Goal: Task Accomplishment & Management: Manage account settings

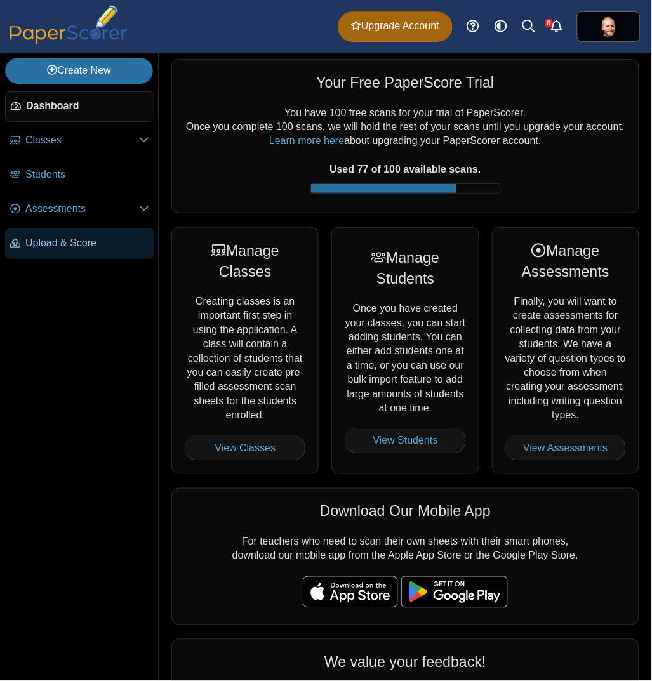
click at [86, 233] on link "Upload & Score" at bounding box center [79, 243] width 149 height 30
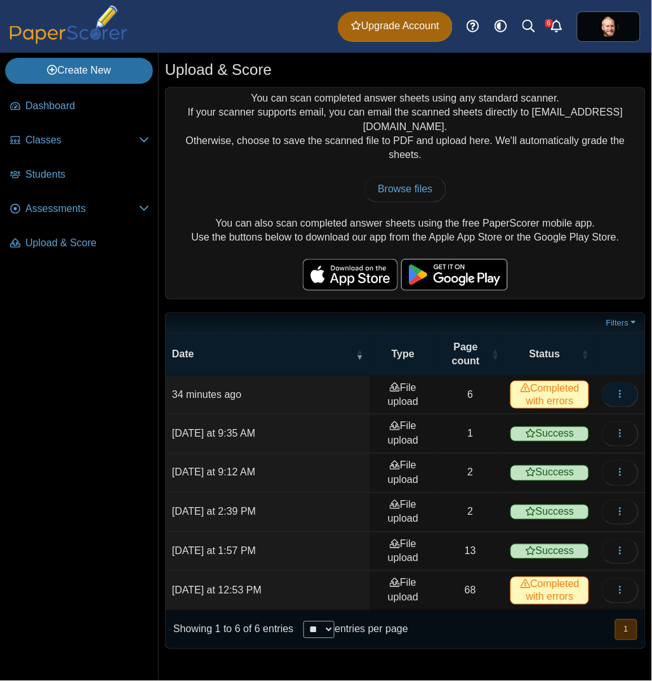
click at [627, 382] on button "button" at bounding box center [619, 394] width 37 height 25
click at [589, 409] on link "View scanned pages" at bounding box center [562, 411] width 152 height 19
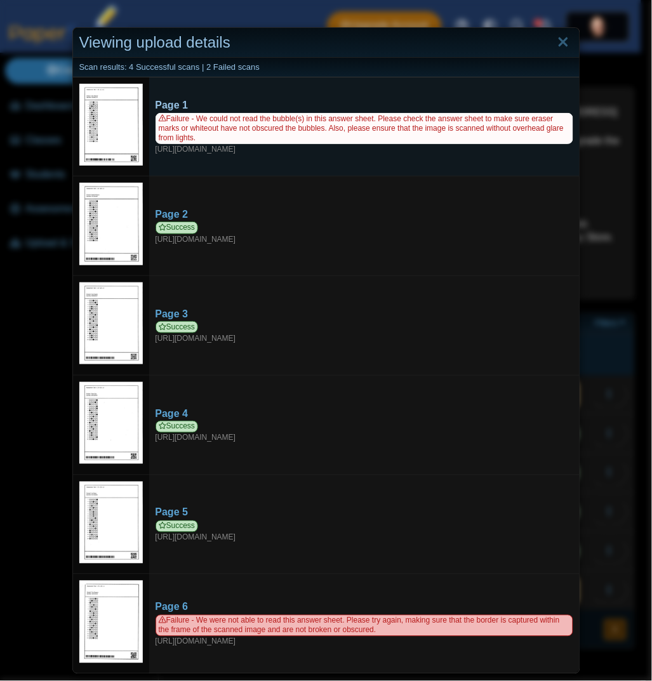
click at [246, 138] on span "Failure - We could not read the bubble(s) in this answer sheet. Please check th…" at bounding box center [363, 128] width 417 height 31
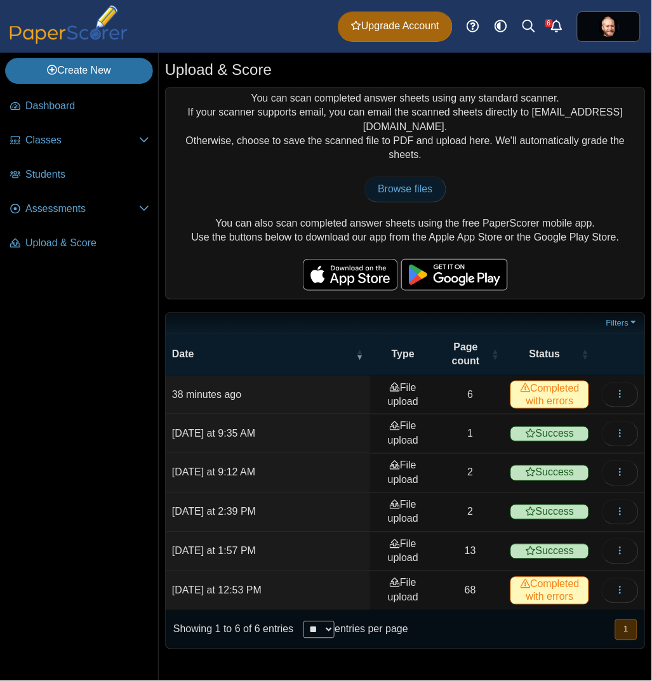
click at [421, 176] on link "Browse files" at bounding box center [404, 188] width 81 height 25
type input "**********"
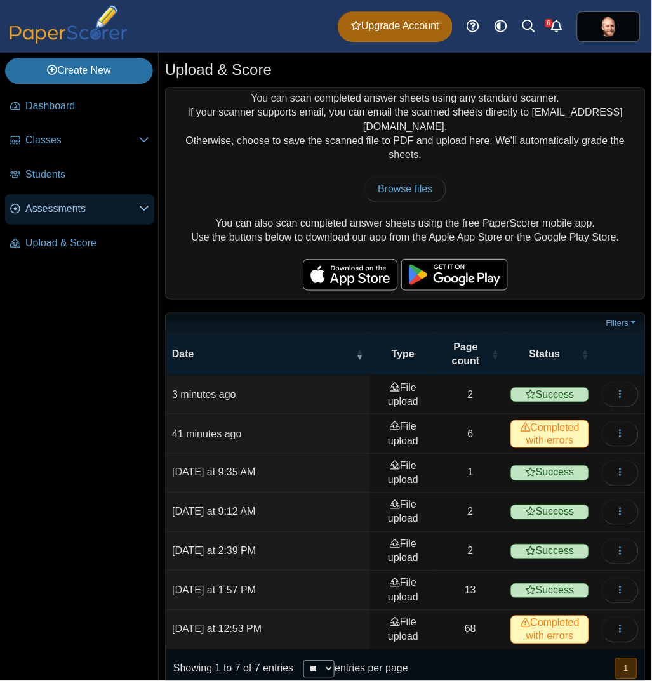
click at [100, 217] on link "Assessments" at bounding box center [79, 209] width 149 height 30
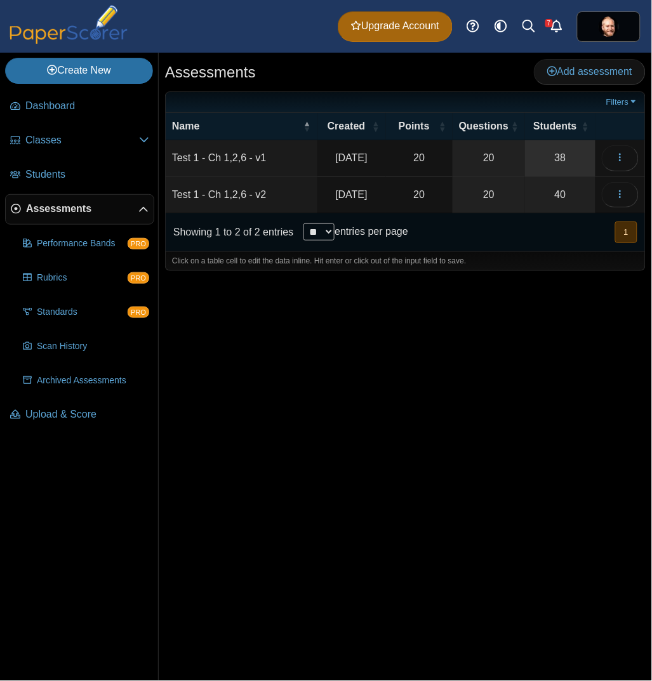
click at [548, 169] on link "38" at bounding box center [560, 158] width 70 height 36
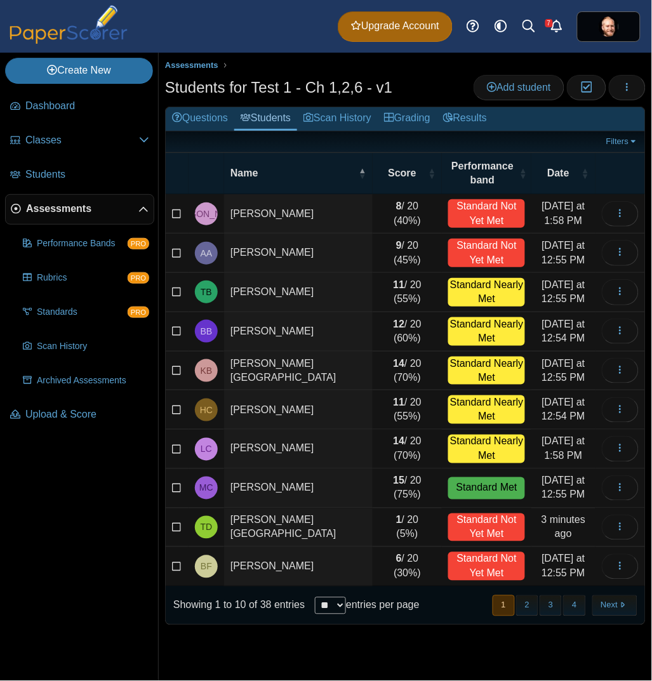
select select "**"
click at [315, 597] on select "** ** ** ***" at bounding box center [330, 605] width 31 height 17
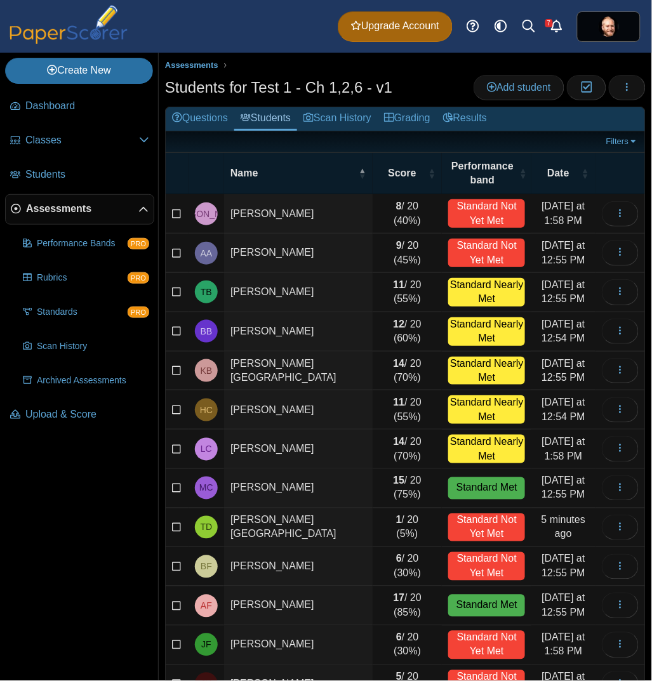
click at [244, 528] on td "[PERSON_NAME][GEOGRAPHIC_DATA]" at bounding box center [298, 527] width 148 height 39
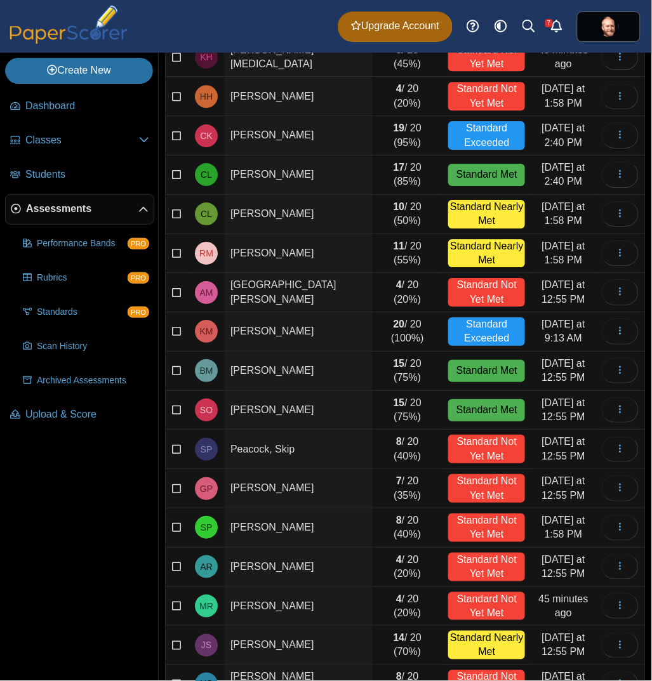
scroll to position [592, 0]
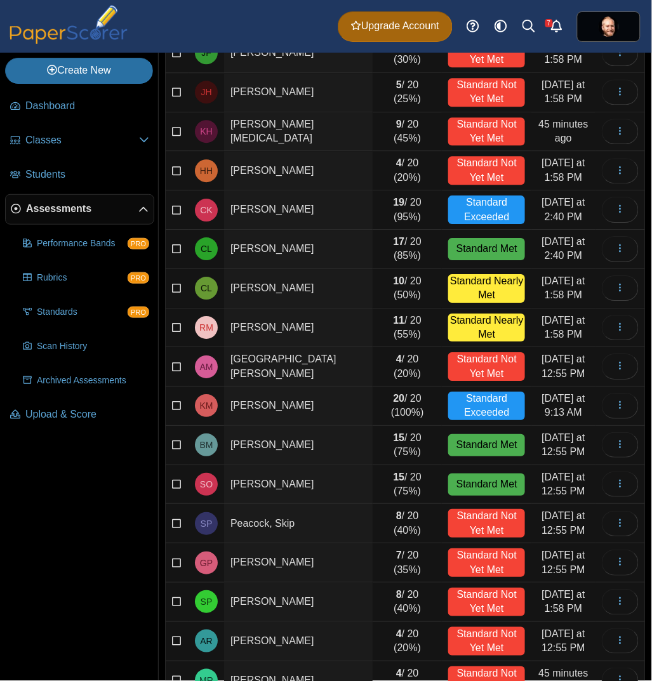
click at [331, 504] on td "ONeill, Sophia" at bounding box center [298, 484] width 148 height 39
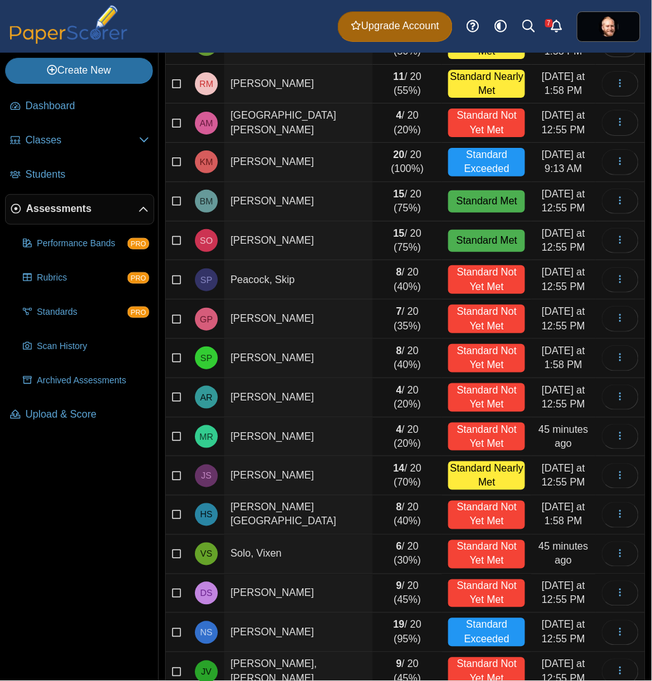
scroll to position [846, 0]
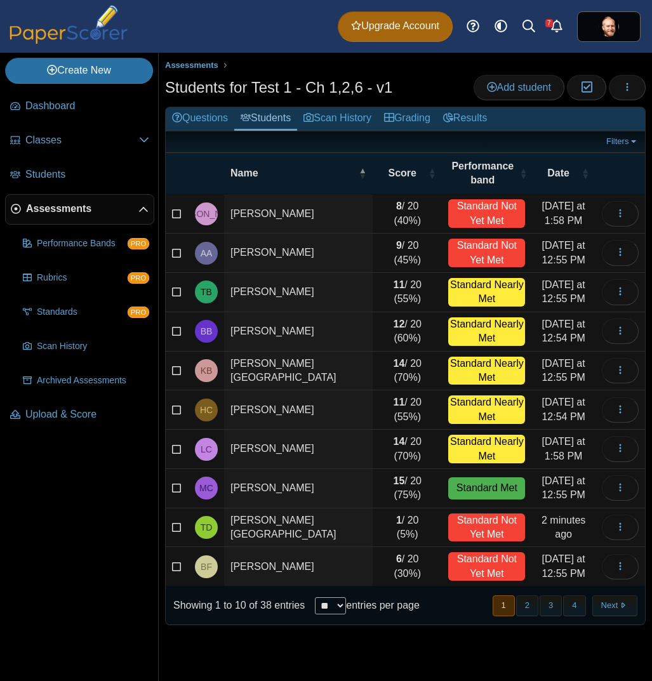
select select "**"
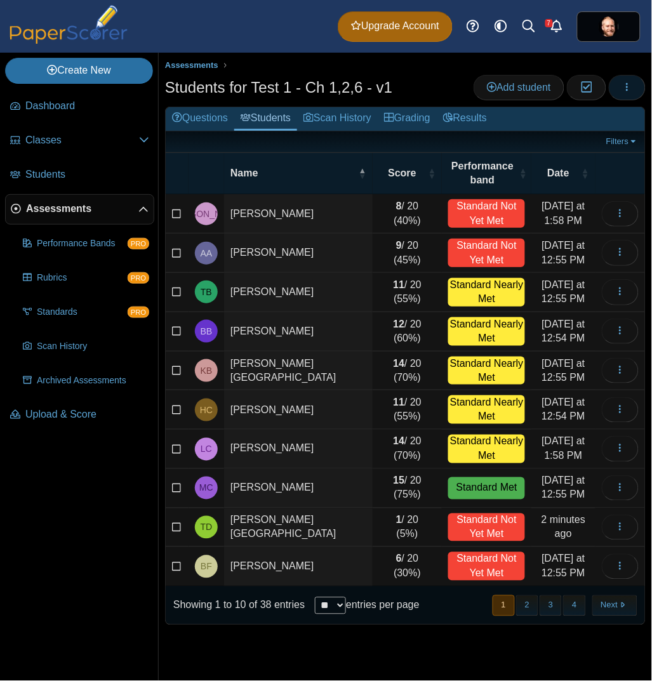
click at [626, 83] on icon "button" at bounding box center [627, 87] width 10 height 10
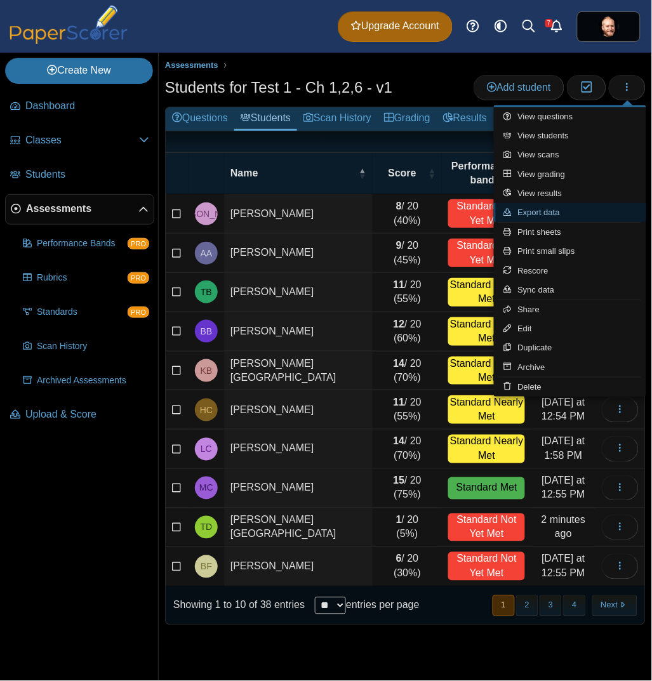
click at [572, 216] on link "Export data" at bounding box center [570, 212] width 152 height 19
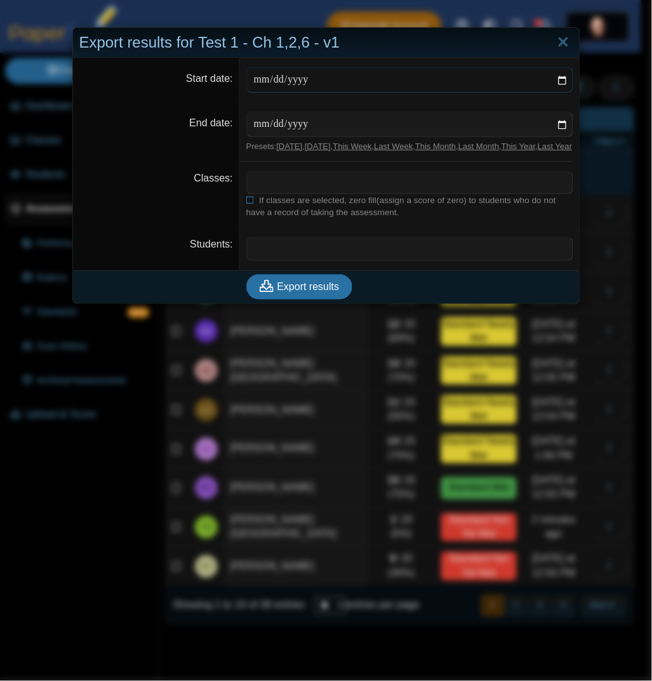
click at [560, 79] on input "Start date" at bounding box center [409, 79] width 327 height 25
type input "**********"
click at [561, 117] on input "End date" at bounding box center [409, 124] width 327 height 25
click at [549, 129] on input "End date" at bounding box center [409, 124] width 327 height 25
type input "**********"
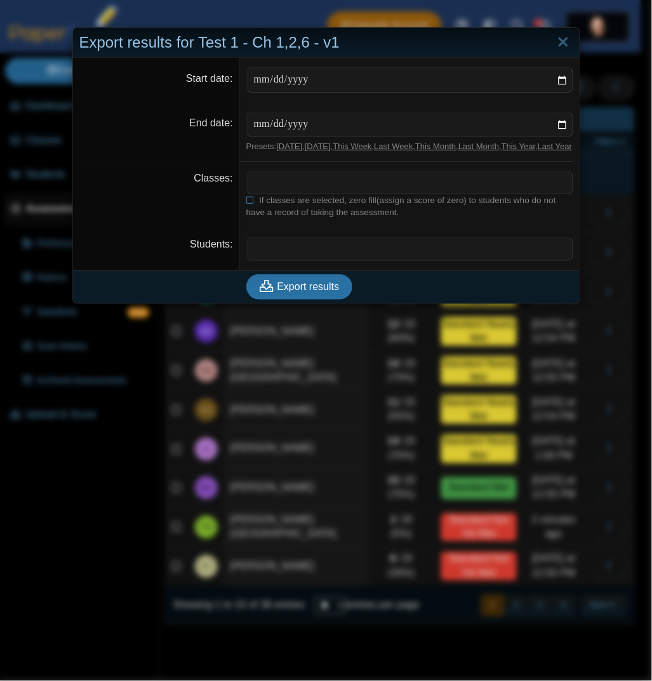
click at [305, 185] on span at bounding box center [409, 183] width 325 height 22
click at [284, 292] on span "Export results" at bounding box center [308, 286] width 62 height 11
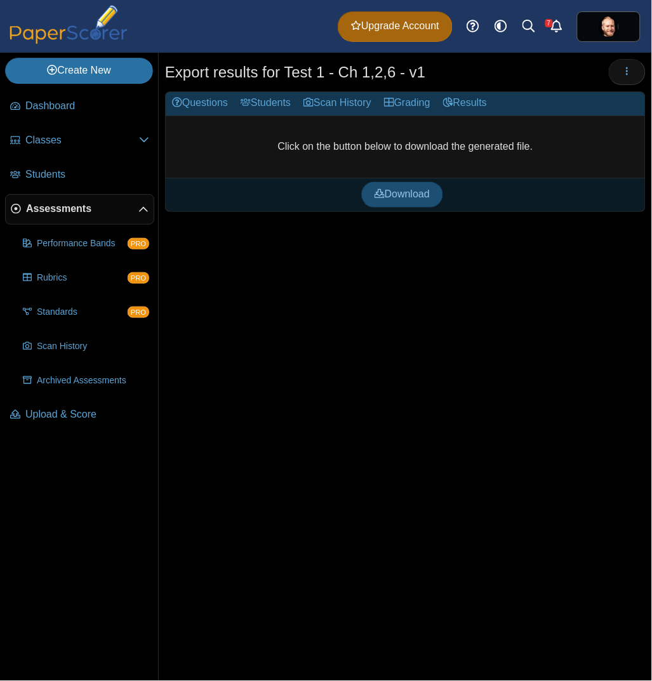
click at [396, 191] on span "Download" at bounding box center [401, 193] width 55 height 11
click at [350, 343] on div "Export results for Test 1 - Ch 1,2,6 - v1 Loading… Questions" at bounding box center [405, 367] width 493 height 628
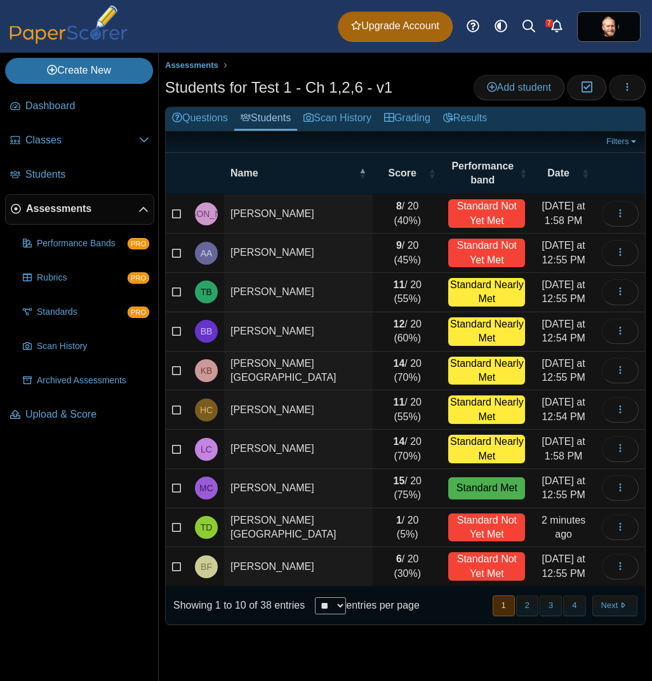
select select "**"
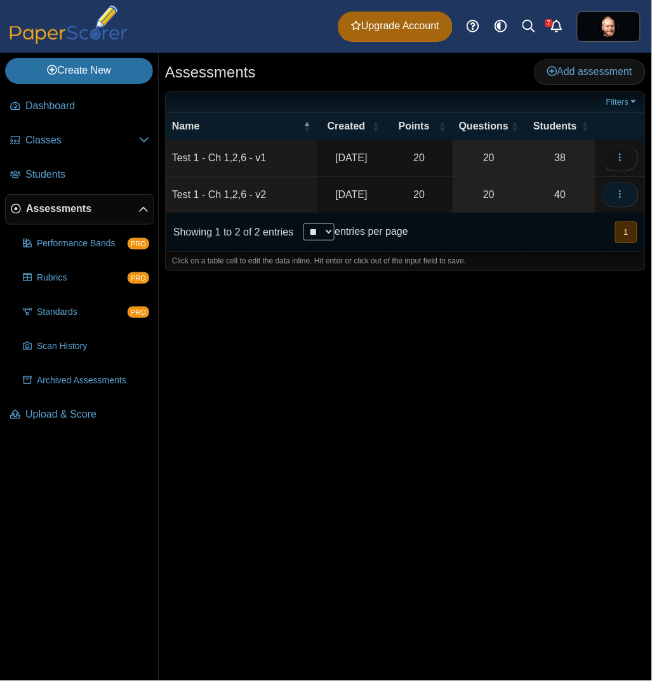
click at [619, 195] on icon "button" at bounding box center [620, 194] width 10 height 10
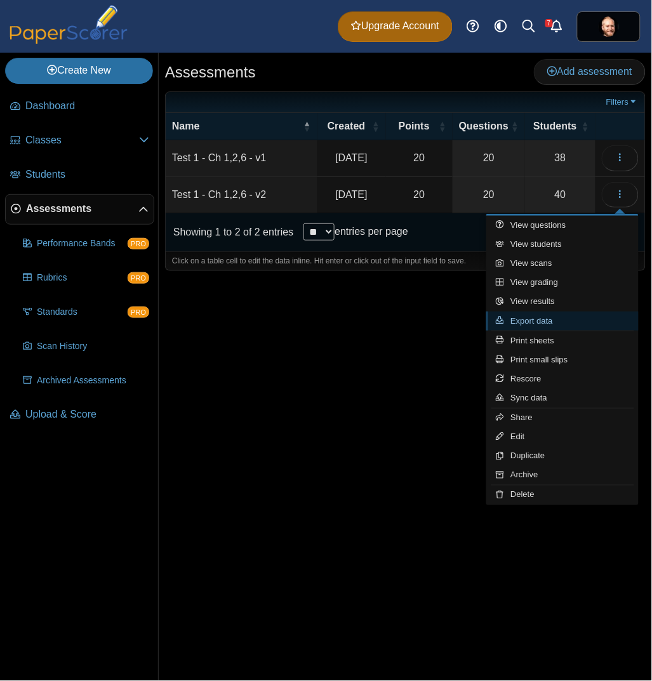
click at [590, 315] on link "Export data" at bounding box center [562, 320] width 152 height 19
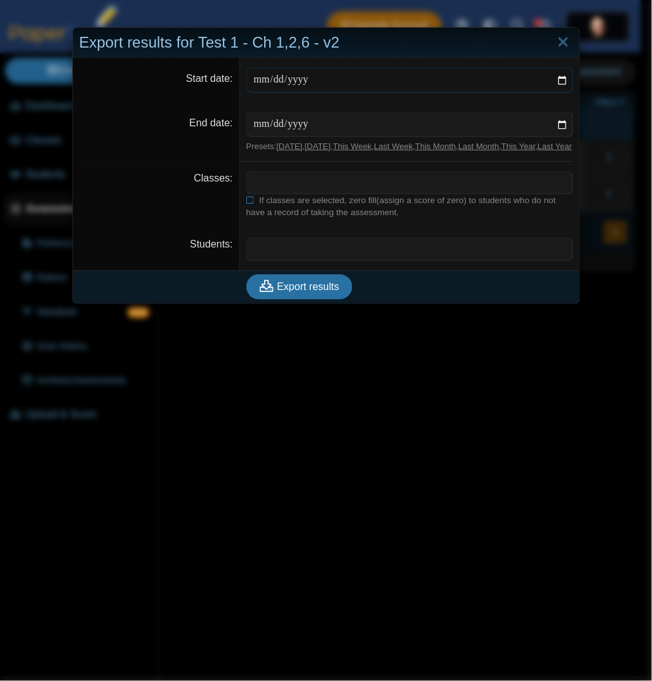
click at [556, 78] on input "Start date" at bounding box center [409, 79] width 327 height 25
type input "**********"
click at [553, 129] on input "End date" at bounding box center [409, 124] width 327 height 25
type input "**********"
click at [301, 299] on button "Export results" at bounding box center [299, 286] width 107 height 25
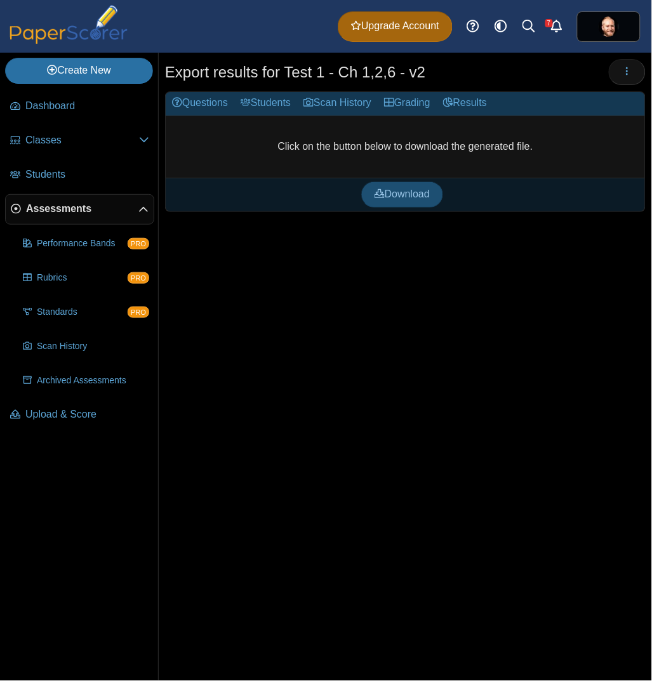
click at [411, 192] on span "Download" at bounding box center [401, 193] width 55 height 11
click at [275, 363] on div "Export results for Test 1 - Ch 1,2,6 - v2 Loading… Questions" at bounding box center [405, 367] width 493 height 628
click at [346, 225] on div "Export results for Test 1 - Ch 1,2,6 - v2 Loading… Questions" at bounding box center [405, 367] width 493 height 628
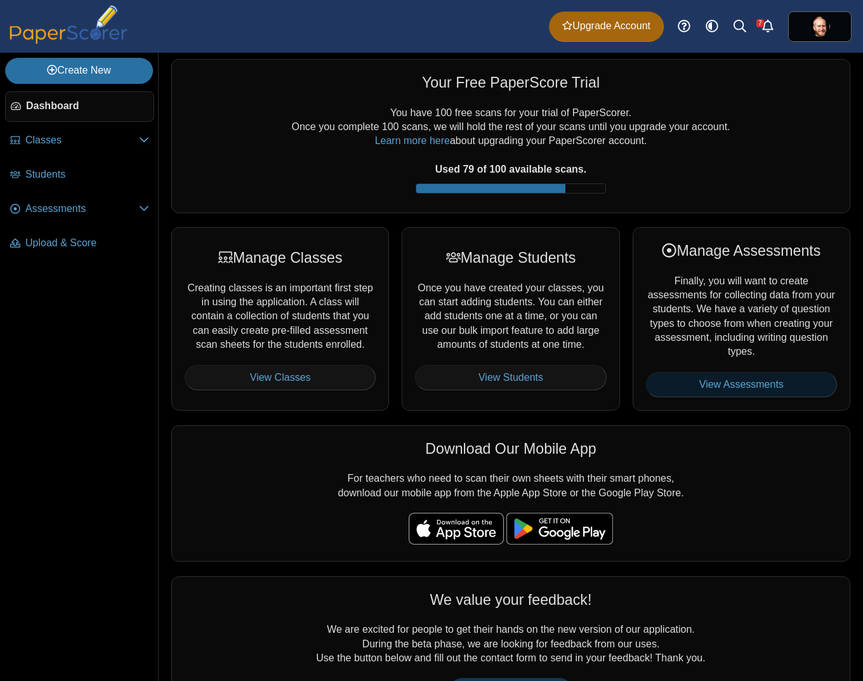
click at [772, 390] on link "View Assessments" at bounding box center [741, 384] width 191 height 25
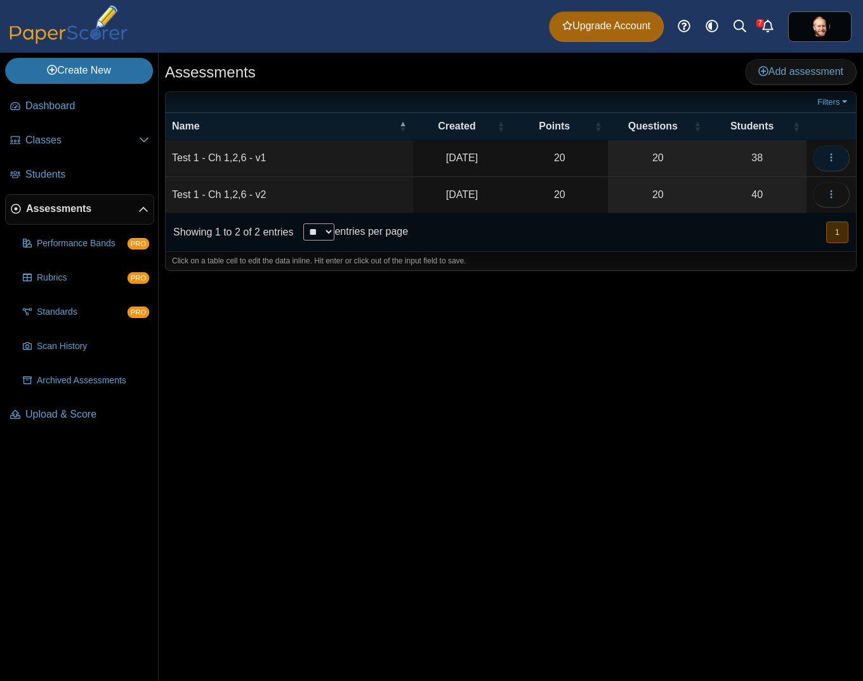
click at [825, 152] on button "button" at bounding box center [831, 157] width 37 height 25
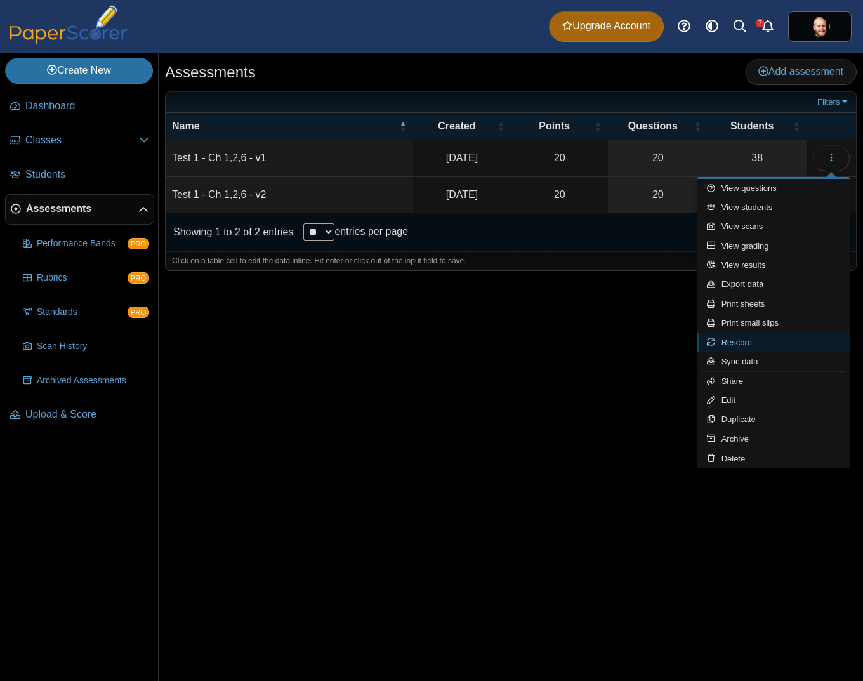
click at [768, 341] on link "Rescore" at bounding box center [773, 342] width 152 height 19
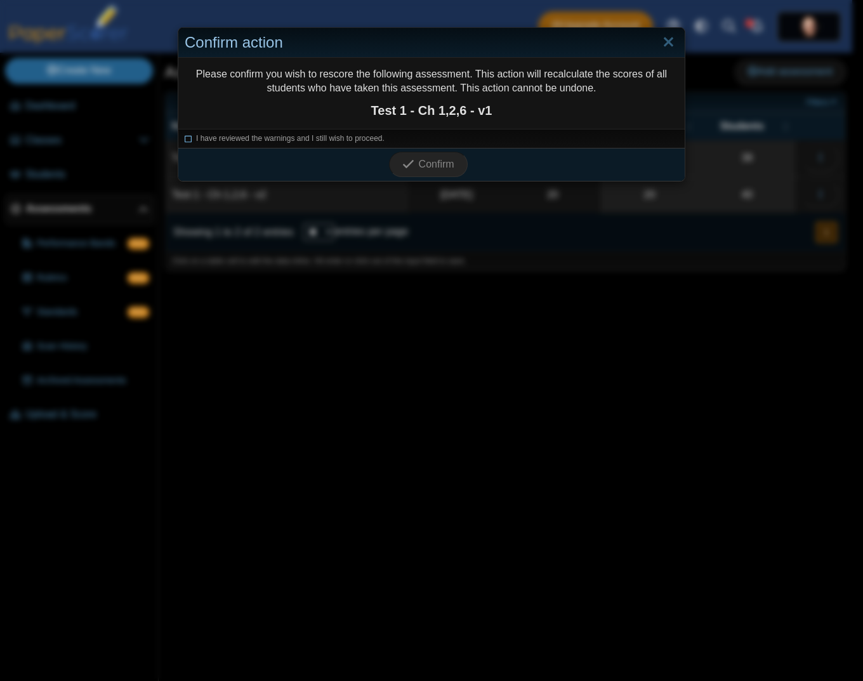
click at [226, 136] on span "I have reviewed the warnings and I still wish to proceed." at bounding box center [290, 138] width 188 height 9
click at [410, 171] on icon "submit" at bounding box center [410, 164] width 16 height 14
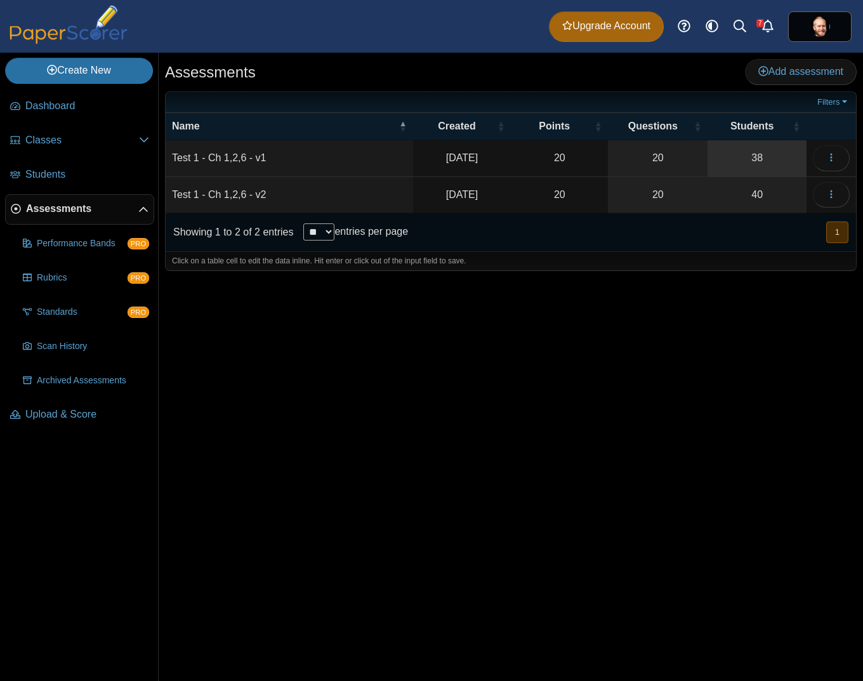
click at [758, 162] on link "38" at bounding box center [756, 158] width 99 height 36
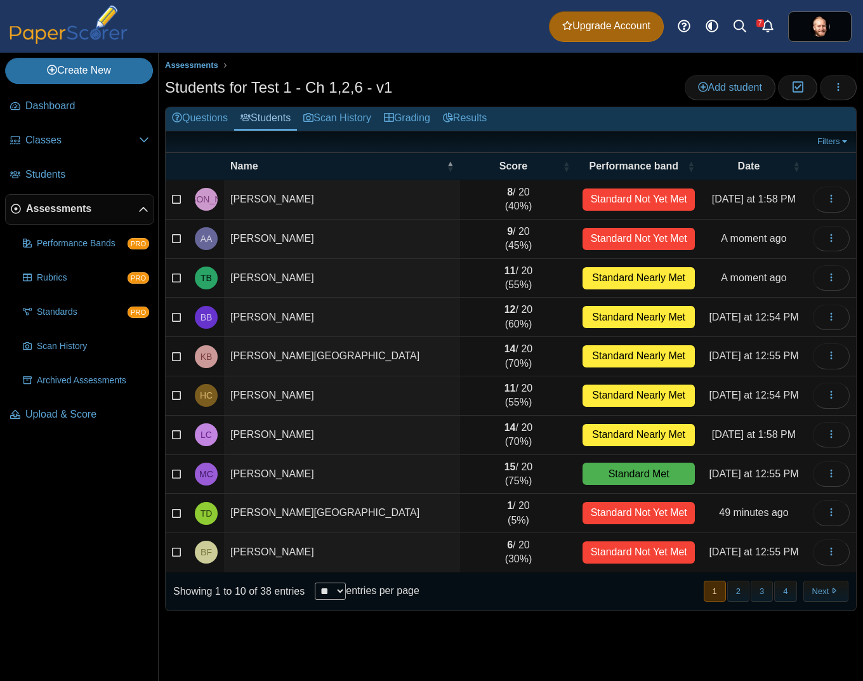
click at [554, 595] on div "Showing 1 to 10 of 38 entries ** ** ** *** entries per page « Prev 1 2 3 4 Next…" at bounding box center [511, 591] width 690 height 38
select select "**"
click at [315, 582] on select "** ** ** ***" at bounding box center [330, 590] width 31 height 17
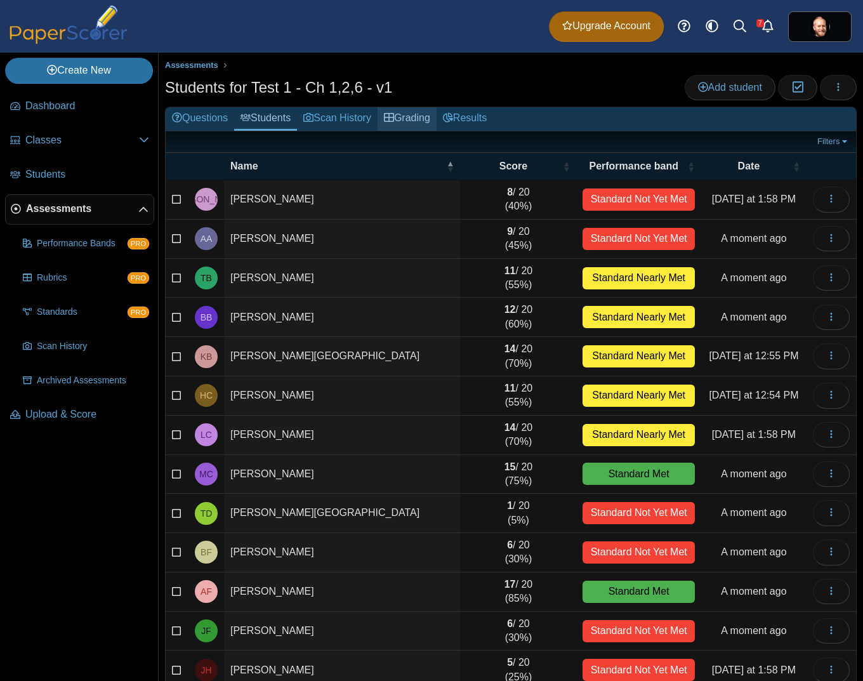
click at [394, 118] on icon at bounding box center [389, 117] width 10 height 10
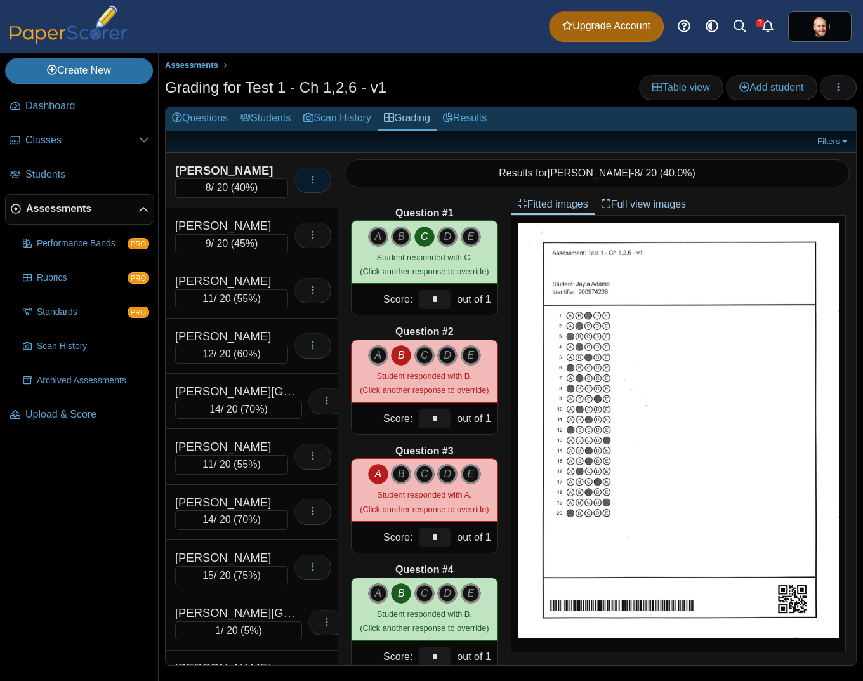
click at [307, 178] on button "button" at bounding box center [312, 179] width 37 height 25
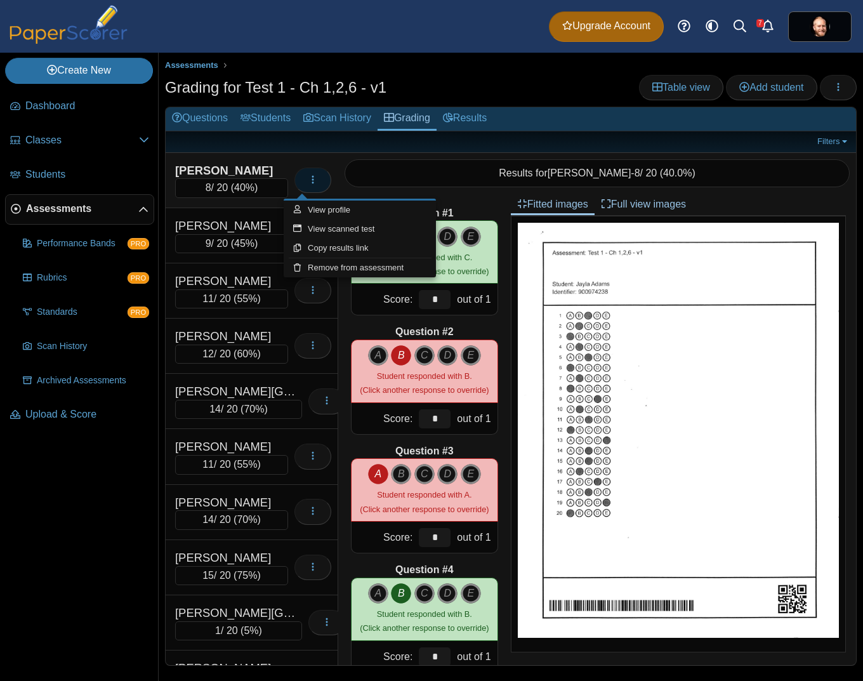
click at [308, 181] on icon "button" at bounding box center [313, 179] width 10 height 10
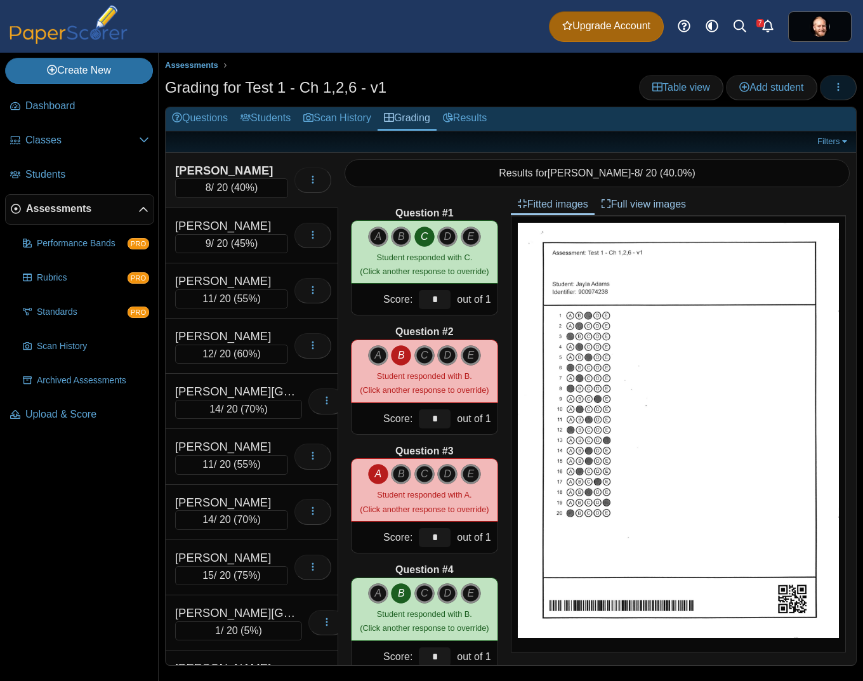
click at [829, 87] on button "button" at bounding box center [838, 87] width 37 height 25
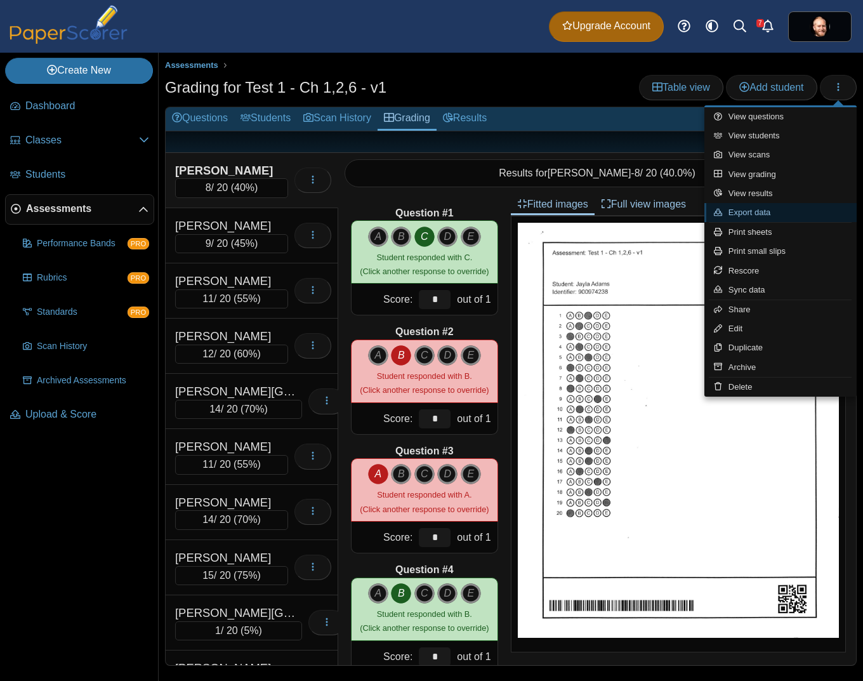
click at [774, 216] on link "Export data" at bounding box center [780, 212] width 152 height 19
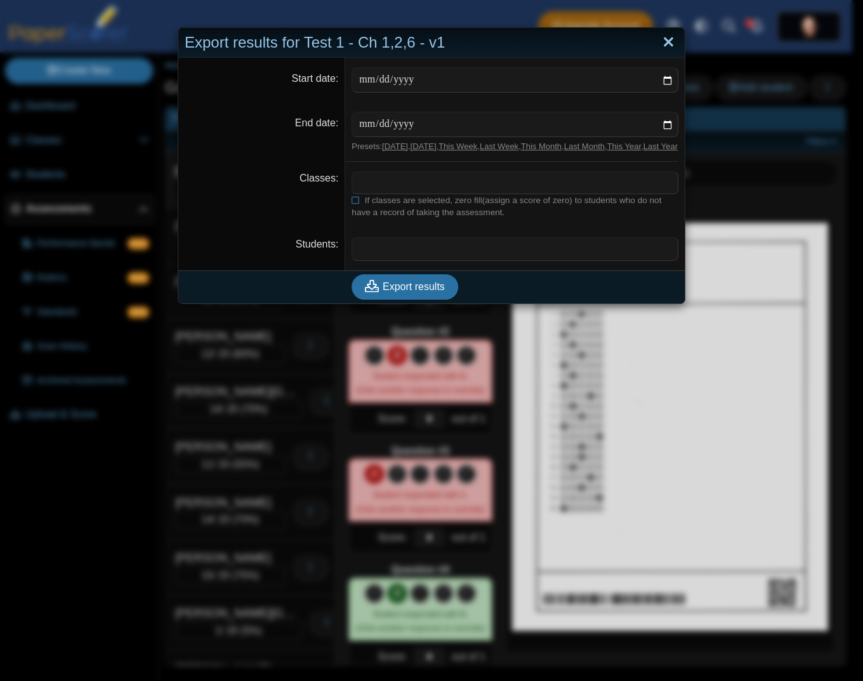
click at [667, 44] on link "Close" at bounding box center [668, 43] width 20 height 22
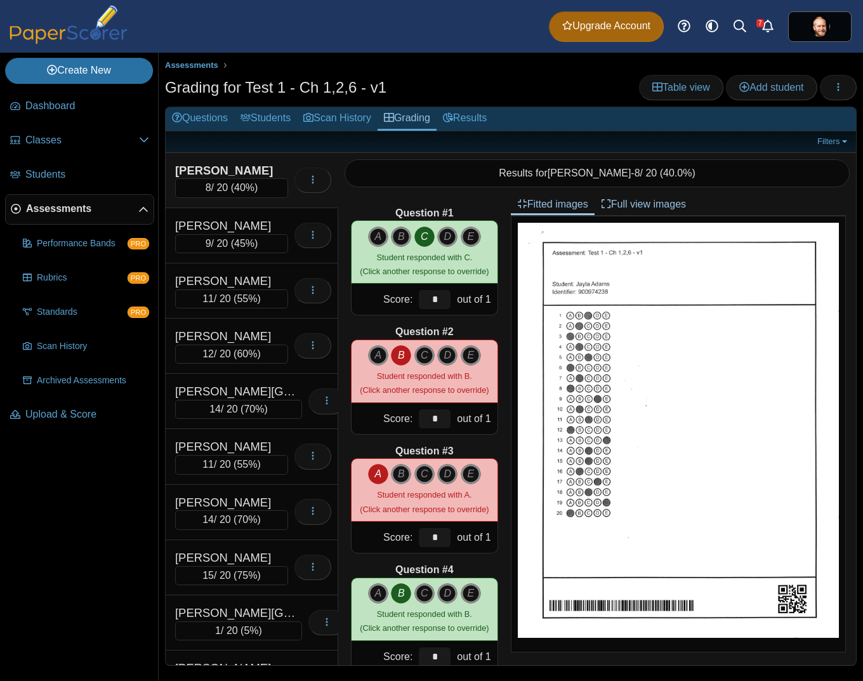
click at [861, 63] on div "Assessments Grading for Test 1 - Ch 1,2,6 - v1 Table view Add student" at bounding box center [511, 367] width 704 height 628
click at [846, 89] on button "button" at bounding box center [838, 87] width 37 height 25
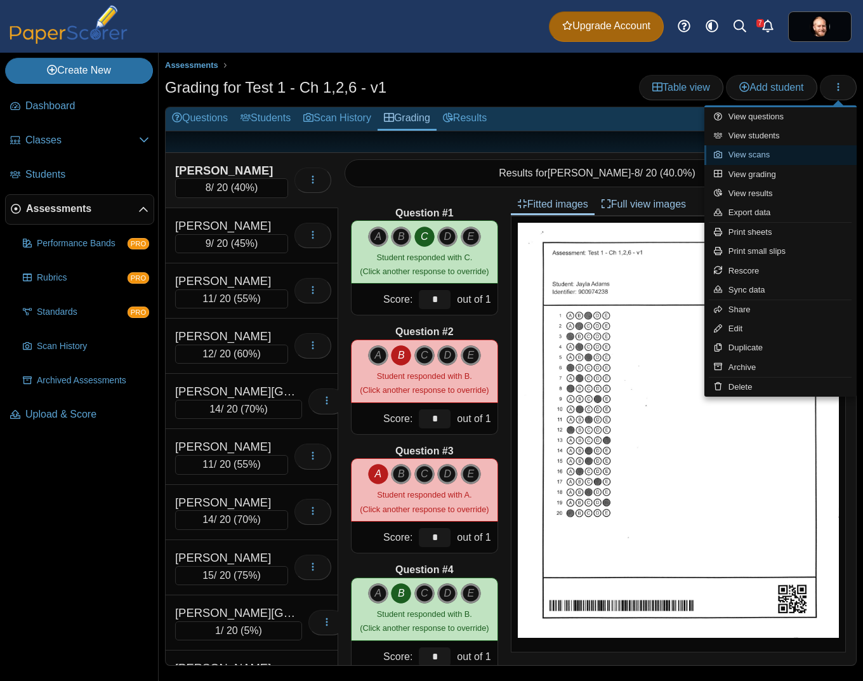
click at [776, 161] on link "View scans" at bounding box center [780, 154] width 152 height 19
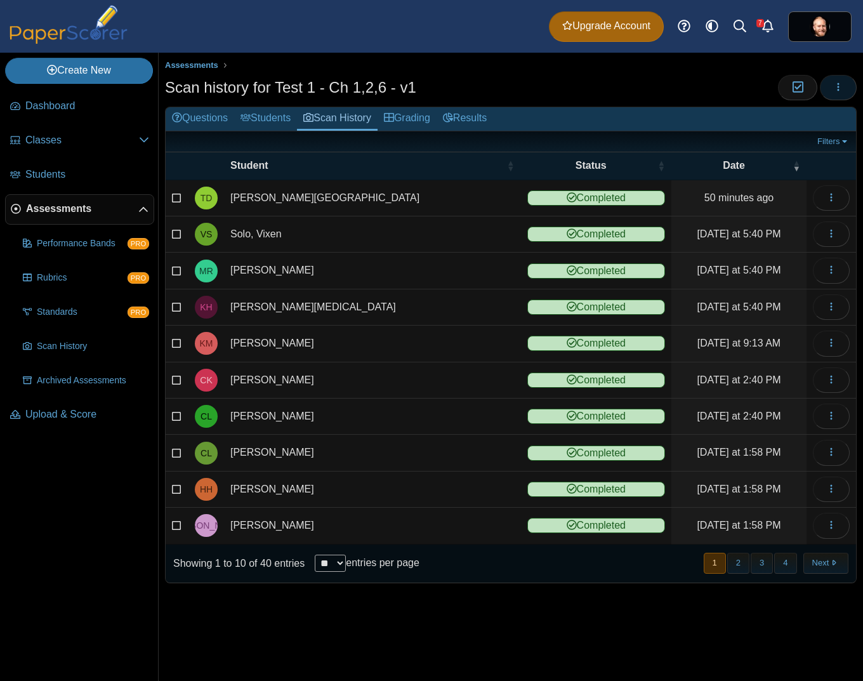
click at [834, 92] on icon "button" at bounding box center [838, 87] width 10 height 11
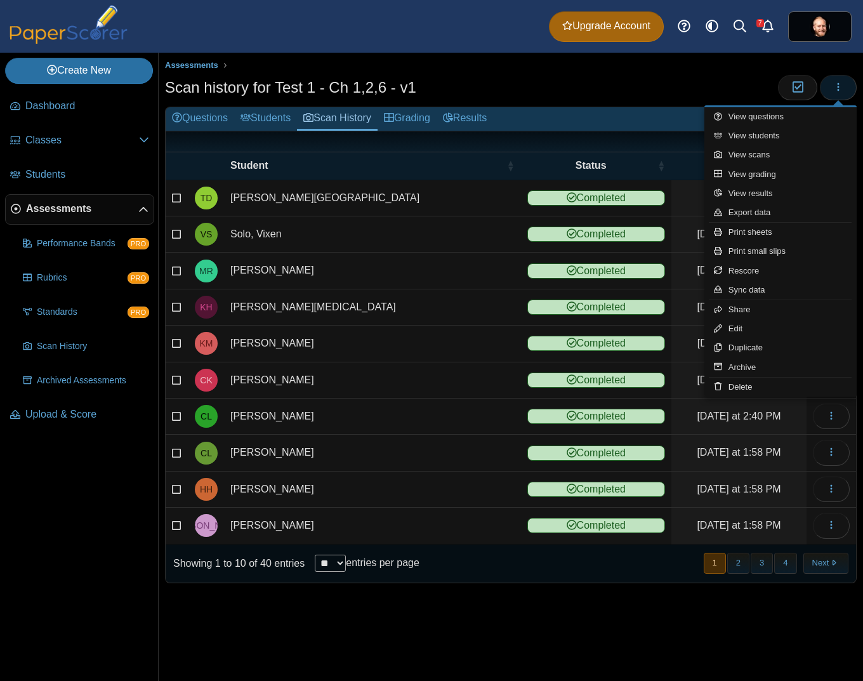
click at [834, 92] on icon "button" at bounding box center [838, 87] width 10 height 11
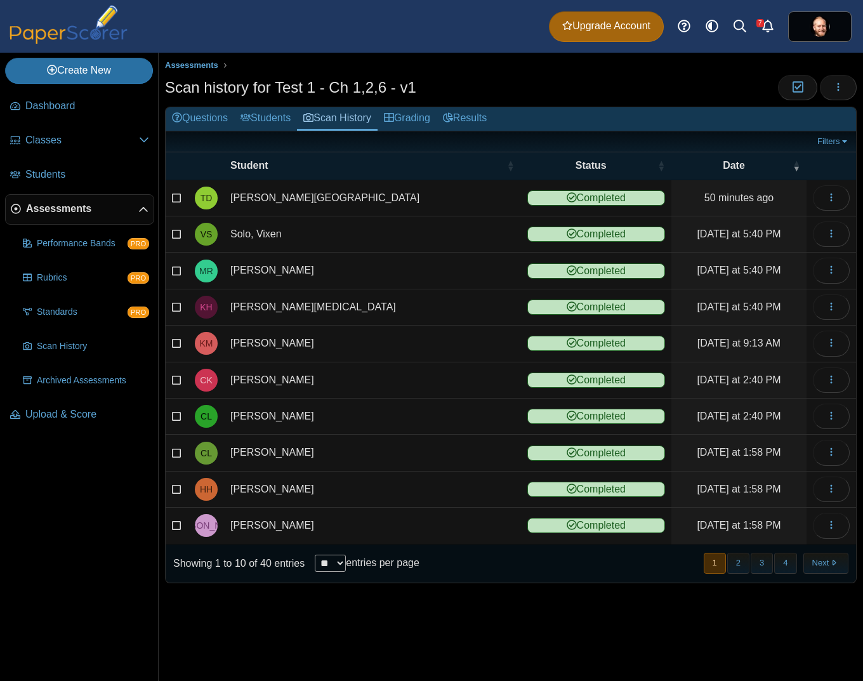
click at [173, 193] on icon at bounding box center [177, 196] width 10 height 9
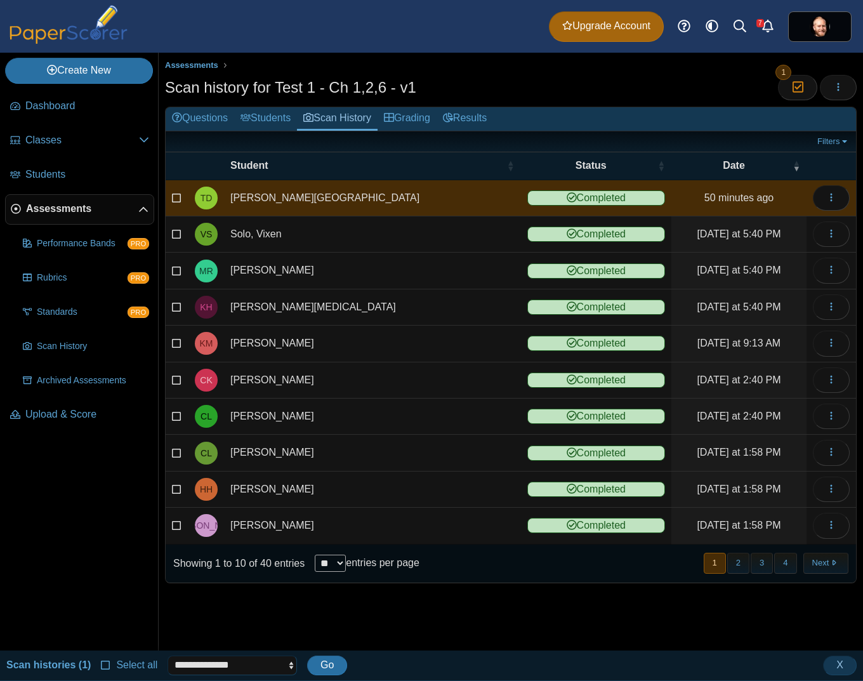
drag, startPoint x: 237, startPoint y: 670, endPoint x: 409, endPoint y: 614, distance: 181.4
click at [409, 614] on div "Dashboard Classes Archived classes Students" at bounding box center [431, 340] width 863 height 681
click at [176, 197] on icon at bounding box center [177, 196] width 10 height 9
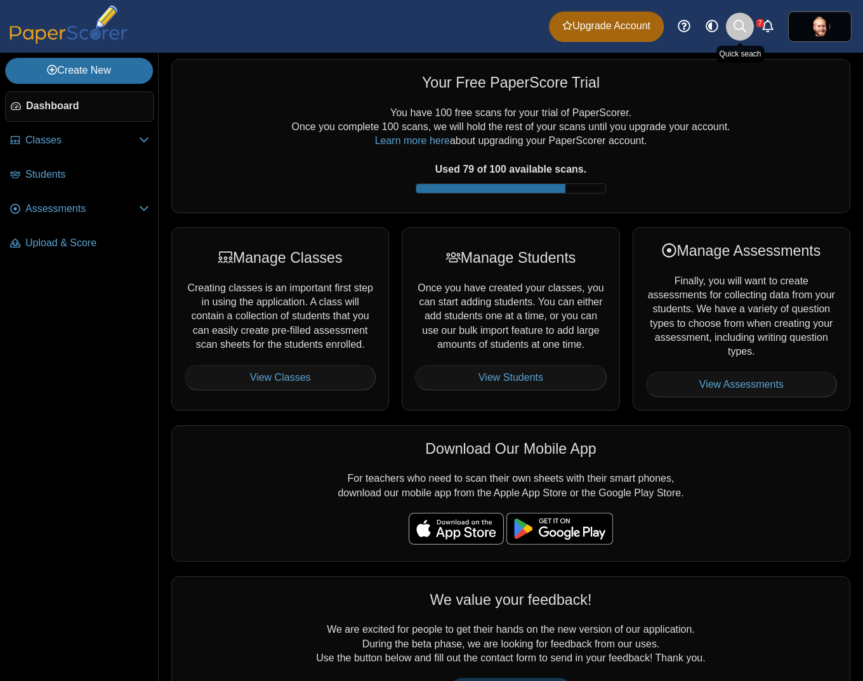
click at [734, 30] on icon at bounding box center [739, 26] width 13 height 13
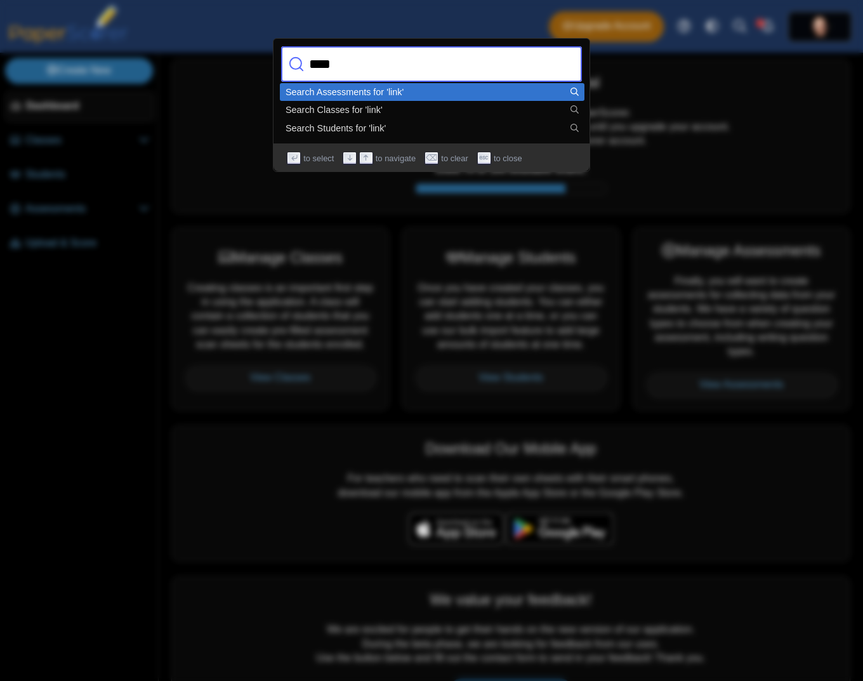
type input "****"
click at [393, 96] on div "Search Assessments for 'link'" at bounding box center [431, 92] width 293 height 9
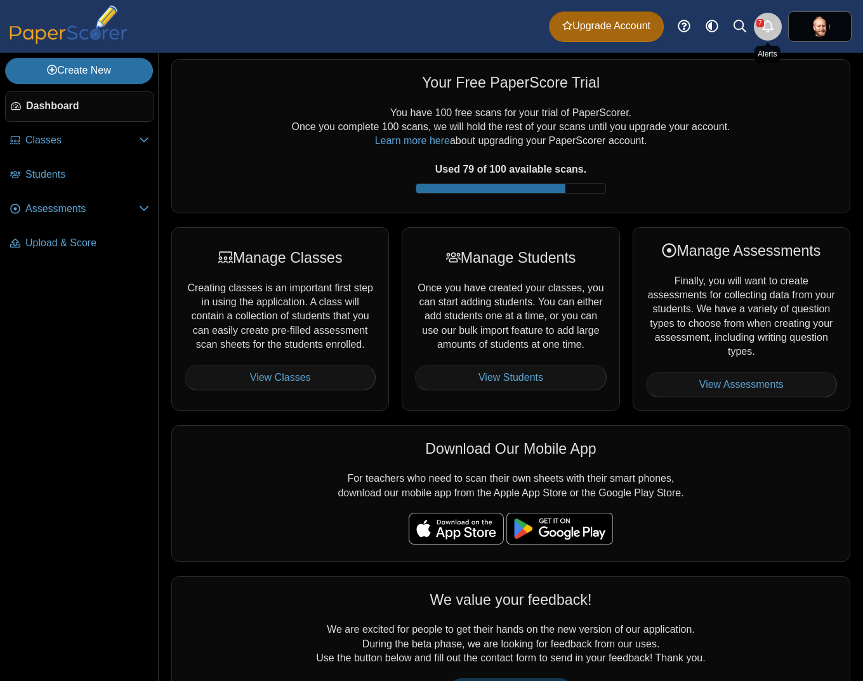
click at [763, 27] on use "Alerts" at bounding box center [767, 26] width 11 height 13
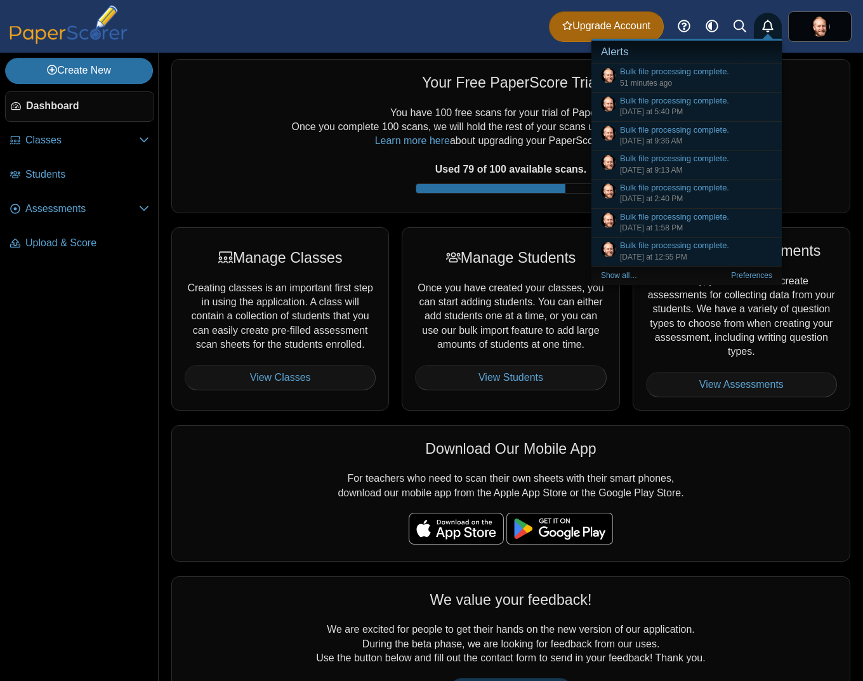
click at [763, 27] on use "Alerts" at bounding box center [767, 26] width 11 height 13
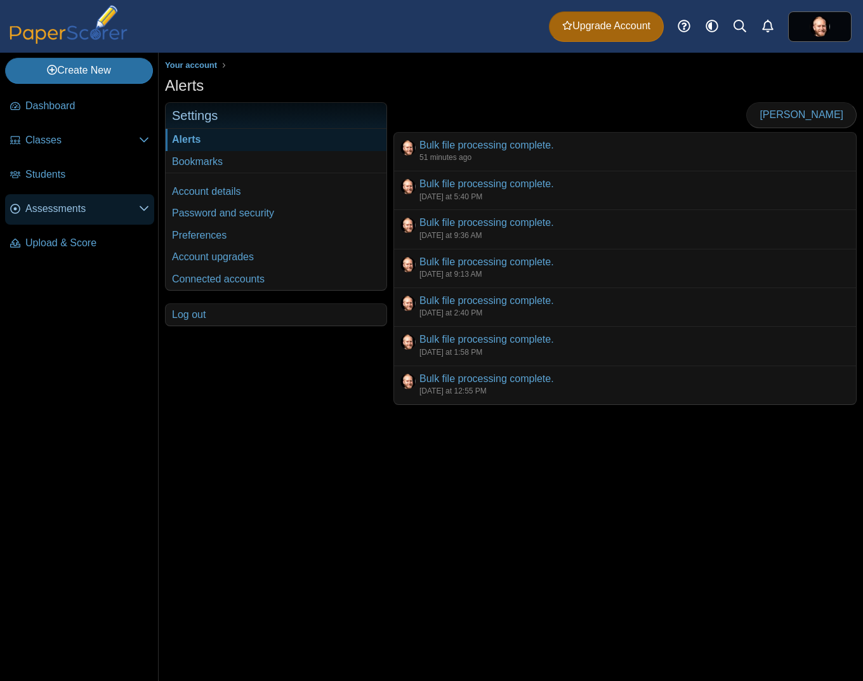
click at [95, 205] on span "Assessments" at bounding box center [82, 209] width 114 height 14
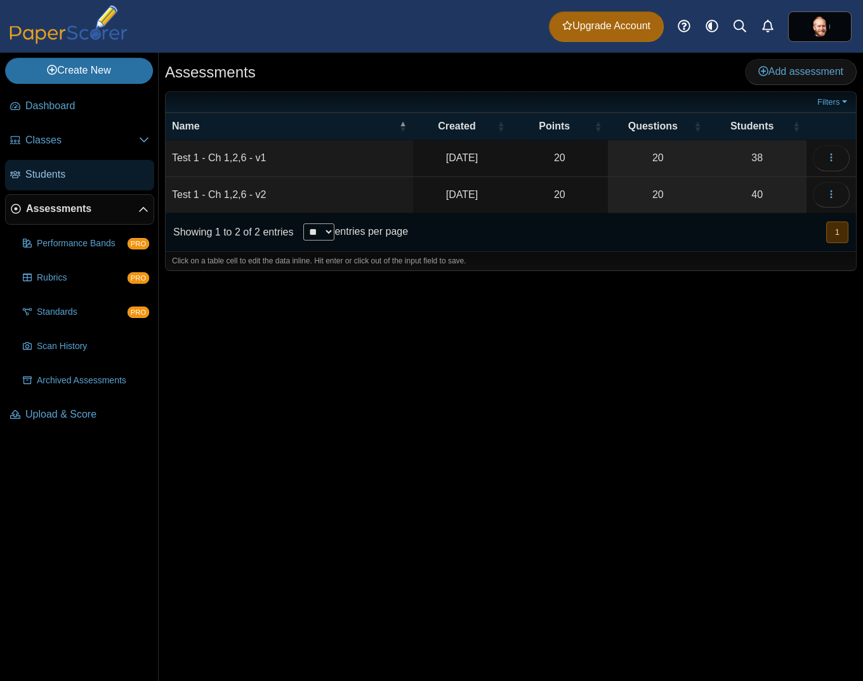
click at [71, 169] on span "Students" at bounding box center [87, 174] width 124 height 14
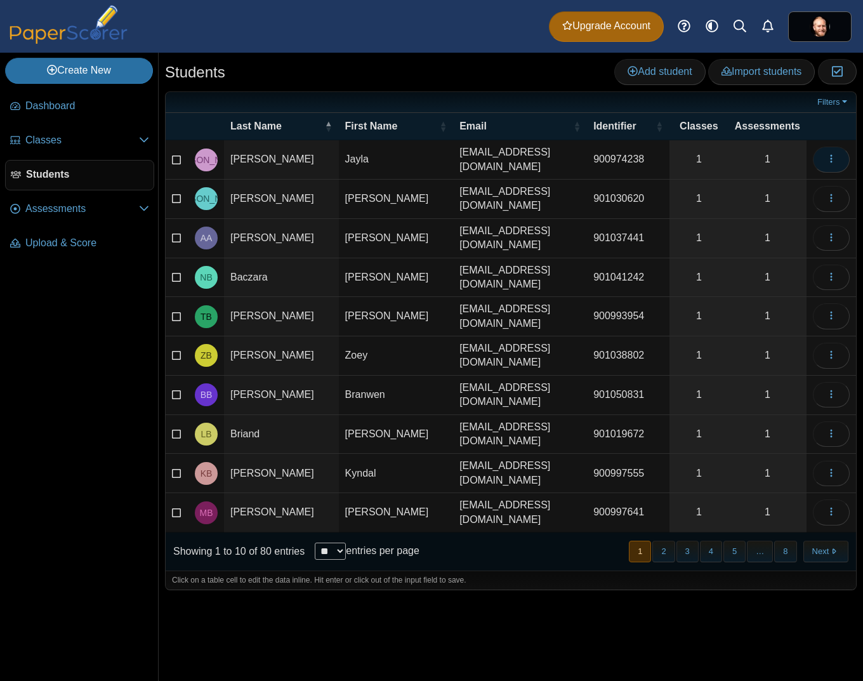
click at [830, 156] on icon "button" at bounding box center [831, 159] width 10 height 10
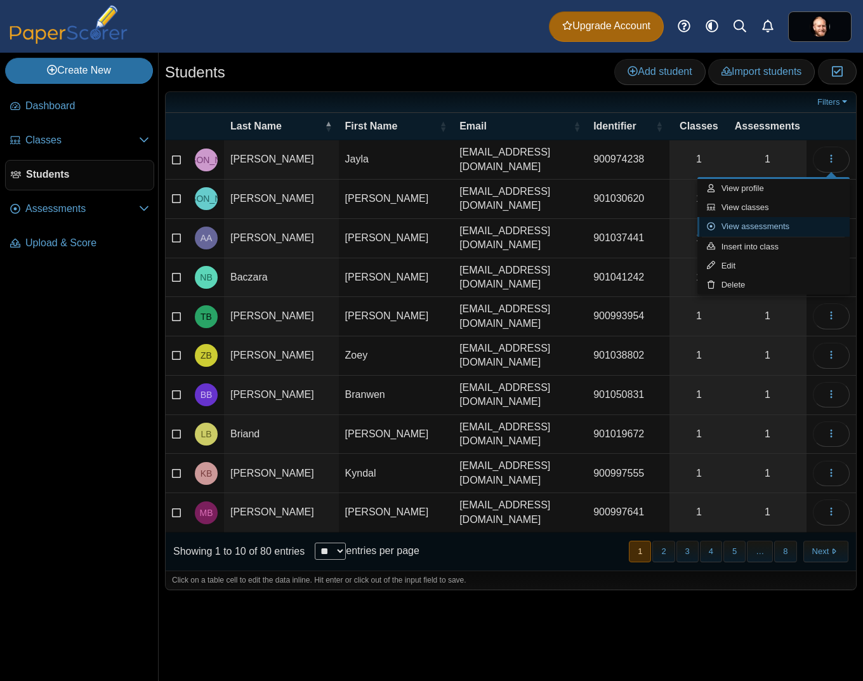
click at [775, 229] on link "View assessments" at bounding box center [773, 226] width 152 height 19
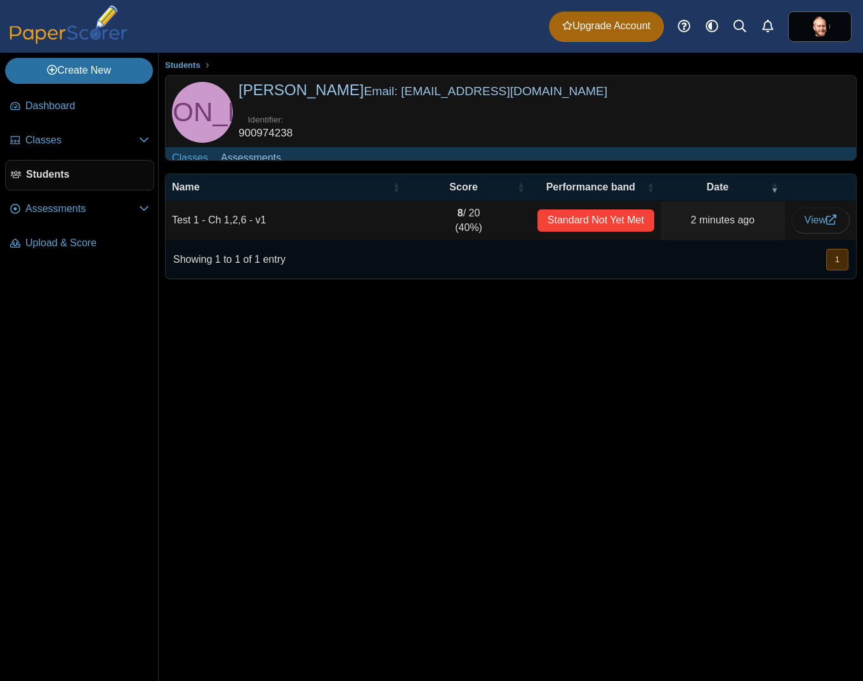
drag, startPoint x: 624, startPoint y: 214, endPoint x: 620, endPoint y: 223, distance: 9.7
click at [622, 218] on td "Standard Not Yet Met" at bounding box center [595, 220] width 129 height 39
click at [617, 230] on div "Standard Not Yet Met" at bounding box center [595, 220] width 117 height 22
drag, startPoint x: 730, startPoint y: 236, endPoint x: 740, endPoint y: 230, distance: 11.1
click at [730, 237] on td "2 minutes ago" at bounding box center [722, 220] width 124 height 39
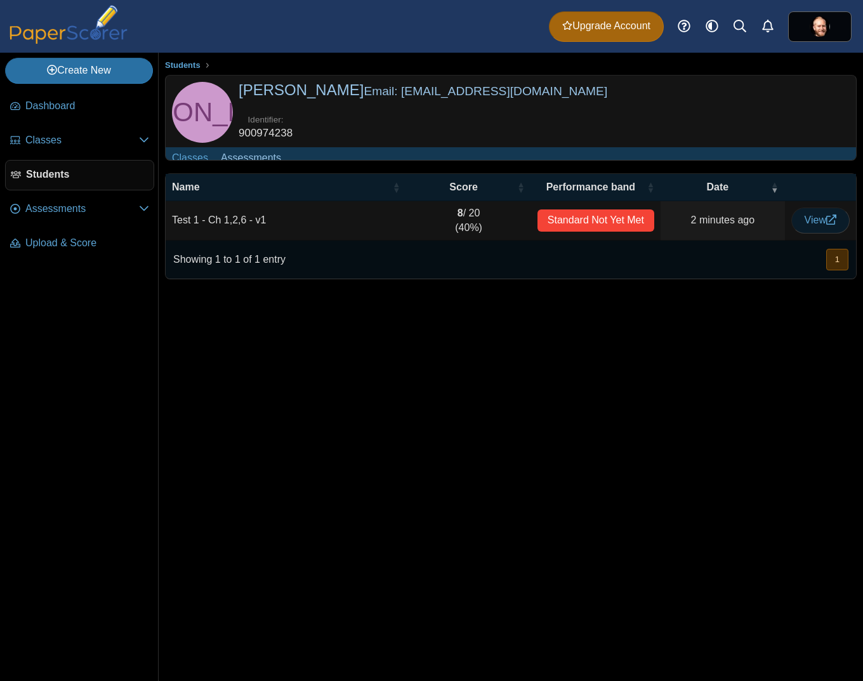
click at [819, 233] on link "View" at bounding box center [820, 219] width 58 height 25
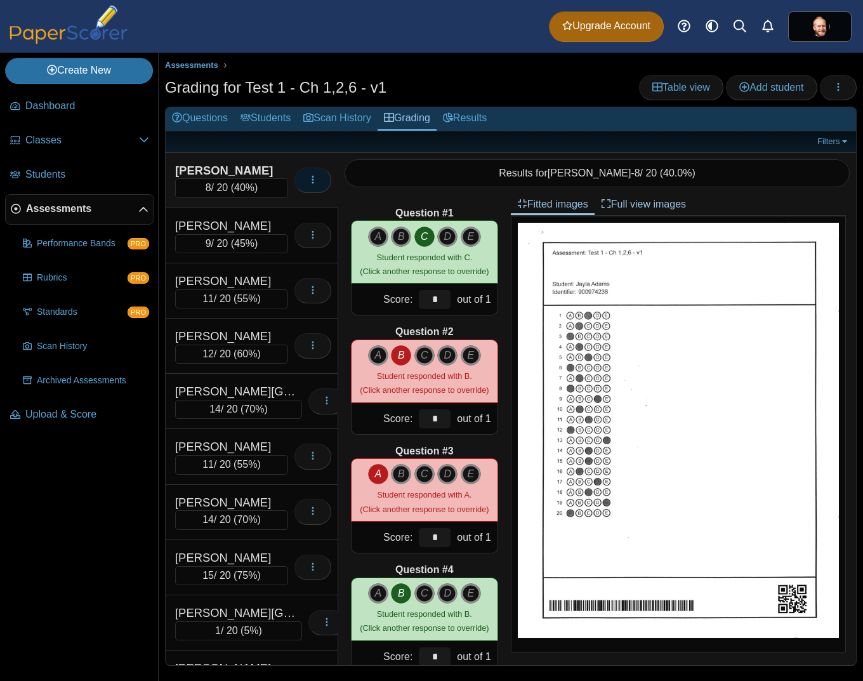
click at [308, 178] on icon "button" at bounding box center [313, 179] width 10 height 10
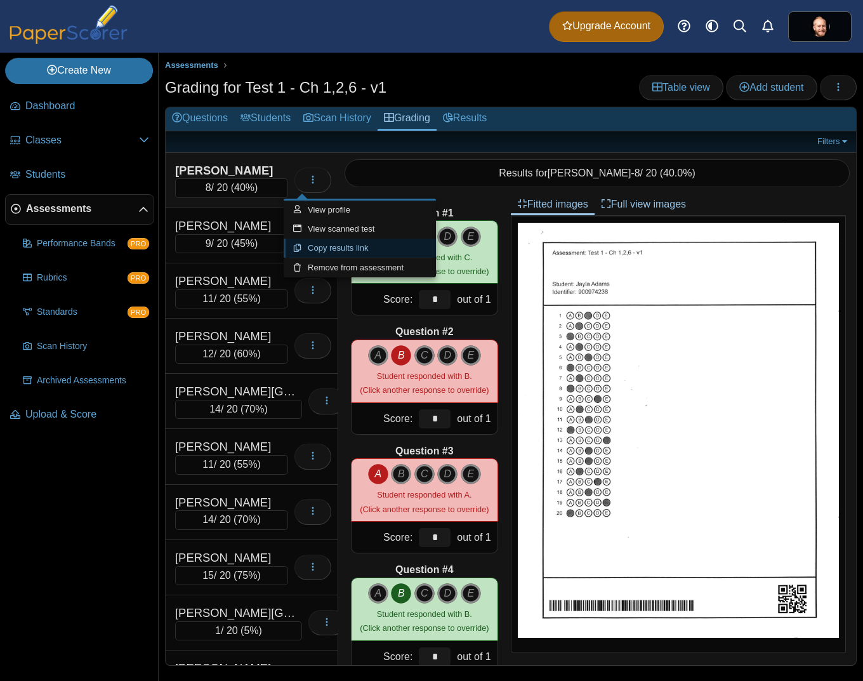
click at [327, 249] on link "Copy results link" at bounding box center [360, 248] width 152 height 19
click at [327, 245] on link "Copy results link" at bounding box center [360, 248] width 152 height 19
click at [246, 221] on div "Arendt, Alex" at bounding box center [231, 226] width 113 height 16
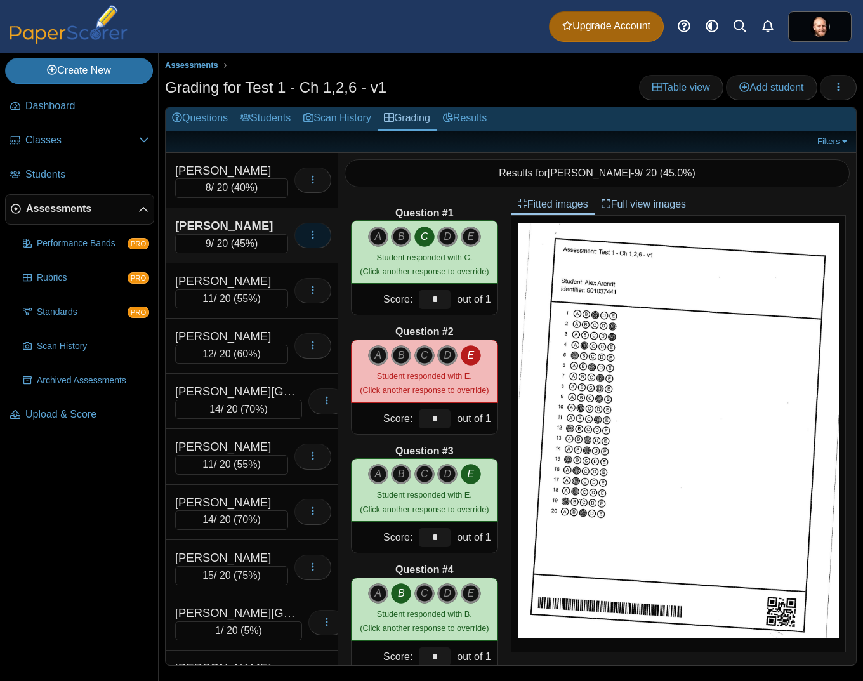
click at [308, 238] on icon "button" at bounding box center [313, 235] width 10 height 10
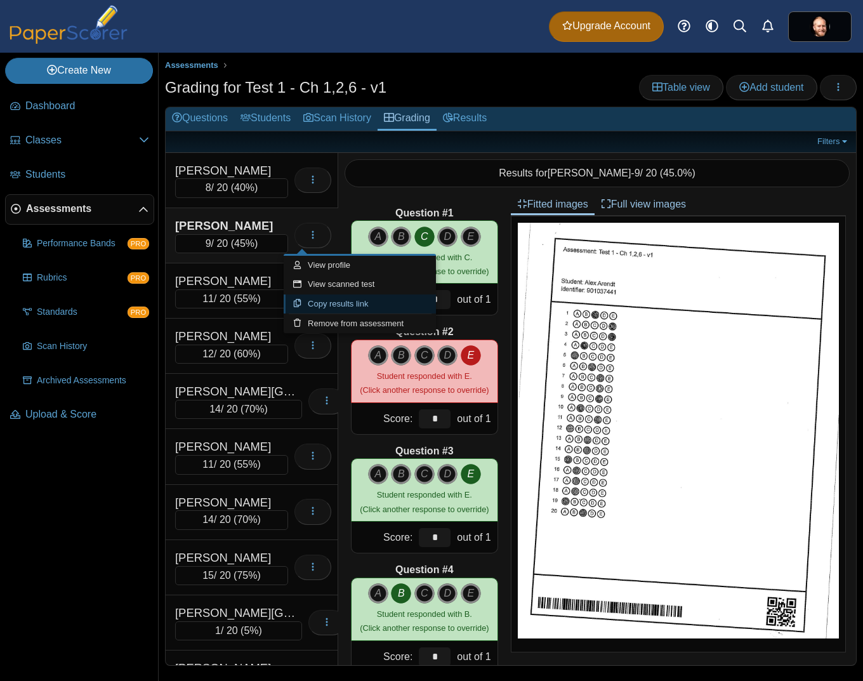
click at [314, 303] on link "Copy results link" at bounding box center [360, 303] width 152 height 19
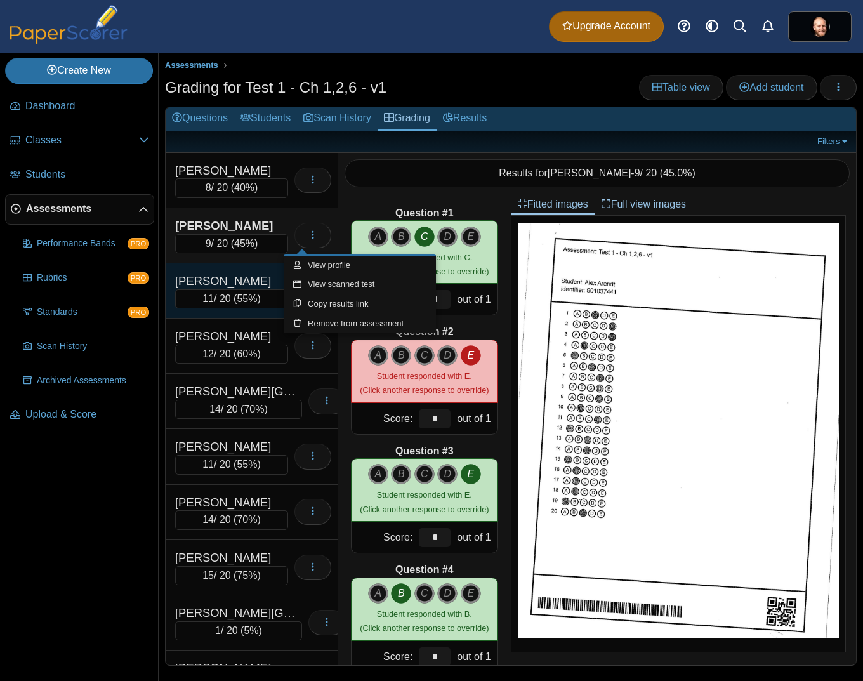
click at [221, 284] on div "Ballingall, Tyler" at bounding box center [231, 281] width 113 height 16
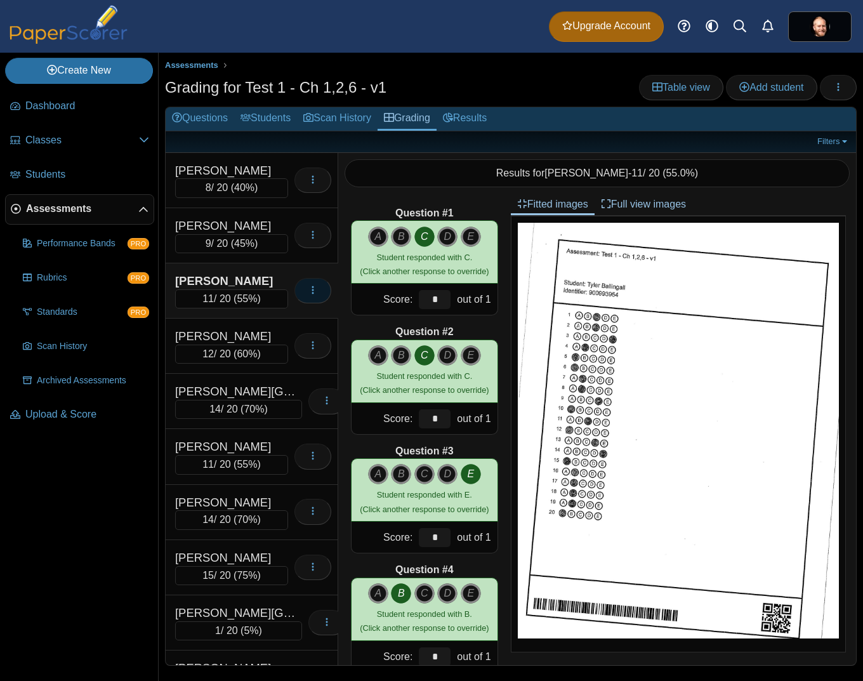
click at [309, 294] on button "button" at bounding box center [312, 290] width 37 height 25
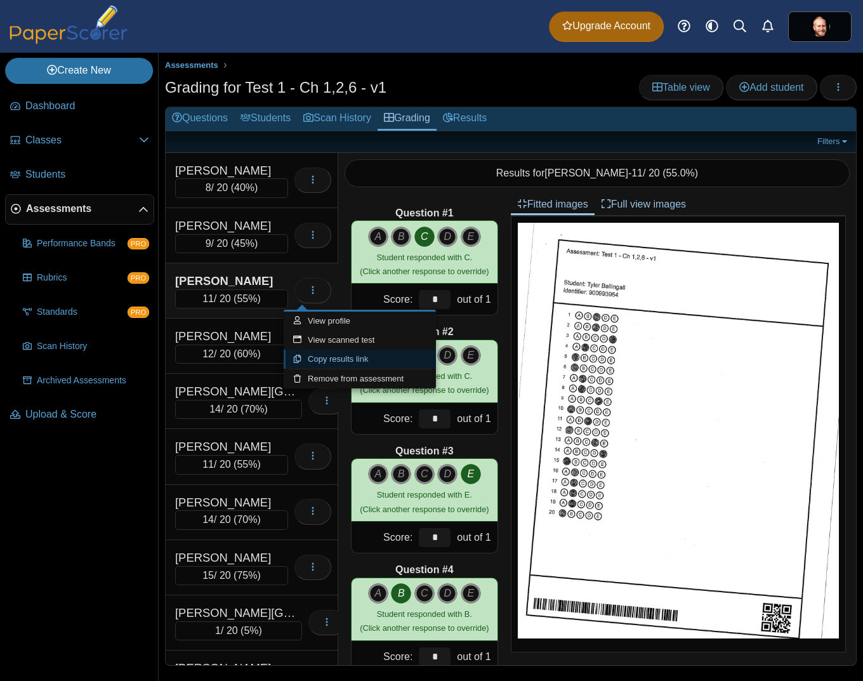
click at [345, 358] on link "Copy results link" at bounding box center [360, 359] width 152 height 19
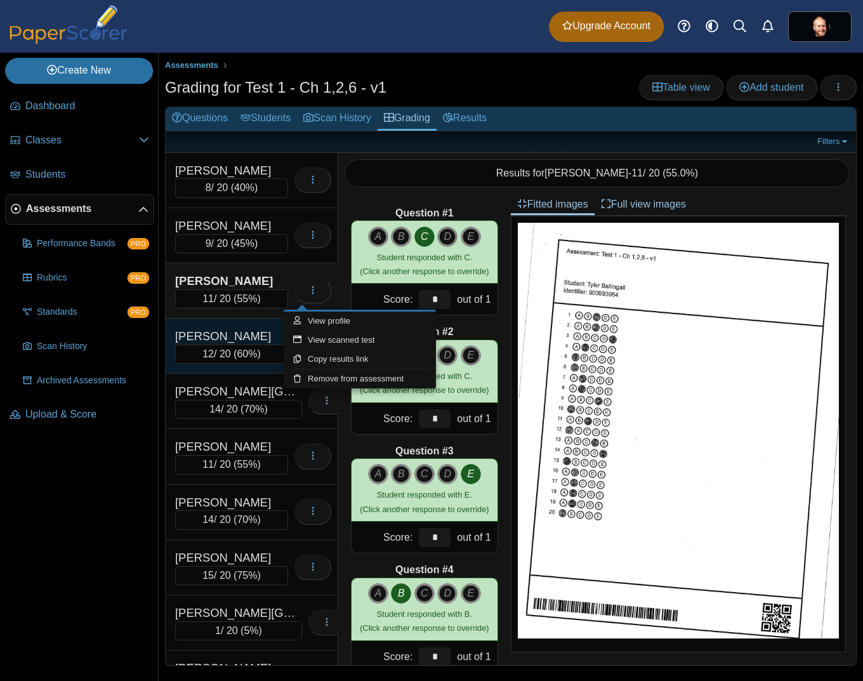
click at [260, 335] on div "Berger, Branwen" at bounding box center [231, 336] width 113 height 16
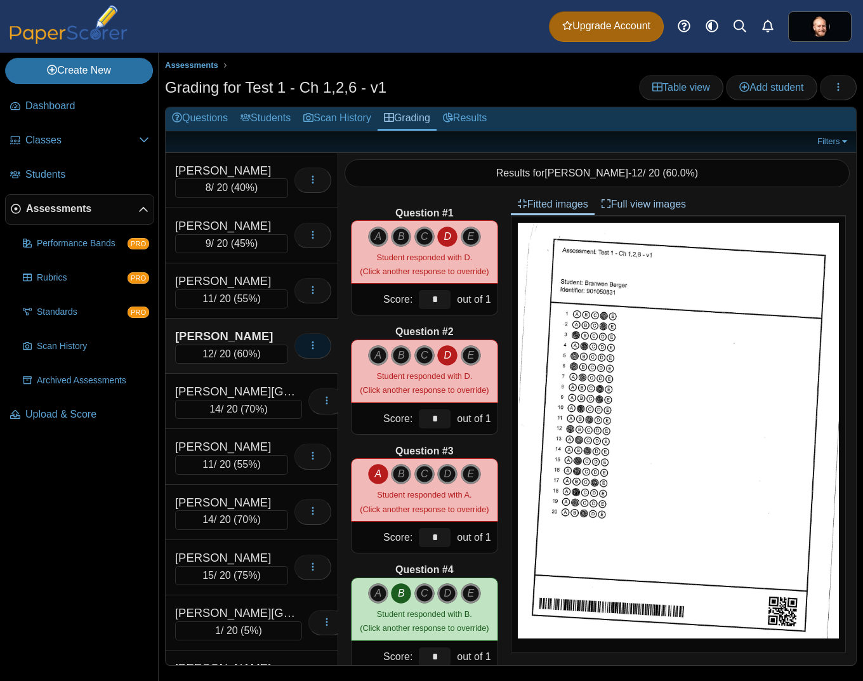
click at [308, 343] on icon "button" at bounding box center [313, 345] width 10 height 10
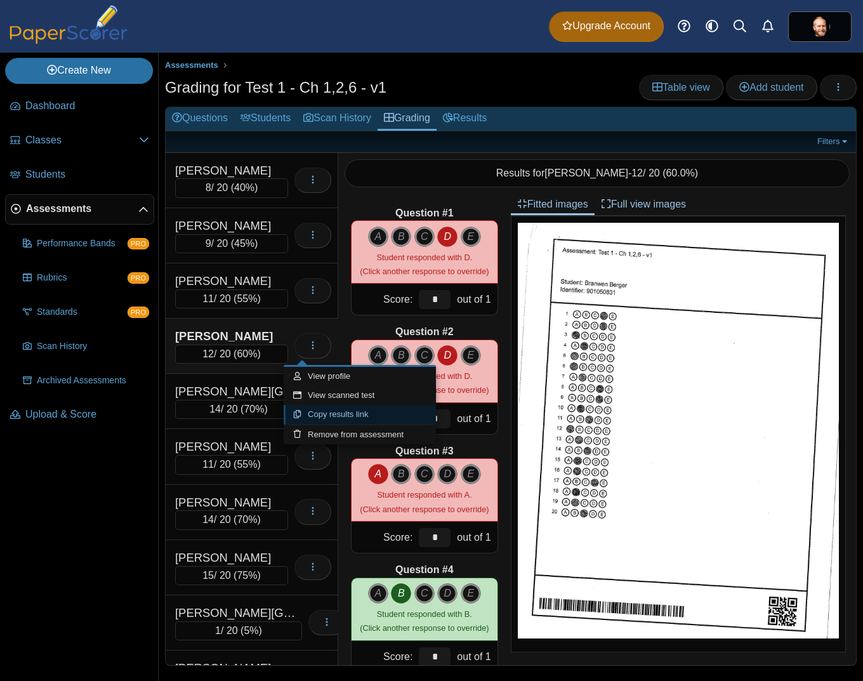
click at [340, 414] on link "Copy results link" at bounding box center [360, 414] width 152 height 19
type textarea "**********"
click at [682, 95] on link "Table view" at bounding box center [681, 87] width 84 height 25
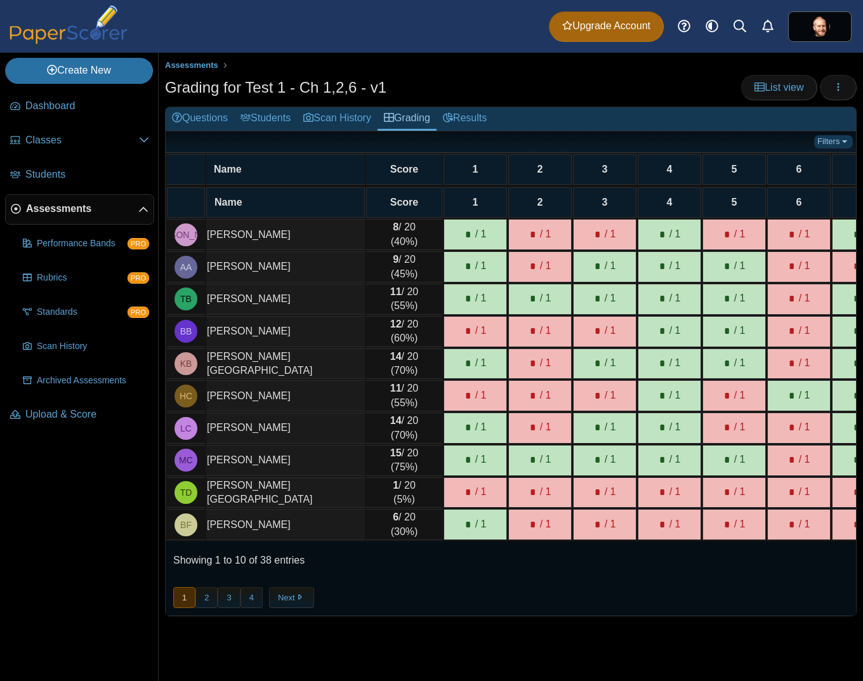
click at [846, 146] on link "Filters" at bounding box center [833, 141] width 39 height 13
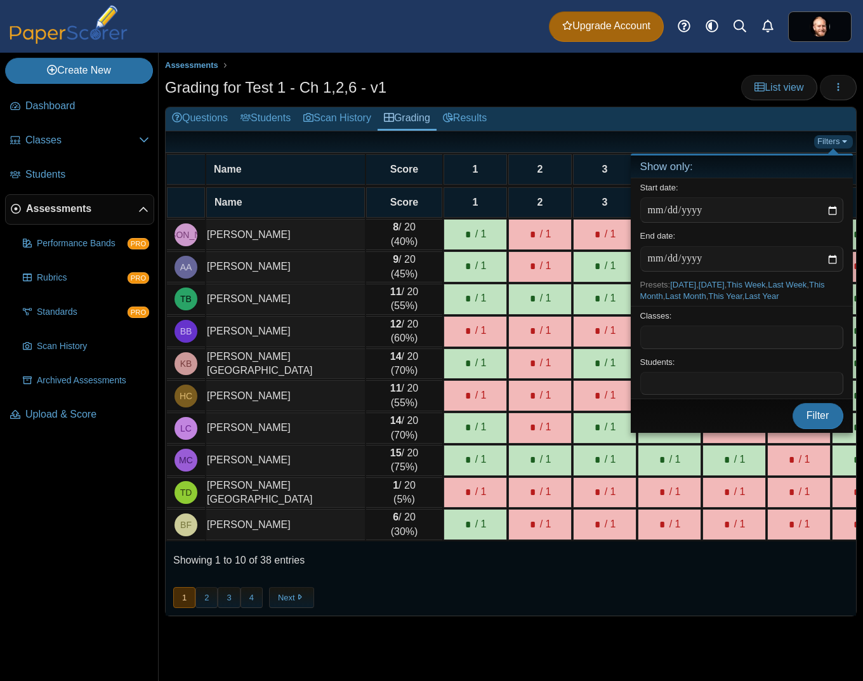
click at [846, 145] on link "Filters" at bounding box center [833, 141] width 39 height 13
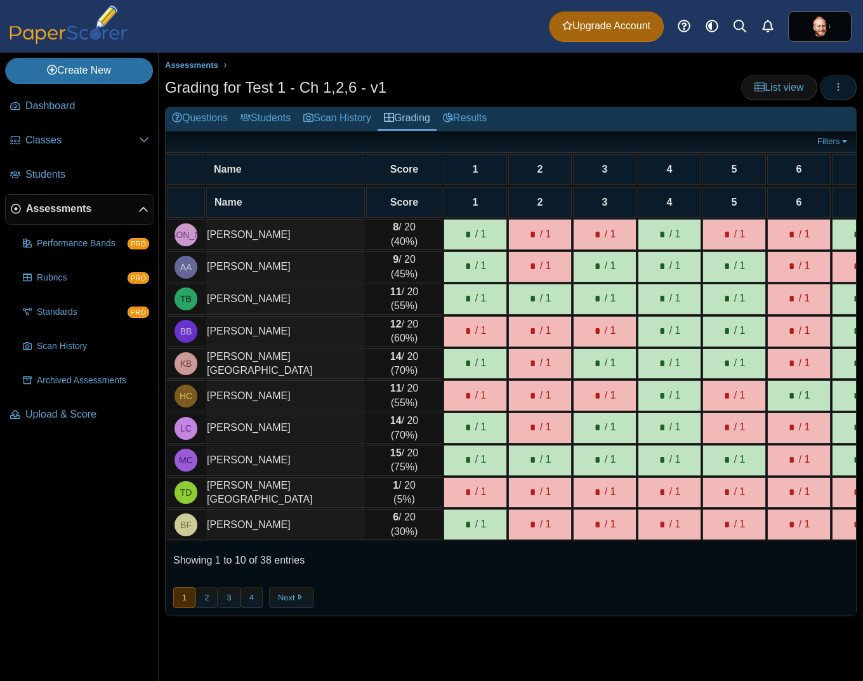
click at [847, 97] on button "button" at bounding box center [838, 87] width 37 height 25
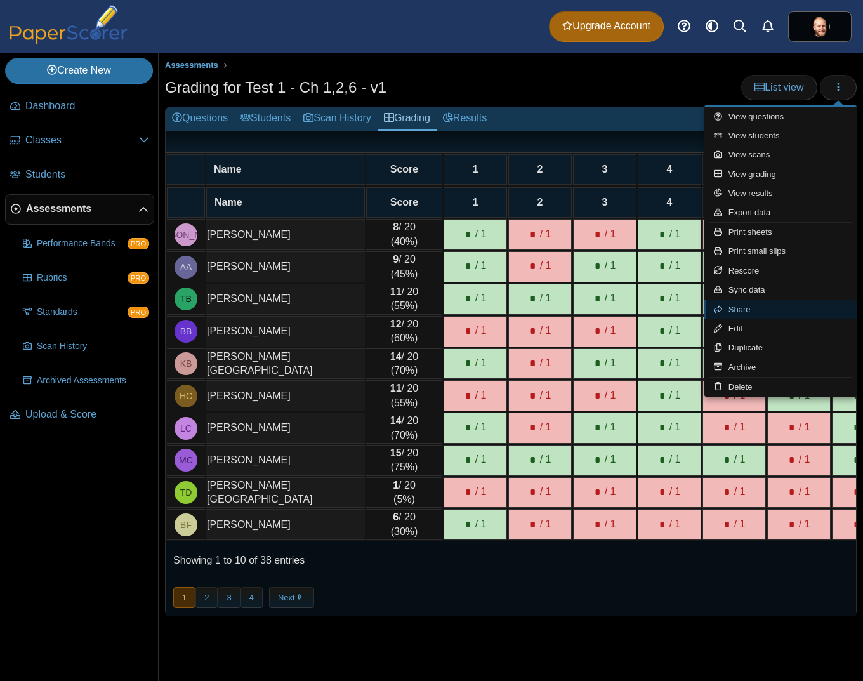
click at [752, 309] on link "Share" at bounding box center [780, 309] width 152 height 19
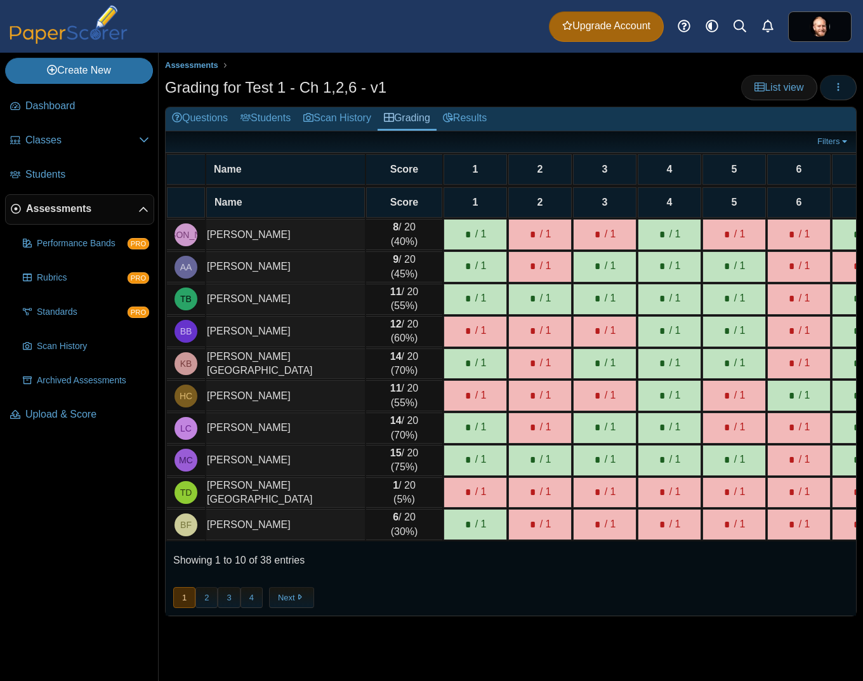
click at [834, 86] on icon "button" at bounding box center [838, 87] width 10 height 10
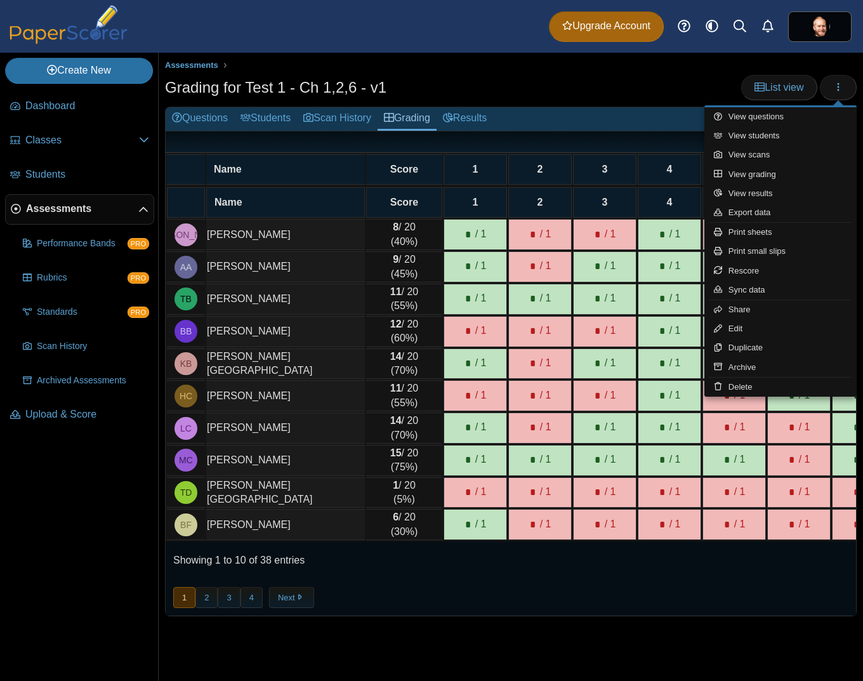
click at [407, 237] on td "8 / 20 (40%)" at bounding box center [404, 234] width 76 height 31
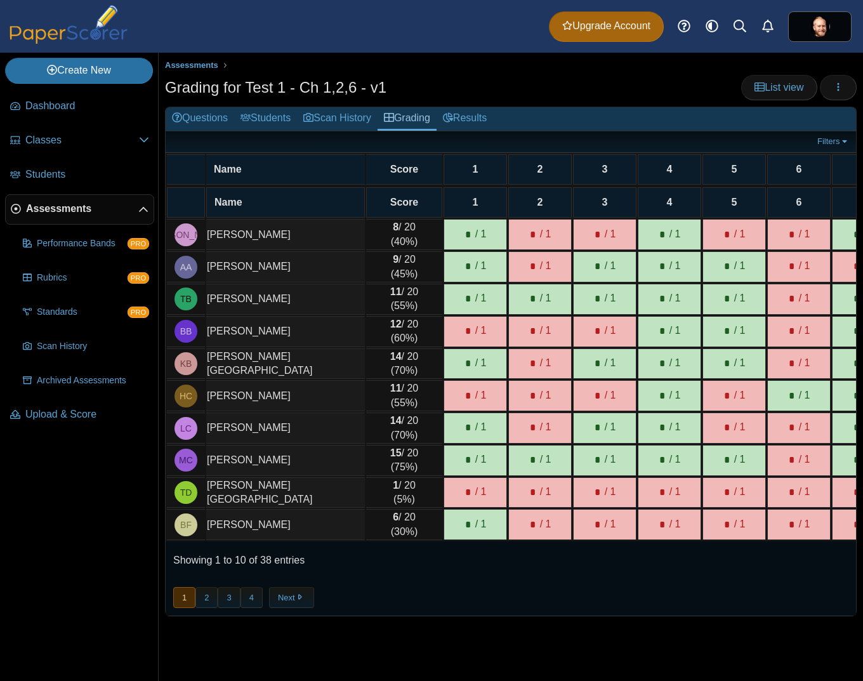
click at [284, 263] on td "[PERSON_NAME]" at bounding box center [285, 266] width 159 height 31
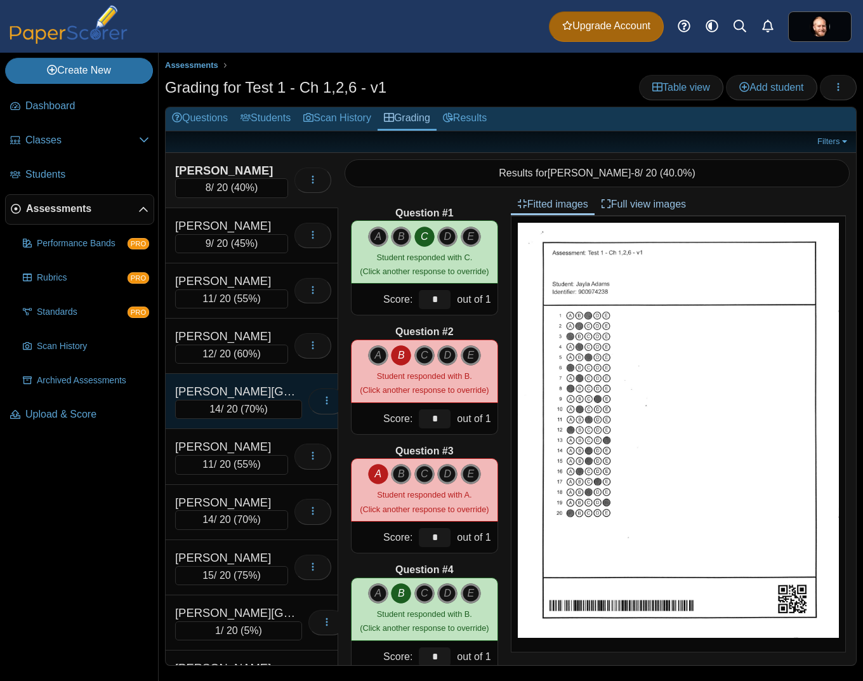
click at [322, 405] on icon "button" at bounding box center [327, 400] width 10 height 10
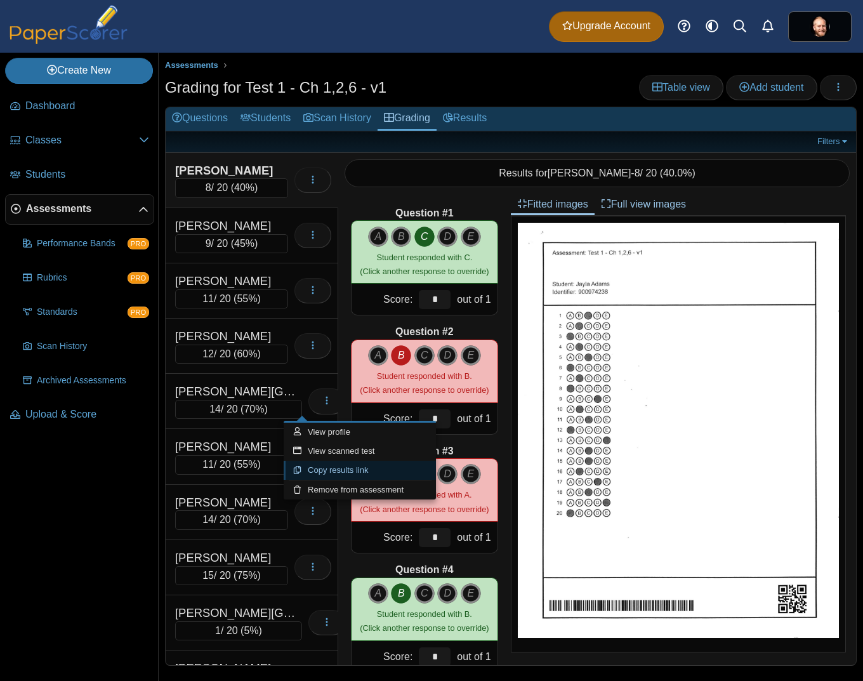
click at [347, 469] on link "Copy results link" at bounding box center [360, 470] width 152 height 19
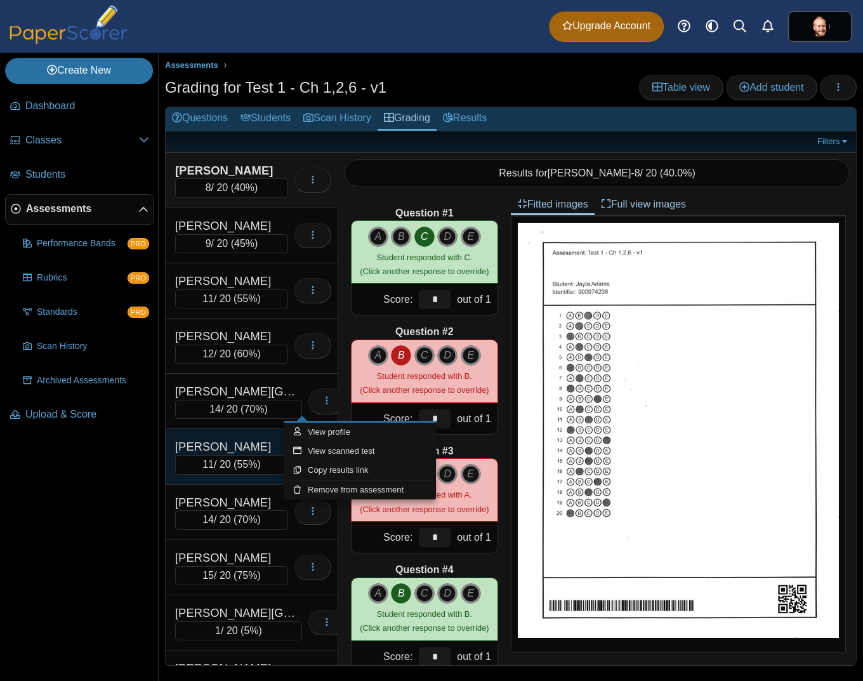
click at [217, 445] on div "Caldwell, Hannah" at bounding box center [231, 446] width 113 height 16
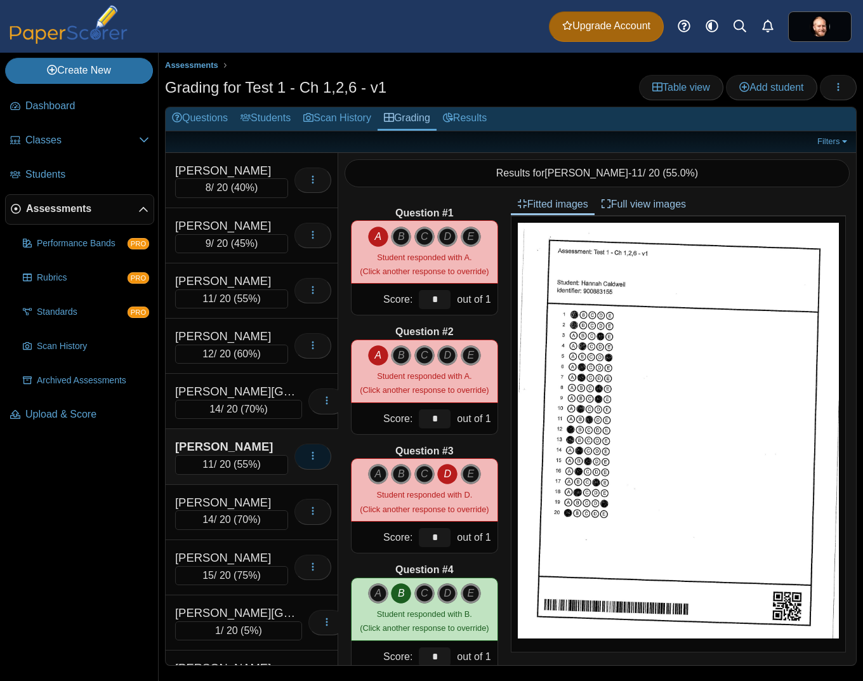
click at [308, 455] on icon "button" at bounding box center [313, 455] width 10 height 10
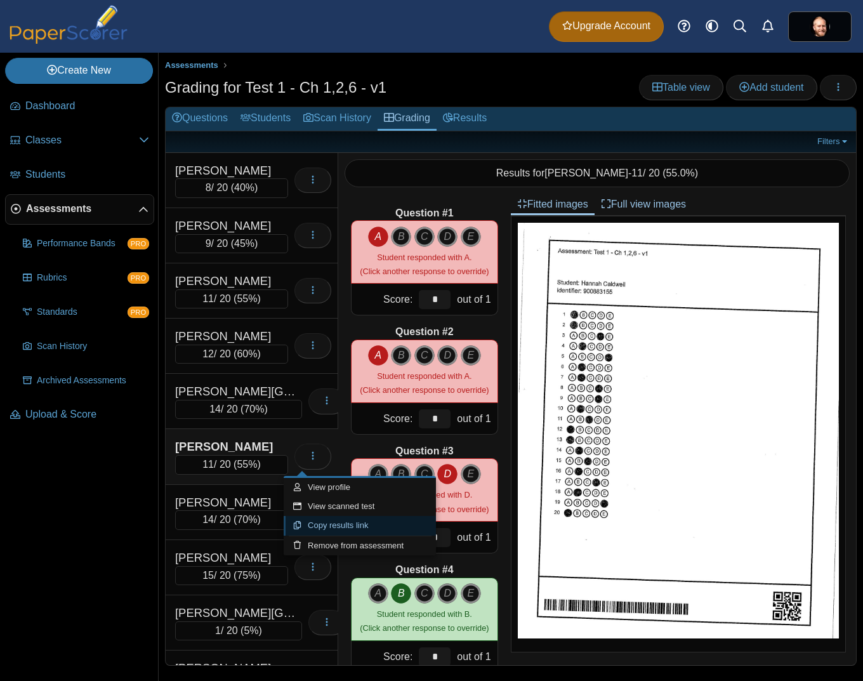
click at [344, 530] on link "Copy results link" at bounding box center [360, 525] width 152 height 19
click at [247, 516] on span "70%" at bounding box center [247, 519] width 20 height 11
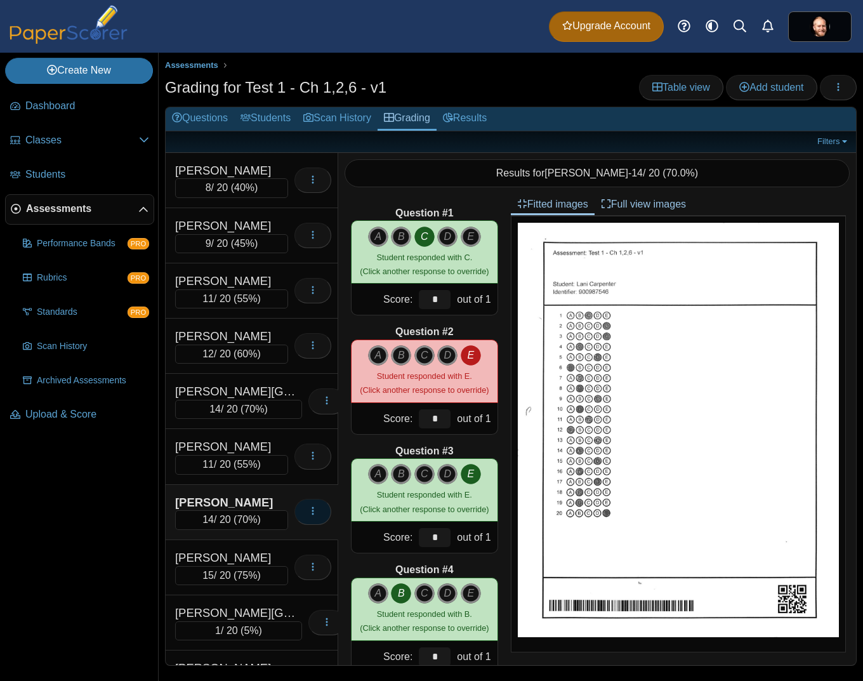
click at [298, 519] on button "button" at bounding box center [312, 511] width 37 height 25
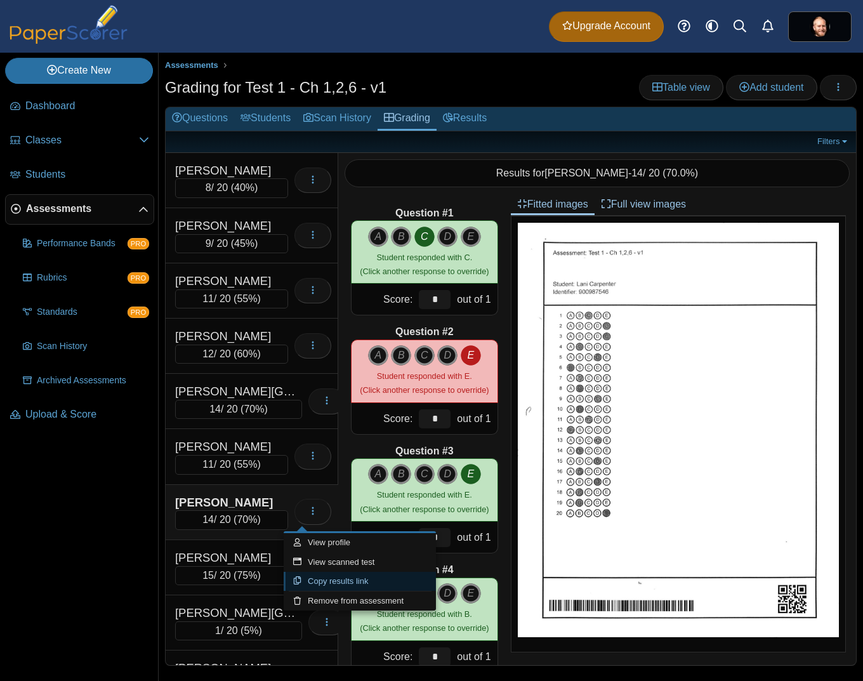
click at [332, 580] on link "Copy results link" at bounding box center [360, 581] width 152 height 19
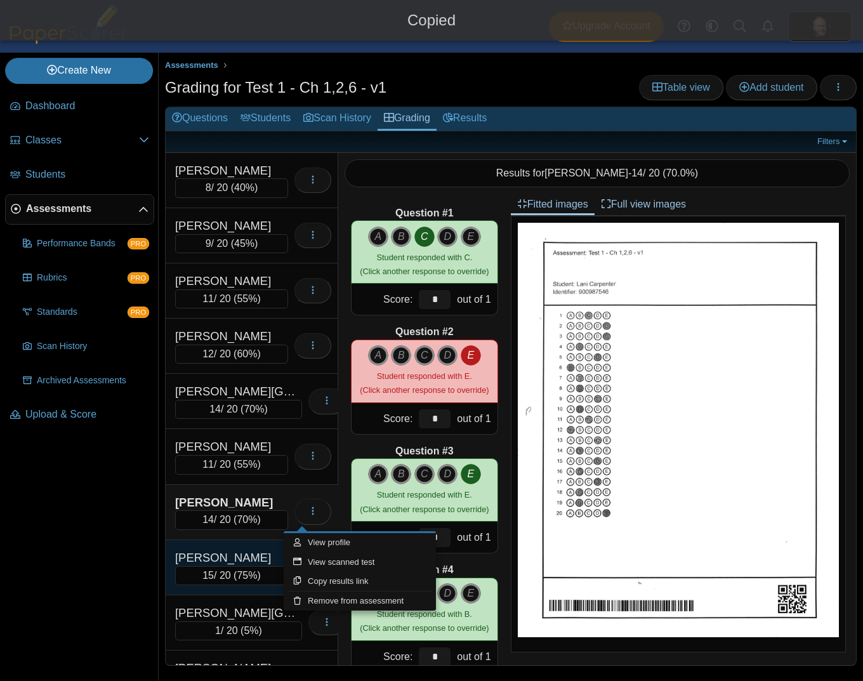
click at [263, 566] on div "Cole, Maryn" at bounding box center [231, 557] width 113 height 16
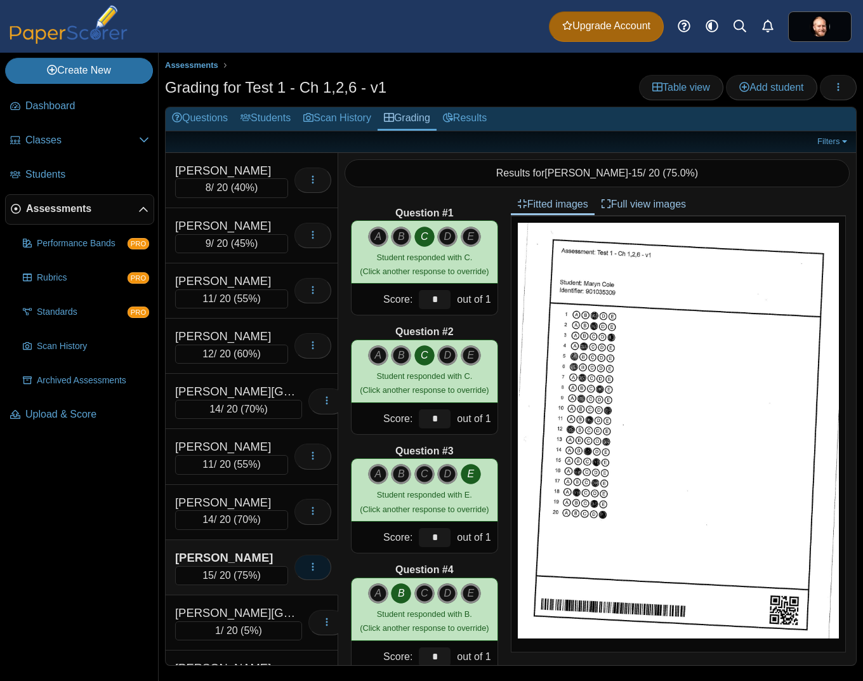
click at [308, 569] on icon "button" at bounding box center [313, 566] width 10 height 10
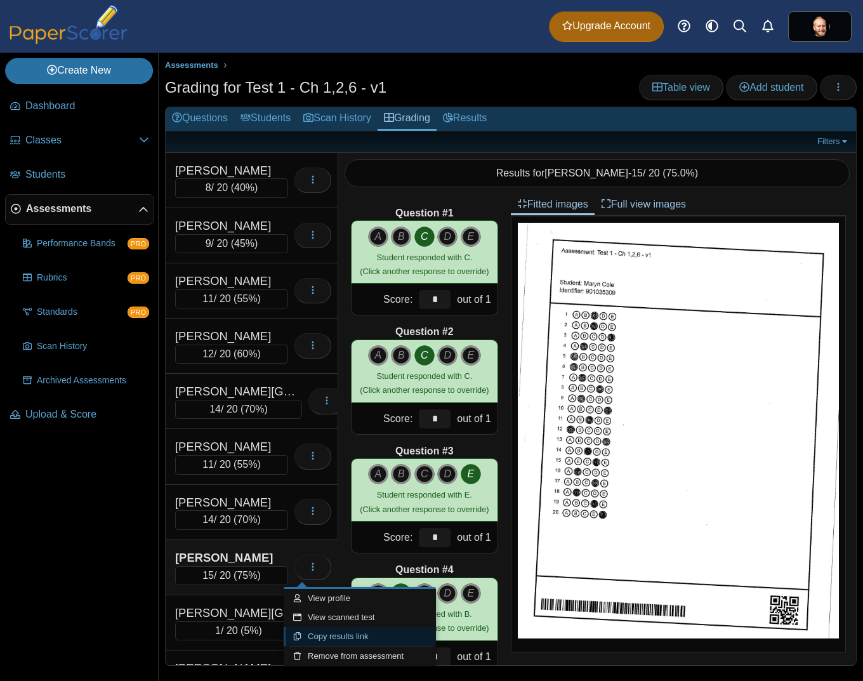
click at [330, 638] on link "Copy results link" at bounding box center [360, 636] width 152 height 19
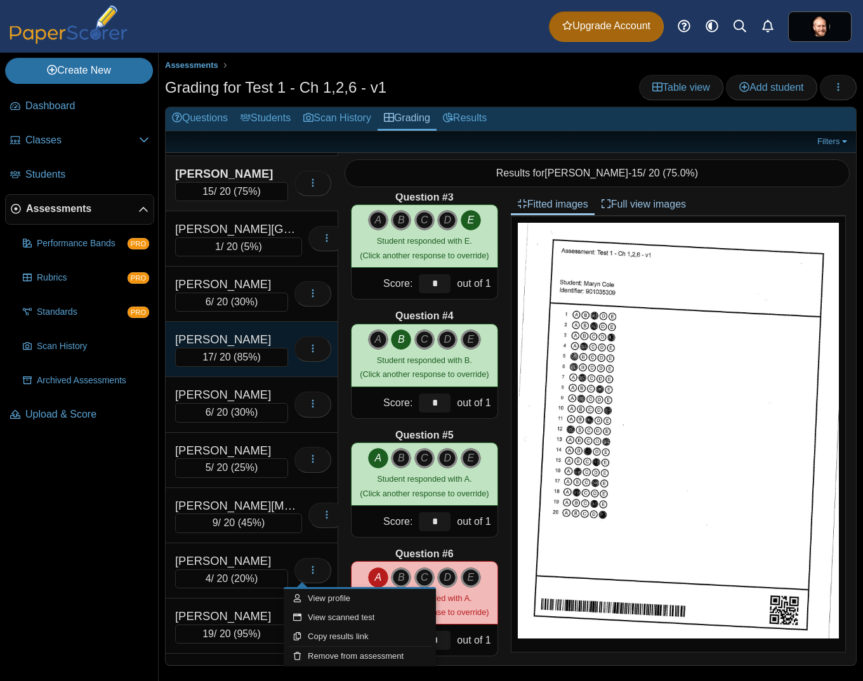
scroll to position [338, 0]
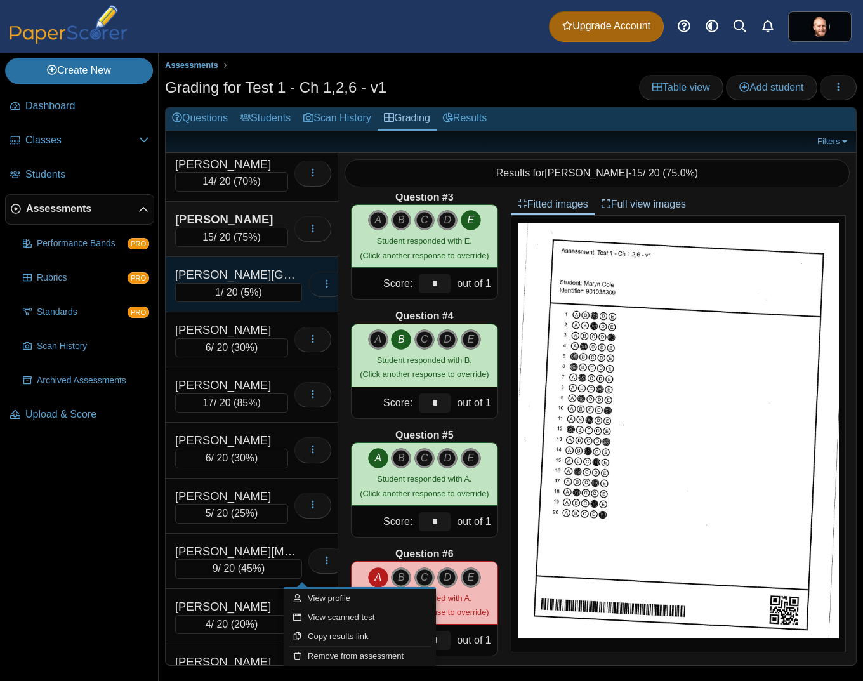
click at [308, 283] on button "button" at bounding box center [326, 284] width 37 height 25
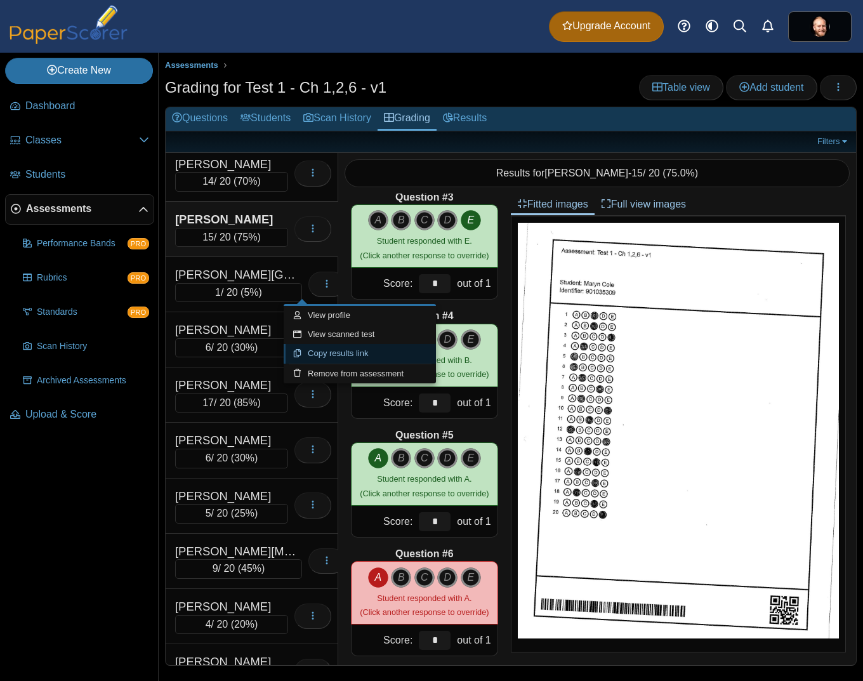
click at [321, 352] on link "Copy results link" at bounding box center [360, 353] width 152 height 19
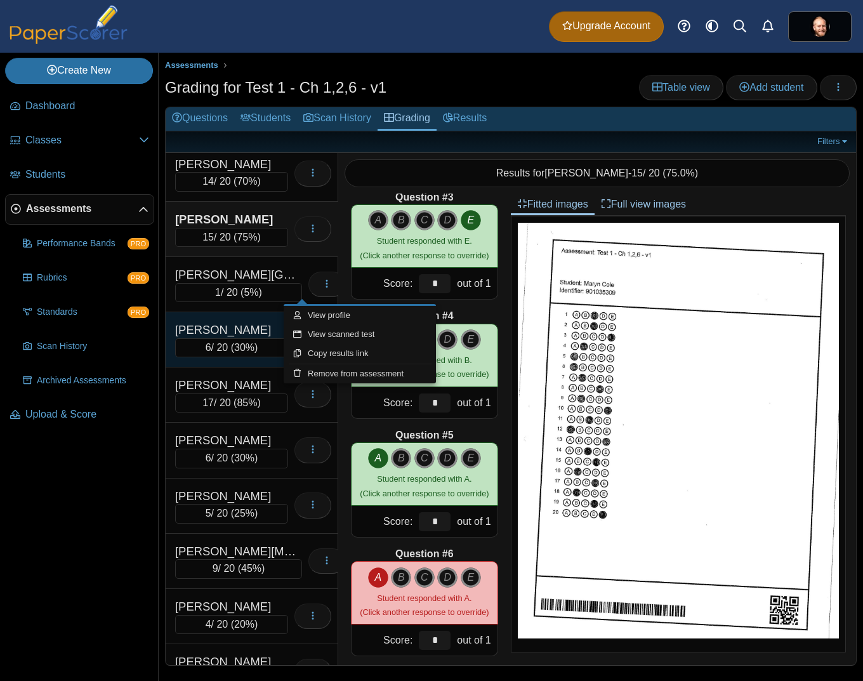
click at [210, 325] on div "Ferguson, Benjamin" at bounding box center [231, 330] width 113 height 16
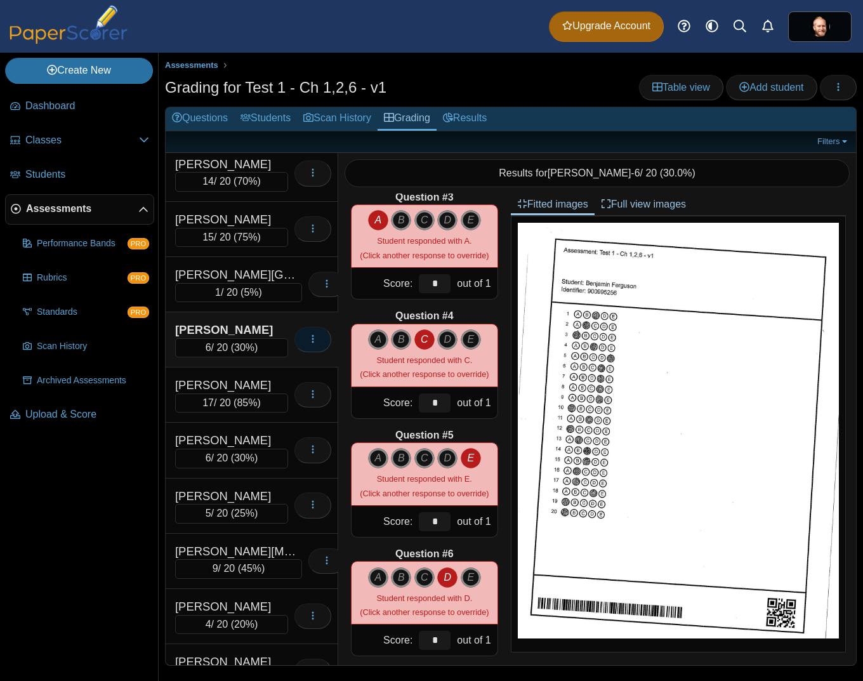
click at [308, 343] on icon "button" at bounding box center [313, 339] width 10 height 10
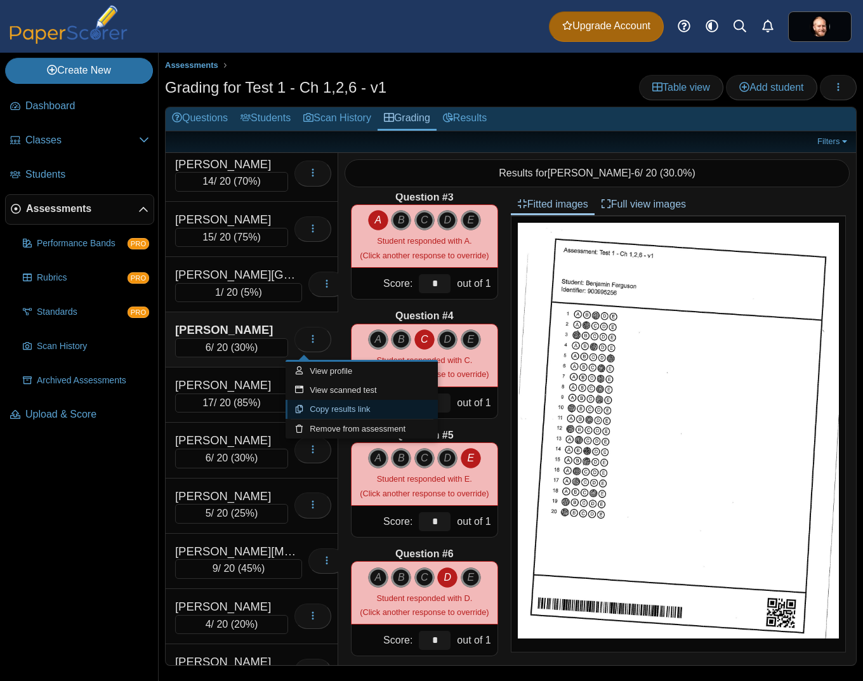
click at [341, 411] on link "Copy results link" at bounding box center [361, 409] width 152 height 19
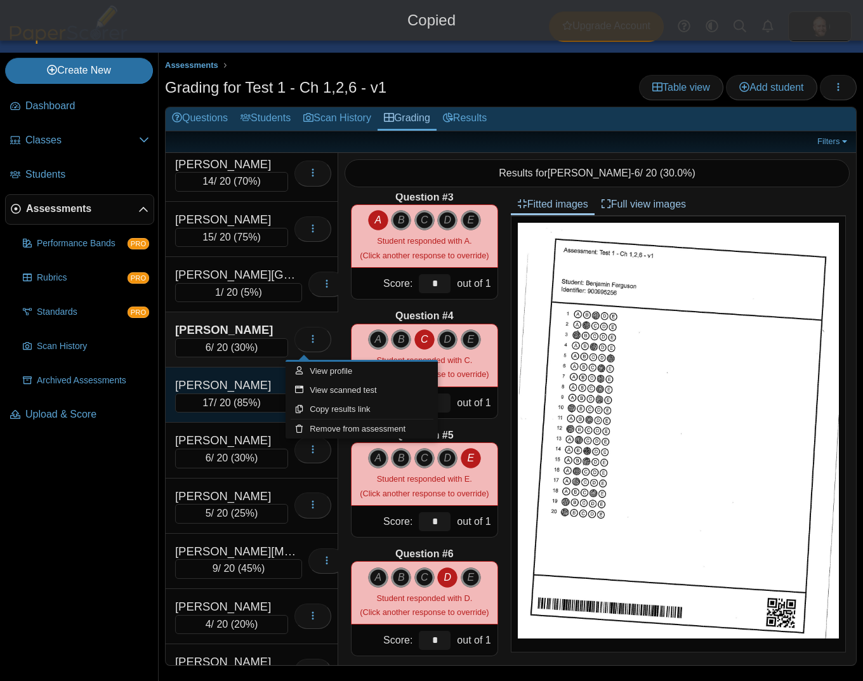
click at [261, 379] on div "Franko, Avery" at bounding box center [231, 385] width 113 height 16
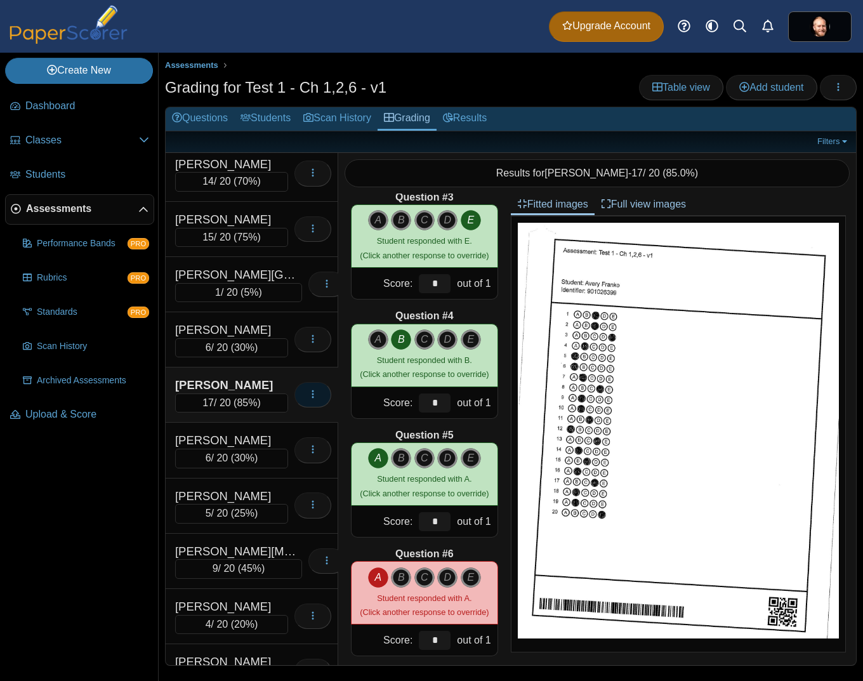
click at [311, 403] on button "button" at bounding box center [312, 394] width 37 height 25
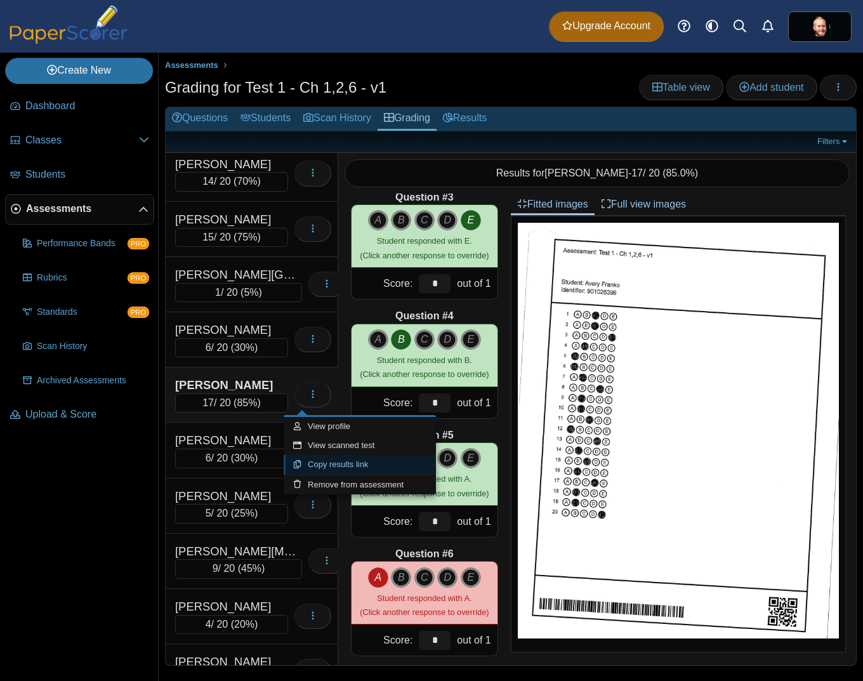
click at [315, 460] on link "Copy results link" at bounding box center [360, 464] width 152 height 19
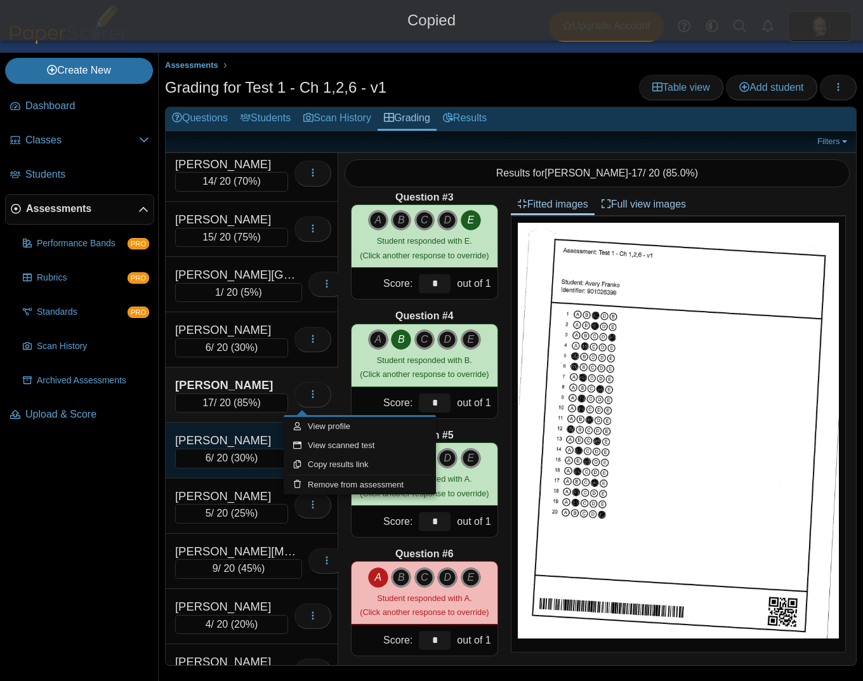
click at [244, 436] on div "Fusco, Joshua" at bounding box center [231, 440] width 113 height 16
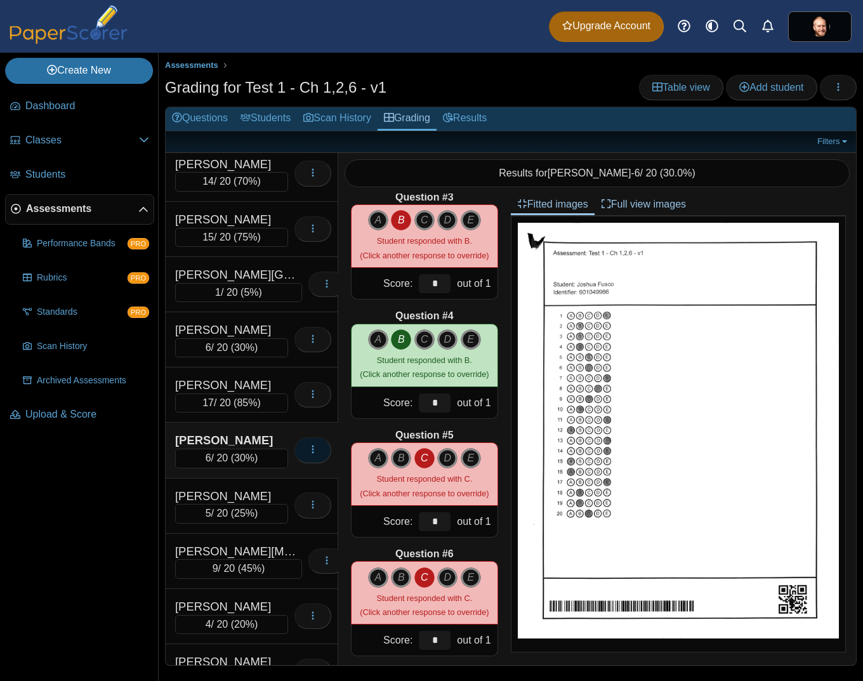
click at [308, 455] on button "button" at bounding box center [312, 449] width 37 height 25
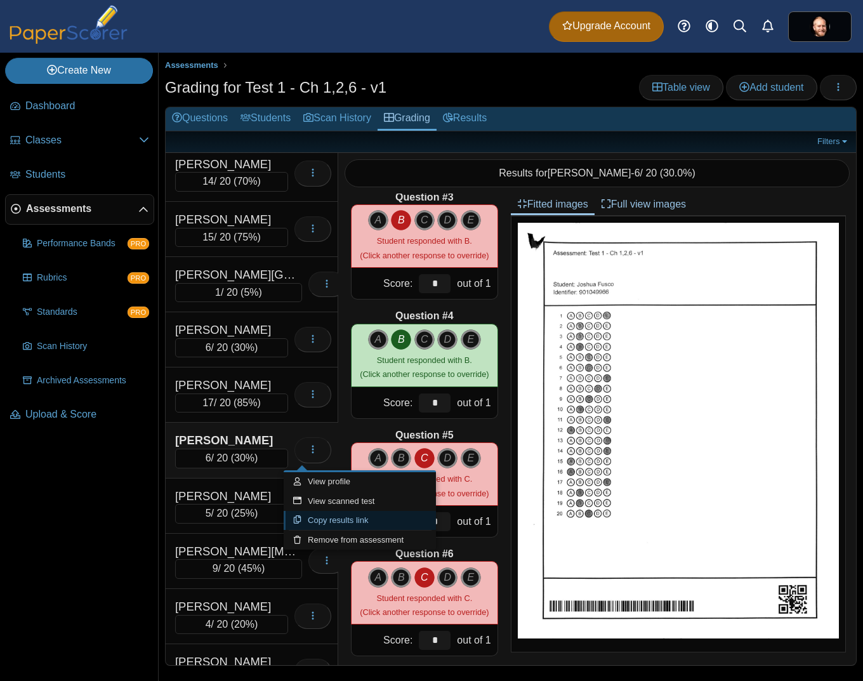
click at [329, 518] on link "Copy results link" at bounding box center [360, 520] width 152 height 19
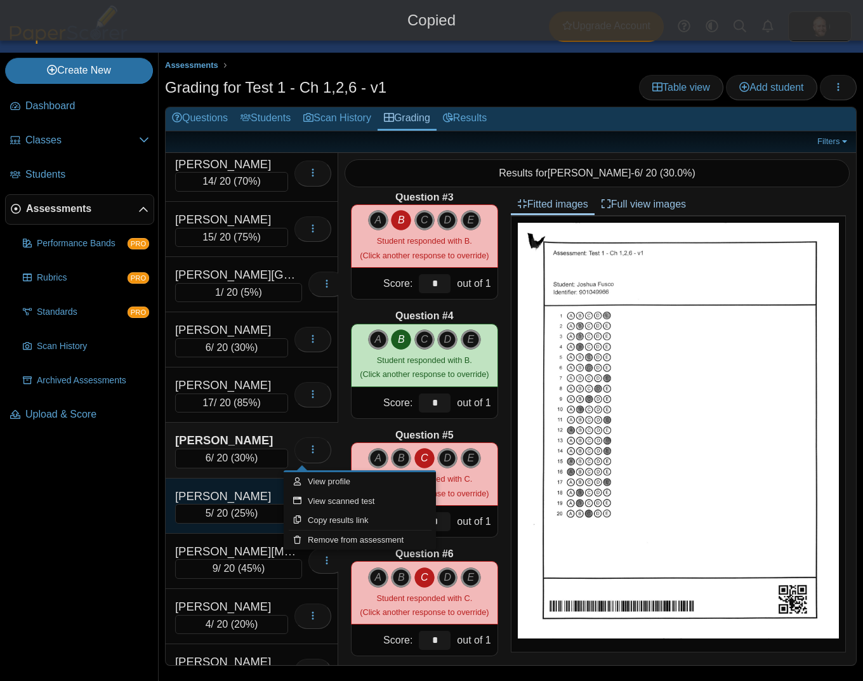
click at [249, 504] on div "Hardy, Jonathan" at bounding box center [231, 496] width 113 height 16
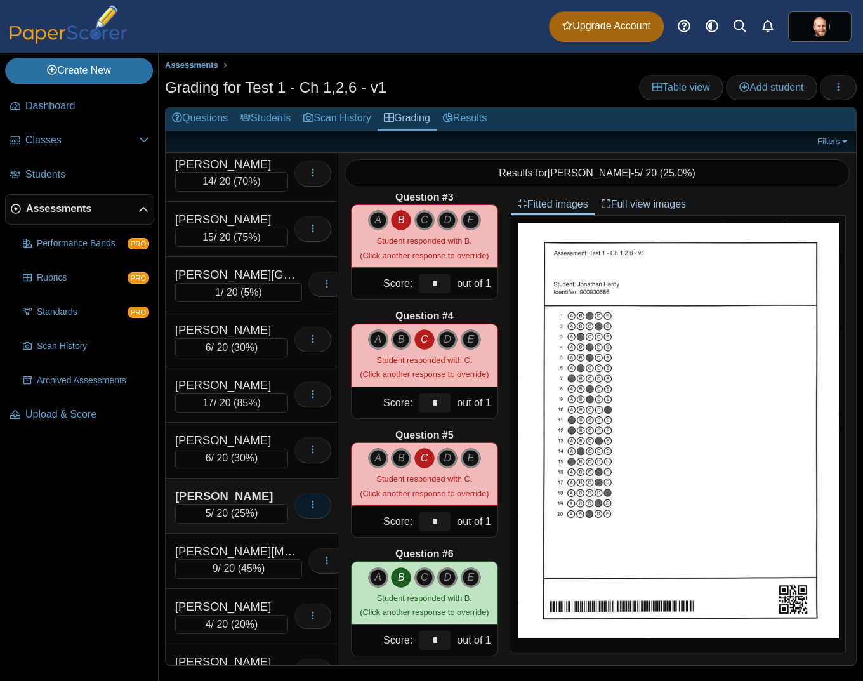
click at [299, 515] on button "button" at bounding box center [312, 504] width 37 height 25
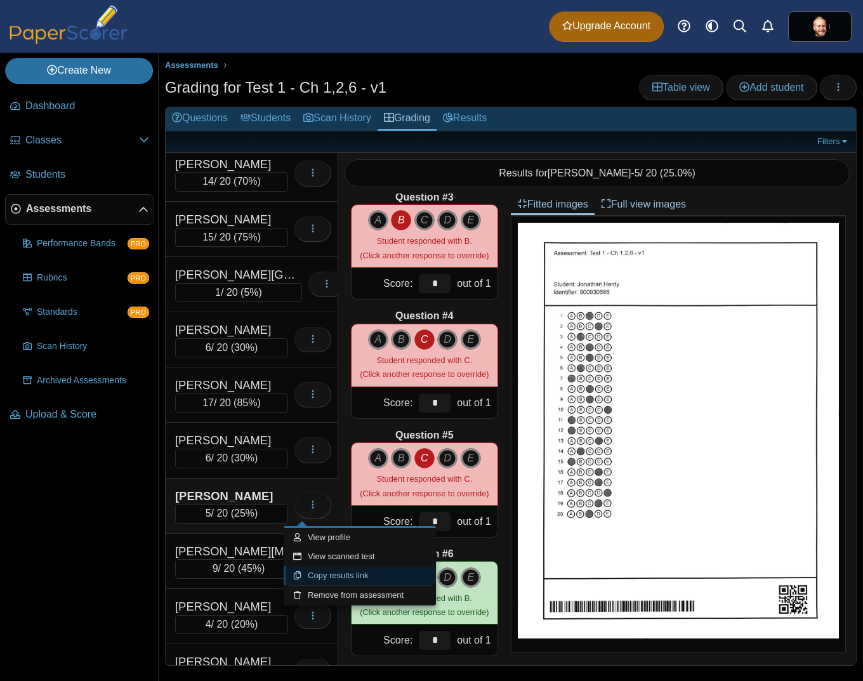
click at [331, 571] on link "Copy results link" at bounding box center [360, 575] width 152 height 19
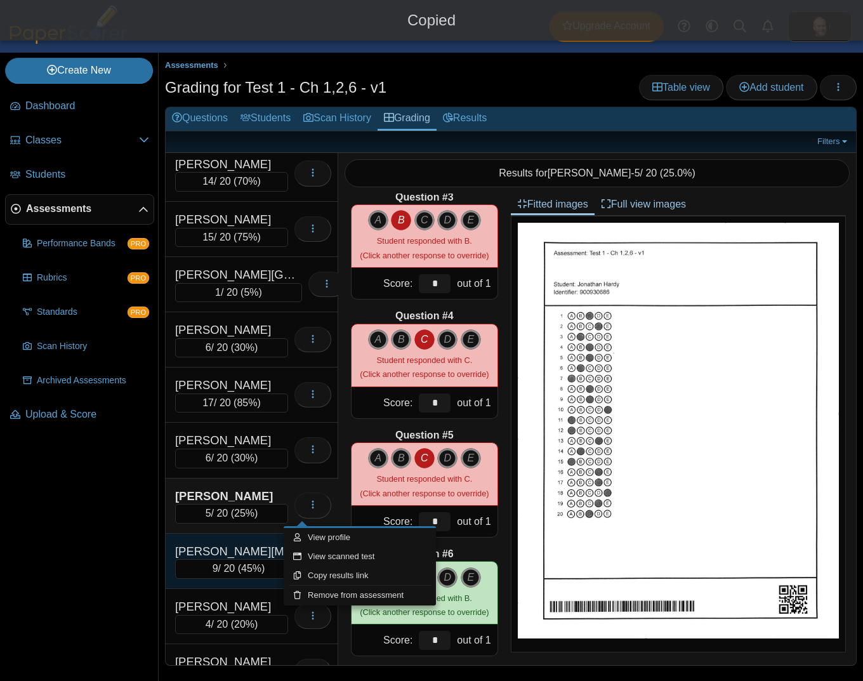
click at [218, 565] on div "9 / 20 ( 45% )" at bounding box center [238, 568] width 127 height 19
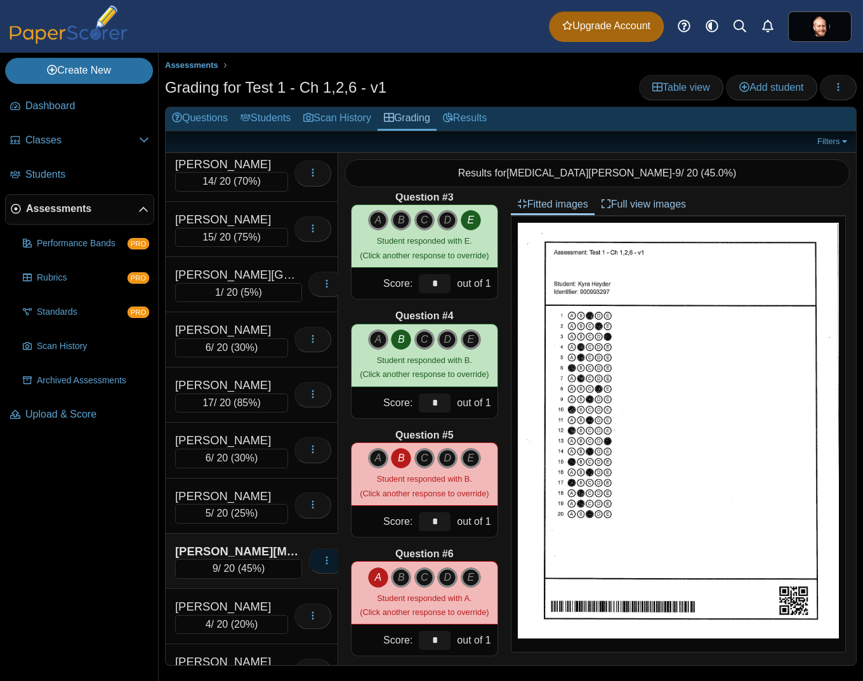
click at [322, 562] on icon "button" at bounding box center [327, 560] width 10 height 10
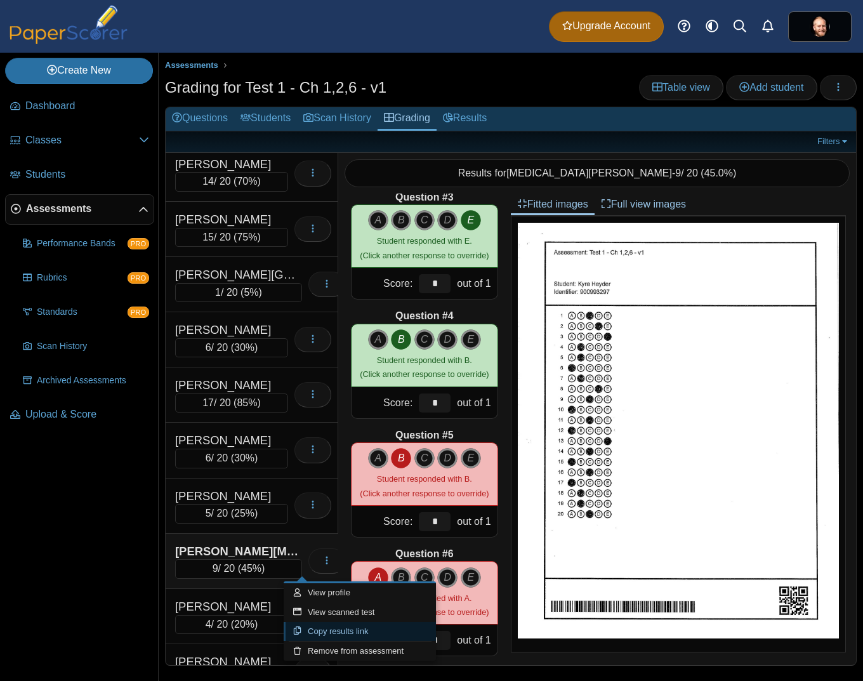
click at [354, 632] on link "Copy results link" at bounding box center [360, 631] width 152 height 19
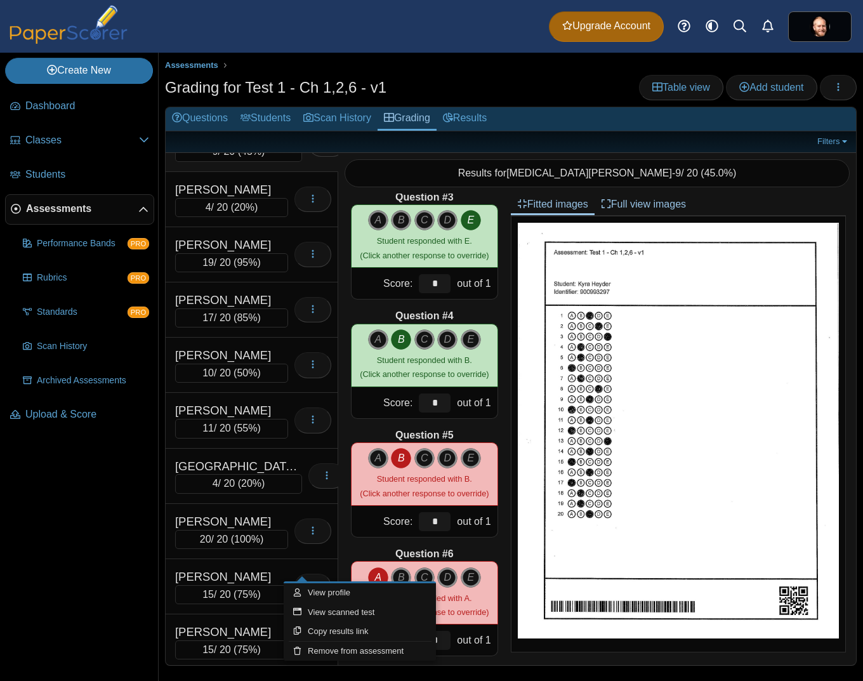
scroll to position [761, 0]
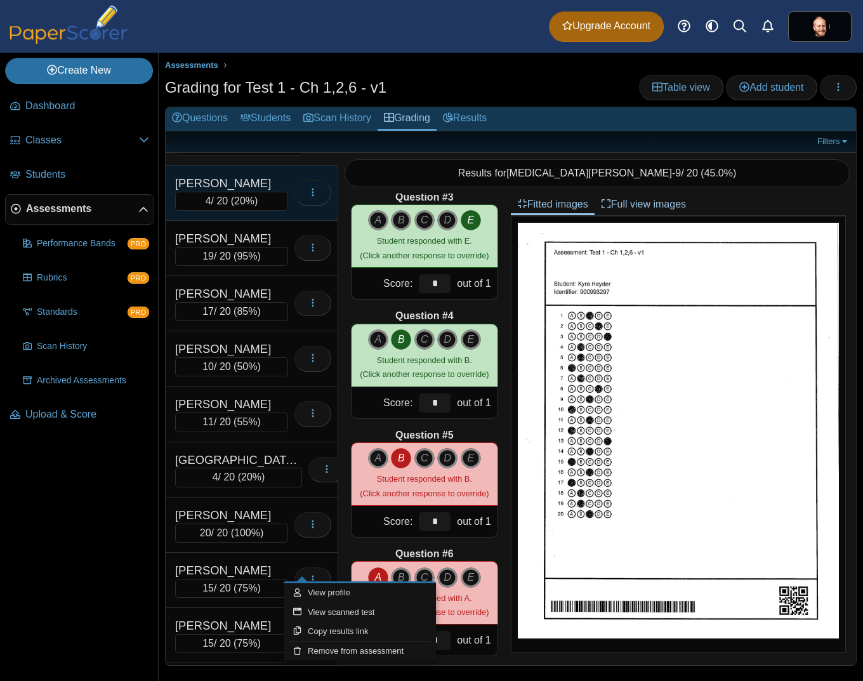
click at [308, 193] on icon "button" at bounding box center [313, 192] width 10 height 10
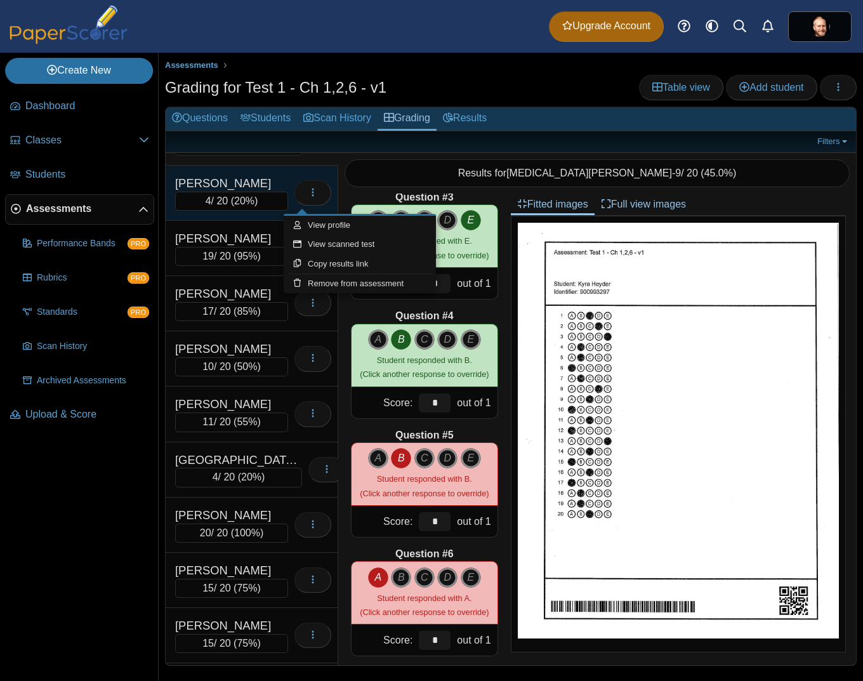
click at [252, 176] on div "Hurley, Hannah 4 / 20 ( 20% )" at bounding box center [252, 193] width 173 height 55
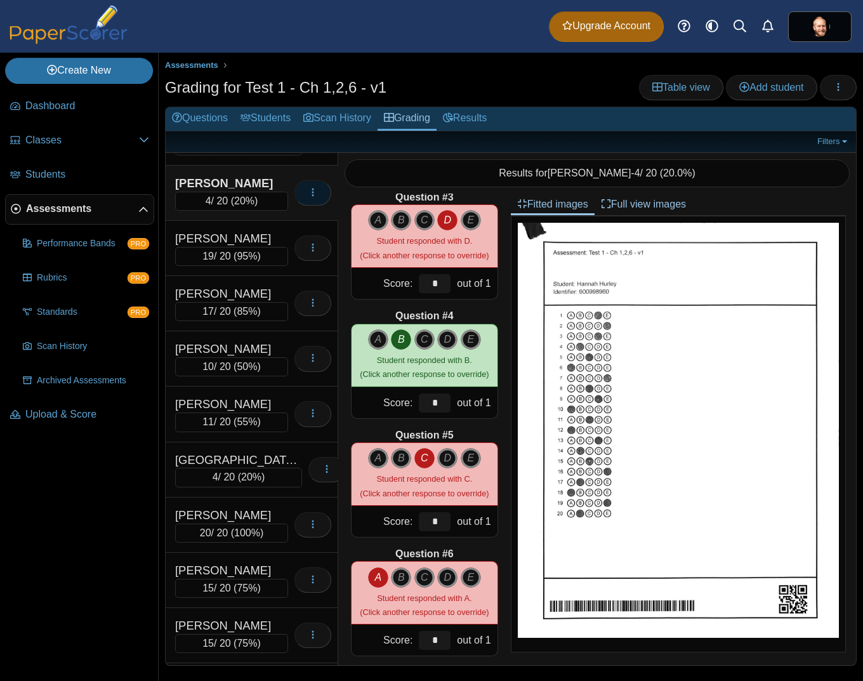
click at [294, 195] on button "button" at bounding box center [312, 192] width 37 height 25
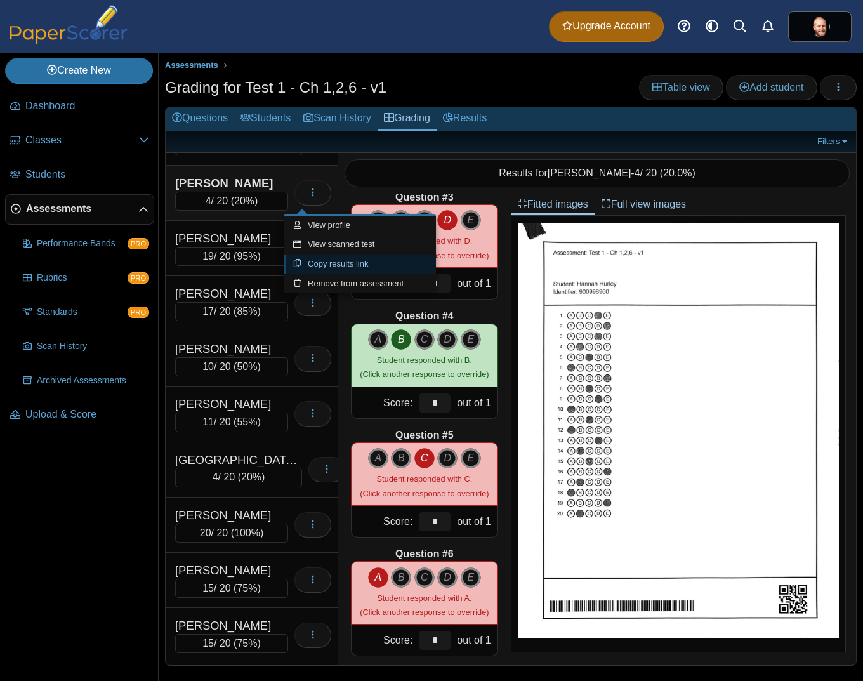
click at [363, 261] on link "Copy results link" at bounding box center [360, 263] width 152 height 19
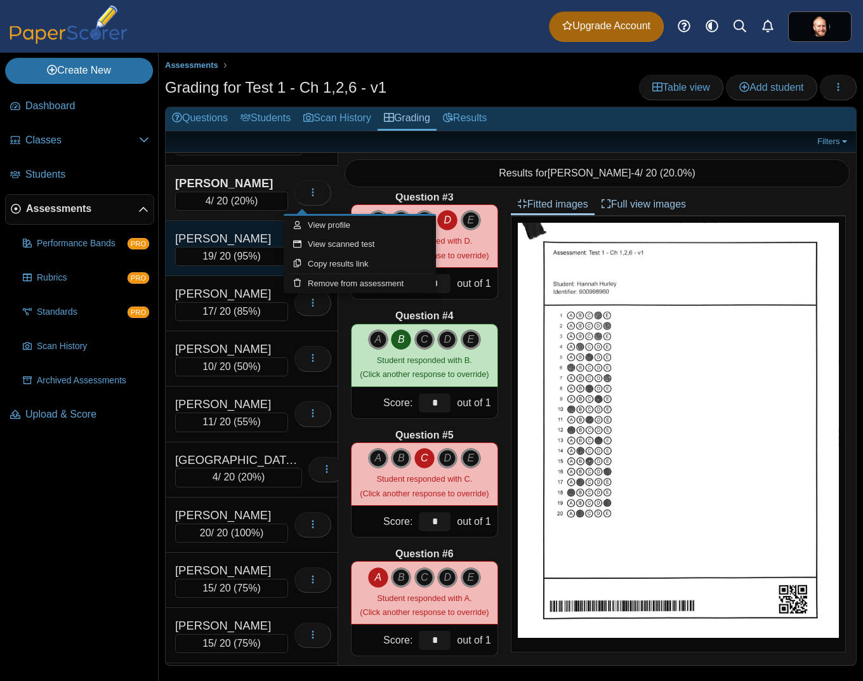
click at [233, 245] on div "Kiefer, Caitlyn" at bounding box center [231, 238] width 113 height 16
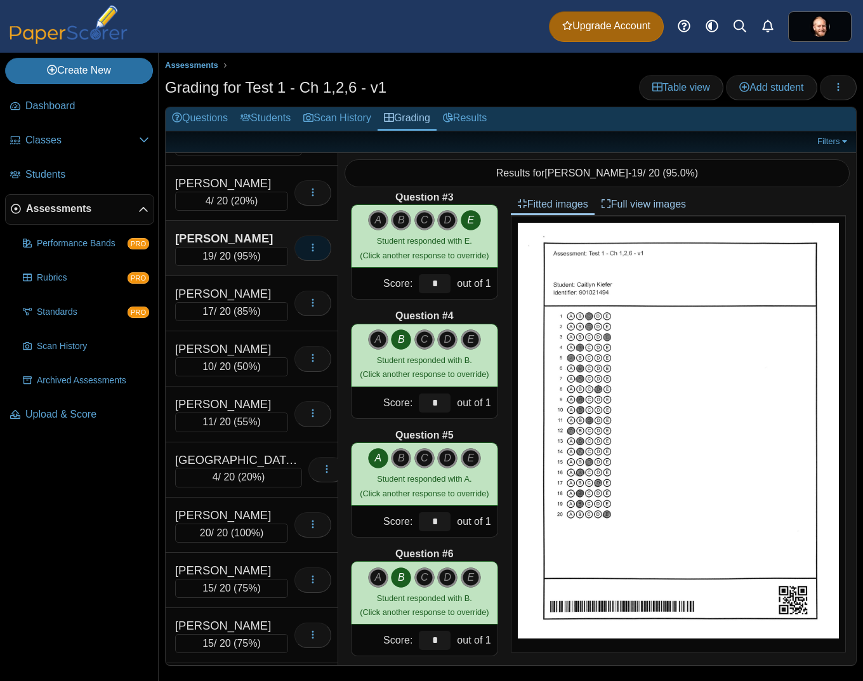
click at [308, 251] on icon "button" at bounding box center [313, 247] width 10 height 10
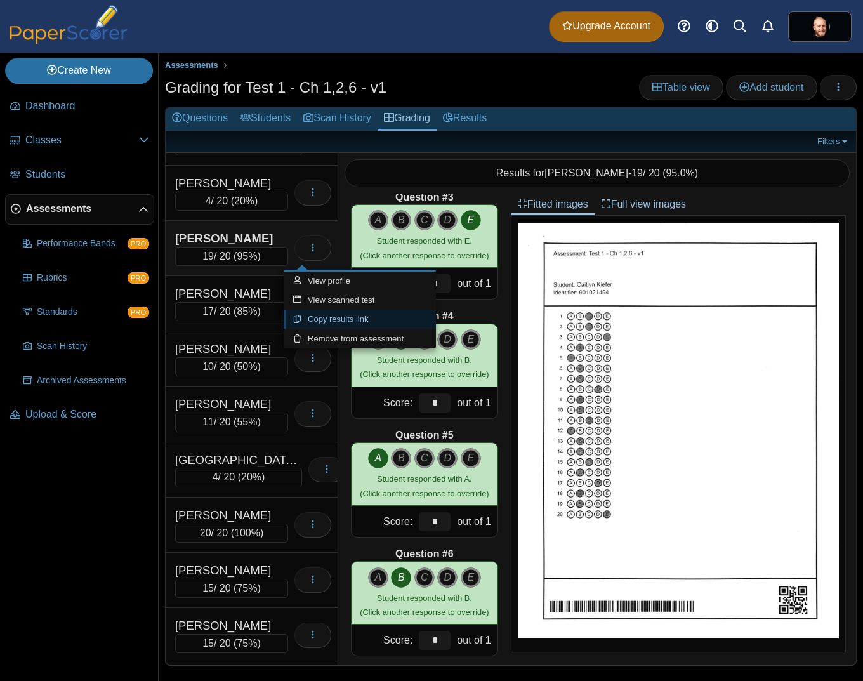
click at [314, 313] on link "Copy results link" at bounding box center [360, 319] width 152 height 19
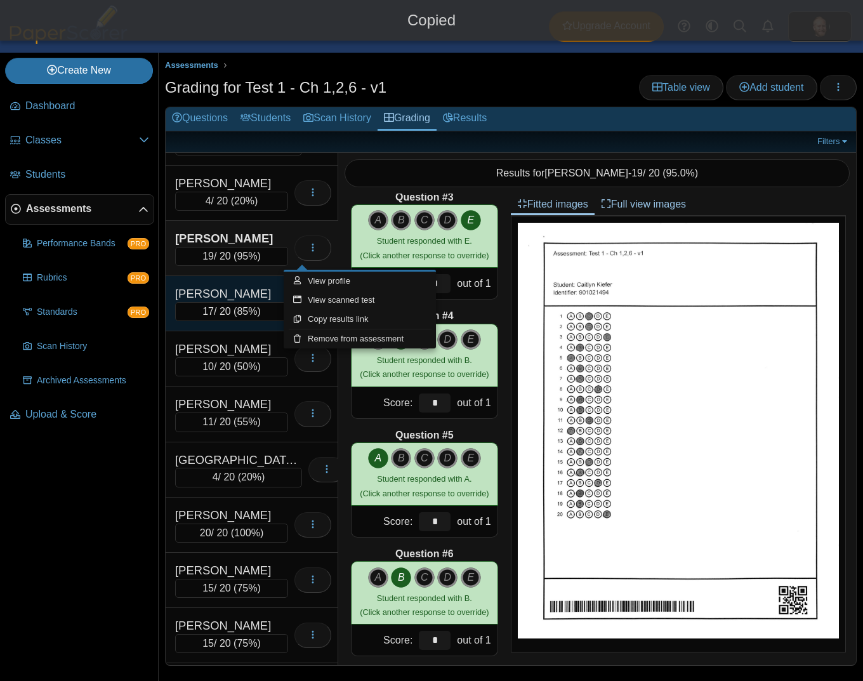
click at [211, 295] on div "Ling, Carter" at bounding box center [231, 293] width 113 height 16
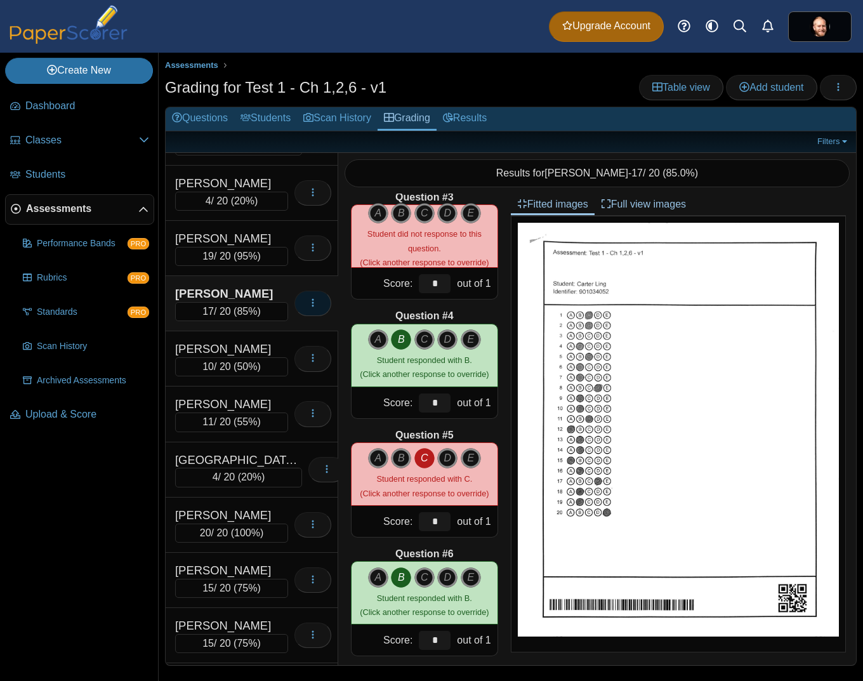
click at [308, 308] on icon "button" at bounding box center [313, 303] width 10 height 11
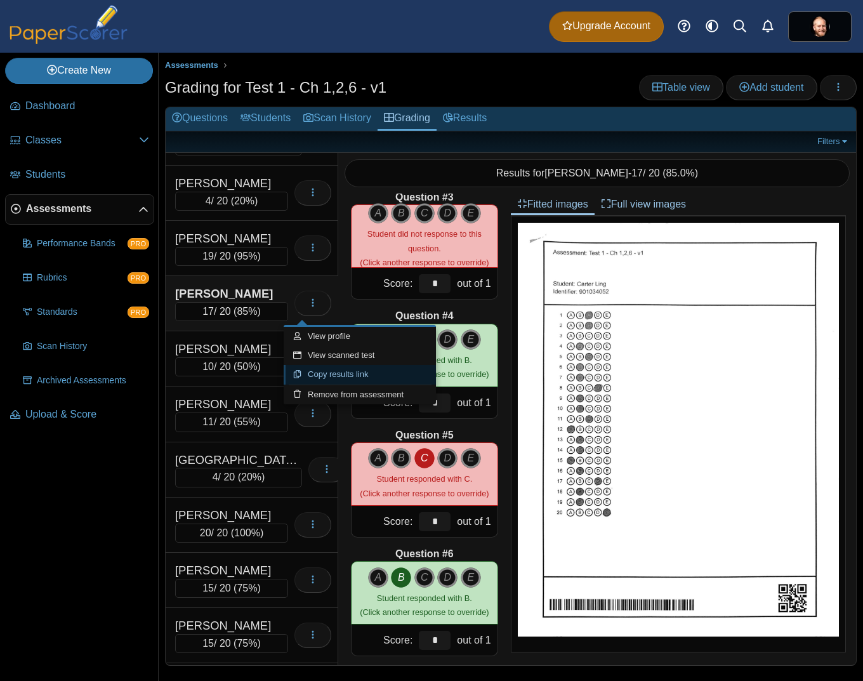
click at [317, 376] on link "Copy results link" at bounding box center [360, 374] width 152 height 19
click at [207, 344] on div "Lukomski, Colton" at bounding box center [231, 349] width 113 height 16
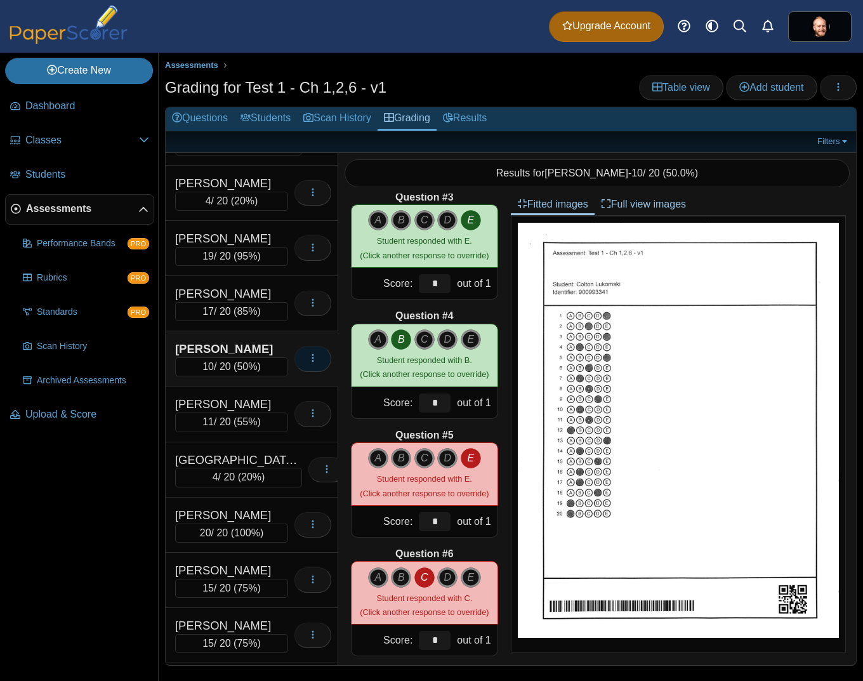
click at [308, 360] on icon "button" at bounding box center [313, 358] width 10 height 10
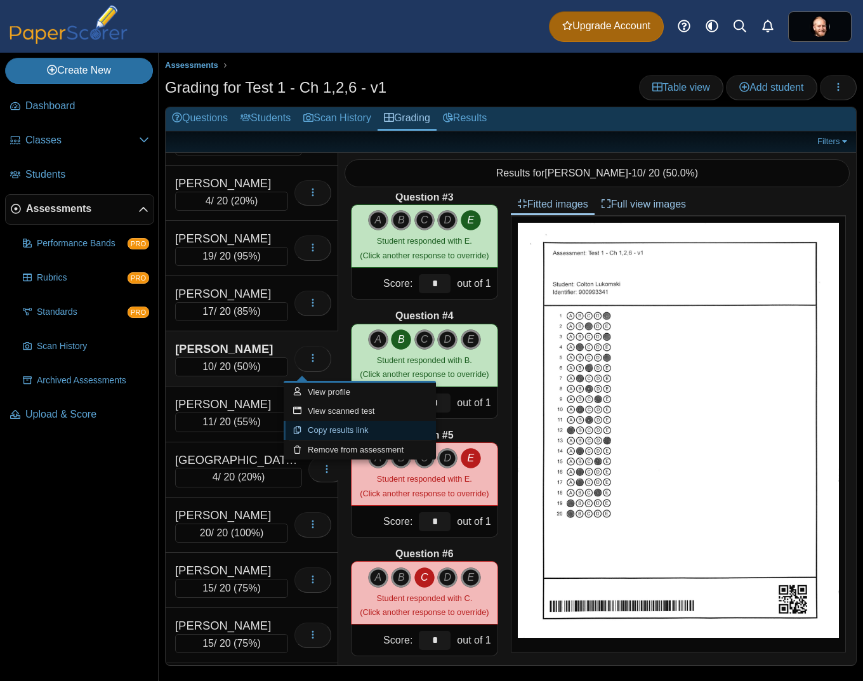
click at [340, 429] on link "Copy results link" at bounding box center [360, 430] width 152 height 19
click at [256, 406] on div "Mendoza, Rudy" at bounding box center [231, 404] width 113 height 16
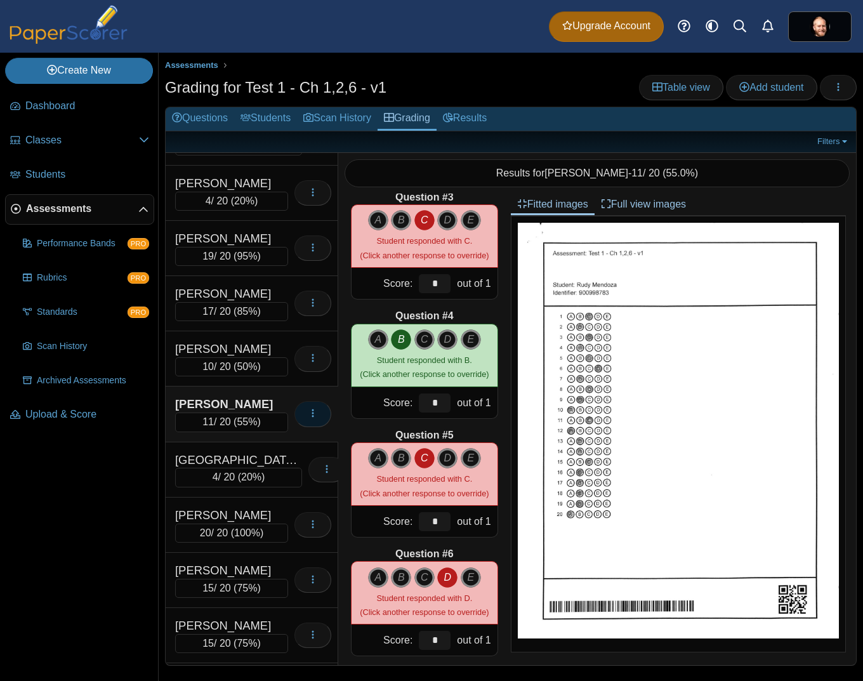
click at [308, 413] on icon "button" at bounding box center [313, 413] width 10 height 10
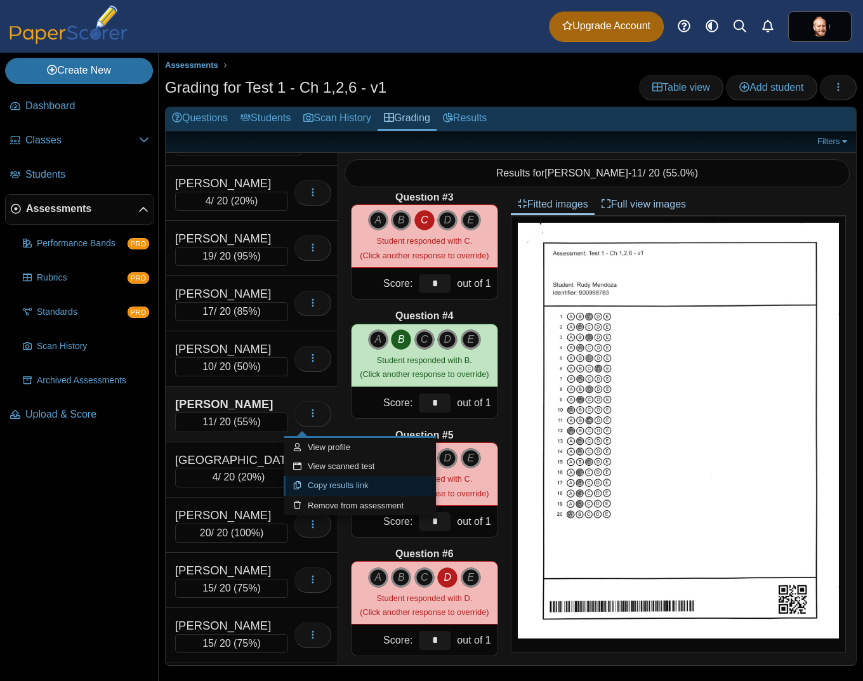
click at [337, 485] on link "Copy results link" at bounding box center [360, 485] width 152 height 19
click at [206, 468] on div "Montgomery, Abbigail" at bounding box center [238, 460] width 127 height 16
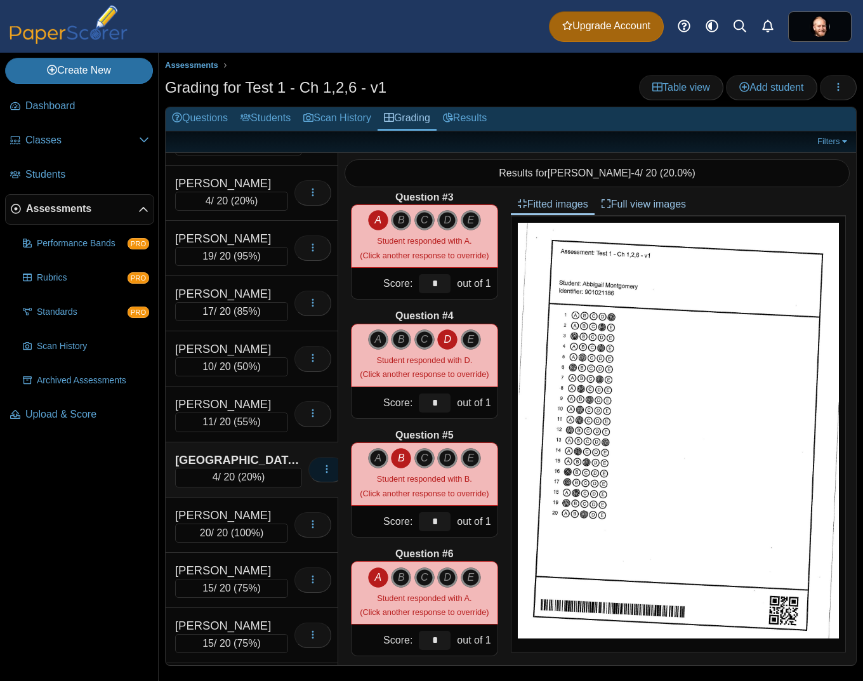
click at [308, 471] on button "button" at bounding box center [326, 469] width 37 height 25
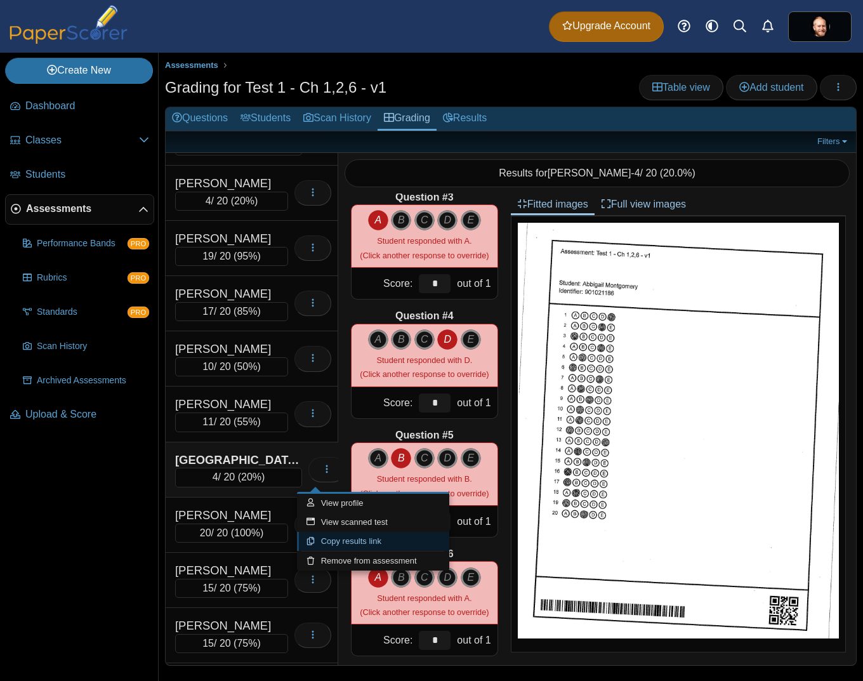
click at [354, 540] on link "Copy results link" at bounding box center [373, 541] width 152 height 19
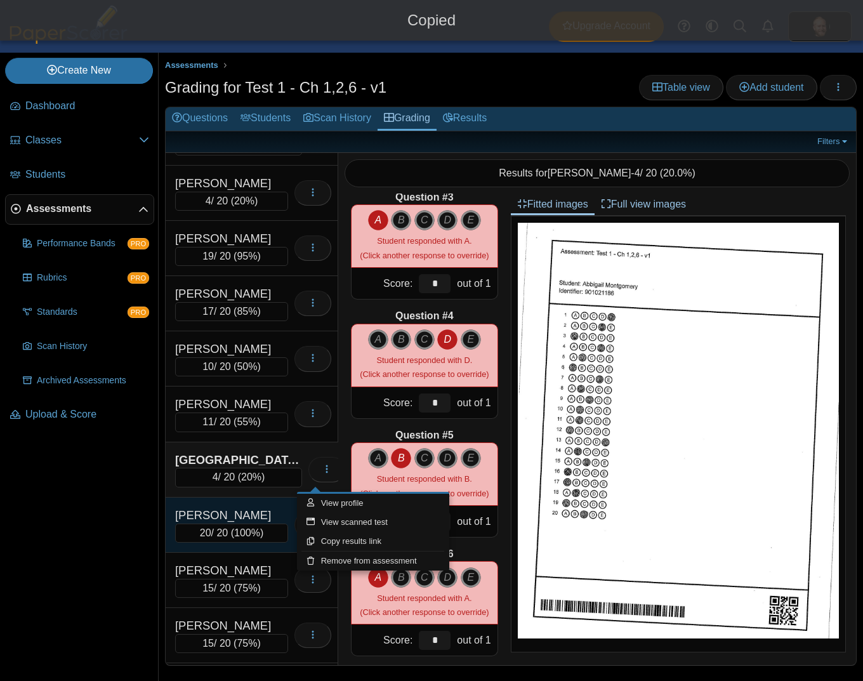
click at [242, 512] on div "Morris, Kaylie" at bounding box center [231, 515] width 113 height 16
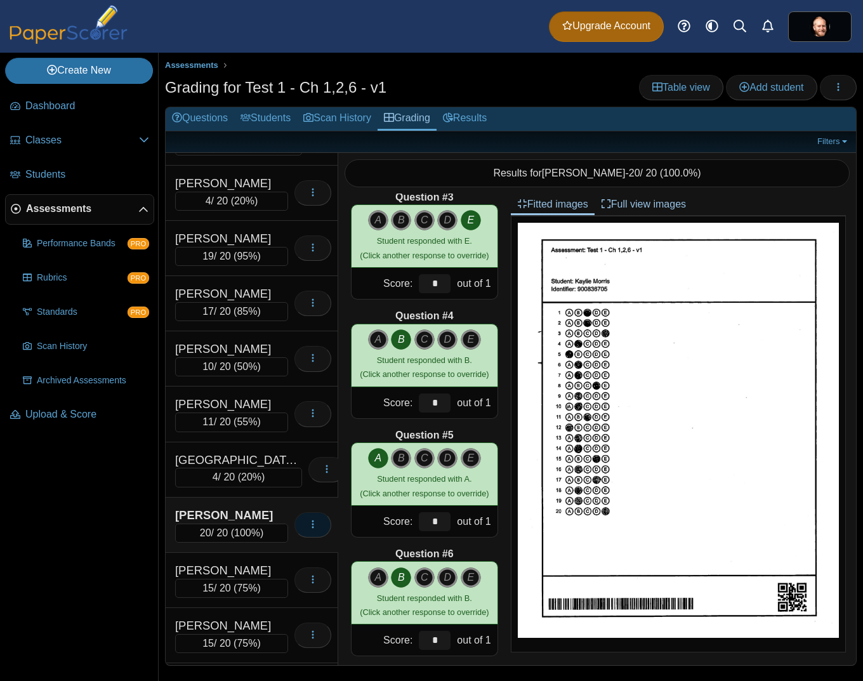
click at [308, 527] on icon "button" at bounding box center [313, 524] width 10 height 10
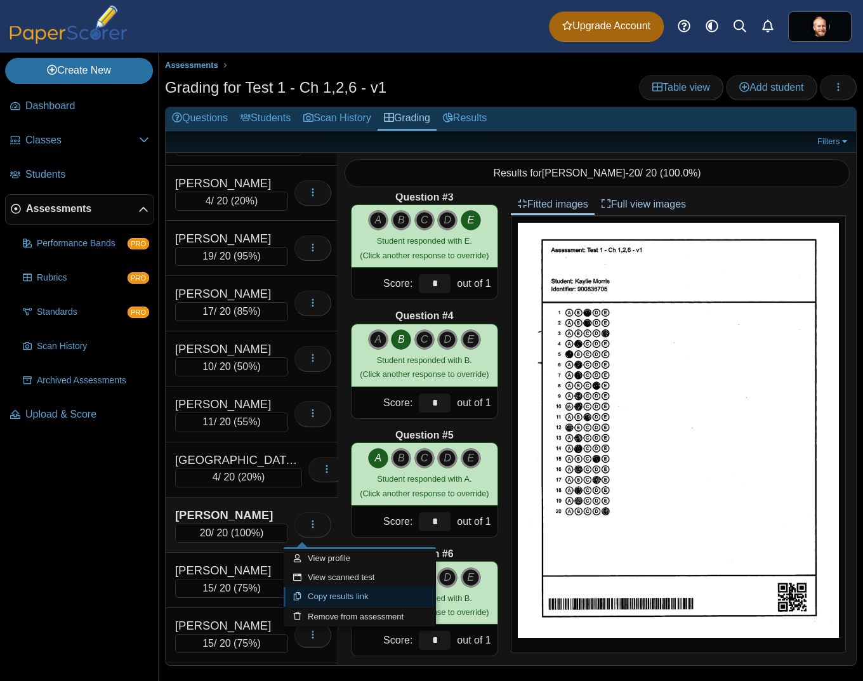
click at [362, 591] on link "Copy results link" at bounding box center [360, 596] width 152 height 19
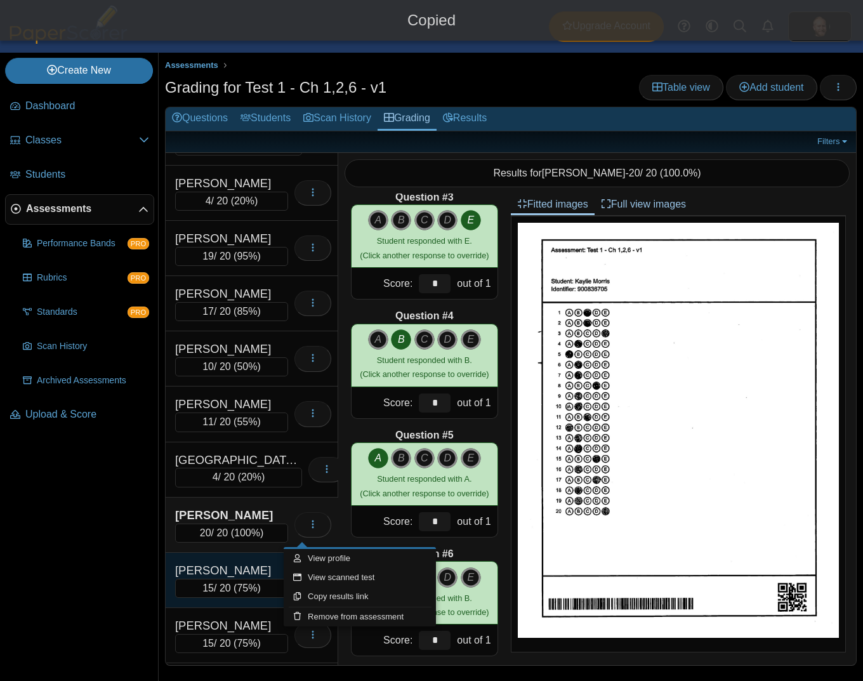
click at [218, 591] on div "15 / 20 ( 75% )" at bounding box center [231, 588] width 113 height 19
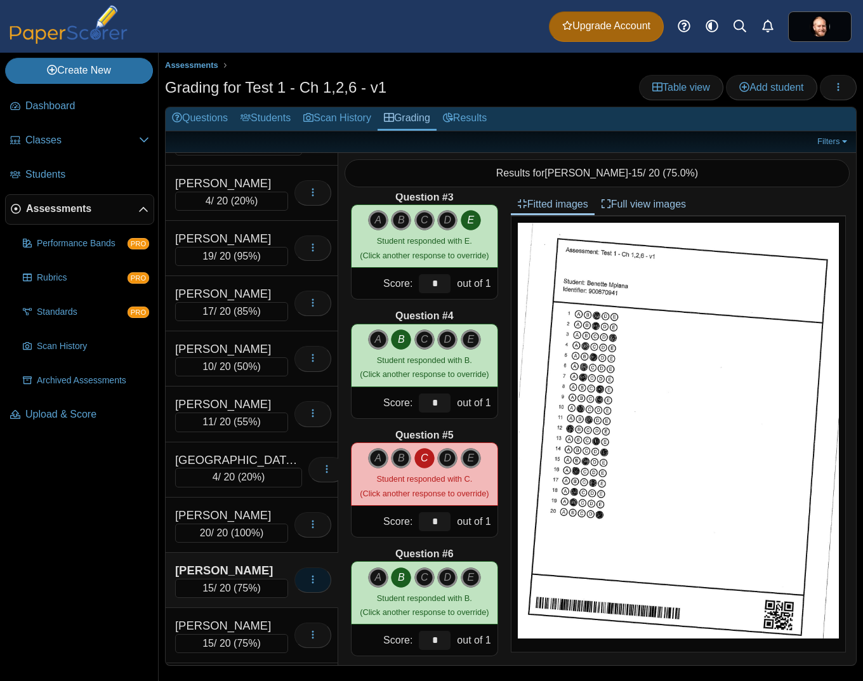
click at [294, 581] on button "button" at bounding box center [312, 579] width 37 height 25
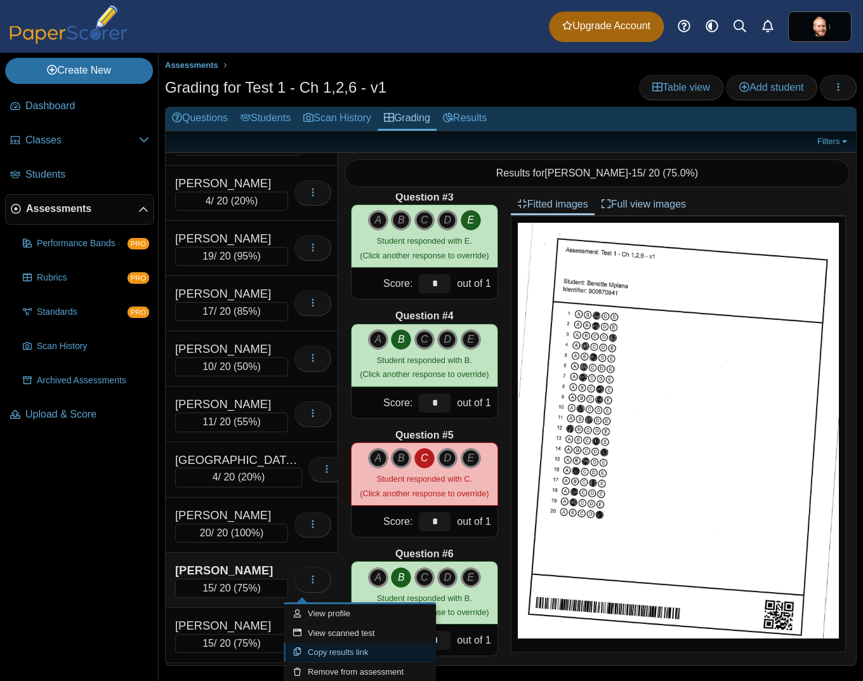
click at [337, 647] on link "Copy results link" at bounding box center [360, 652] width 152 height 19
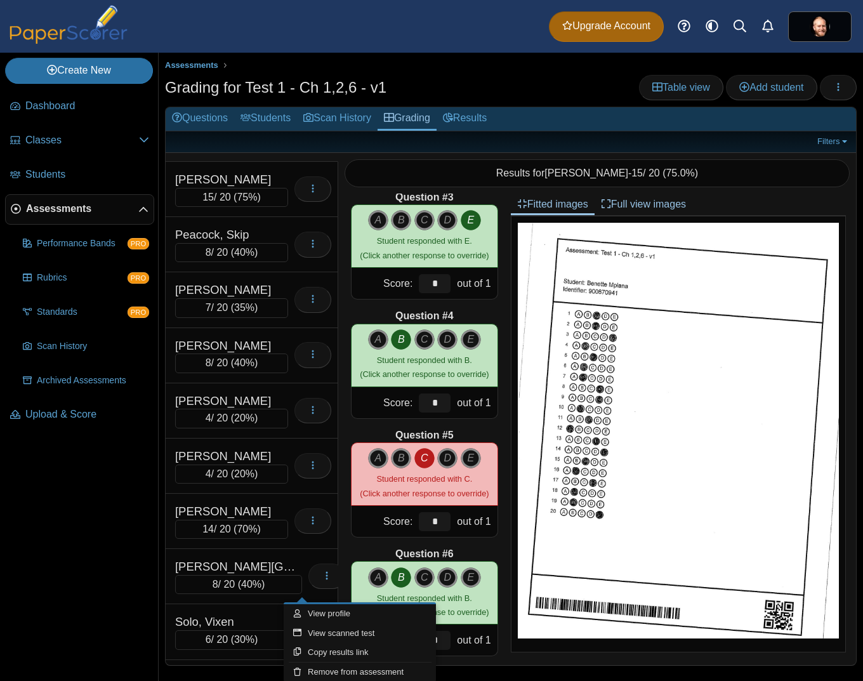
scroll to position [1189, 0]
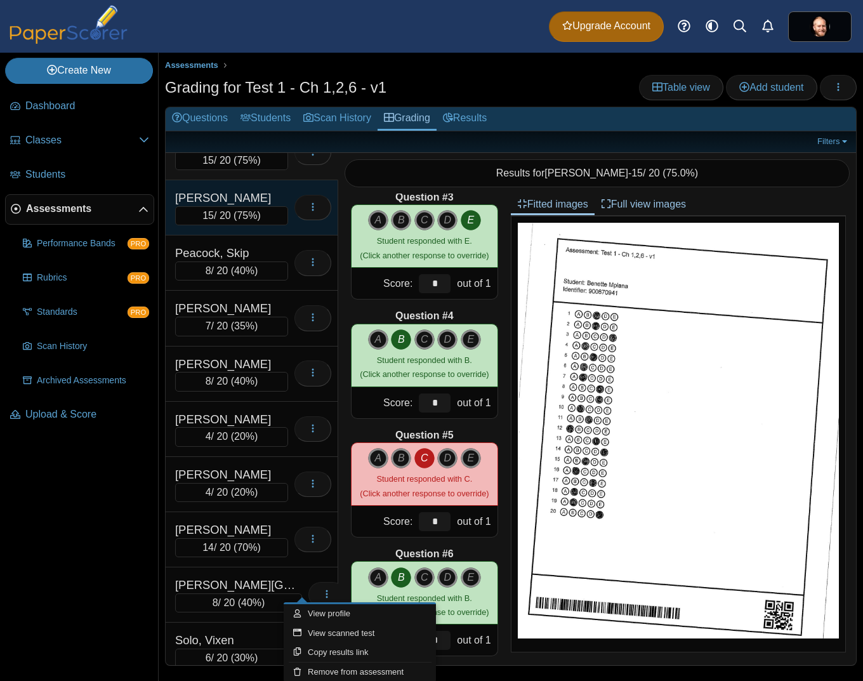
click at [225, 191] on div "ONeill, Sophia 15 / 20 ( 75% ) Loading…" at bounding box center [252, 207] width 173 height 55
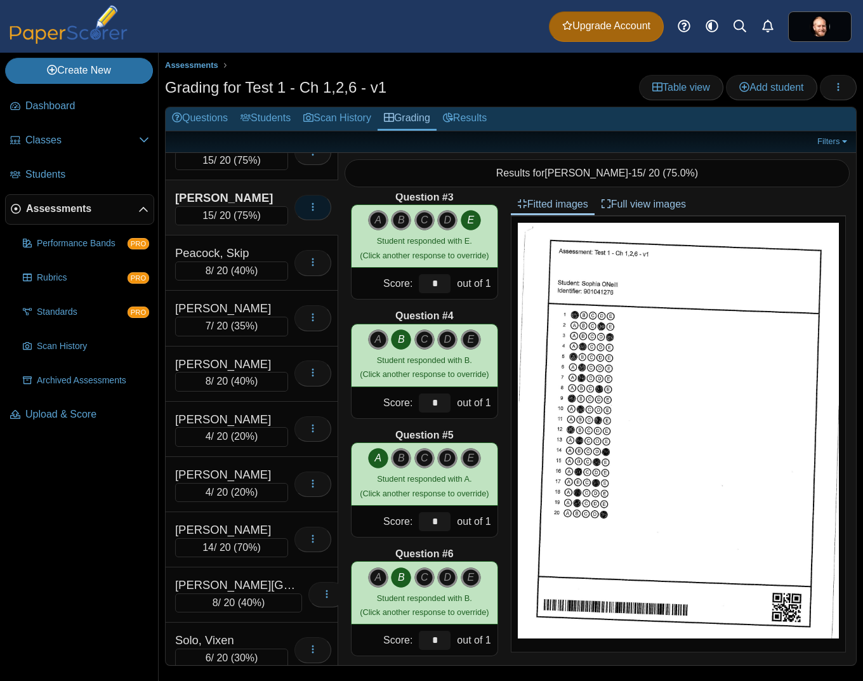
click at [308, 209] on icon "button" at bounding box center [313, 207] width 10 height 10
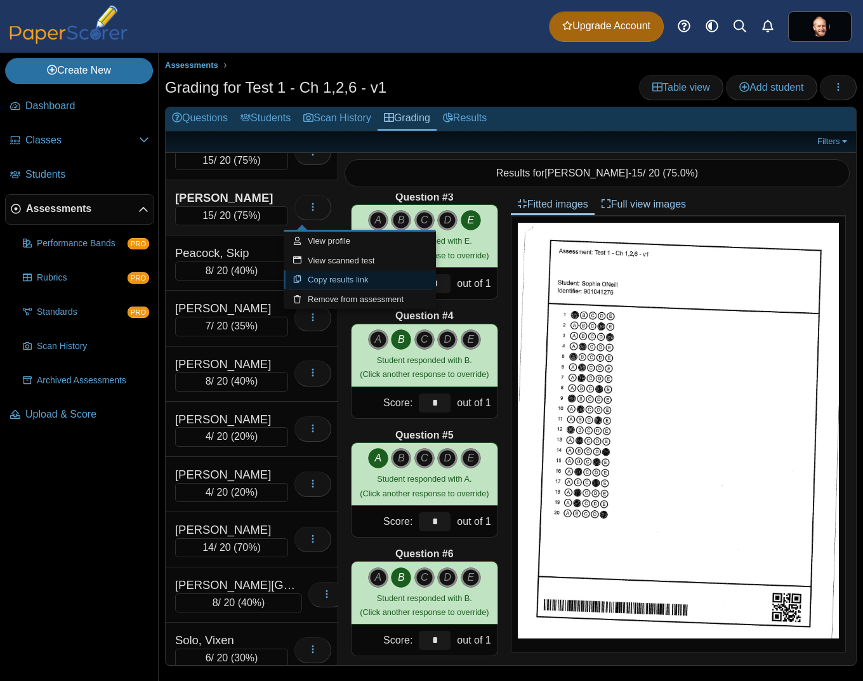
click at [331, 282] on link "Copy results link" at bounding box center [360, 279] width 152 height 19
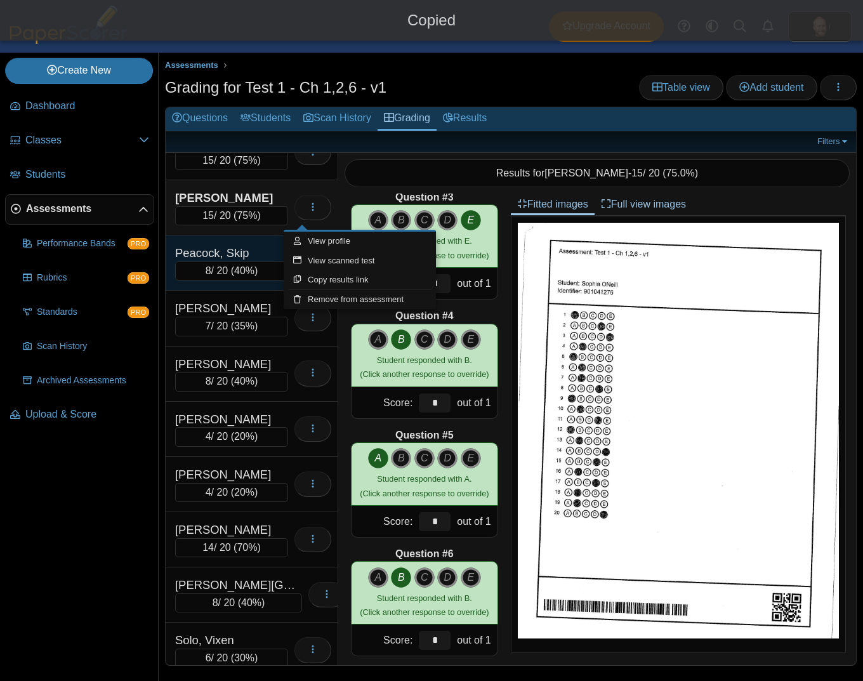
click at [220, 261] on div "Peacock, Skip" at bounding box center [231, 253] width 113 height 16
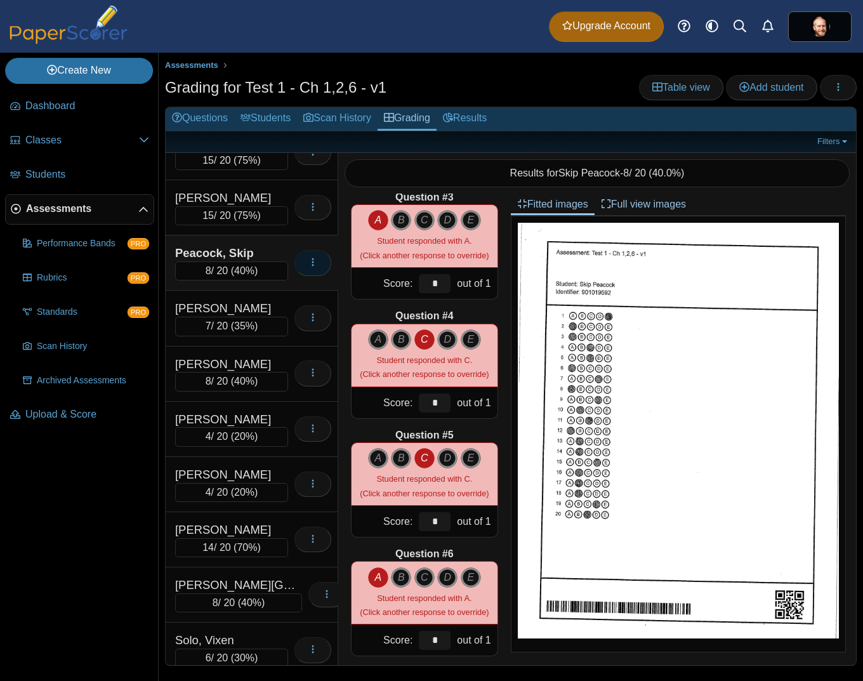
click at [308, 267] on icon "button" at bounding box center [313, 262] width 10 height 10
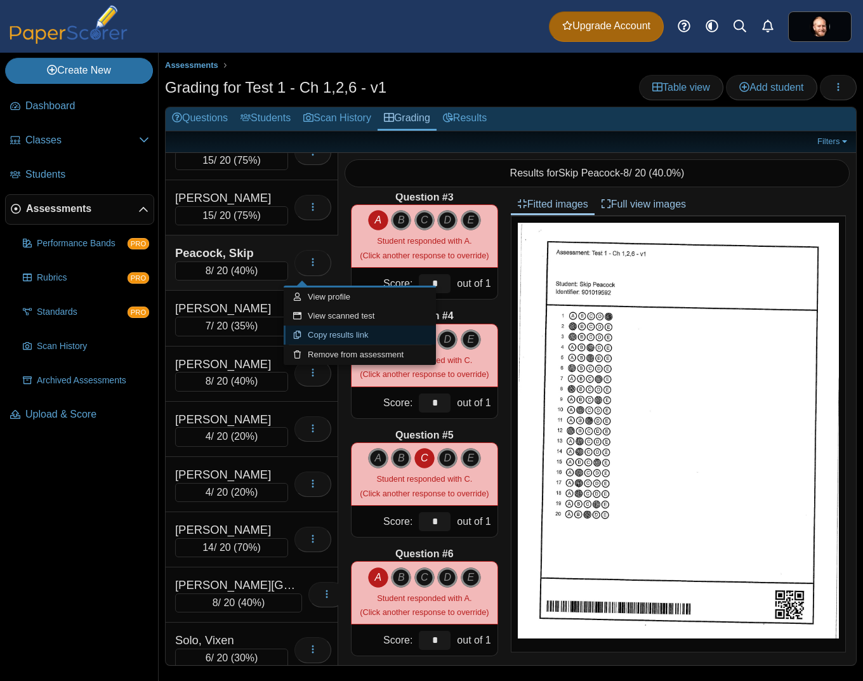
click at [353, 337] on link "Copy results link" at bounding box center [360, 334] width 152 height 19
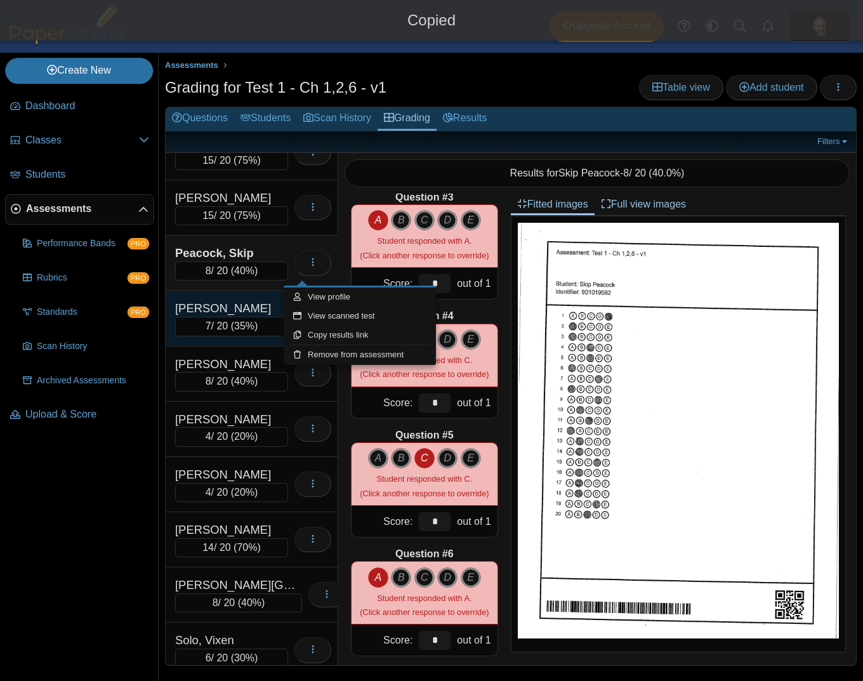
click at [226, 307] on div "Peele, Gavin" at bounding box center [231, 308] width 113 height 16
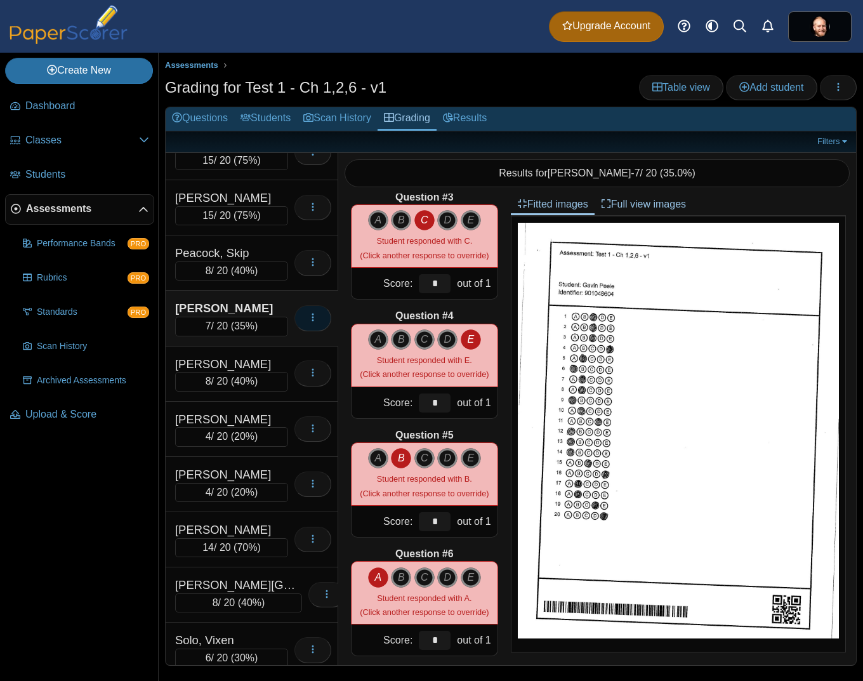
click at [312, 324] on button "button" at bounding box center [312, 317] width 37 height 25
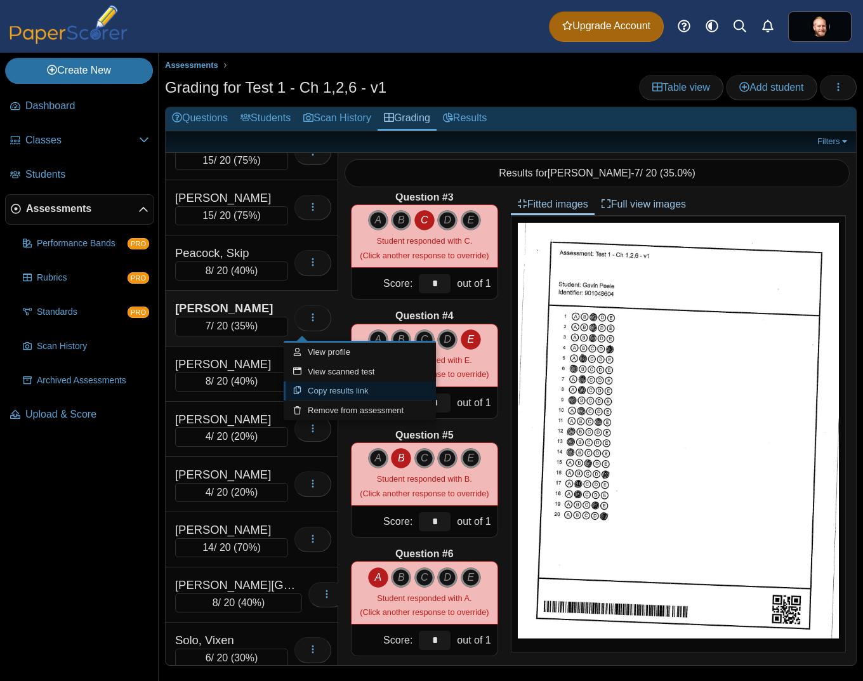
click at [331, 392] on link "Copy results link" at bounding box center [360, 390] width 152 height 19
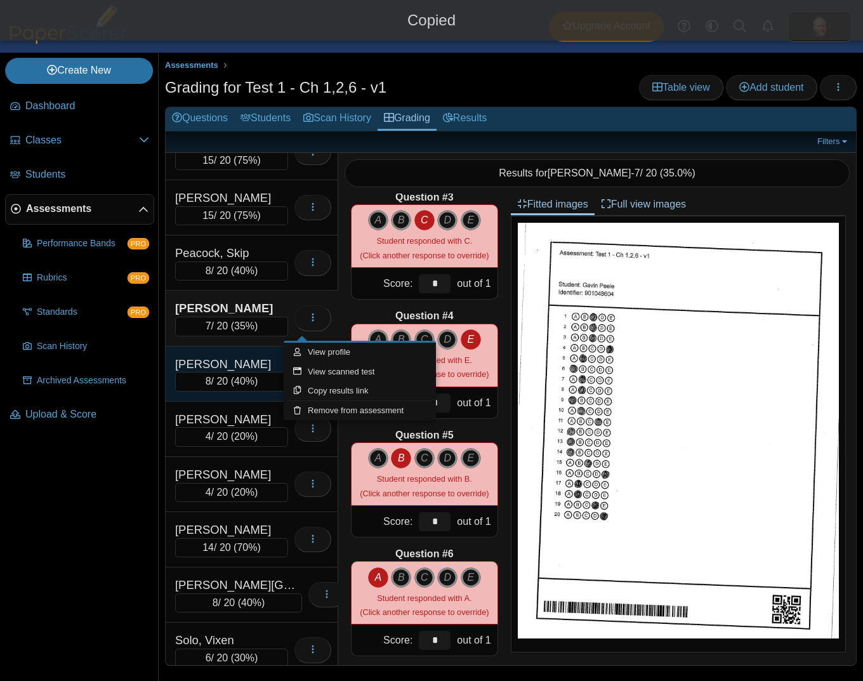
click at [268, 377] on div "8 / 20 ( 40% )" at bounding box center [231, 381] width 113 height 19
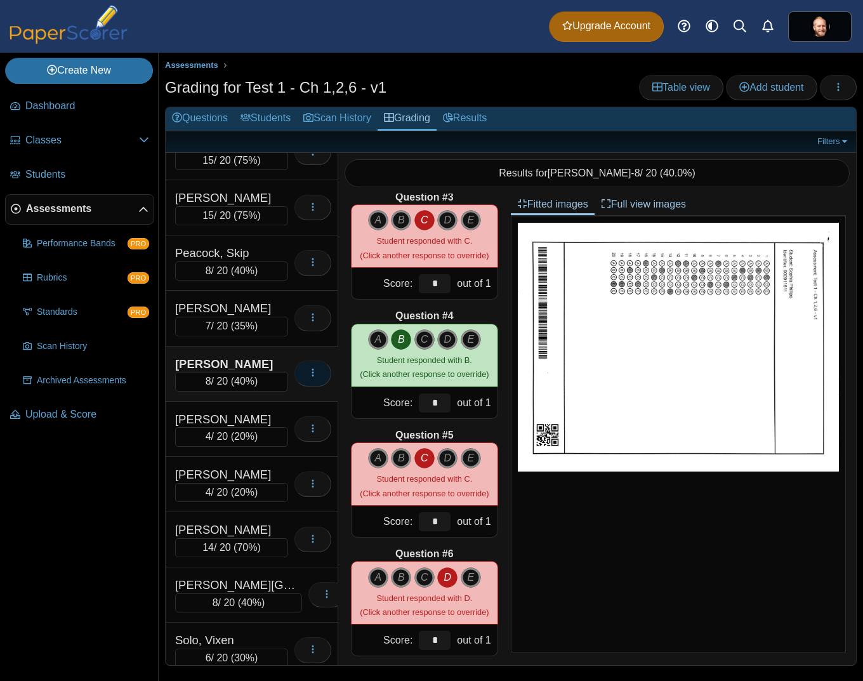
click at [308, 377] on icon "button" at bounding box center [313, 372] width 10 height 10
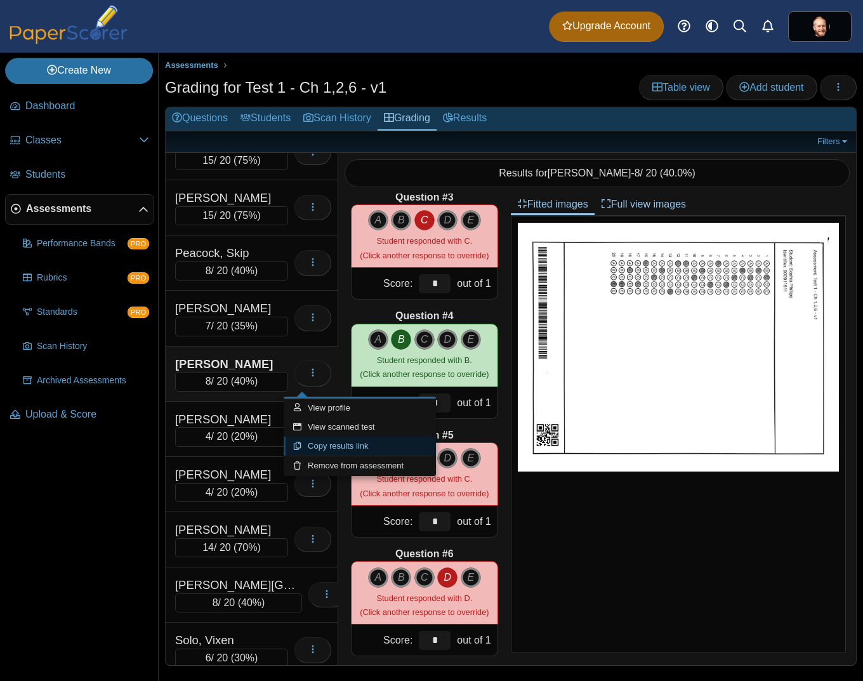
click at [328, 447] on link "Copy results link" at bounding box center [360, 445] width 152 height 19
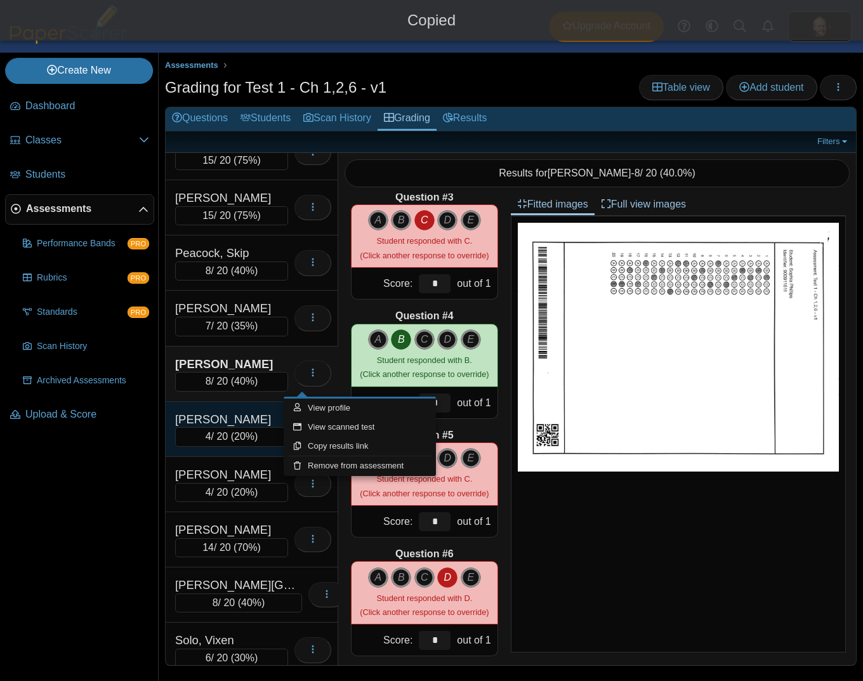
click at [264, 424] on div "Rencher, Anna" at bounding box center [231, 419] width 113 height 16
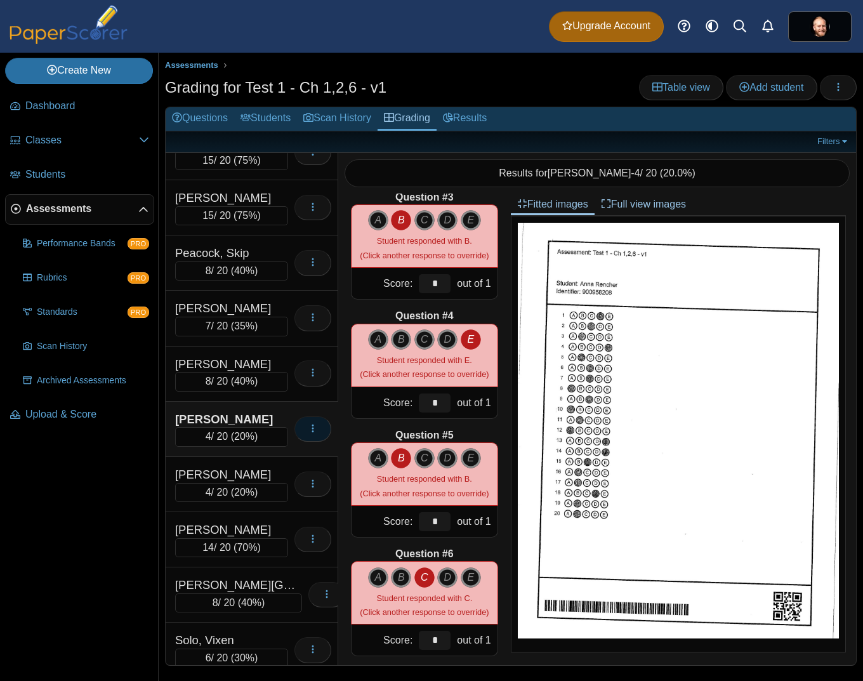
click at [308, 433] on icon "button" at bounding box center [313, 428] width 10 height 10
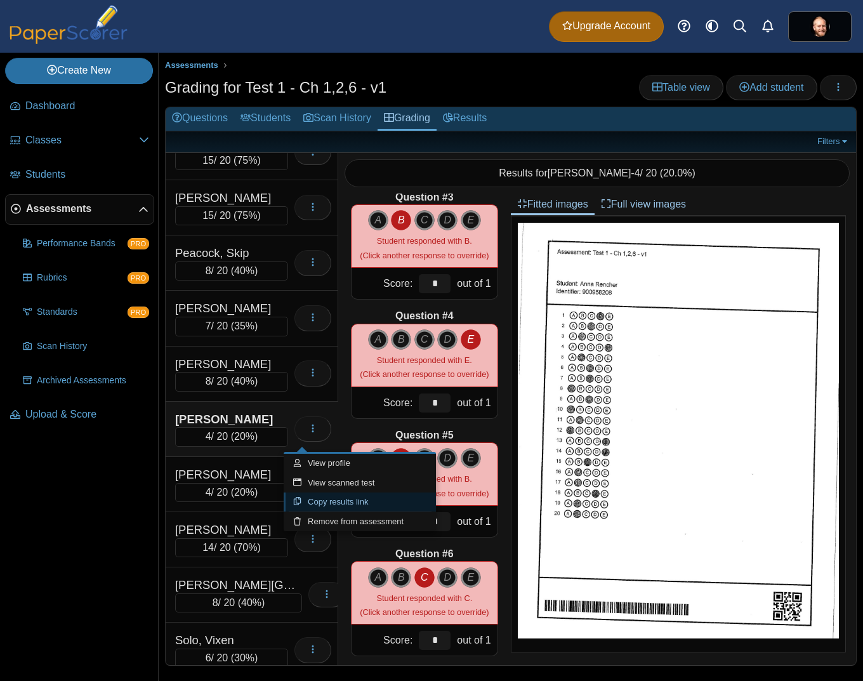
click at [343, 501] on link "Copy results link" at bounding box center [360, 501] width 152 height 19
click at [261, 475] on div "Robson, Maddie" at bounding box center [231, 474] width 113 height 16
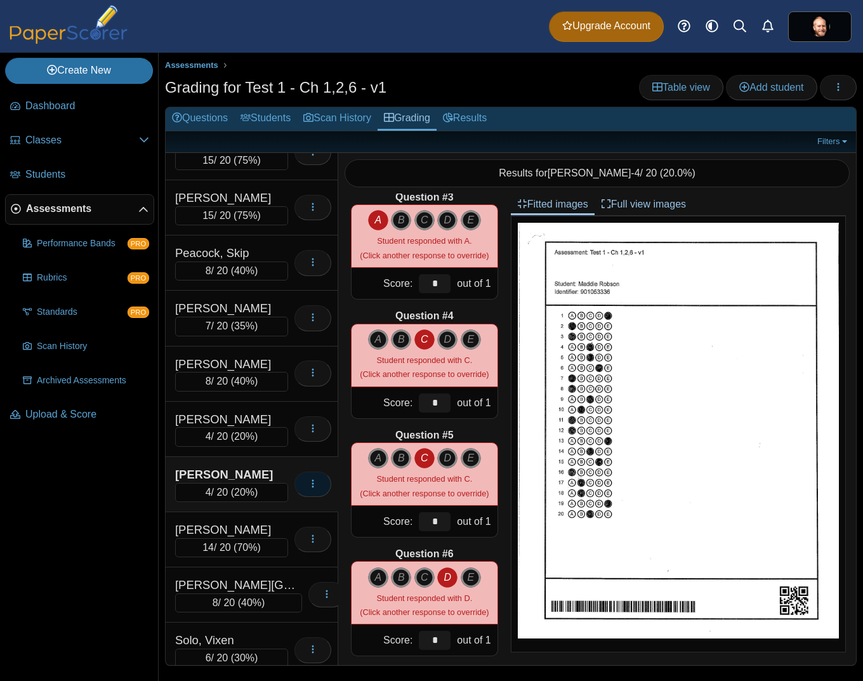
click at [308, 489] on icon "button" at bounding box center [313, 483] width 10 height 11
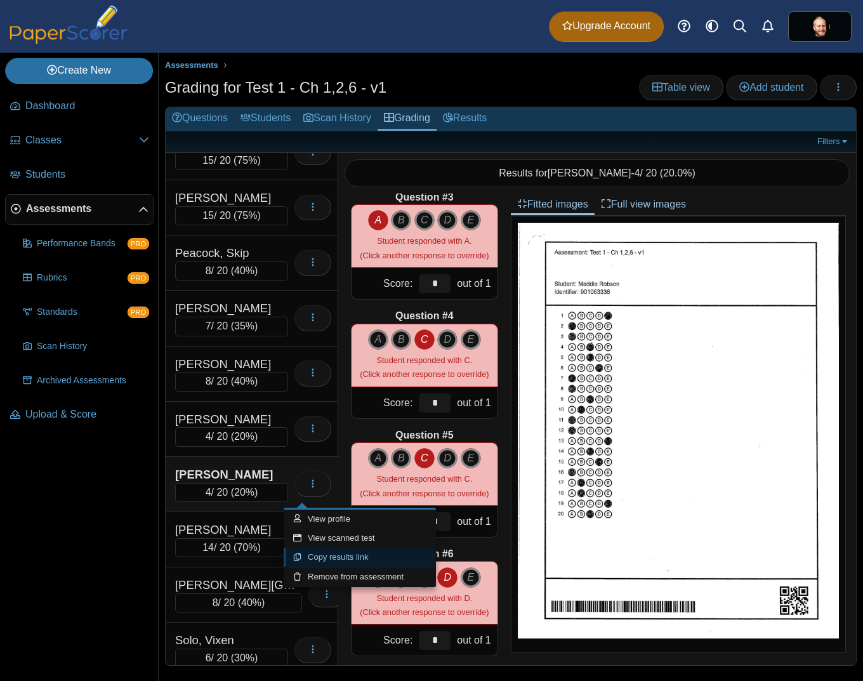
click at [364, 556] on link "Copy results link" at bounding box center [360, 556] width 152 height 19
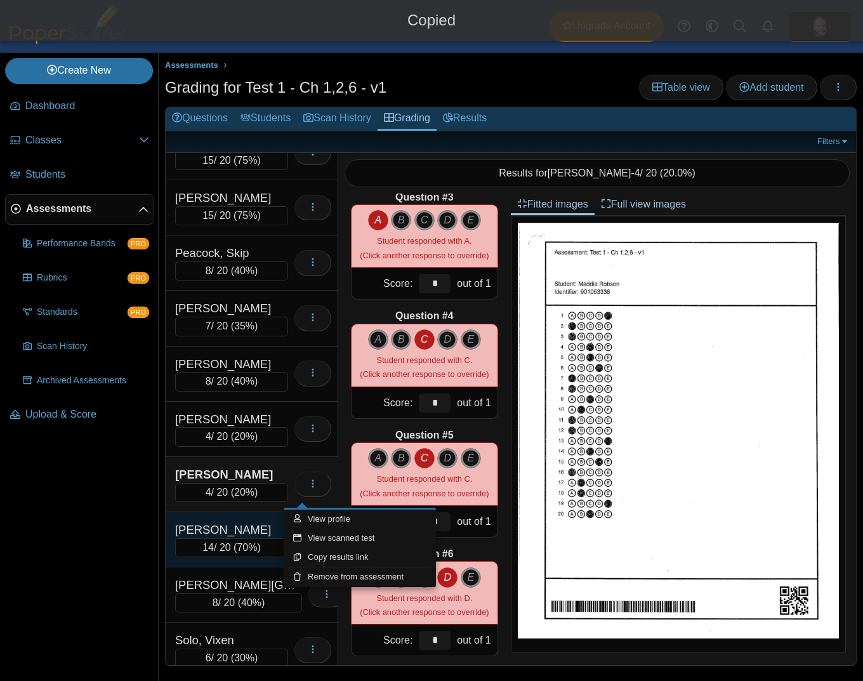
click at [256, 535] on div "Schumann, Jacob" at bounding box center [231, 529] width 113 height 16
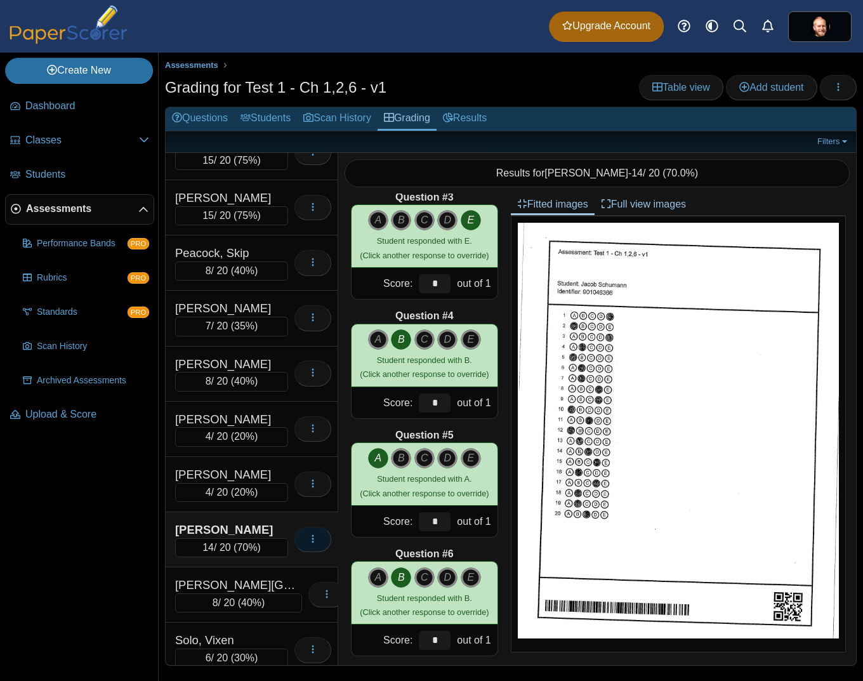
click at [309, 551] on button "button" at bounding box center [312, 539] width 37 height 25
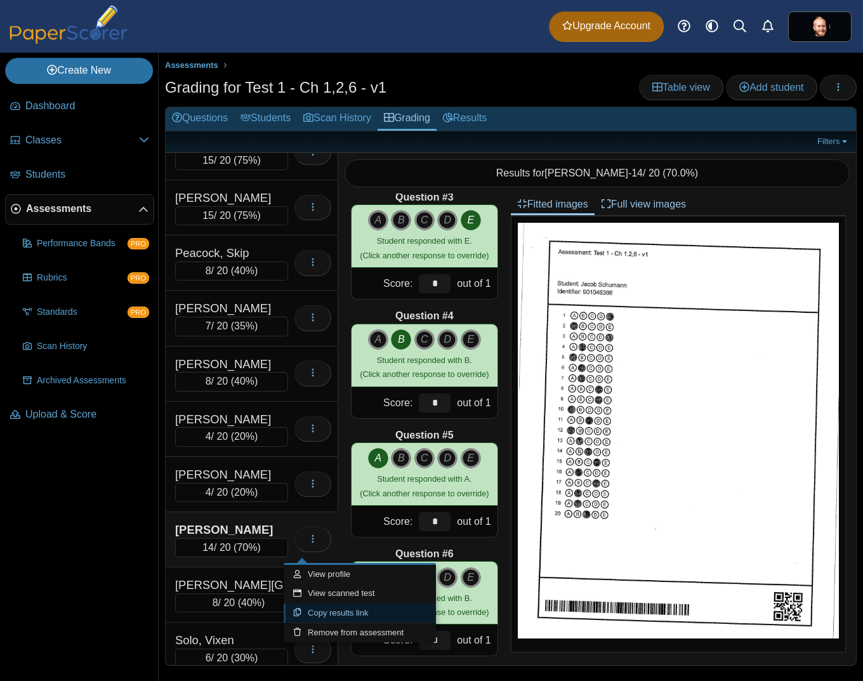
click at [362, 610] on link "Copy results link" at bounding box center [360, 612] width 152 height 19
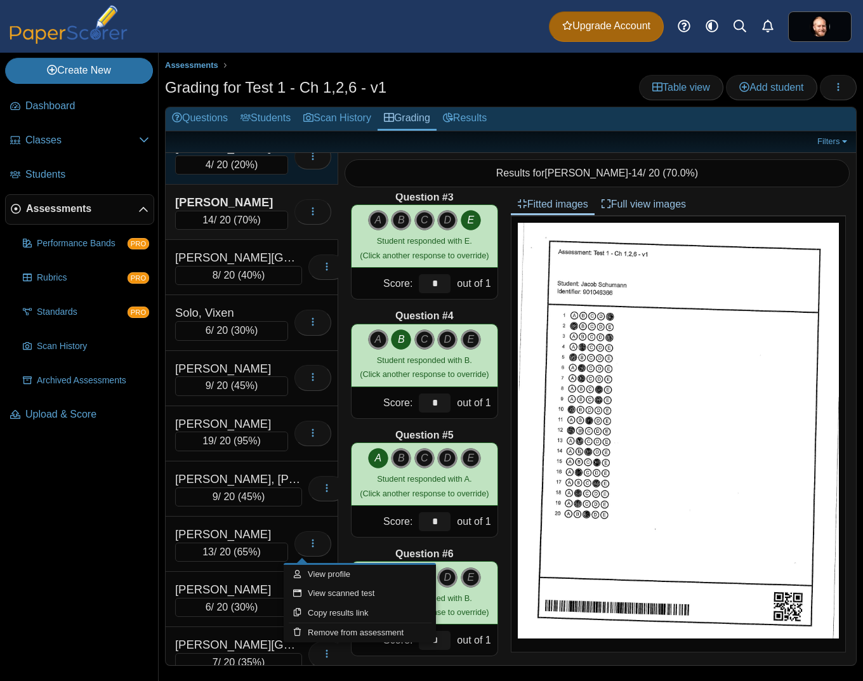
scroll to position [1527, 0]
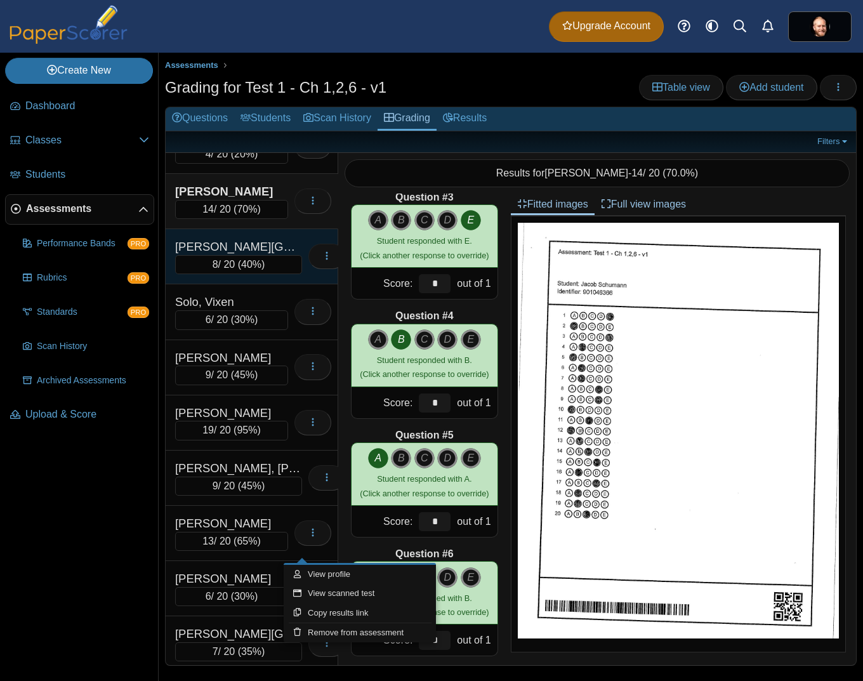
click at [302, 249] on div "Loading…" at bounding box center [323, 257] width 43 height 36
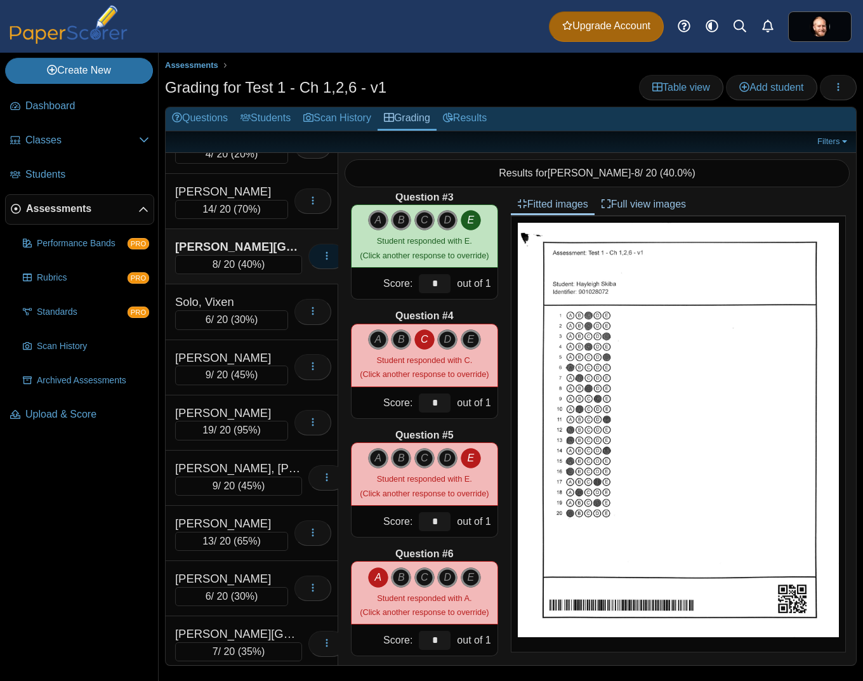
click at [322, 257] on icon "button" at bounding box center [327, 256] width 10 height 10
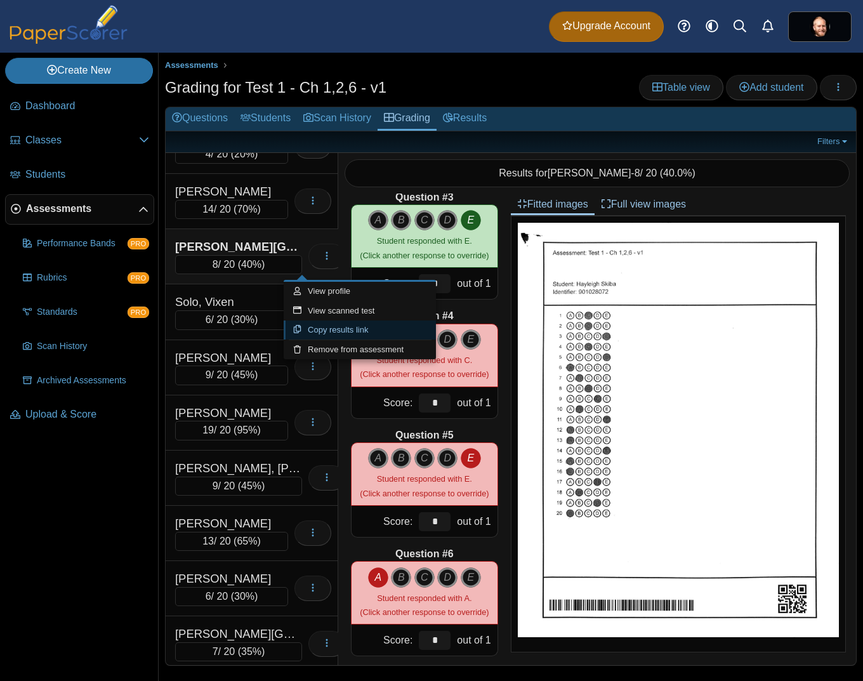
click at [332, 334] on link "Copy results link" at bounding box center [360, 329] width 152 height 19
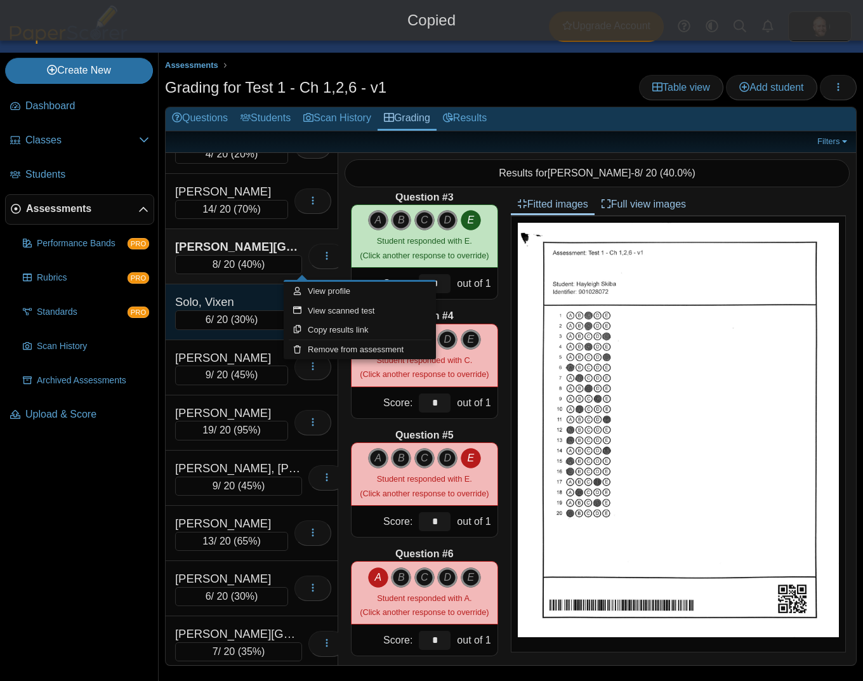
click at [258, 303] on div "Solo, Vixen" at bounding box center [231, 302] width 113 height 16
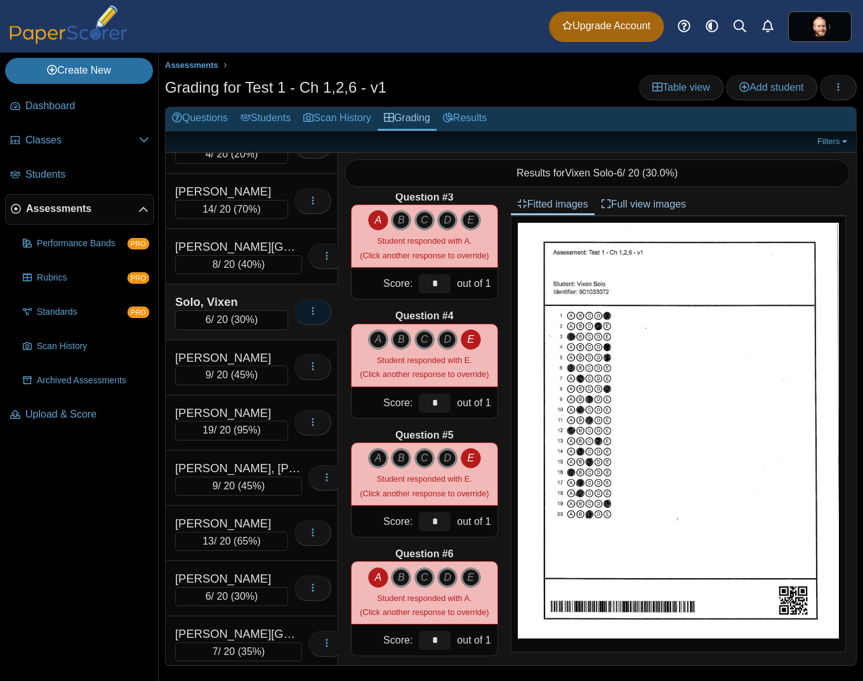
click at [308, 313] on icon "button" at bounding box center [313, 311] width 10 height 10
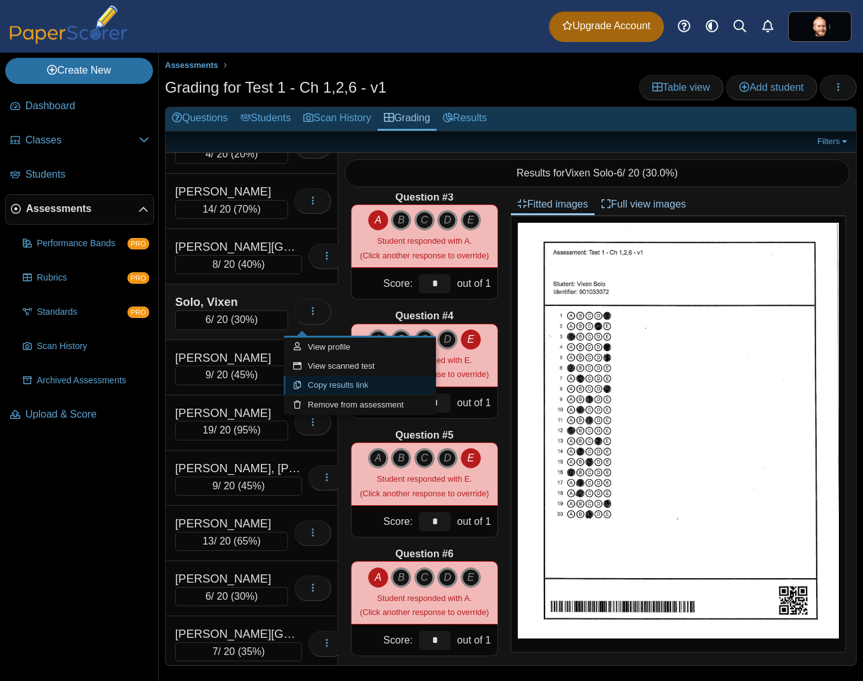
click at [340, 385] on link "Copy results link" at bounding box center [360, 385] width 152 height 19
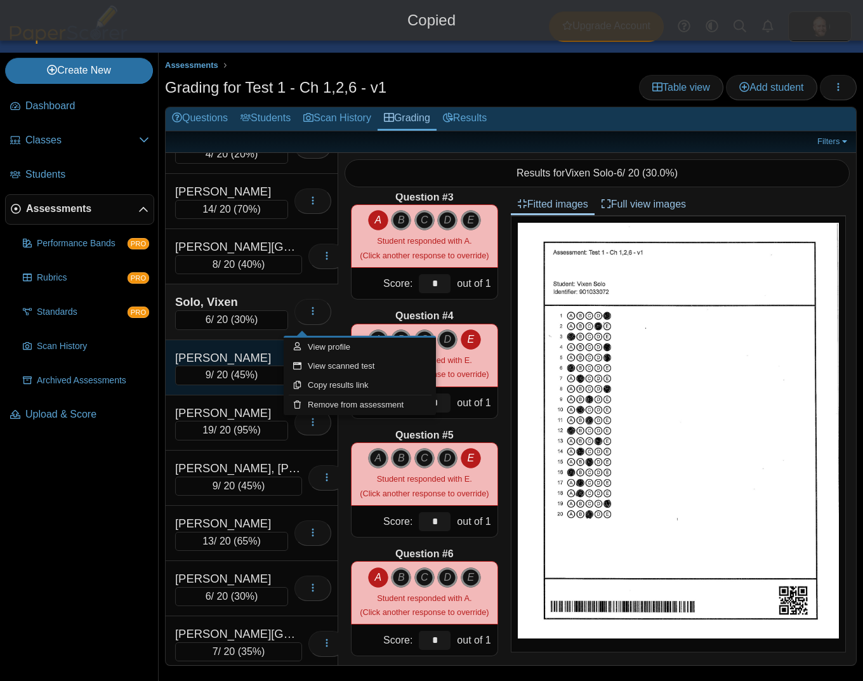
click at [246, 366] on div "Stewart, Dylan" at bounding box center [231, 358] width 113 height 16
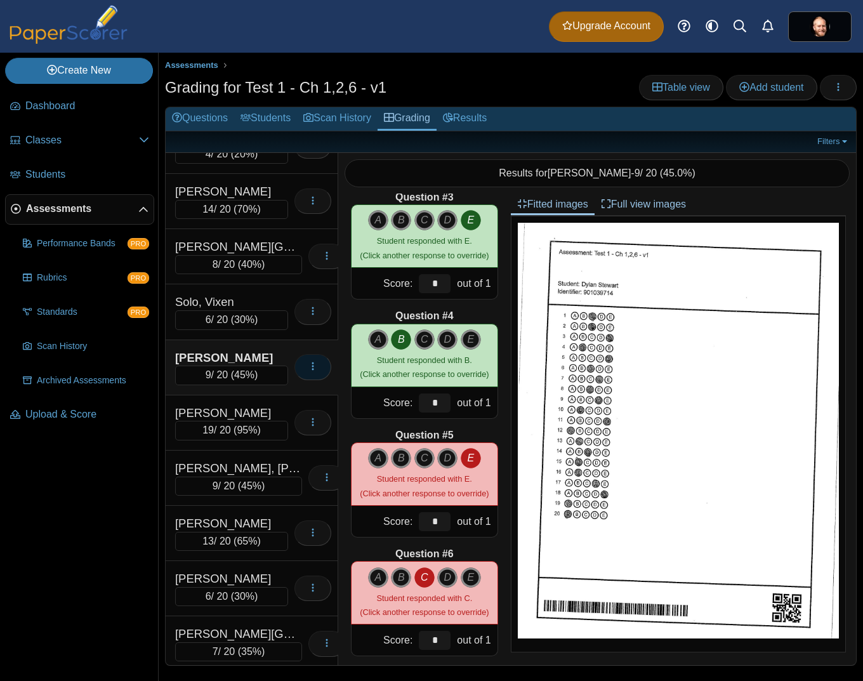
click at [301, 365] on button "button" at bounding box center [312, 366] width 37 height 25
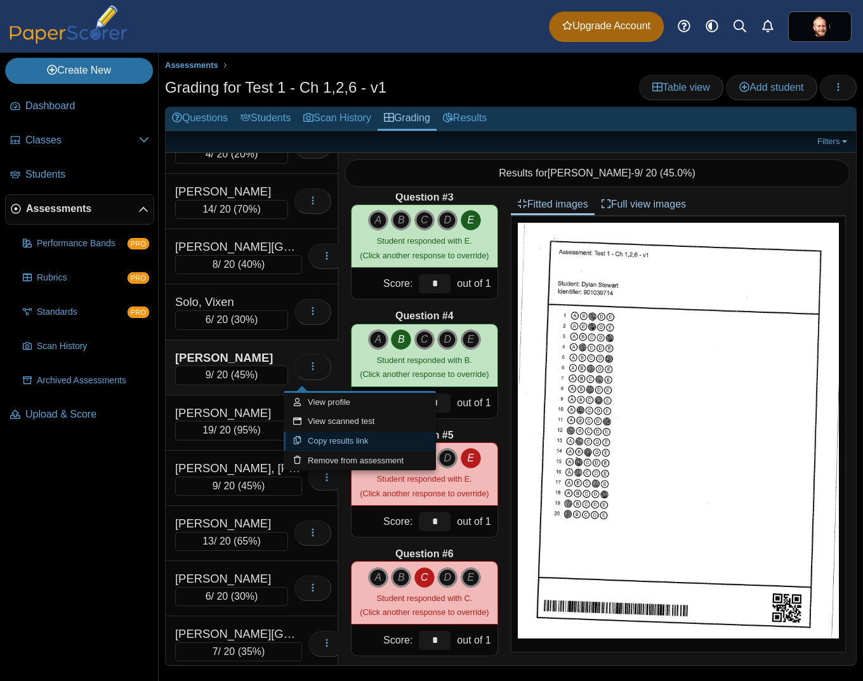
click at [327, 440] on link "Copy results link" at bounding box center [360, 440] width 152 height 19
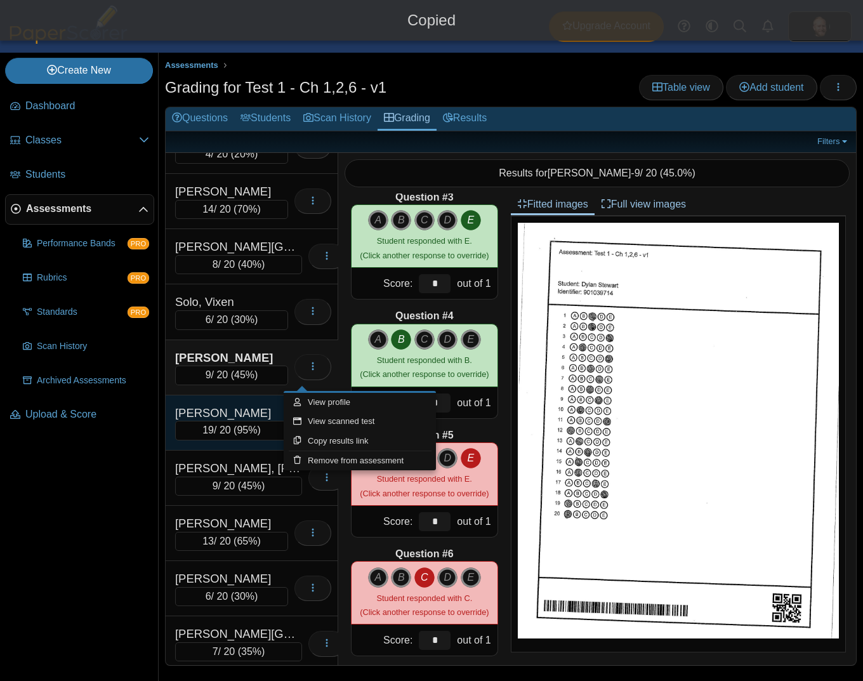
click at [221, 421] on div "Sullivan, Norah" at bounding box center [231, 413] width 113 height 16
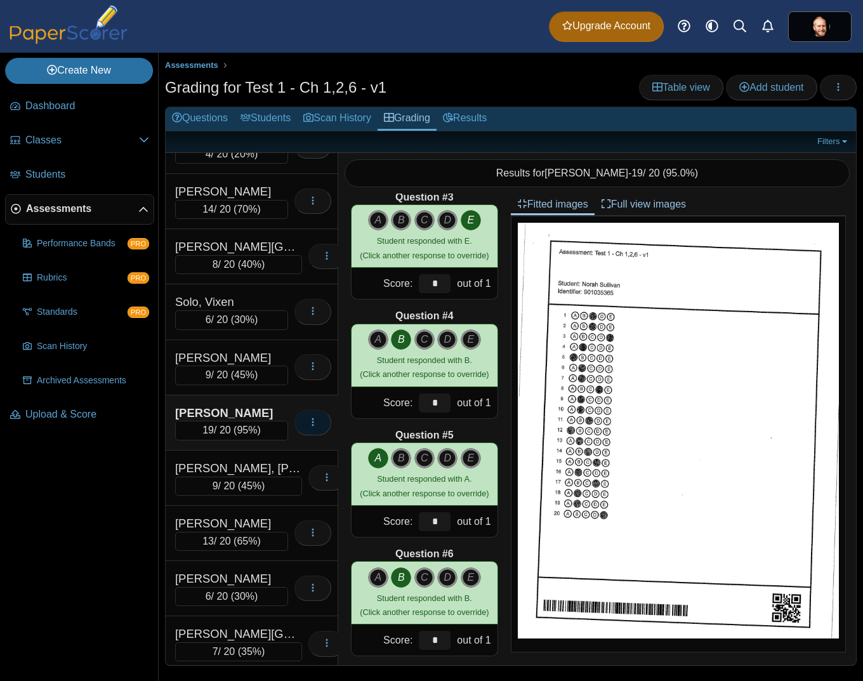
click at [308, 427] on icon "button" at bounding box center [313, 422] width 10 height 10
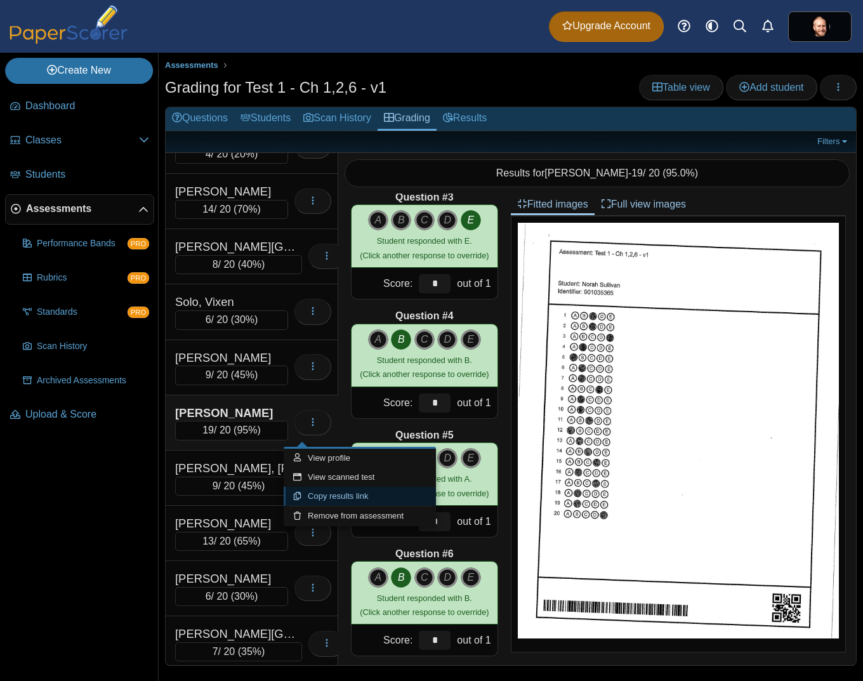
click at [299, 497] on icon at bounding box center [297, 496] width 8 height 8
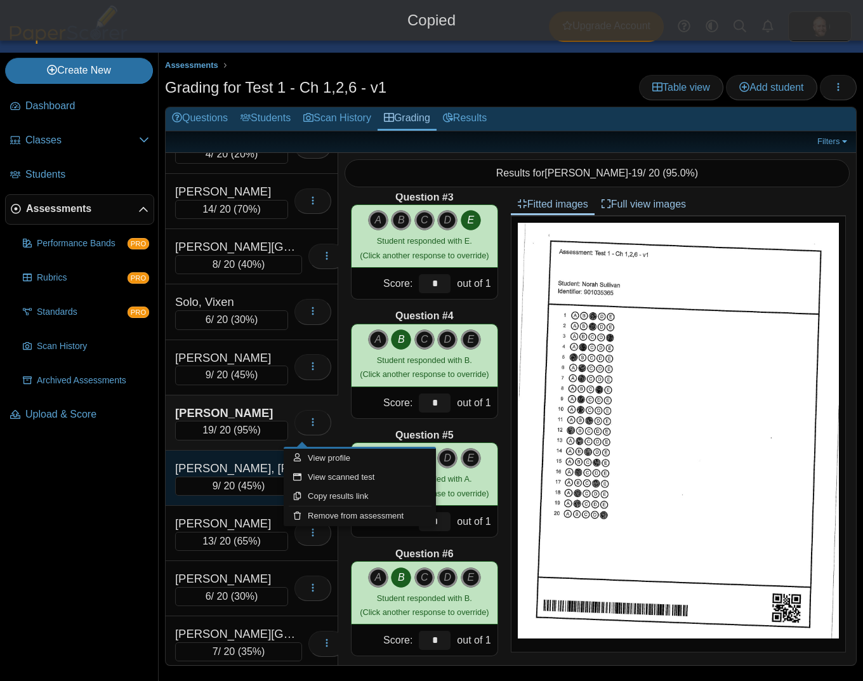
click at [216, 473] on div "Violand, Jackson" at bounding box center [238, 468] width 127 height 16
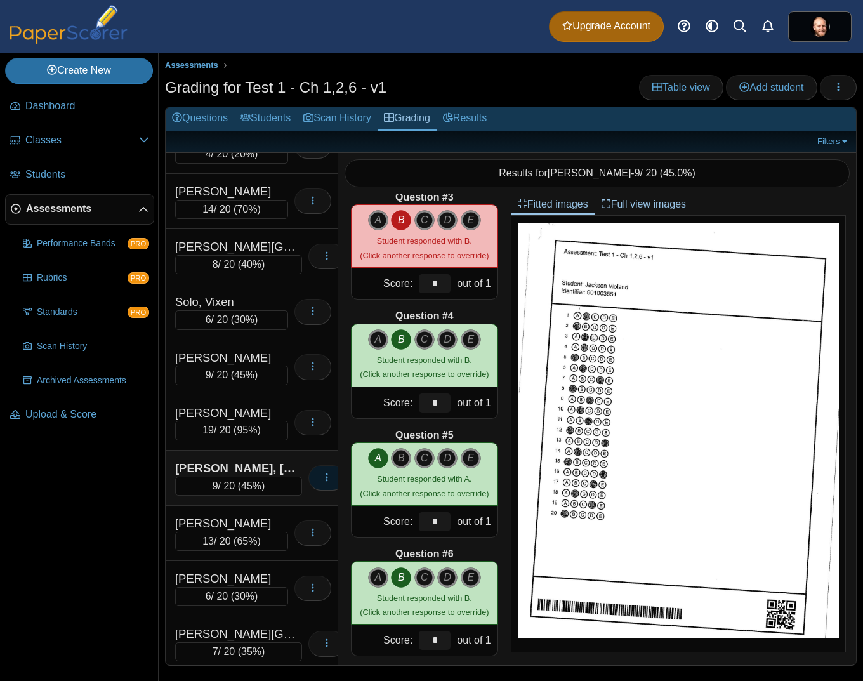
click at [308, 485] on button "button" at bounding box center [326, 477] width 37 height 25
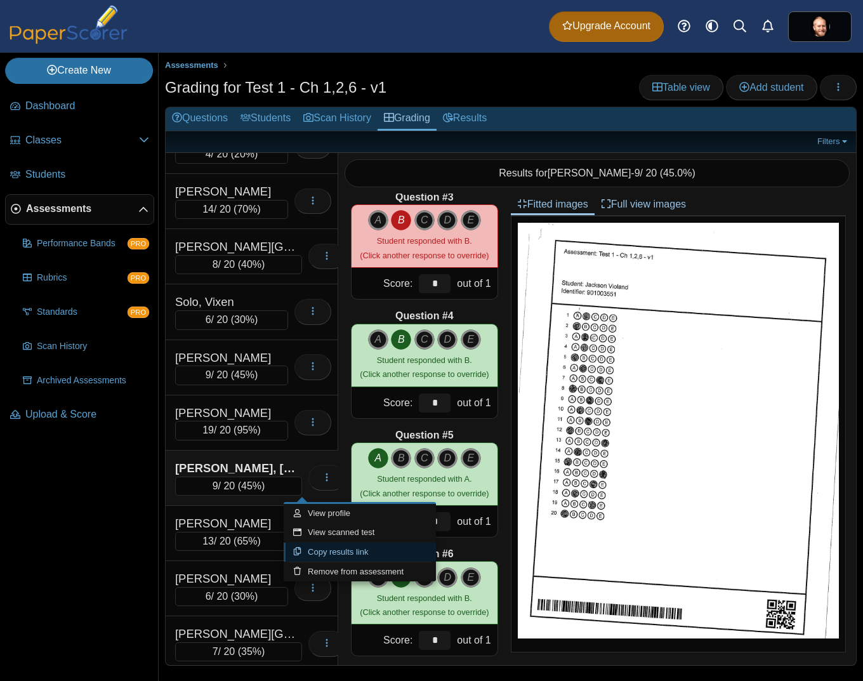
click at [336, 549] on link "Copy results link" at bounding box center [360, 551] width 152 height 19
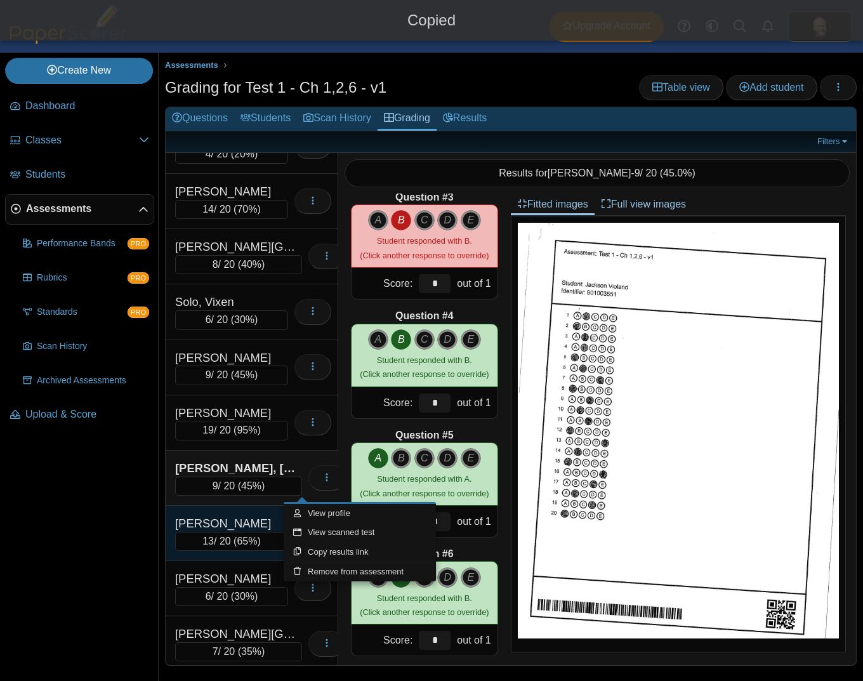
click at [268, 530] on div "Welch, Jonah" at bounding box center [231, 523] width 113 height 16
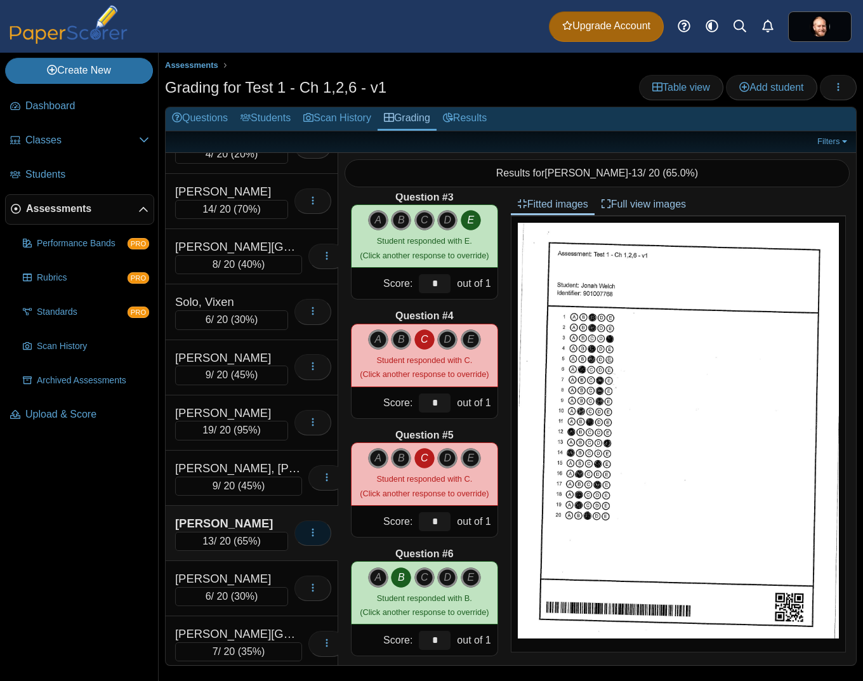
click at [308, 537] on icon "button" at bounding box center [313, 532] width 10 height 10
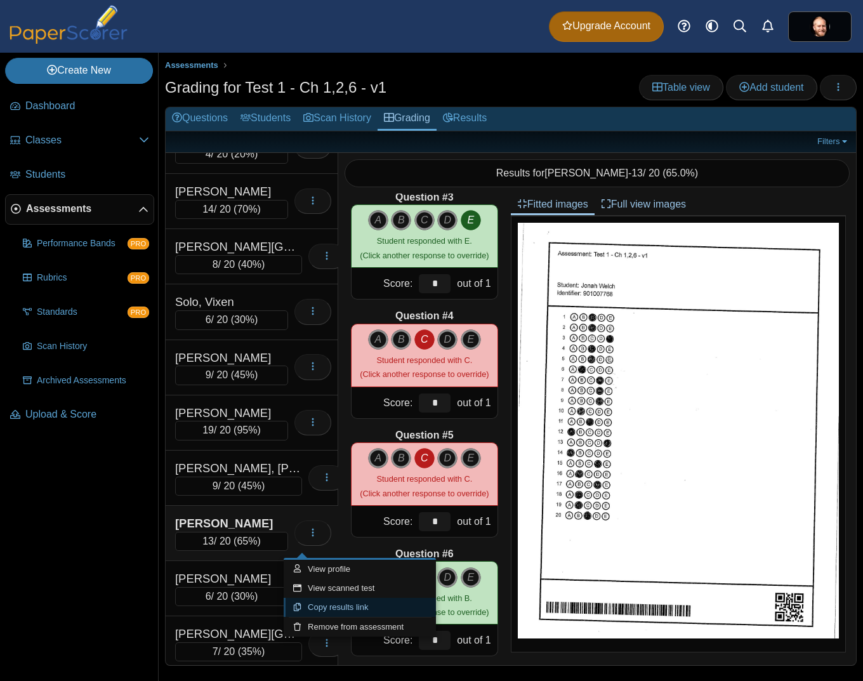
click at [333, 604] on link "Copy results link" at bounding box center [360, 607] width 152 height 19
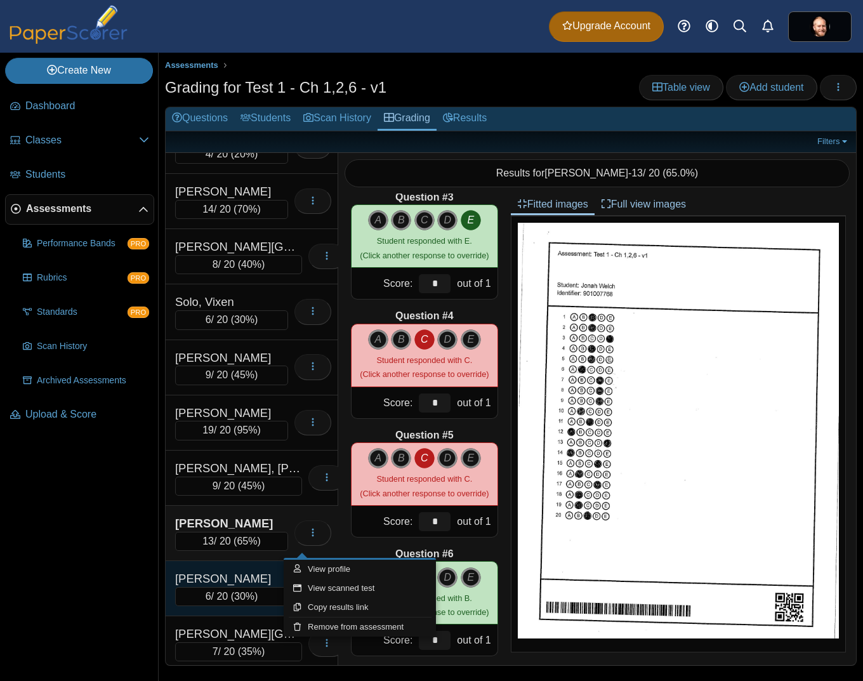
click at [241, 587] on div "Winsjansen, Sarah" at bounding box center [231, 578] width 113 height 16
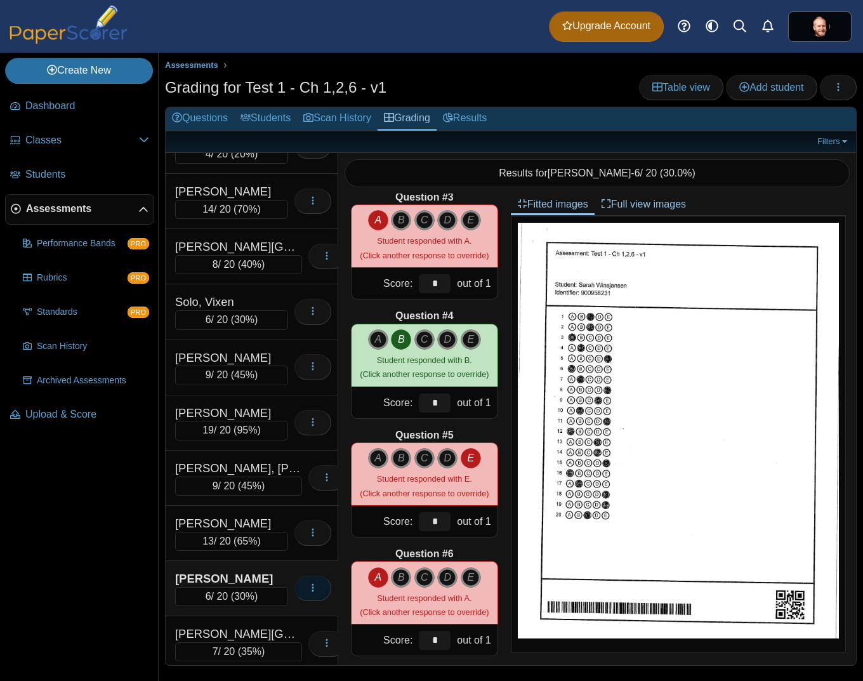
click at [306, 601] on button "button" at bounding box center [312, 587] width 37 height 25
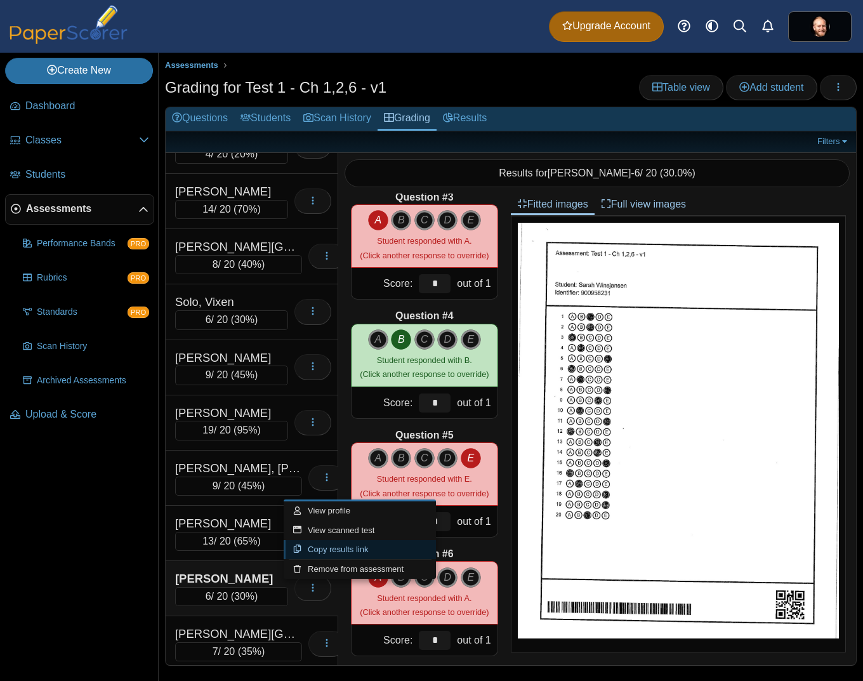
click at [341, 553] on link "Copy results link" at bounding box center [360, 549] width 152 height 19
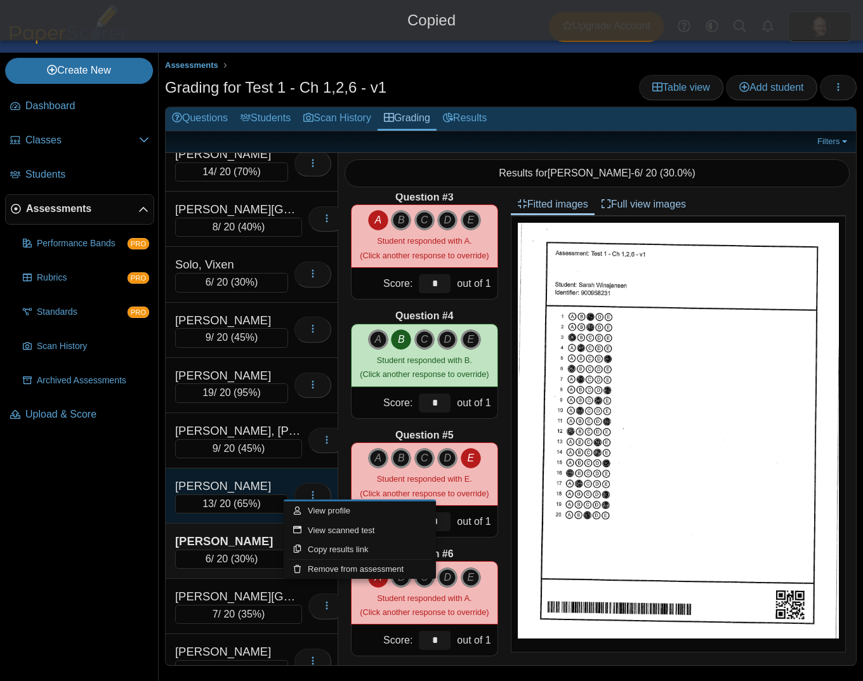
scroll to position [1595, 0]
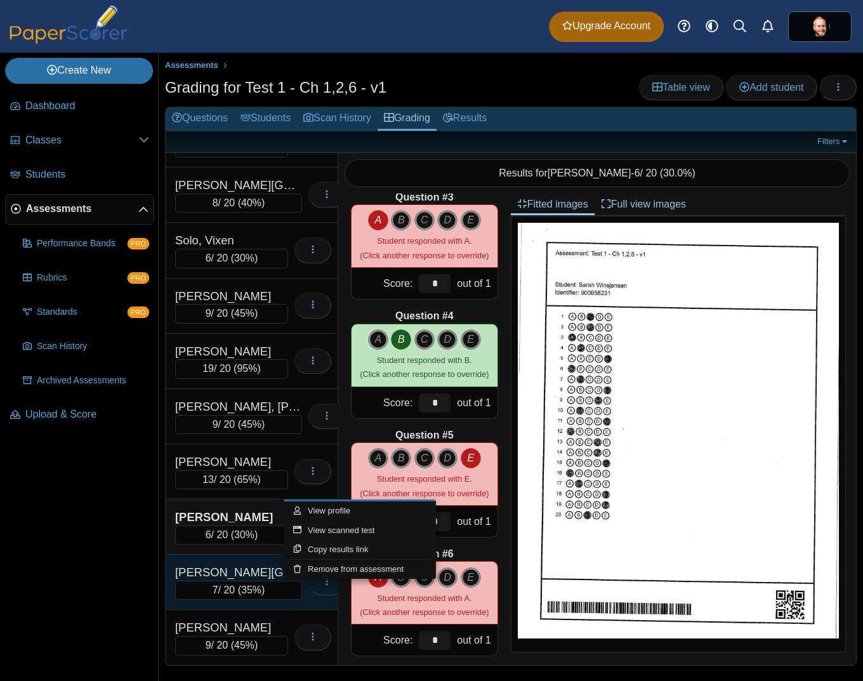
click at [322, 582] on icon "button" at bounding box center [327, 581] width 10 height 10
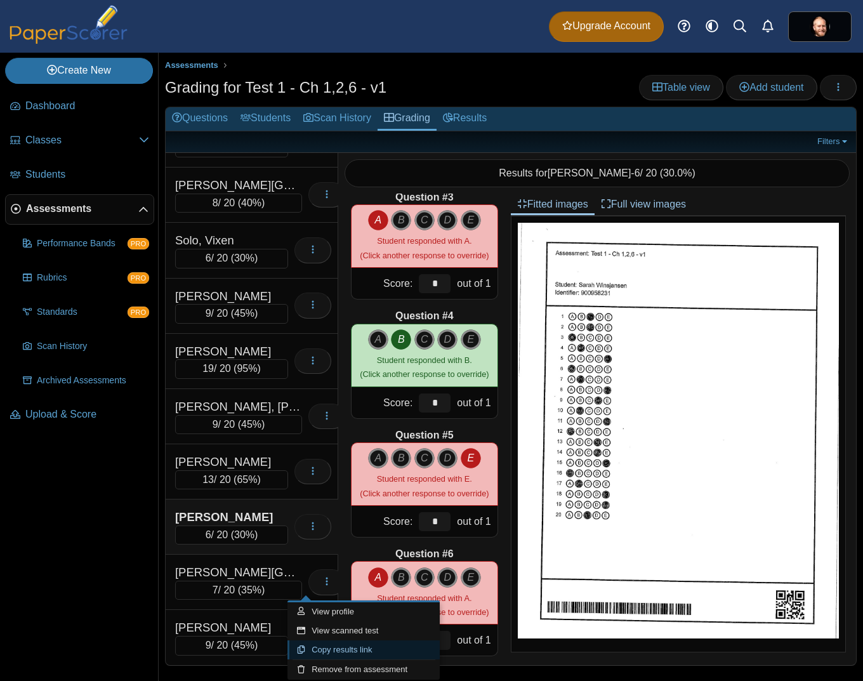
click at [353, 650] on link "Copy results link" at bounding box center [363, 649] width 152 height 19
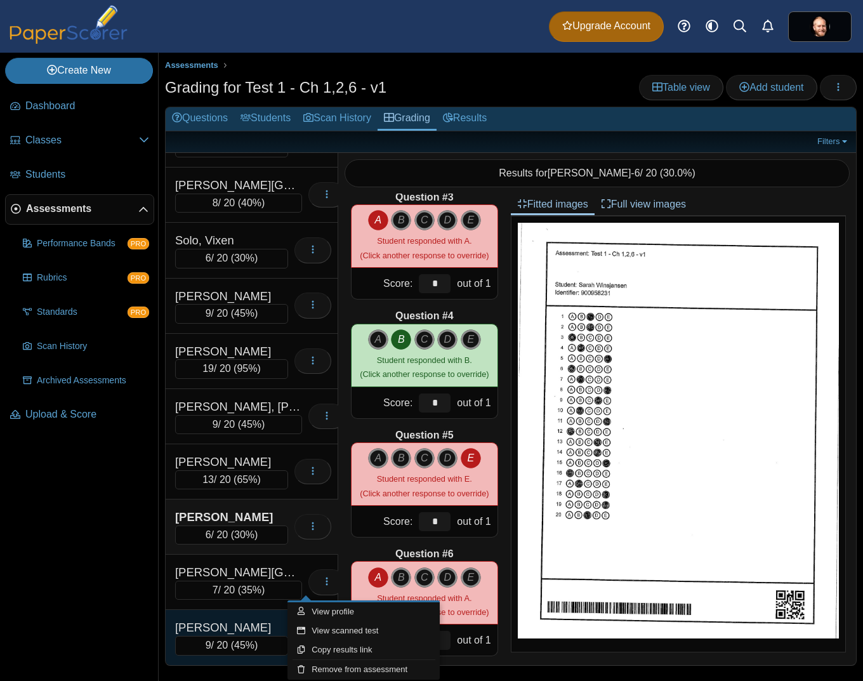
click at [237, 617] on div "Ziecik, Sophia 9 / 20 ( 45% ) Loading…" at bounding box center [252, 637] width 173 height 55
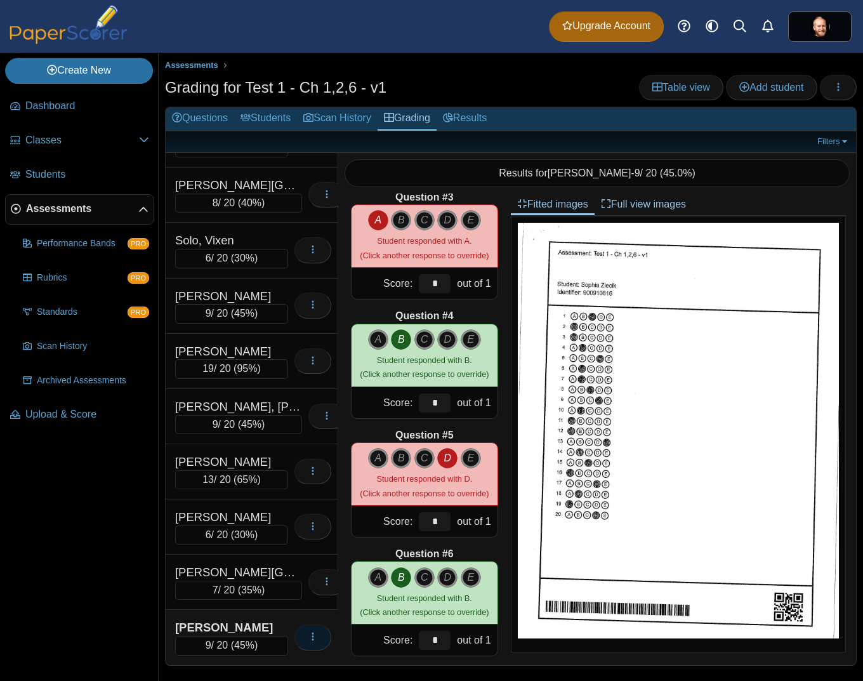
click at [308, 638] on icon "button" at bounding box center [313, 636] width 10 height 10
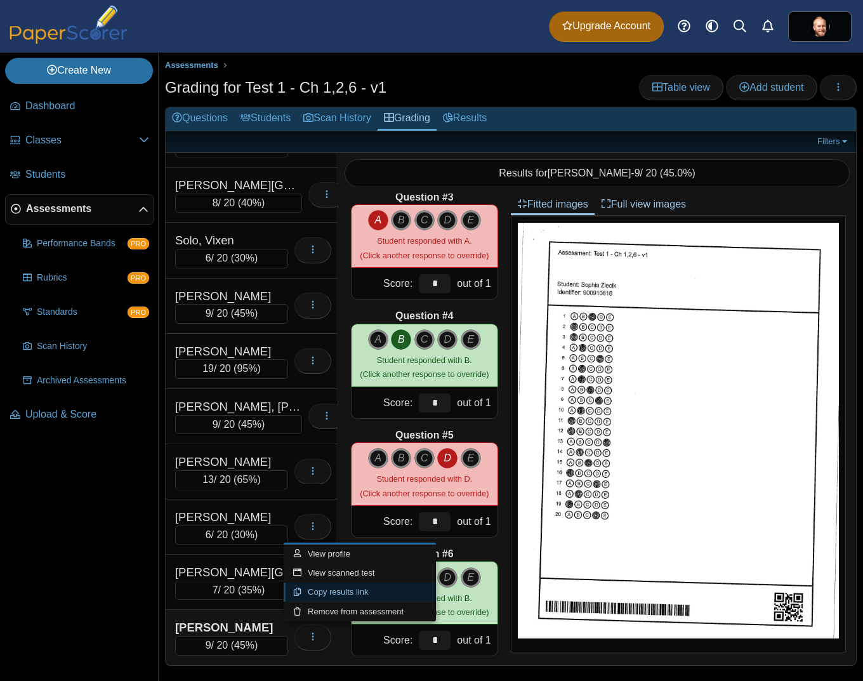
click at [314, 594] on link "Copy results link" at bounding box center [360, 591] width 152 height 19
type textarea "**********"
click at [77, 137] on span "Classes" at bounding box center [82, 140] width 114 height 14
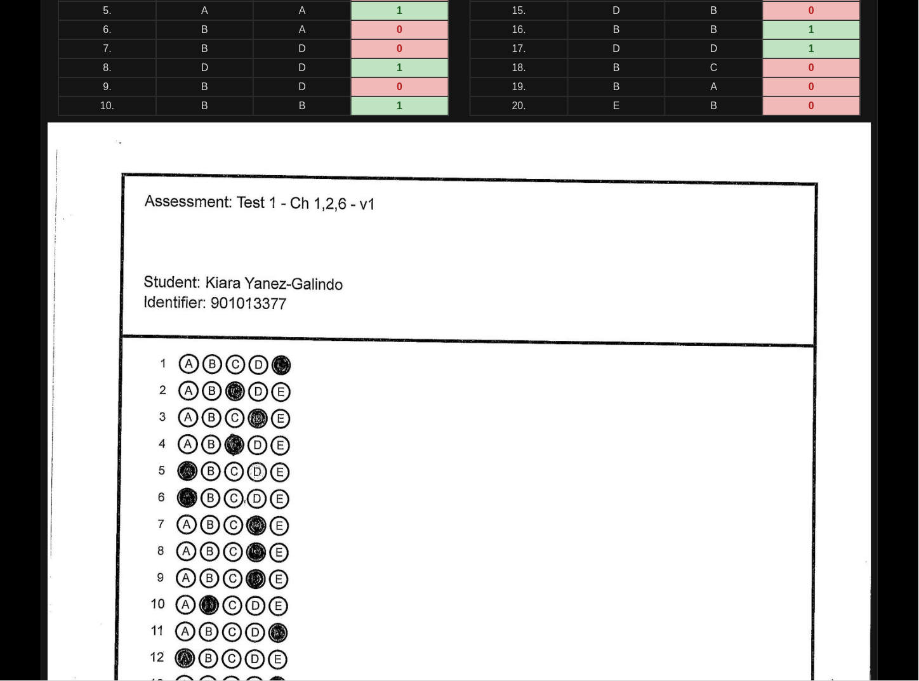
scroll to position [72, 0]
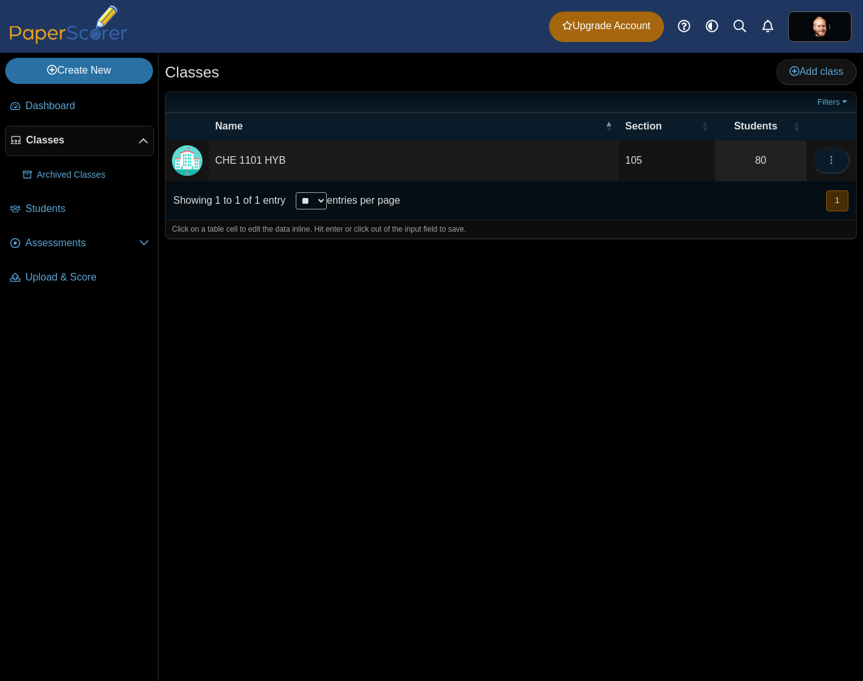
click at [828, 169] on button "button" at bounding box center [831, 160] width 37 height 25
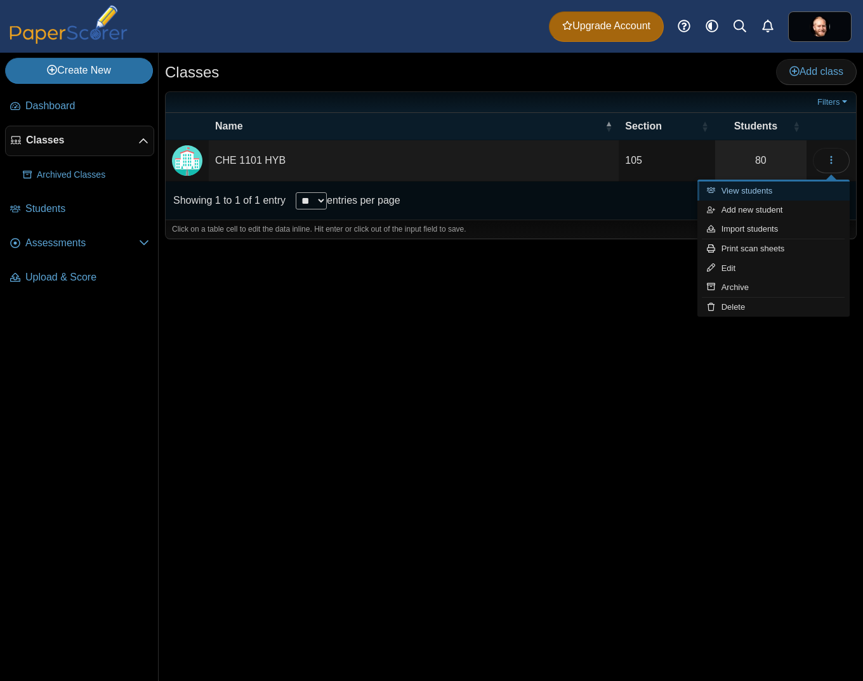
click at [757, 191] on link "View students" at bounding box center [773, 190] width 152 height 19
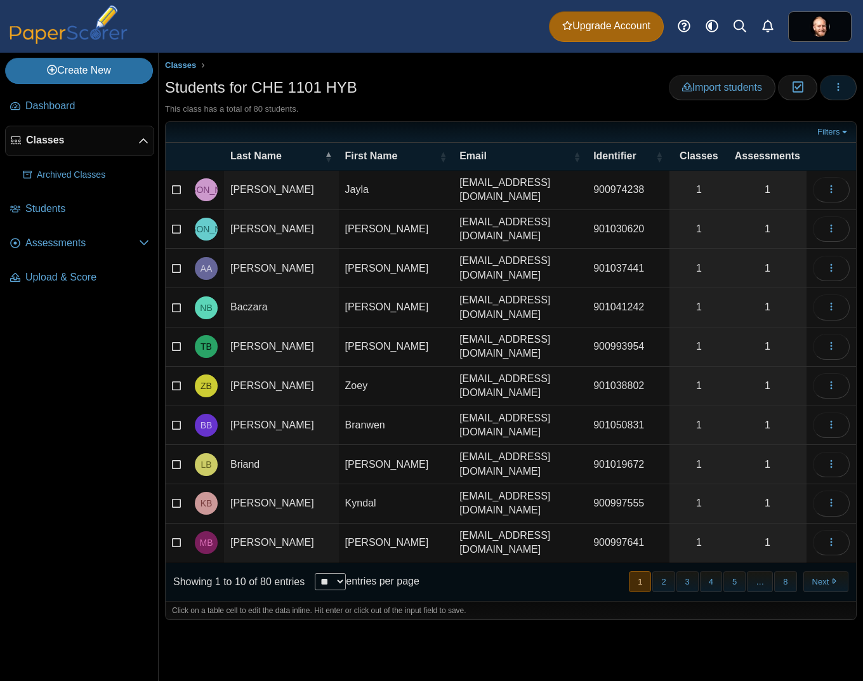
click at [844, 87] on button "button" at bounding box center [838, 87] width 37 height 25
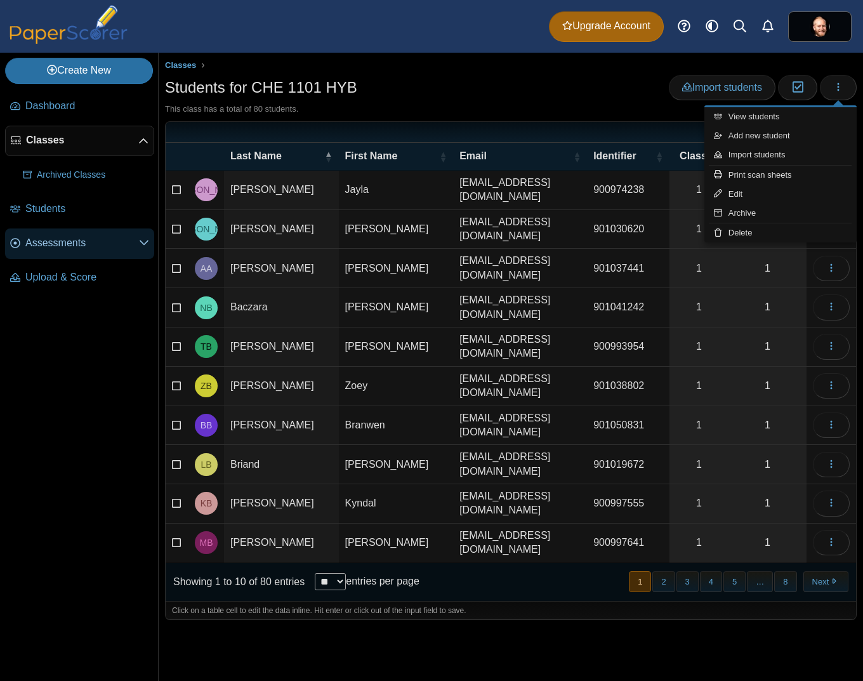
click at [48, 245] on span "Assessments" at bounding box center [82, 243] width 114 height 14
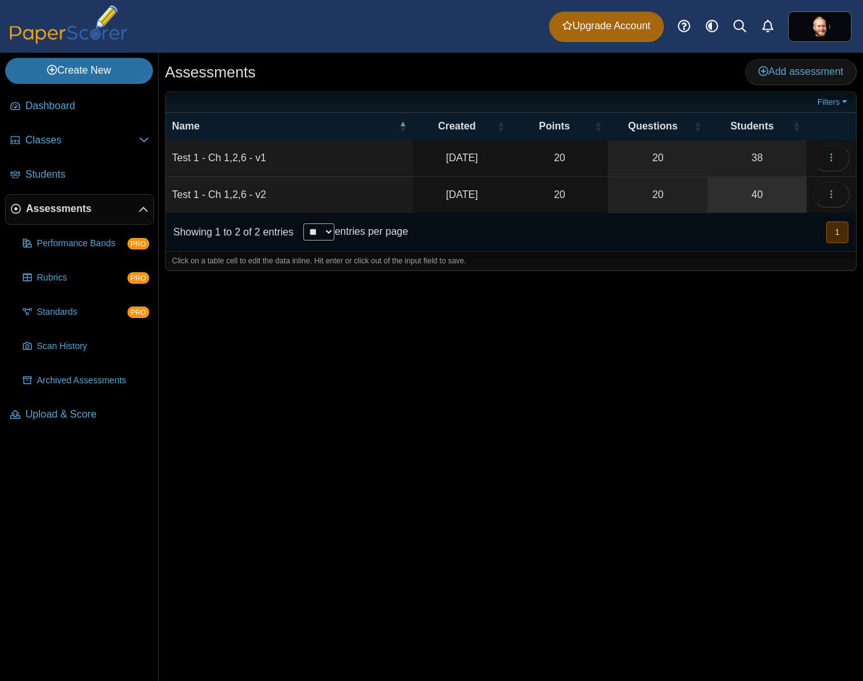
click at [763, 185] on link "40" at bounding box center [756, 195] width 99 height 36
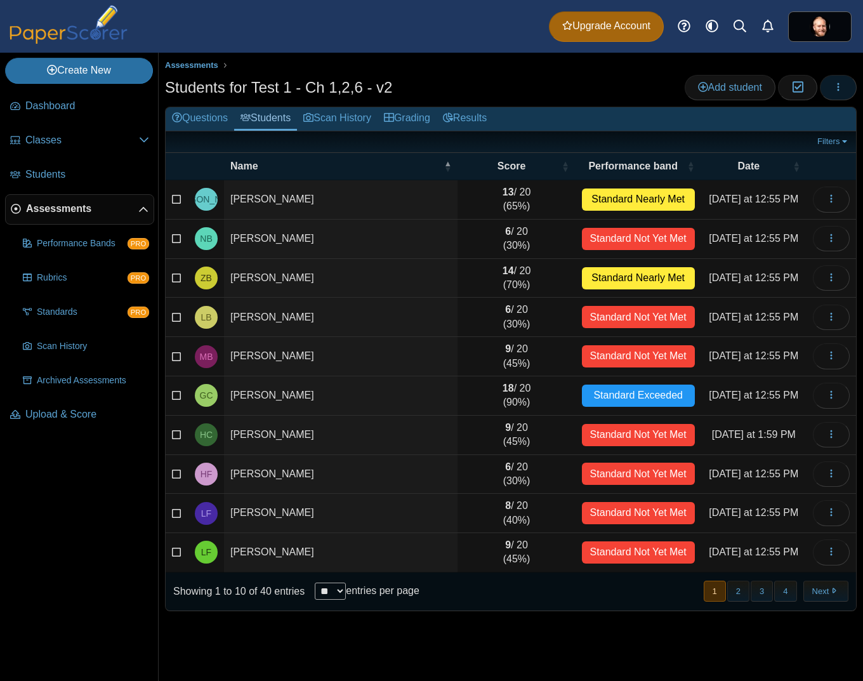
click at [842, 86] on button "button" at bounding box center [838, 87] width 37 height 25
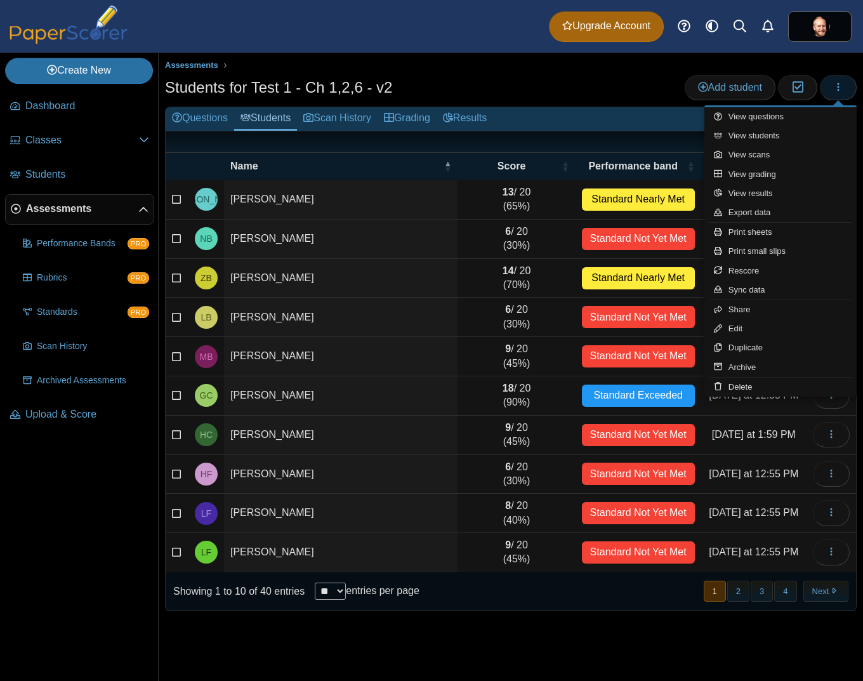
click at [842, 86] on button "button" at bounding box center [838, 87] width 37 height 25
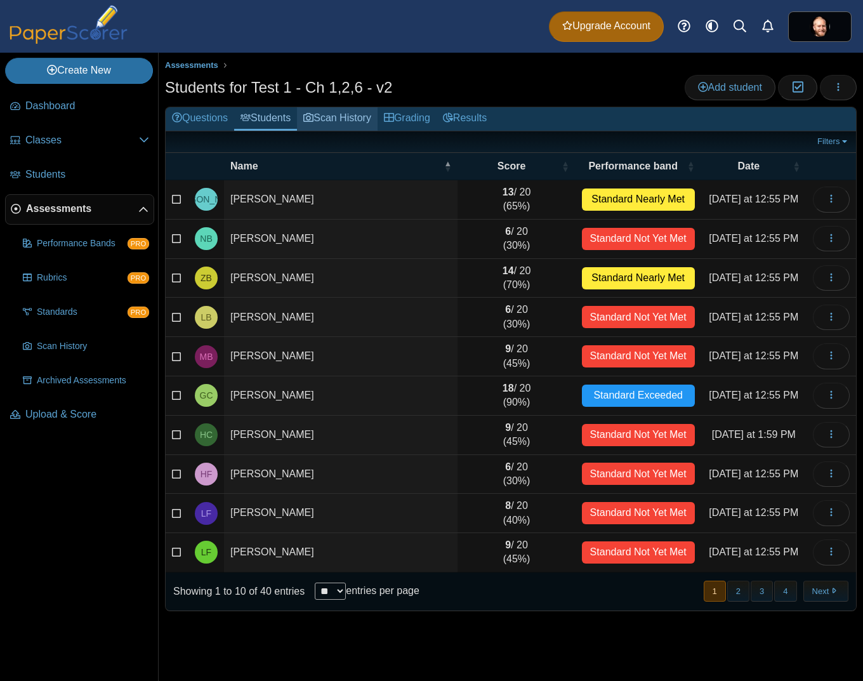
click at [308, 125] on link "Scan History" at bounding box center [337, 118] width 81 height 23
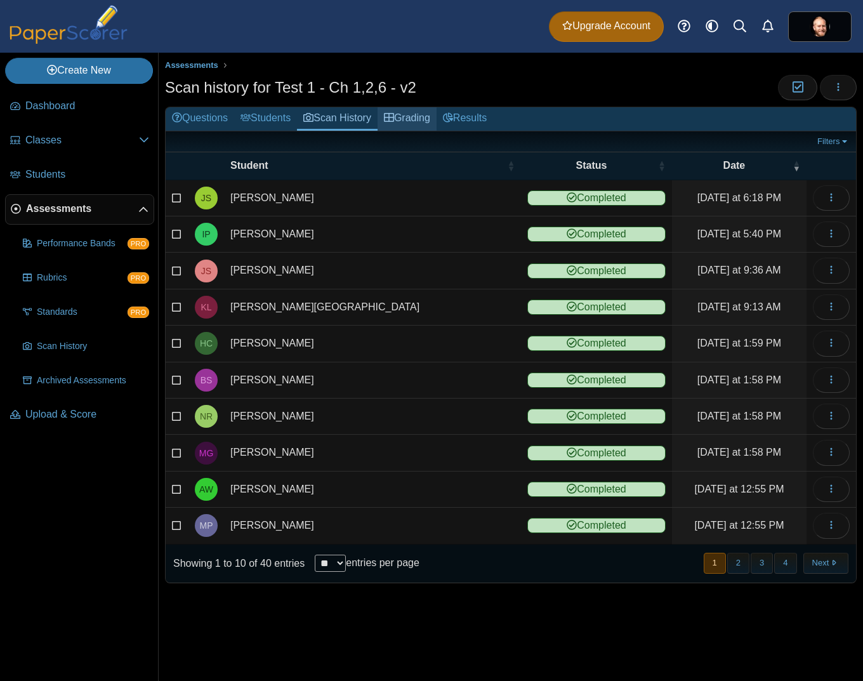
click at [430, 129] on link "Grading" at bounding box center [406, 118] width 59 height 23
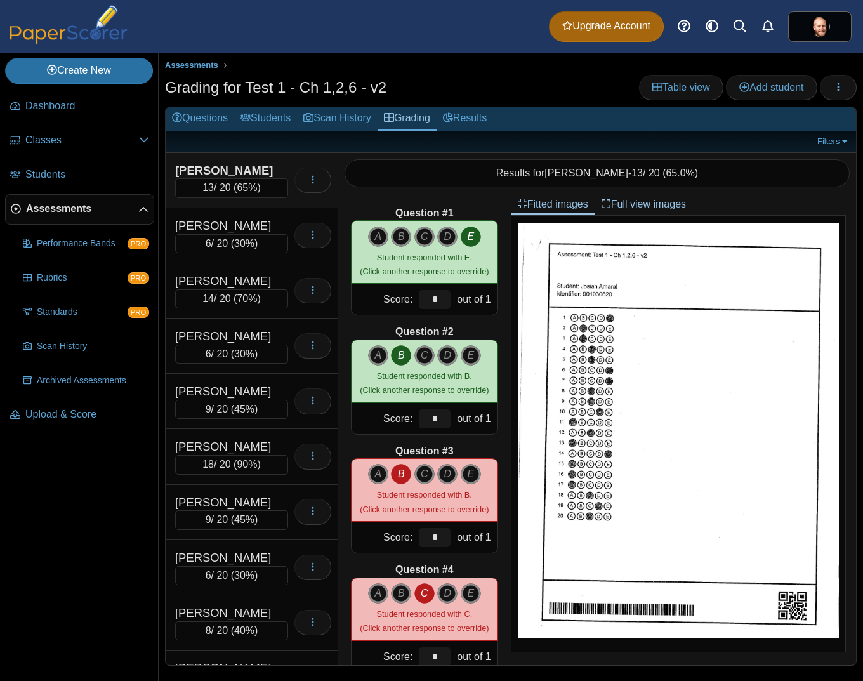
click at [193, 172] on div "[PERSON_NAME]" at bounding box center [231, 170] width 113 height 16
click at [294, 180] on button "button" at bounding box center [312, 179] width 37 height 25
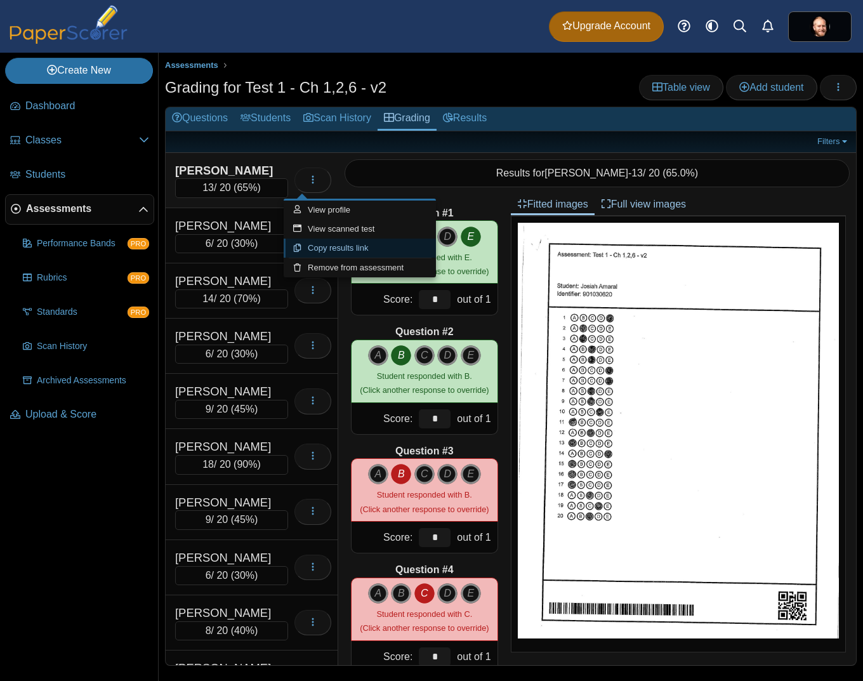
click at [317, 247] on link "Copy results link" at bounding box center [360, 248] width 152 height 19
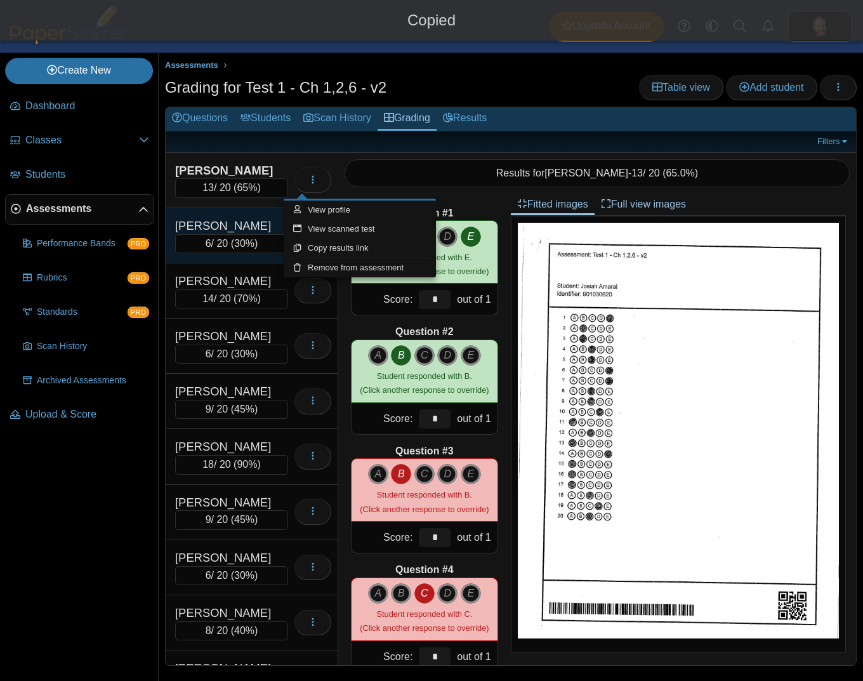
click at [268, 222] on div "[PERSON_NAME]" at bounding box center [231, 226] width 113 height 16
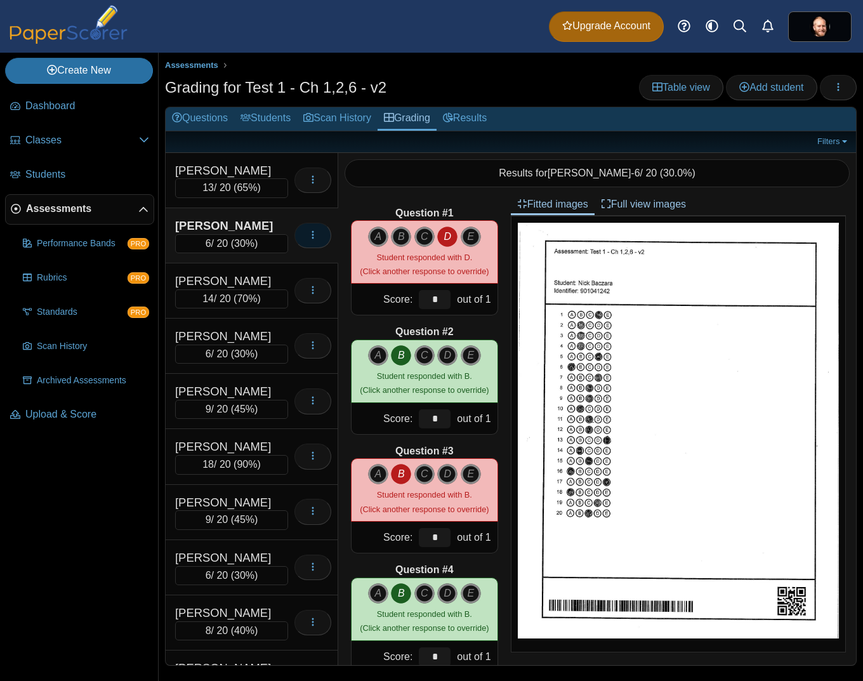
click at [308, 230] on icon "button" at bounding box center [313, 235] width 10 height 10
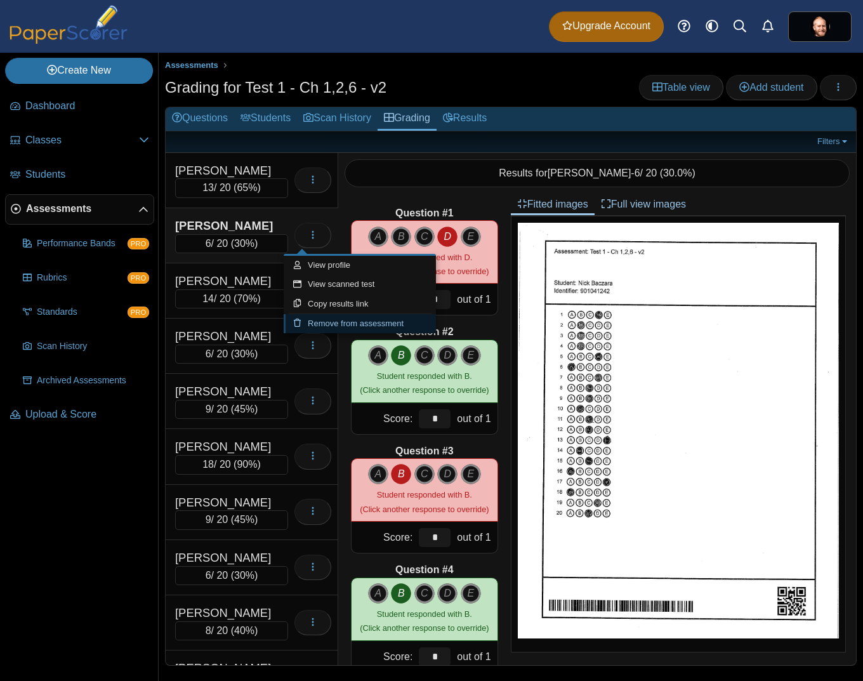
click at [332, 315] on link "Remove from assessment" at bounding box center [360, 323] width 152 height 19
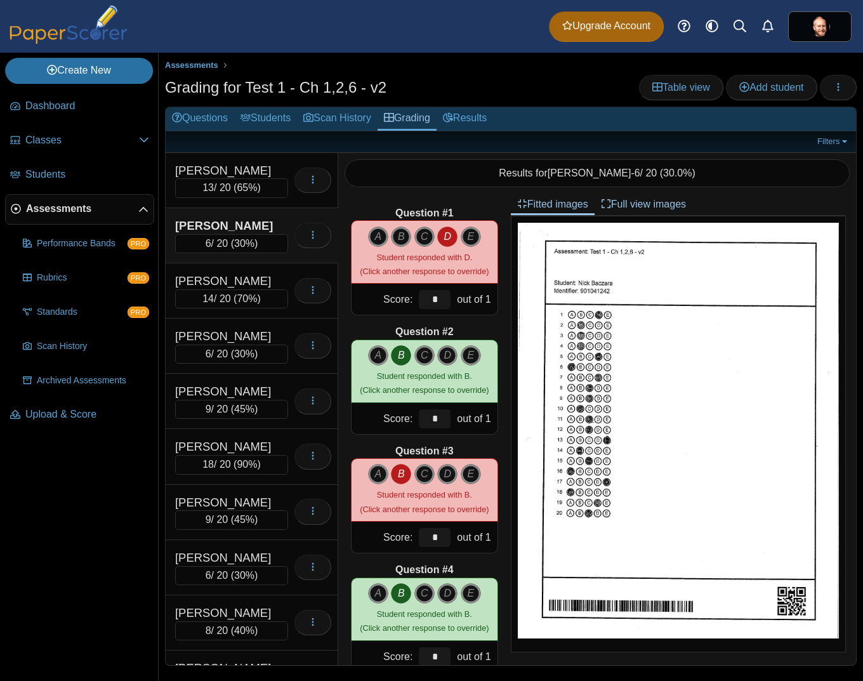
click at [256, 218] on div "[PERSON_NAME]" at bounding box center [231, 226] width 113 height 16
click at [308, 231] on icon "button" at bounding box center [313, 235] width 10 height 10
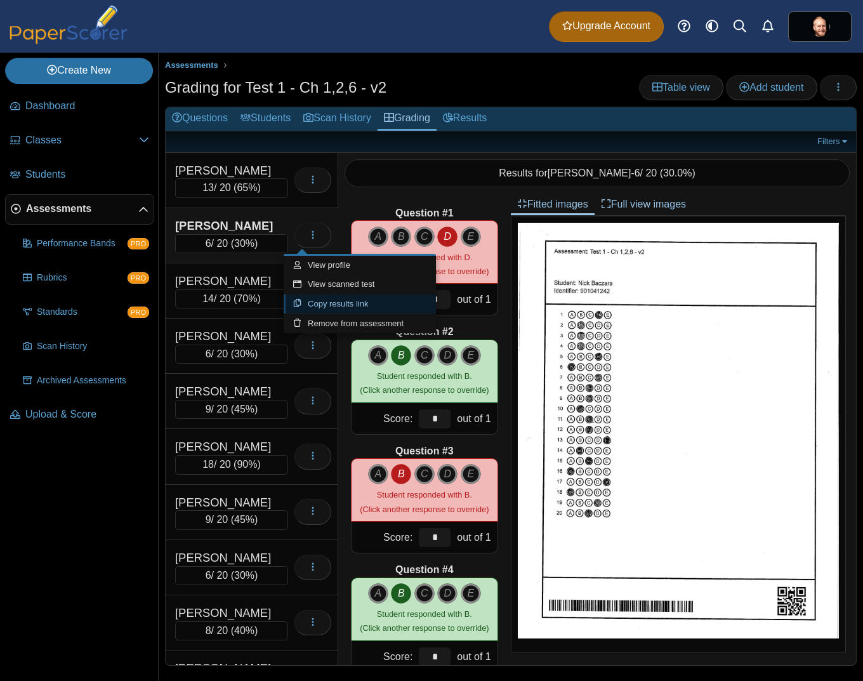
click at [331, 300] on link "Copy results link" at bounding box center [360, 303] width 152 height 19
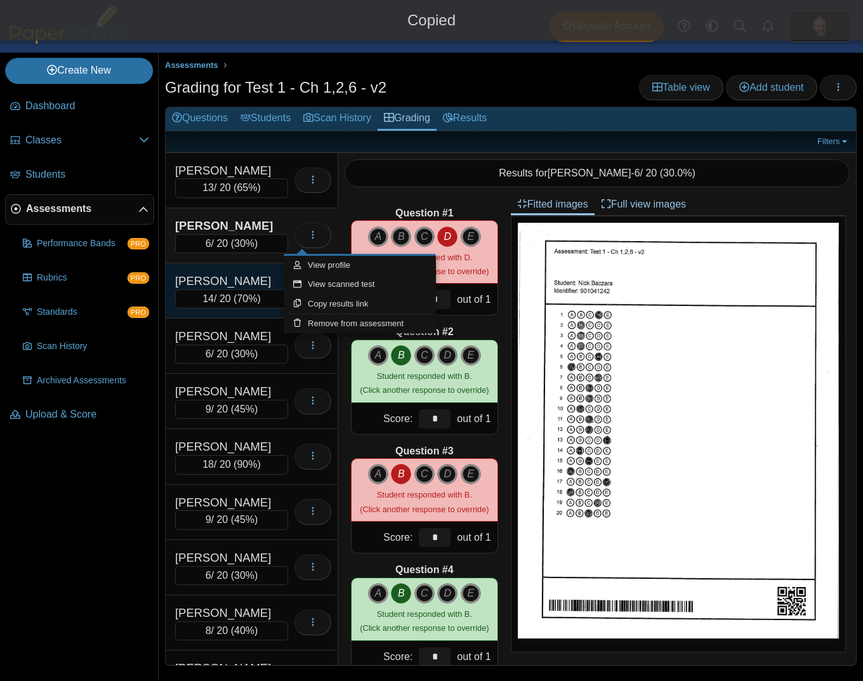
click at [233, 274] on div "[PERSON_NAME]" at bounding box center [231, 281] width 113 height 16
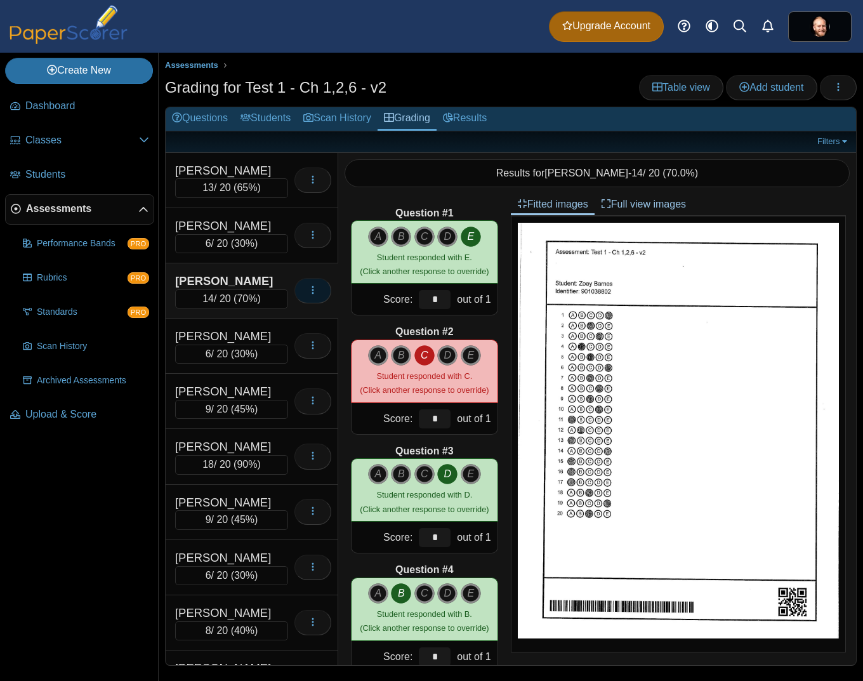
click at [303, 296] on button "button" at bounding box center [312, 290] width 37 height 25
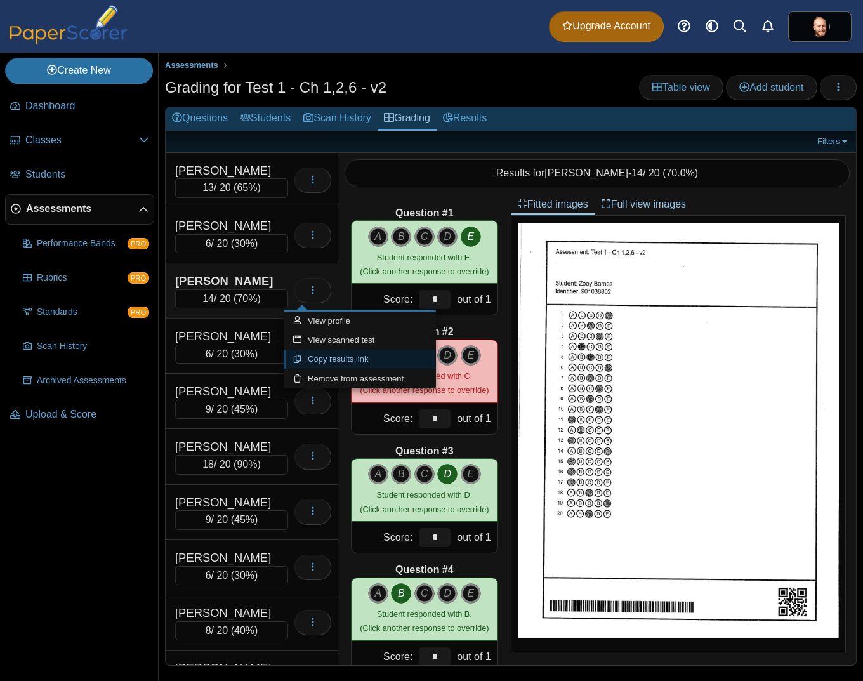
click at [344, 360] on link "Copy results link" at bounding box center [360, 359] width 152 height 19
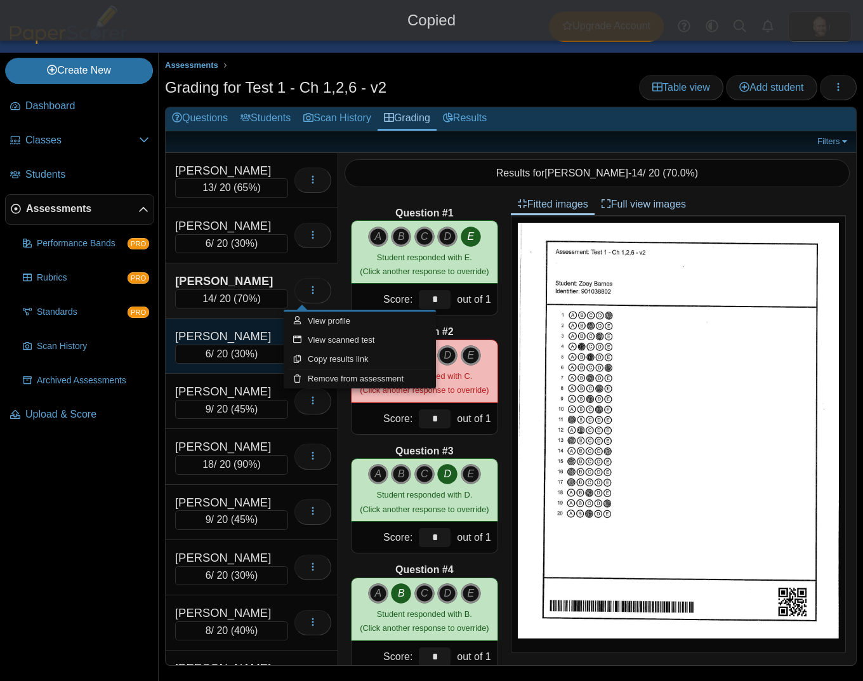
click at [246, 334] on div "[PERSON_NAME]" at bounding box center [231, 336] width 113 height 16
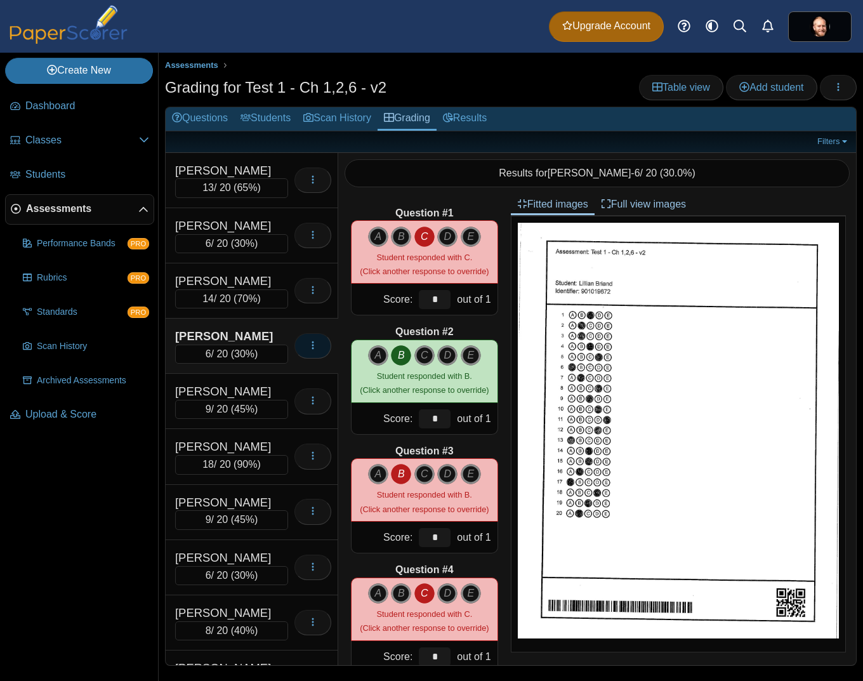
click at [296, 345] on button "button" at bounding box center [312, 345] width 37 height 25
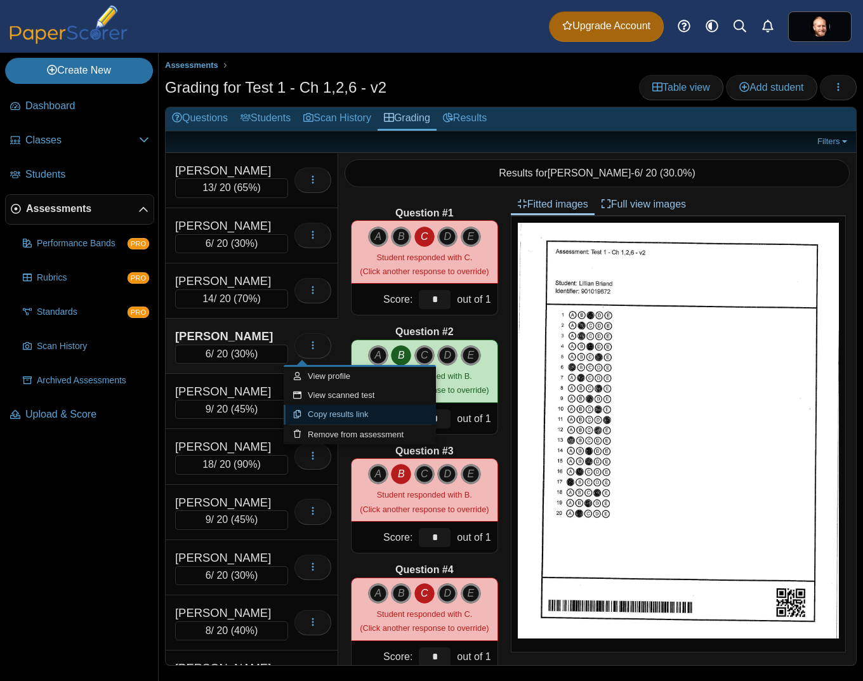
click at [339, 414] on link "Copy results link" at bounding box center [360, 414] width 152 height 19
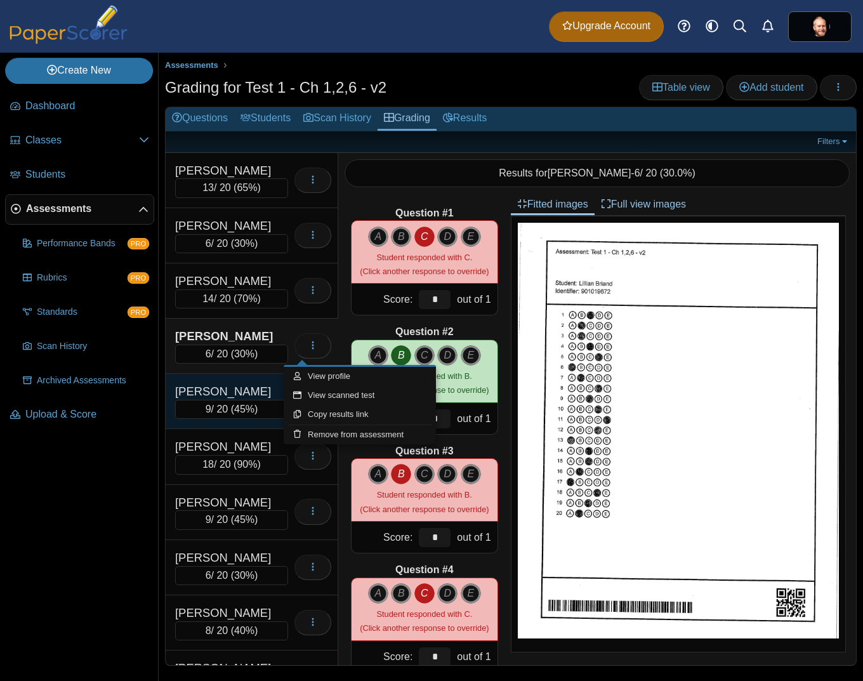
click at [268, 395] on div "[PERSON_NAME]" at bounding box center [231, 391] width 113 height 16
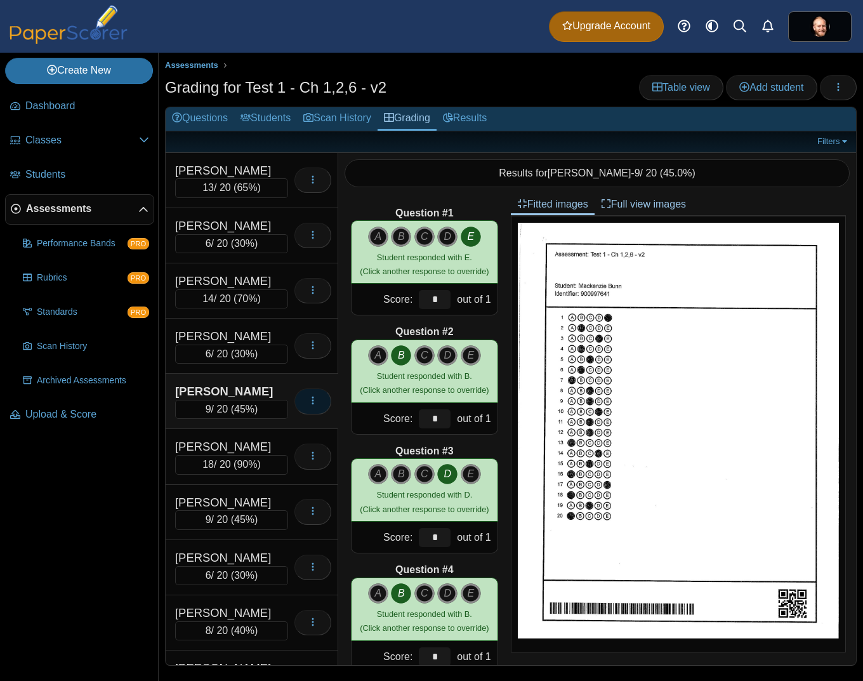
click at [308, 403] on icon "button" at bounding box center [313, 400] width 10 height 10
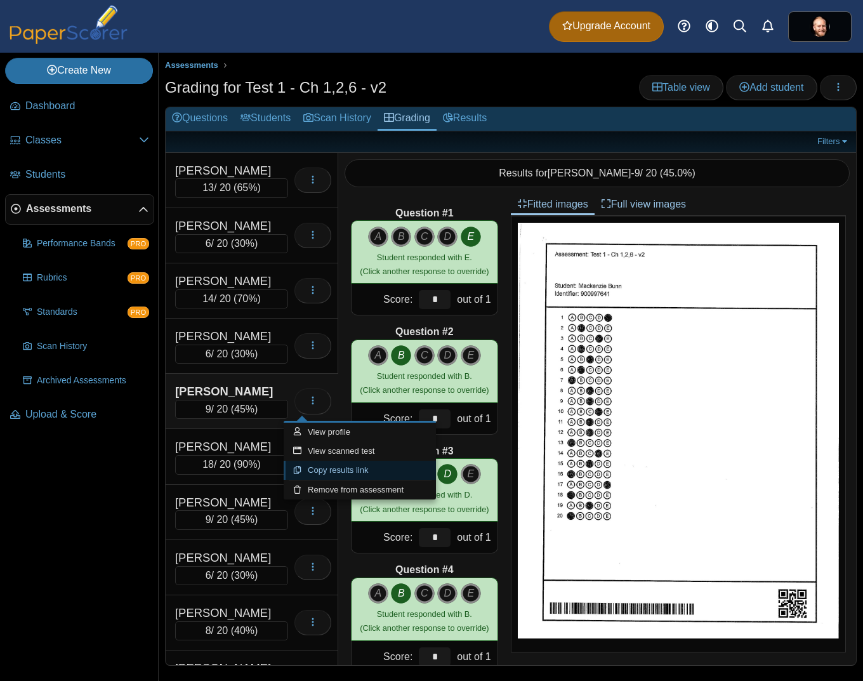
click at [339, 471] on link "Copy results link" at bounding box center [360, 470] width 152 height 19
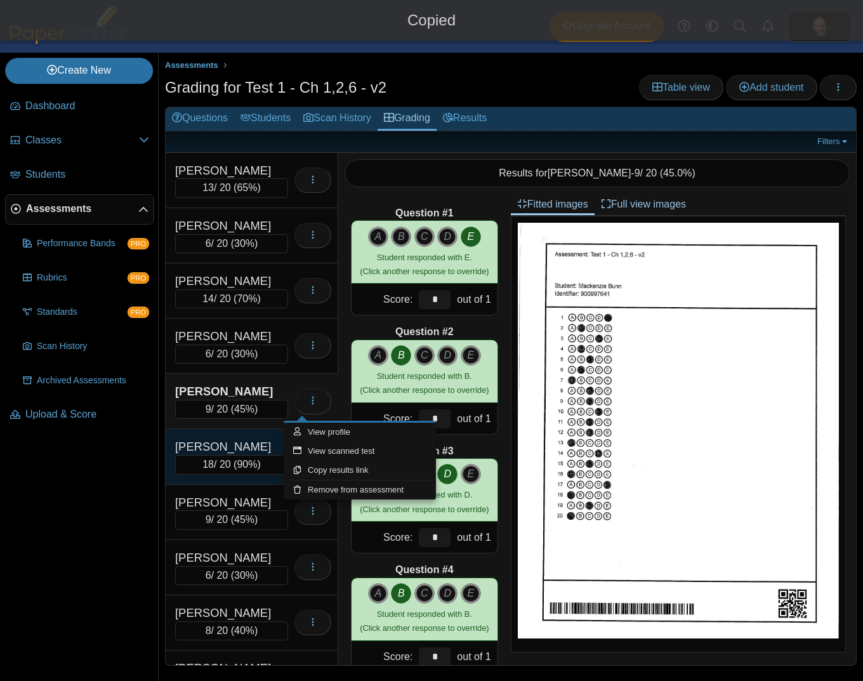
click at [224, 447] on div "[PERSON_NAME]" at bounding box center [231, 446] width 113 height 16
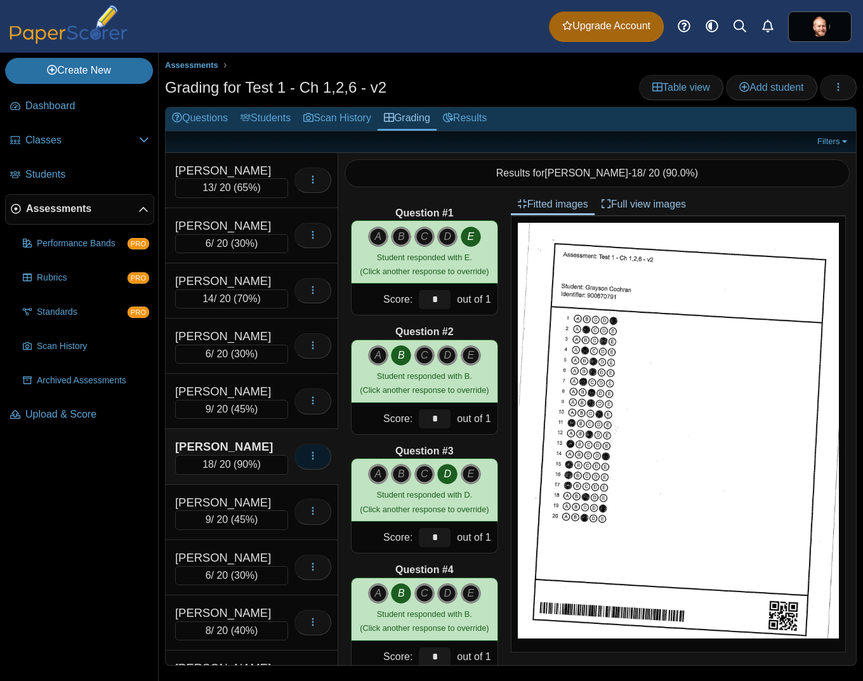
click at [308, 461] on button "button" at bounding box center [312, 455] width 37 height 25
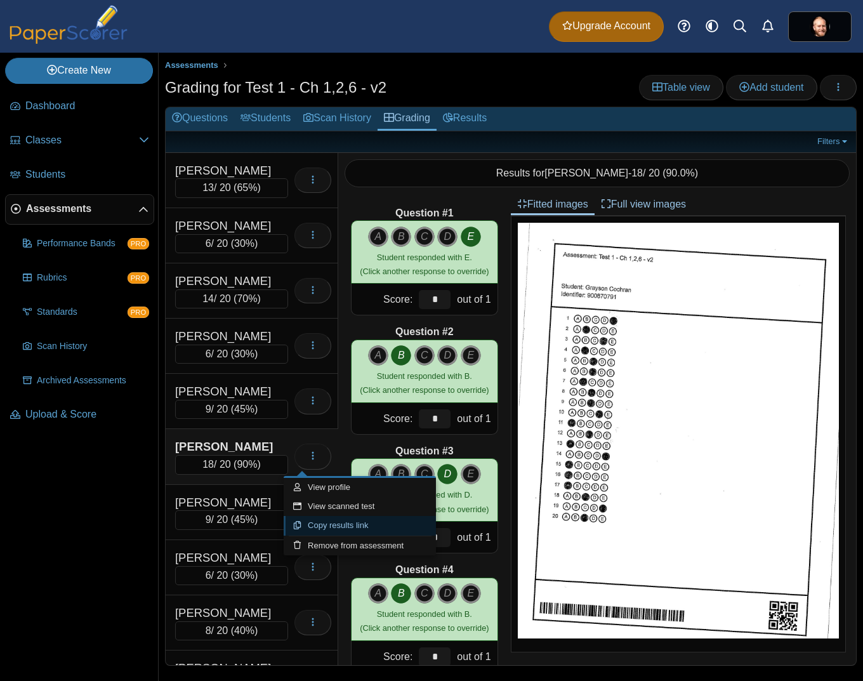
click at [349, 531] on link "Copy results link" at bounding box center [360, 525] width 152 height 19
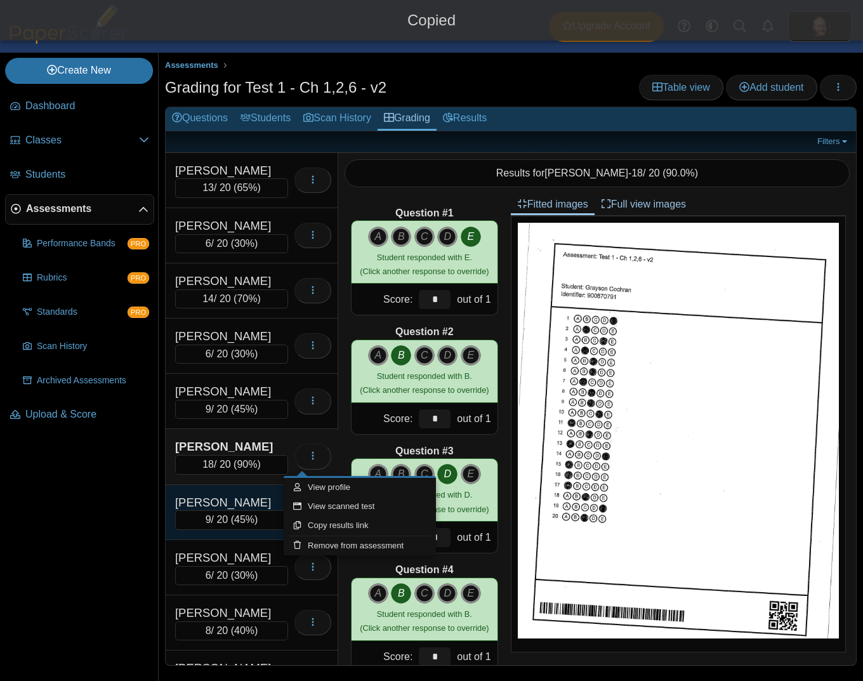
click at [241, 508] on div "[PERSON_NAME]" at bounding box center [231, 502] width 113 height 16
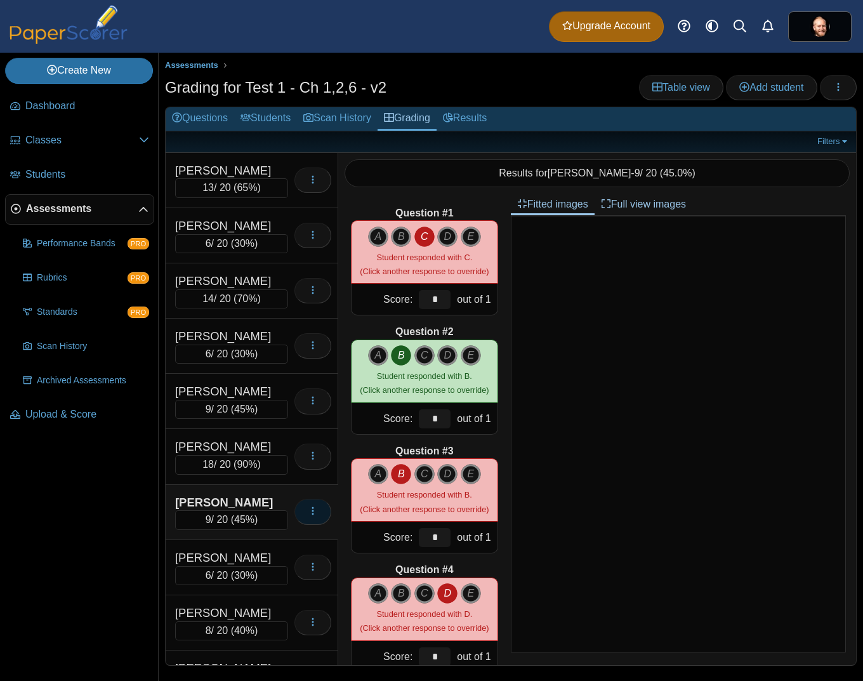
click at [298, 522] on button "button" at bounding box center [312, 511] width 37 height 25
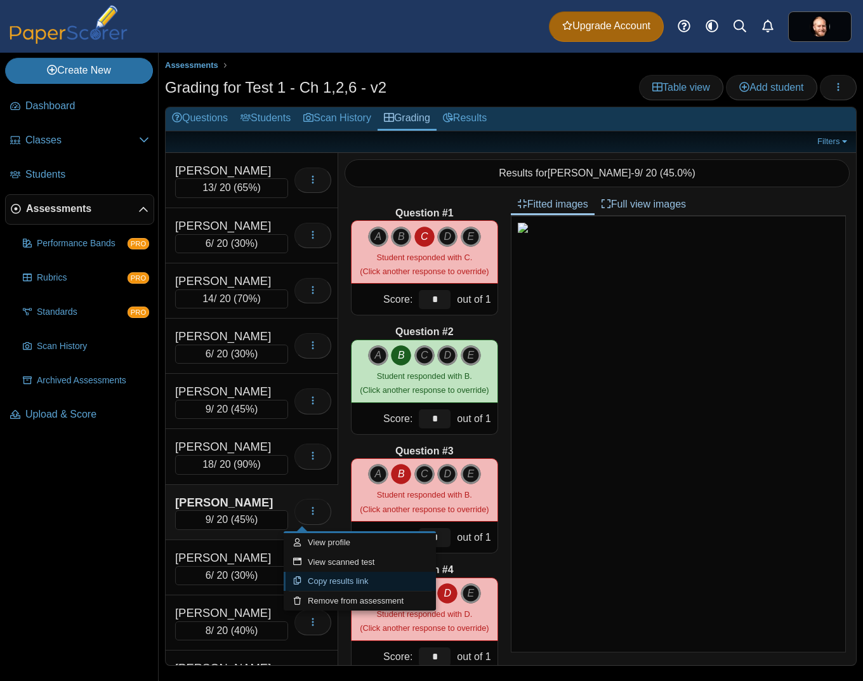
click at [334, 582] on link "Copy results link" at bounding box center [360, 581] width 152 height 19
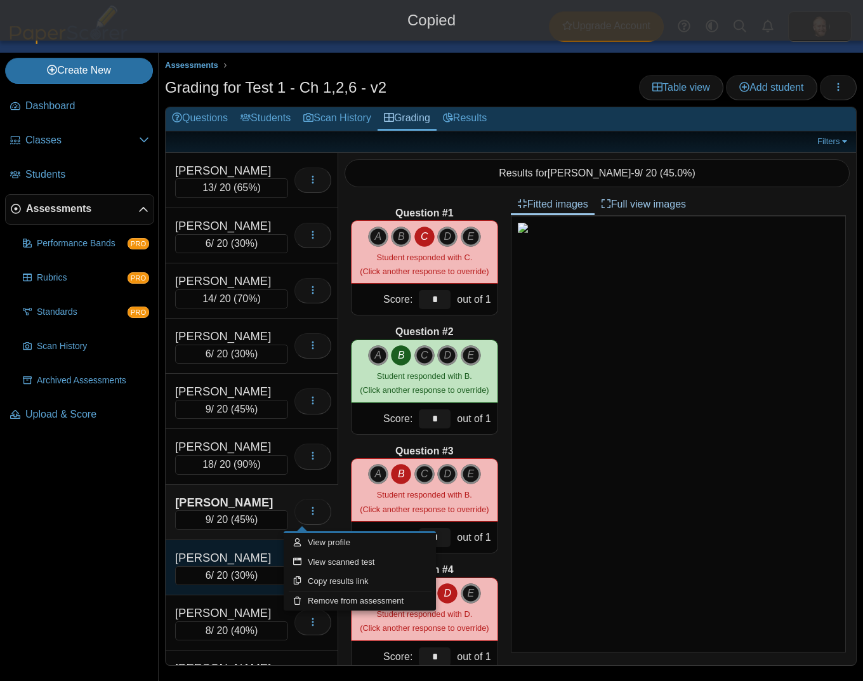
click at [222, 556] on div "[PERSON_NAME]" at bounding box center [231, 557] width 113 height 16
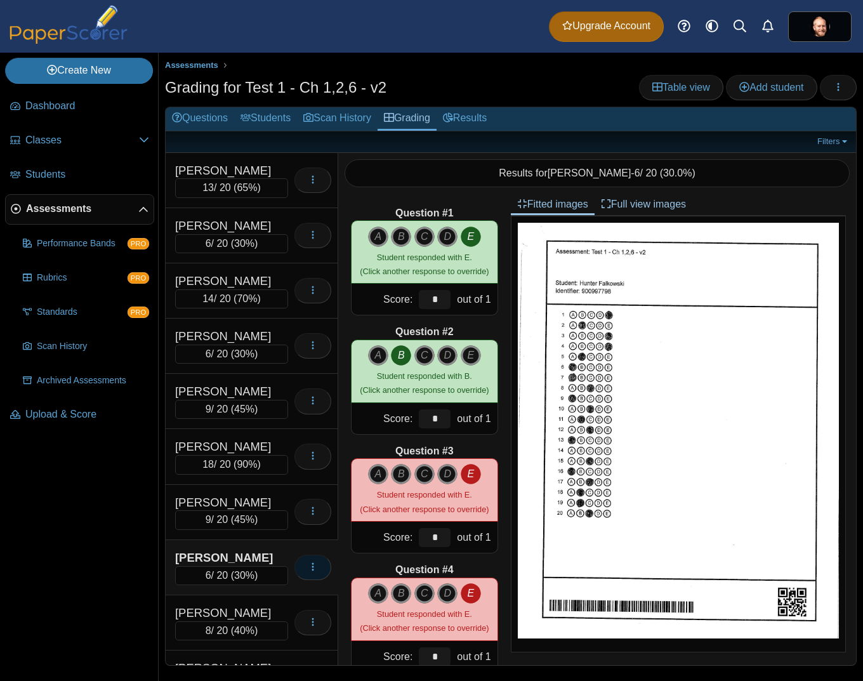
click at [313, 567] on button "button" at bounding box center [312, 566] width 37 height 25
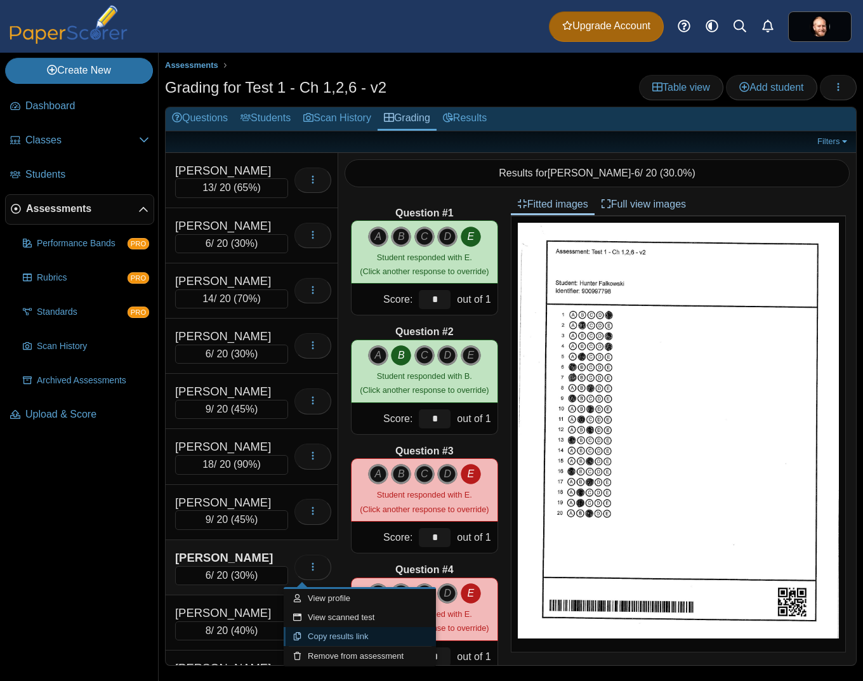
click at [343, 630] on link "Copy results link" at bounding box center [360, 636] width 152 height 19
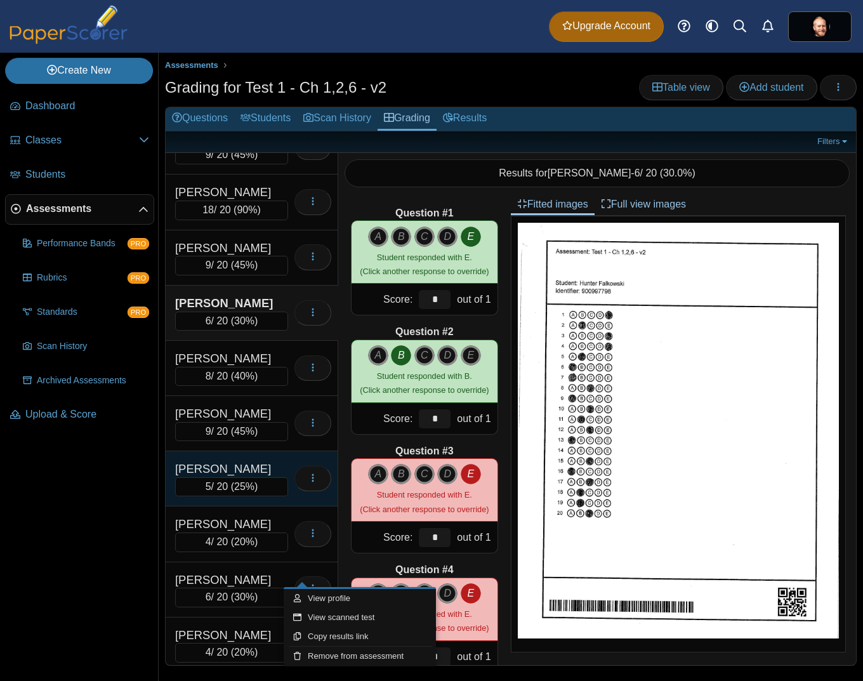
scroll to position [169, 0]
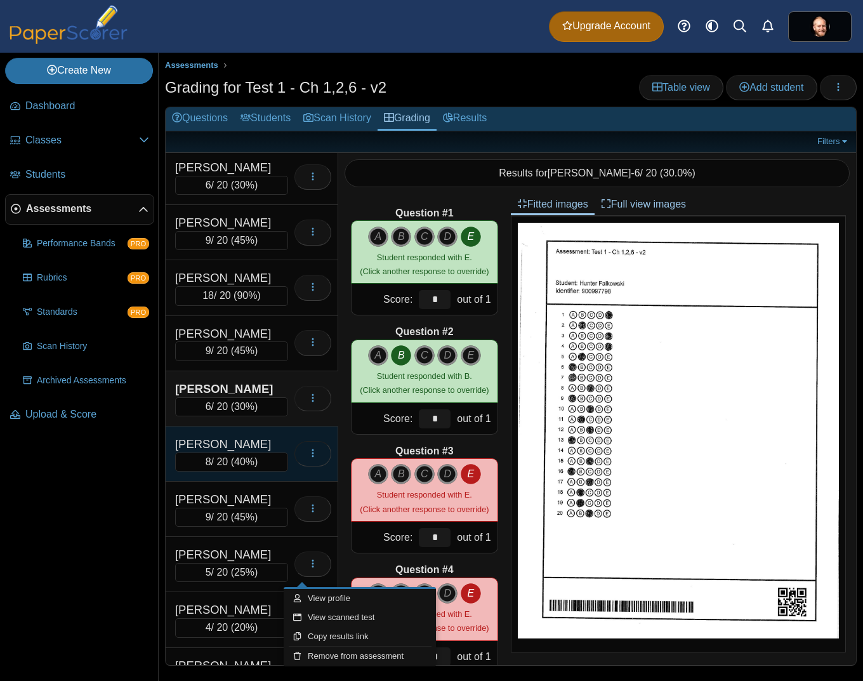
click at [298, 443] on button "button" at bounding box center [312, 453] width 37 height 25
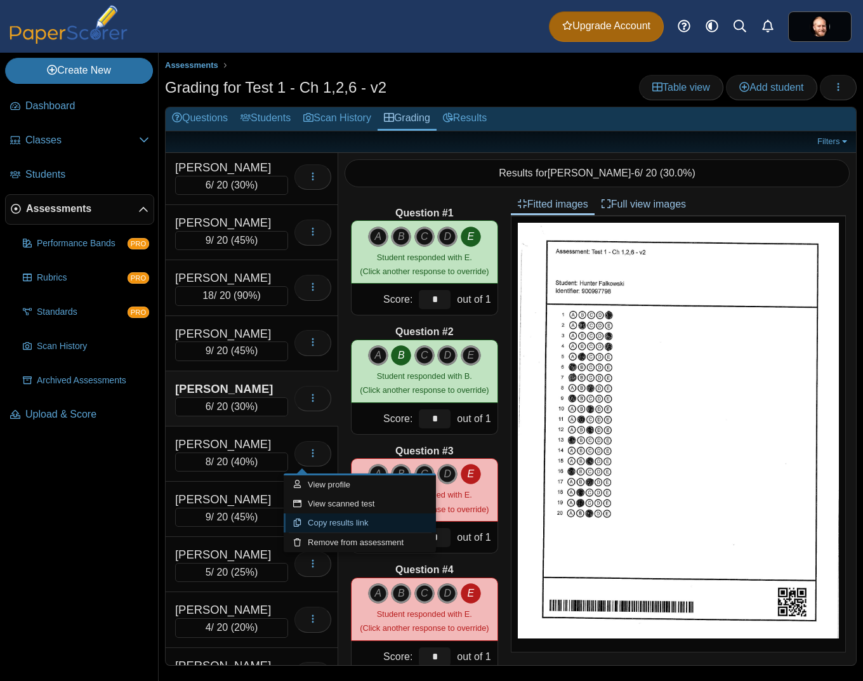
click at [327, 516] on link "Copy results link" at bounding box center [360, 522] width 152 height 19
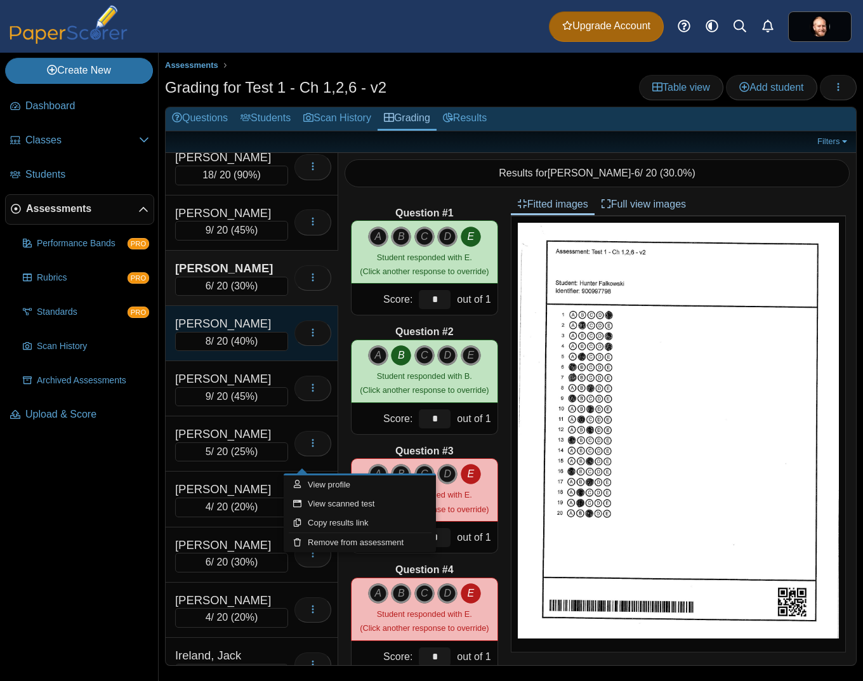
scroll to position [338, 0]
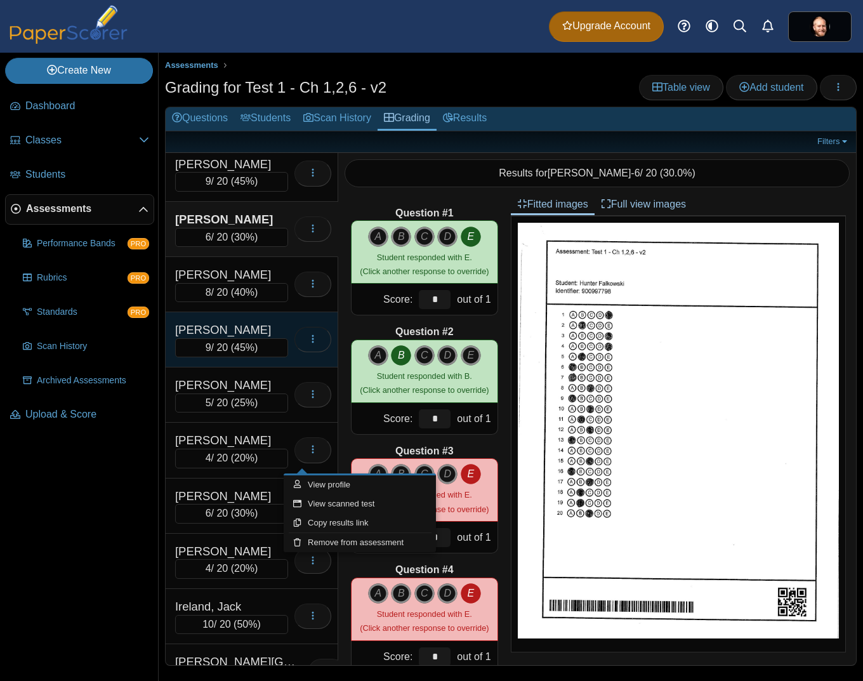
click at [308, 340] on icon "button" at bounding box center [313, 339] width 10 height 10
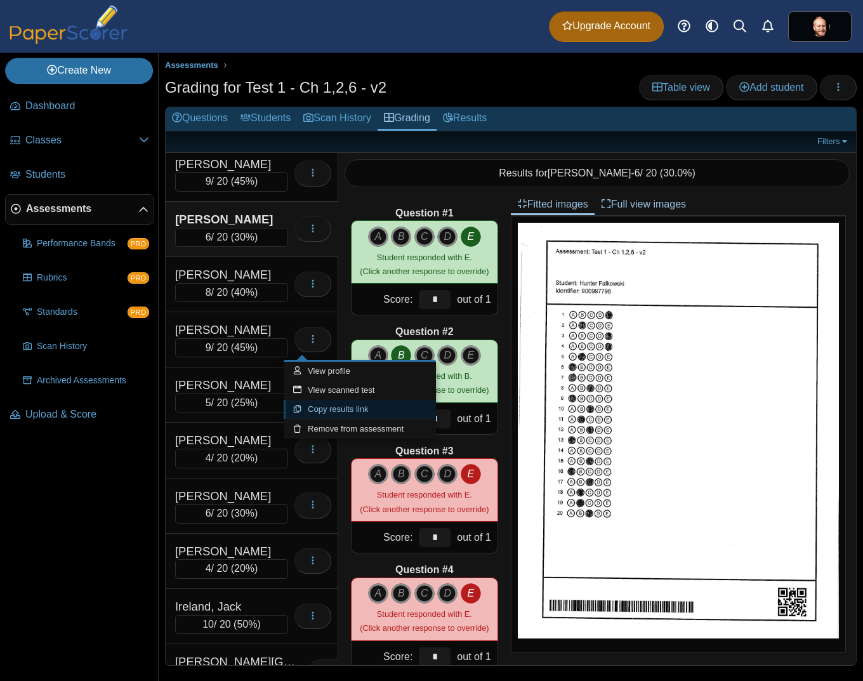
click at [343, 414] on link "Copy results link" at bounding box center [360, 409] width 152 height 19
click at [241, 391] on div "[PERSON_NAME]" at bounding box center [231, 385] width 113 height 16
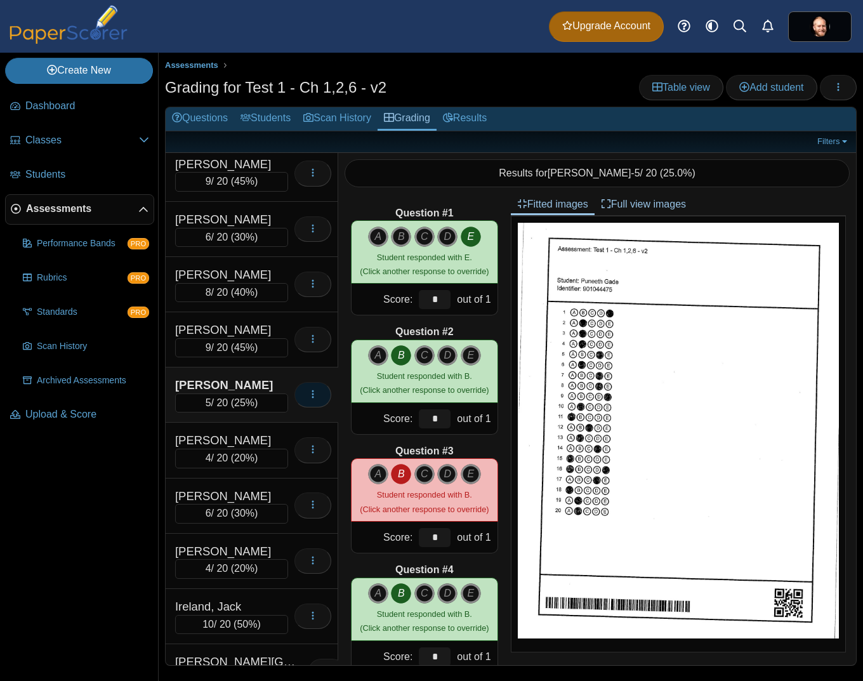
click at [308, 394] on icon "button" at bounding box center [313, 394] width 10 height 10
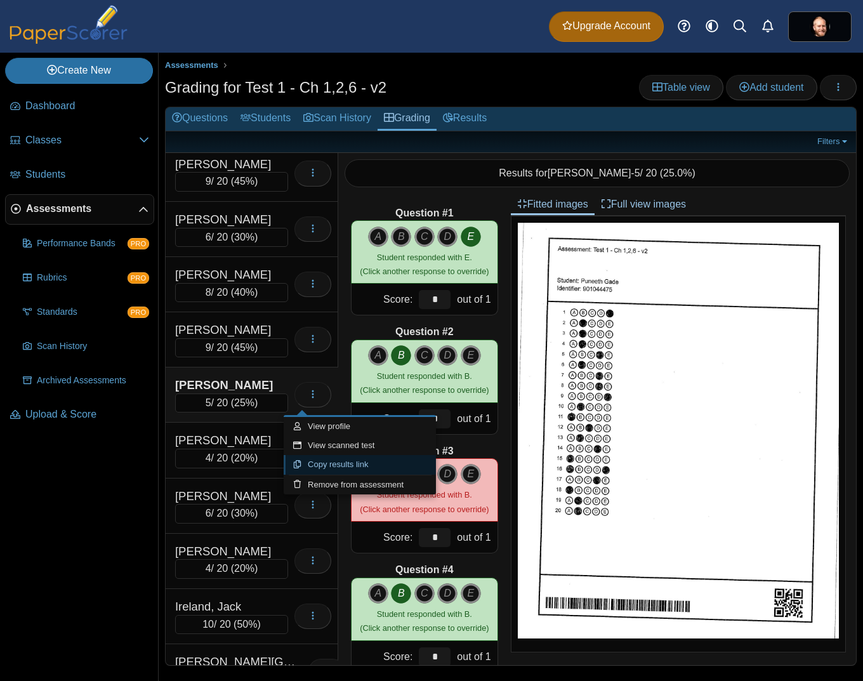
click at [350, 459] on link "Copy results link" at bounding box center [360, 464] width 152 height 19
click at [246, 442] on div "[PERSON_NAME]" at bounding box center [231, 440] width 113 height 16
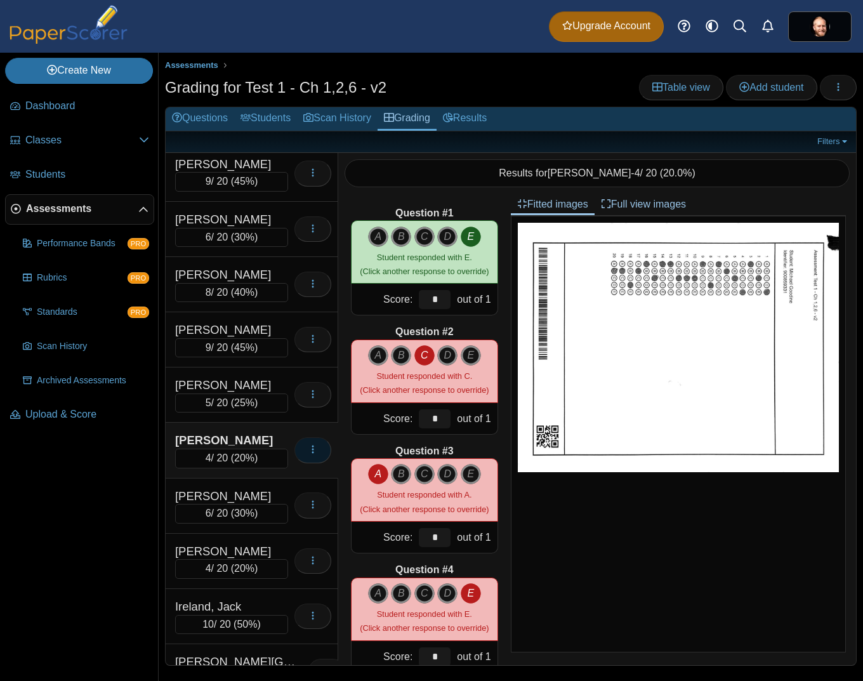
click at [308, 450] on icon "button" at bounding box center [313, 449] width 10 height 10
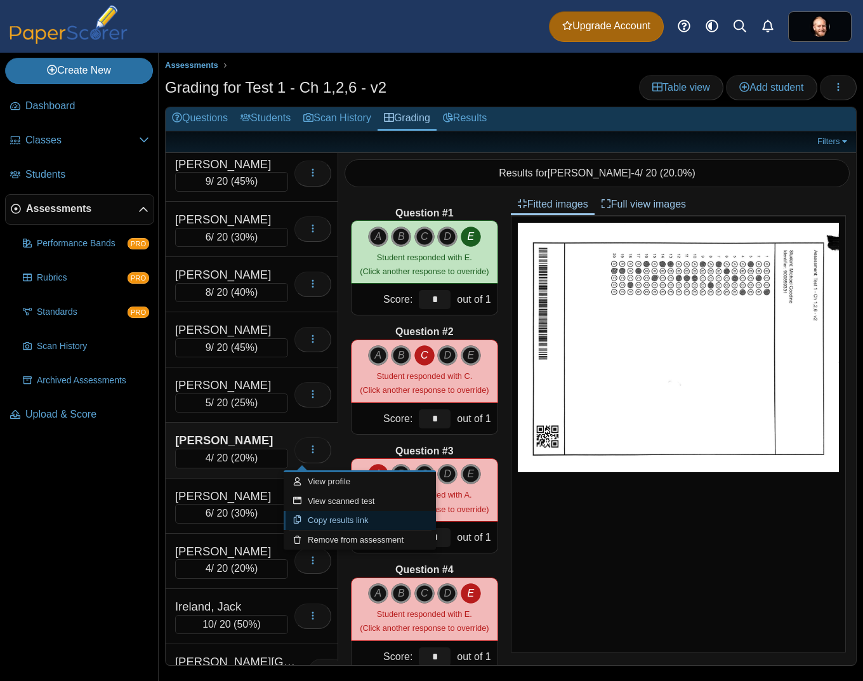
click at [321, 523] on link "Copy results link" at bounding box center [360, 520] width 152 height 19
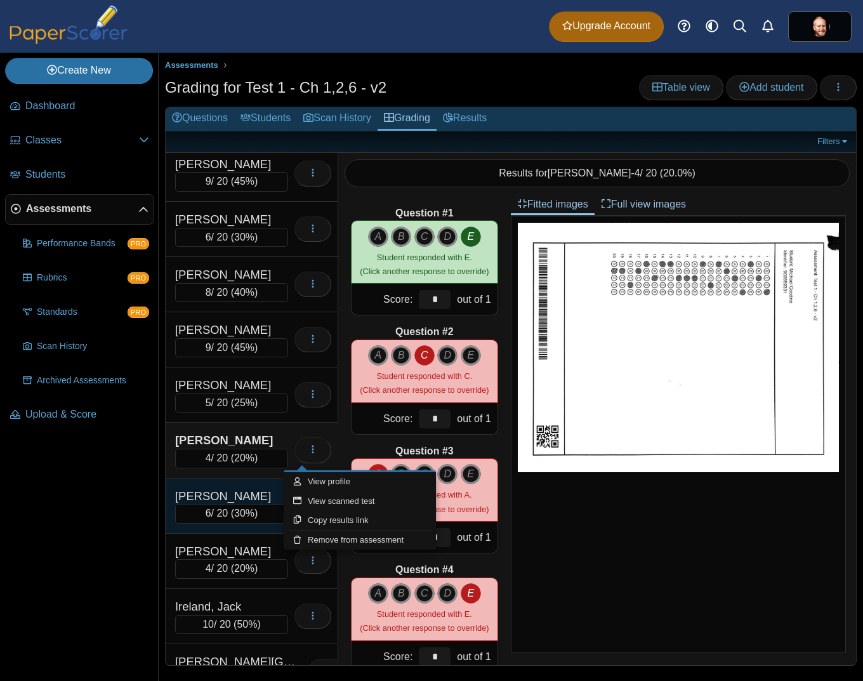
click at [246, 501] on div "[PERSON_NAME]" at bounding box center [231, 496] width 113 height 16
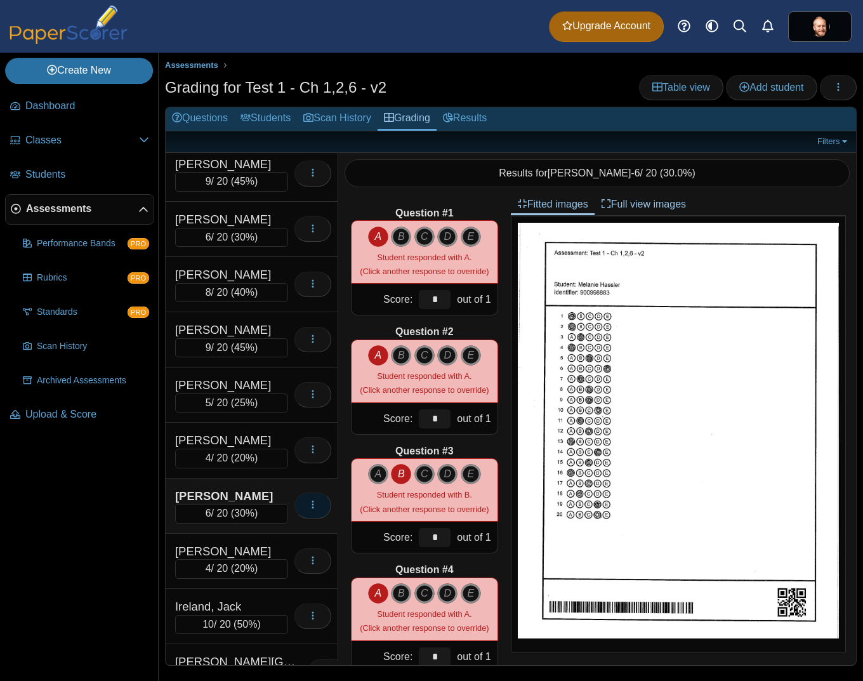
click at [296, 511] on button "button" at bounding box center [312, 504] width 37 height 25
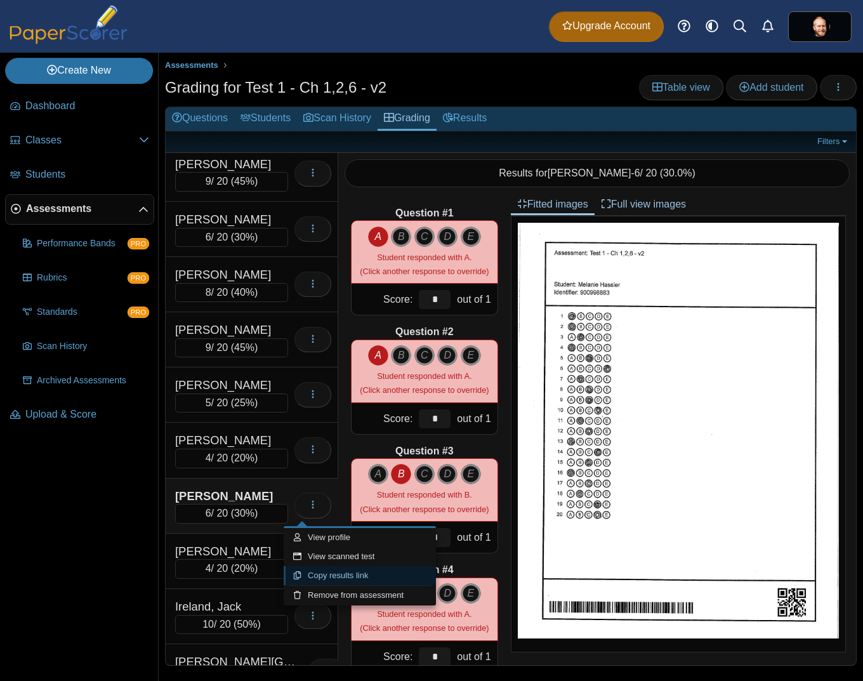
click at [322, 570] on link "Copy results link" at bounding box center [360, 575] width 152 height 19
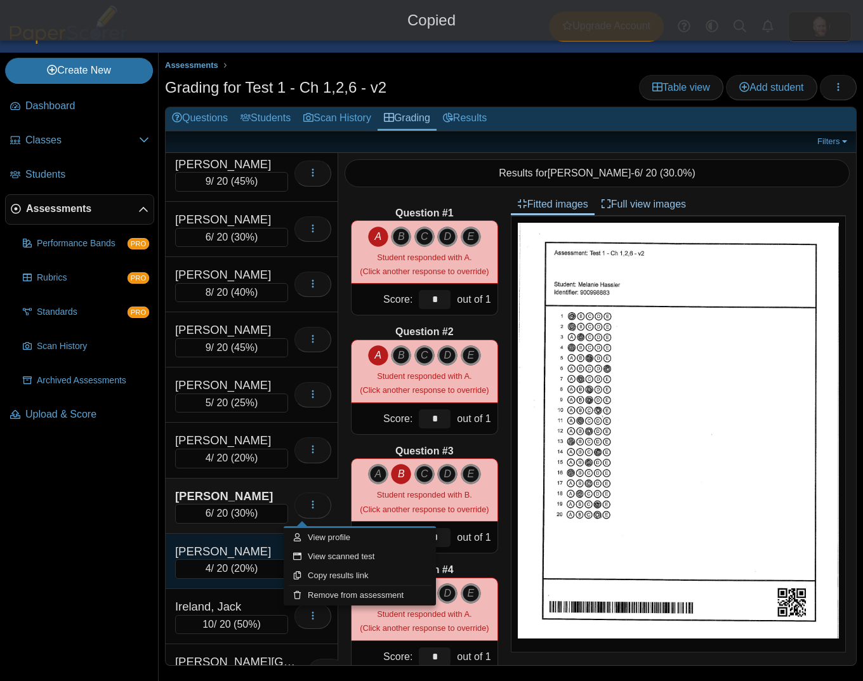
click at [260, 557] on div "[PERSON_NAME]" at bounding box center [231, 551] width 113 height 16
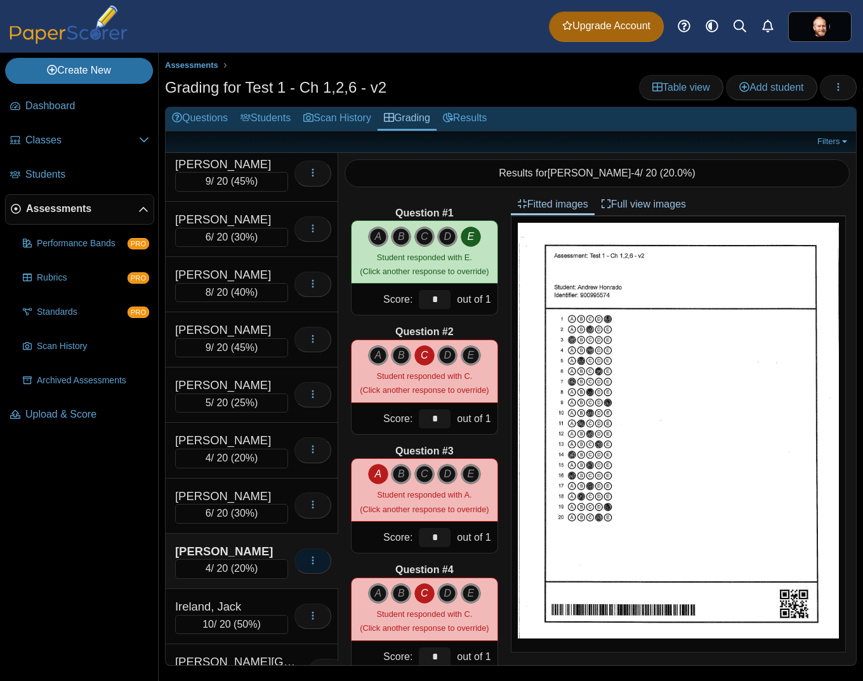
click at [311, 562] on button "button" at bounding box center [312, 560] width 37 height 25
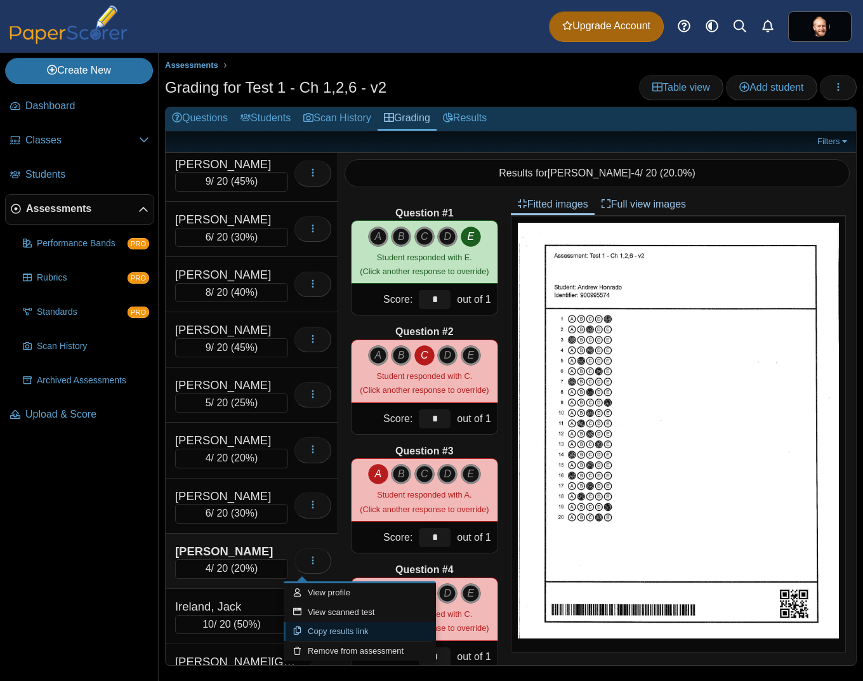
click at [350, 631] on link "Copy results link" at bounding box center [360, 631] width 152 height 19
click at [226, 549] on div "[PERSON_NAME]" at bounding box center [231, 551] width 113 height 16
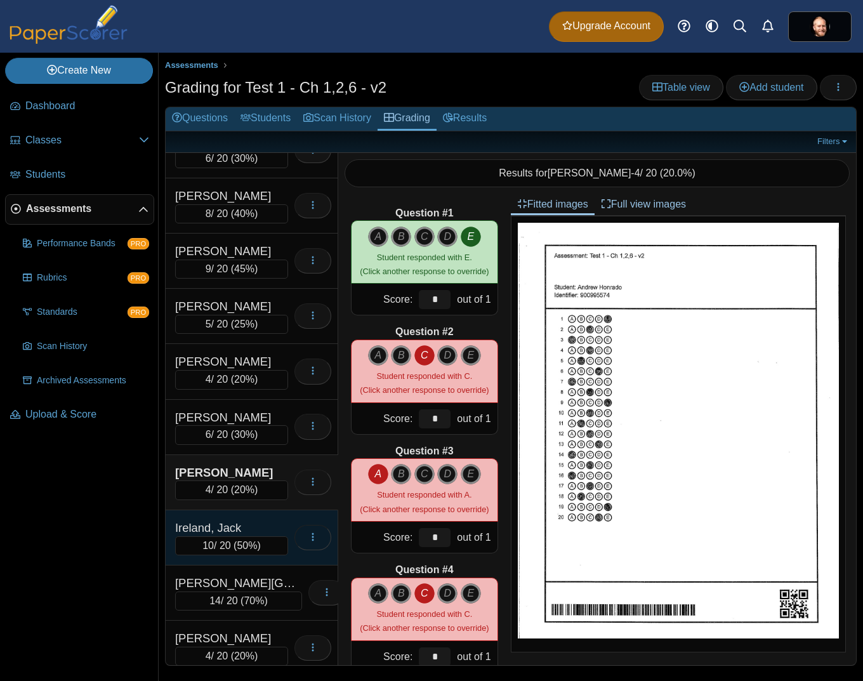
scroll to position [676, 0]
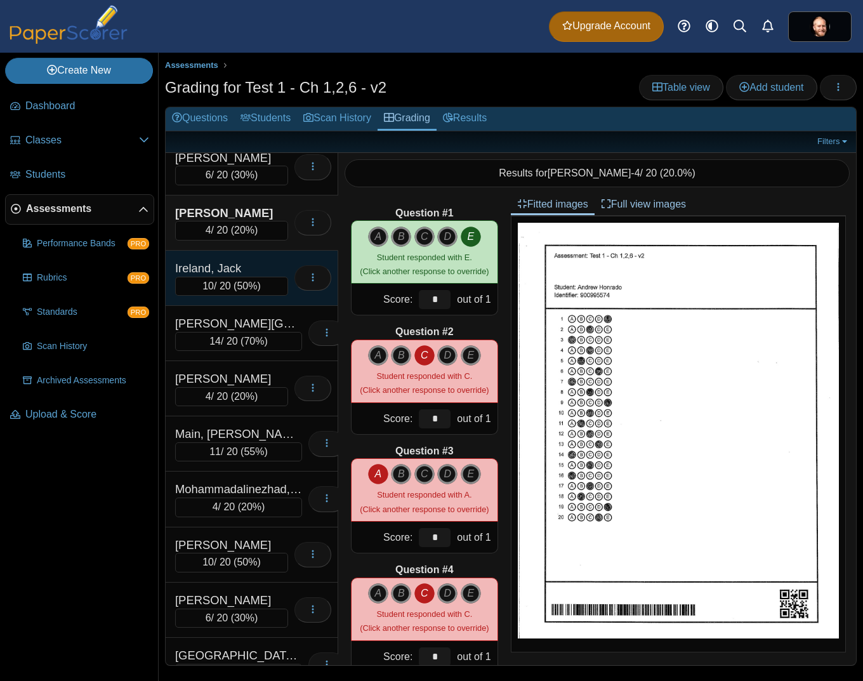
click at [288, 271] on div "Loading…" at bounding box center [309, 278] width 43 height 36
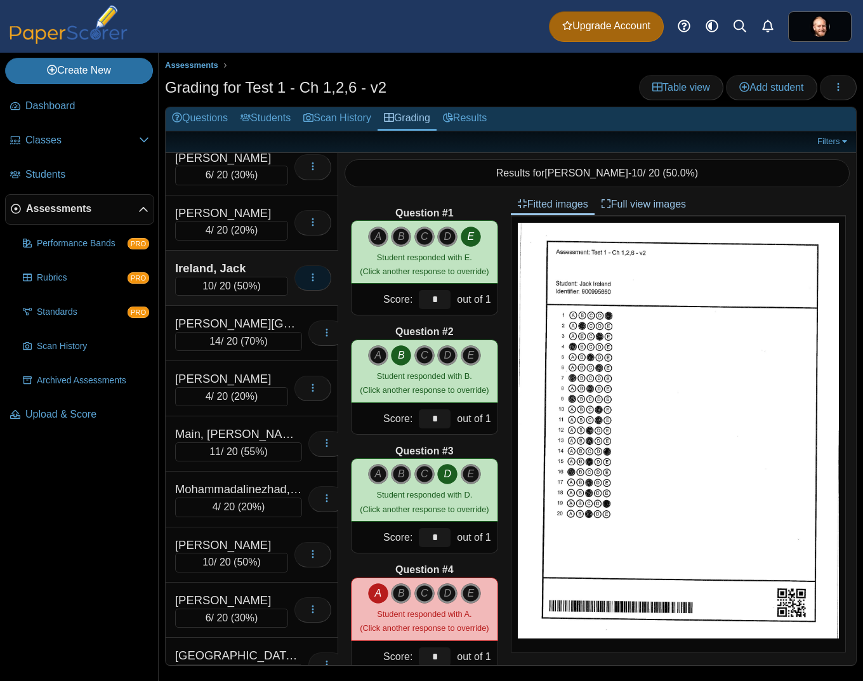
click at [312, 284] on button "button" at bounding box center [312, 277] width 37 height 25
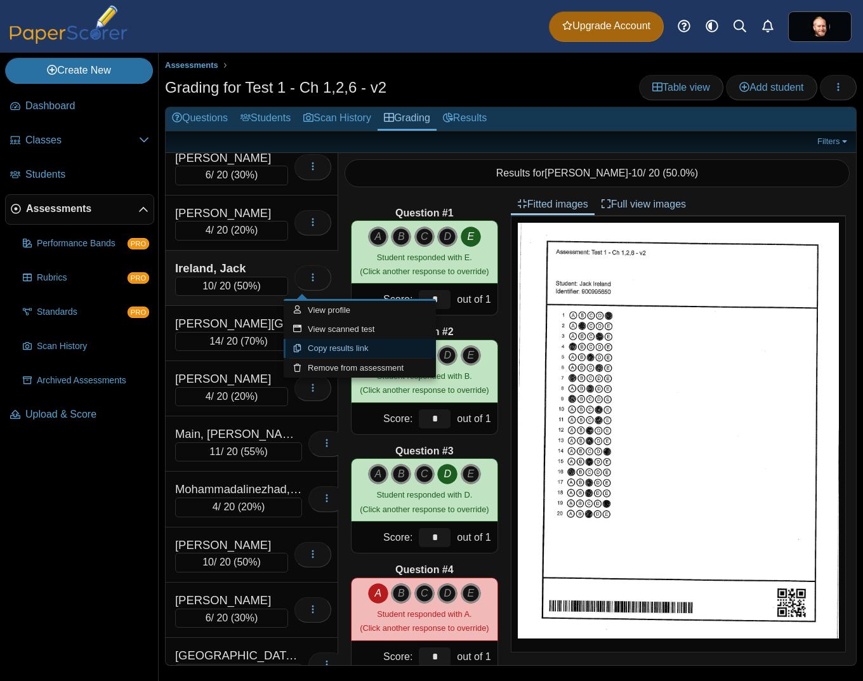
click at [381, 355] on link "Copy results link" at bounding box center [360, 348] width 152 height 19
click at [206, 317] on div "[PERSON_NAME][GEOGRAPHIC_DATA]" at bounding box center [238, 323] width 127 height 16
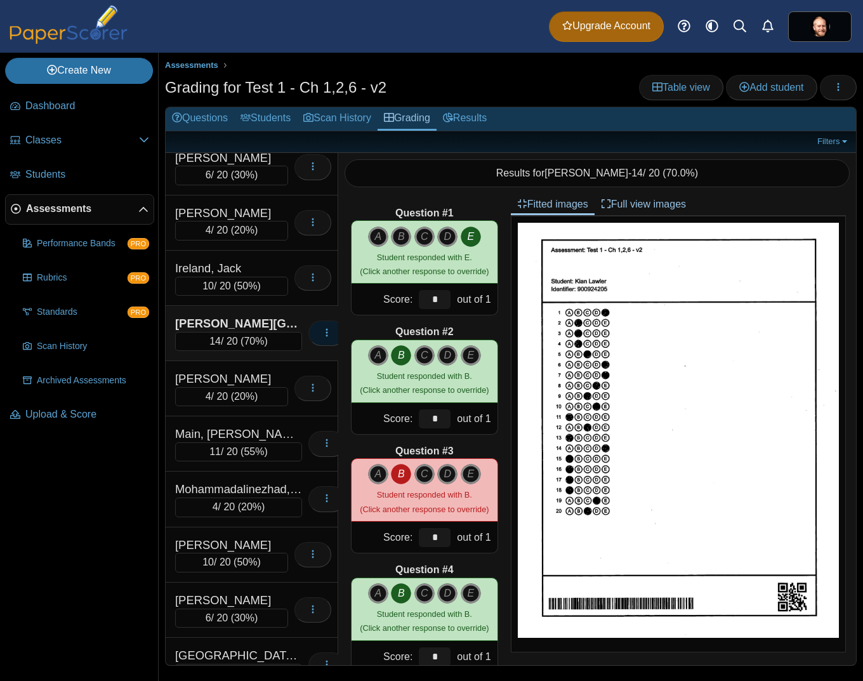
click at [322, 337] on icon "button" at bounding box center [327, 332] width 10 height 10
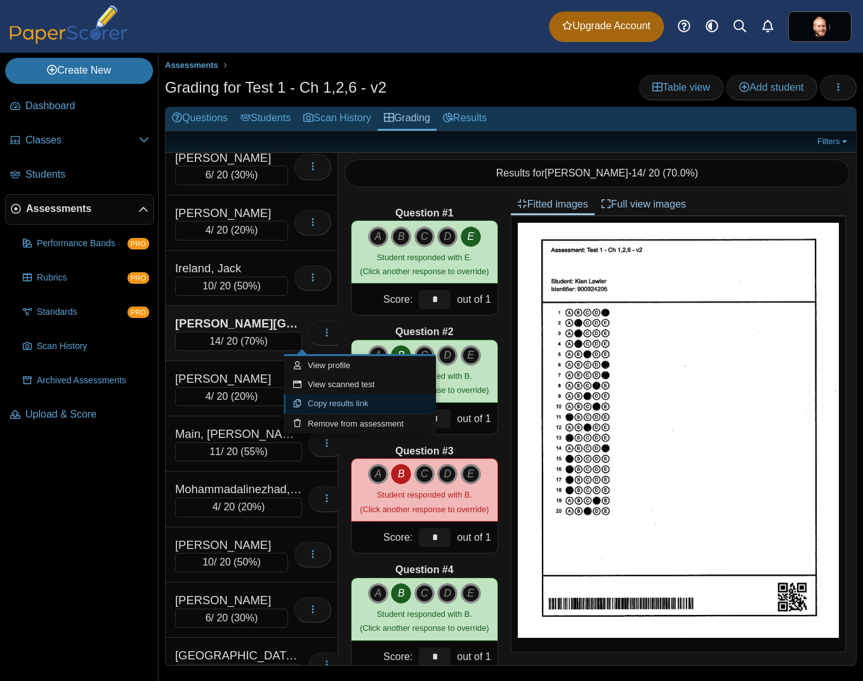
click at [348, 405] on link "Copy results link" at bounding box center [360, 403] width 152 height 19
click at [265, 376] on div "[PERSON_NAME]" at bounding box center [231, 378] width 113 height 16
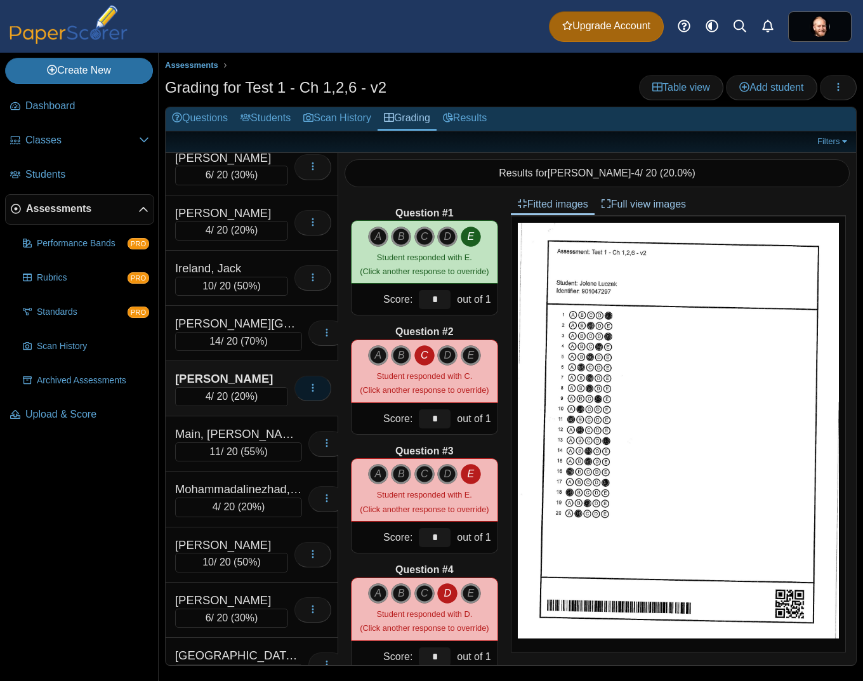
click at [301, 396] on button "button" at bounding box center [312, 388] width 37 height 25
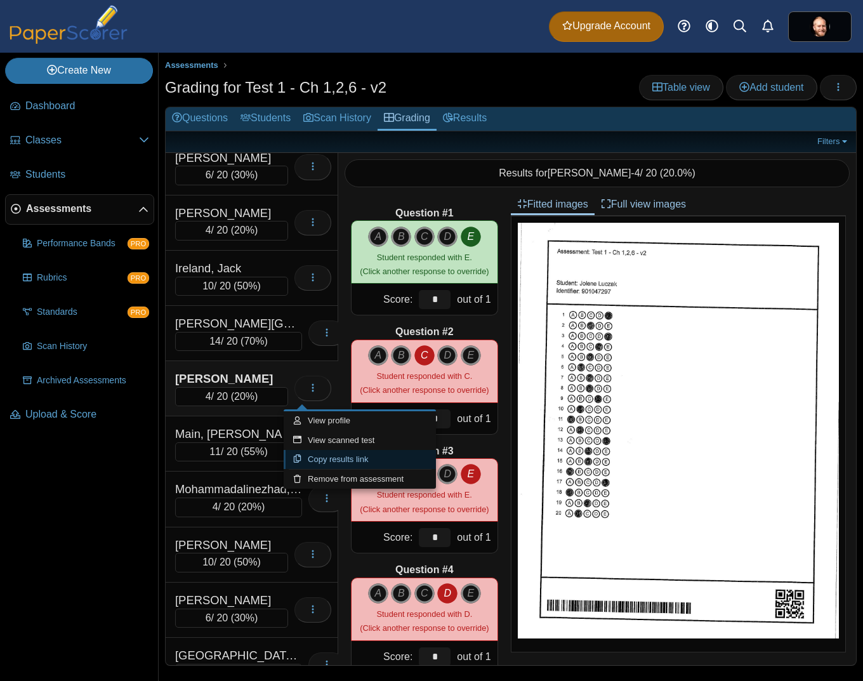
click at [339, 467] on link "Copy results link" at bounding box center [360, 459] width 152 height 19
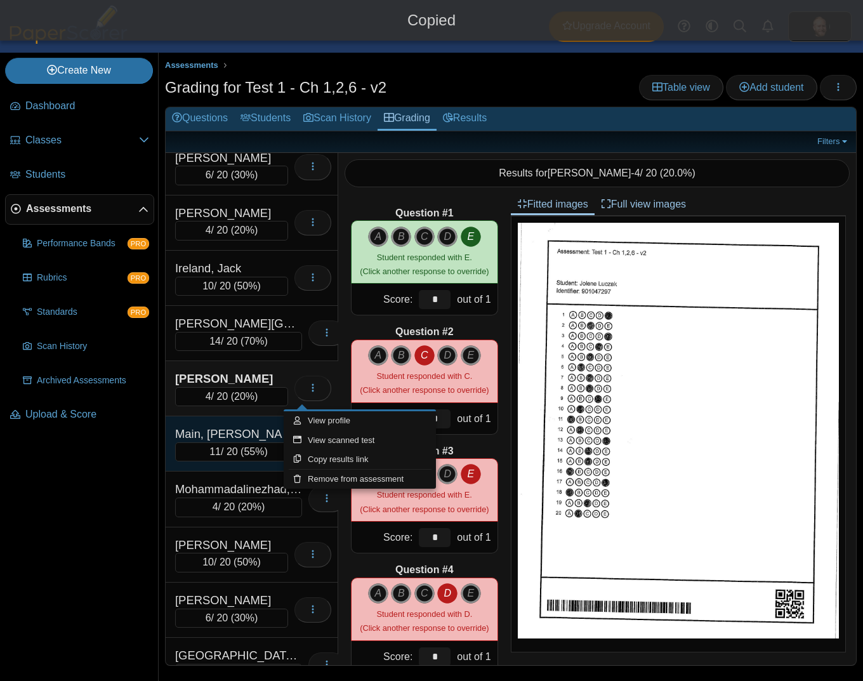
click at [240, 440] on div "Main, [PERSON_NAME]" at bounding box center [238, 434] width 127 height 16
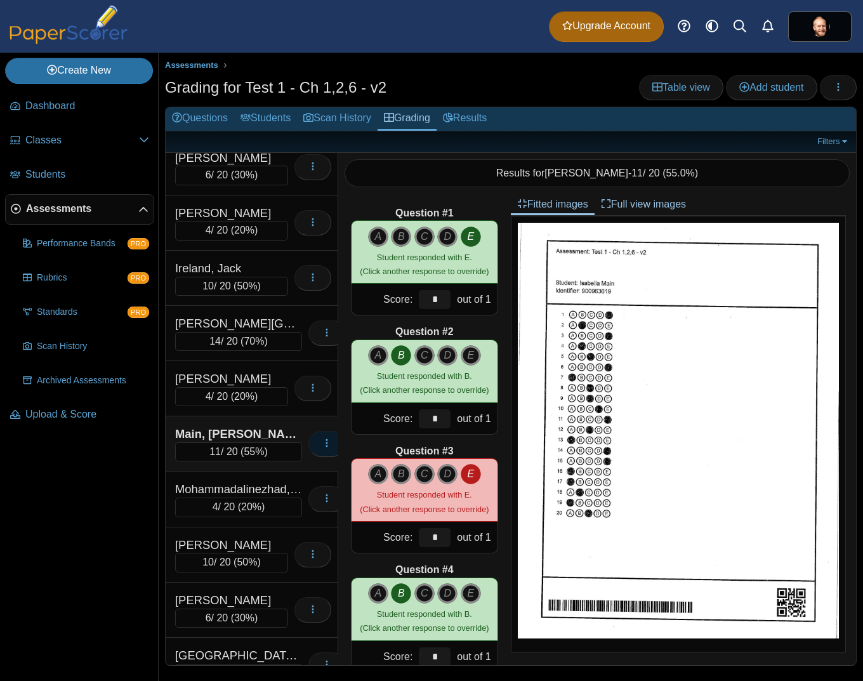
click at [322, 448] on icon "button" at bounding box center [327, 443] width 10 height 10
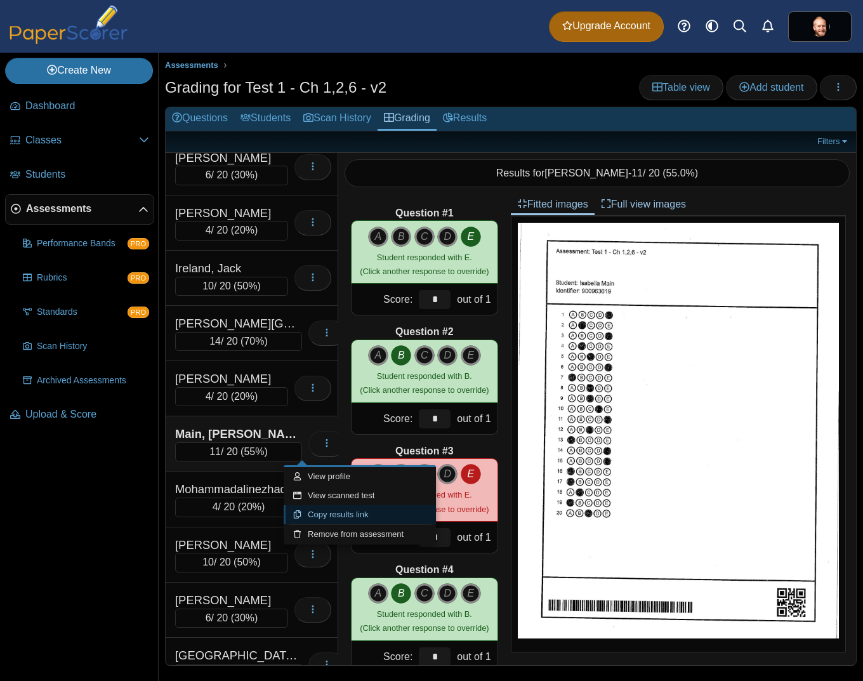
click at [325, 514] on link "Copy results link" at bounding box center [360, 514] width 152 height 19
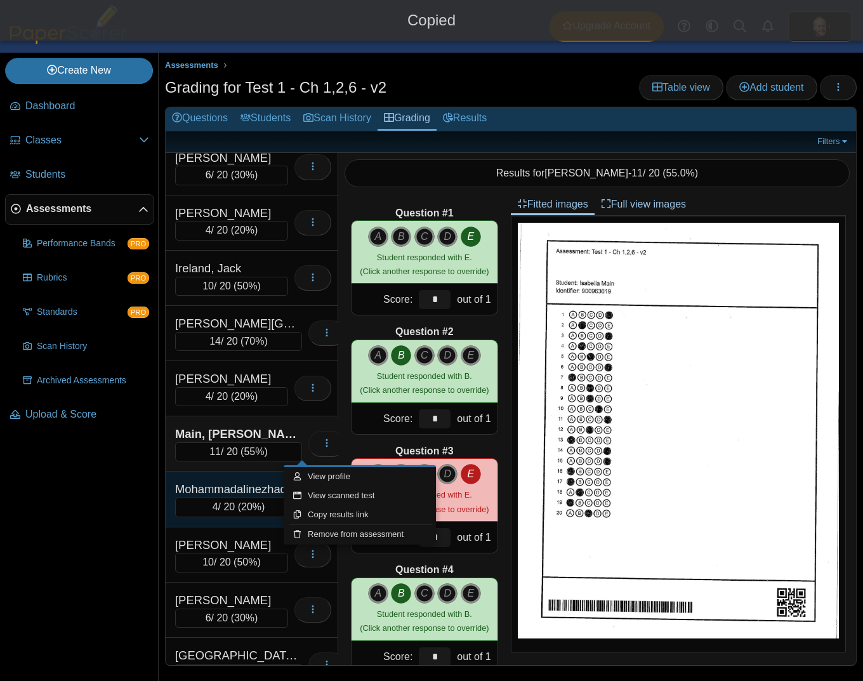
click at [226, 481] on div "Mohammadalinezhad, Artin 4 / 20 ( 20% ) Loading…" at bounding box center [252, 498] width 173 height 55
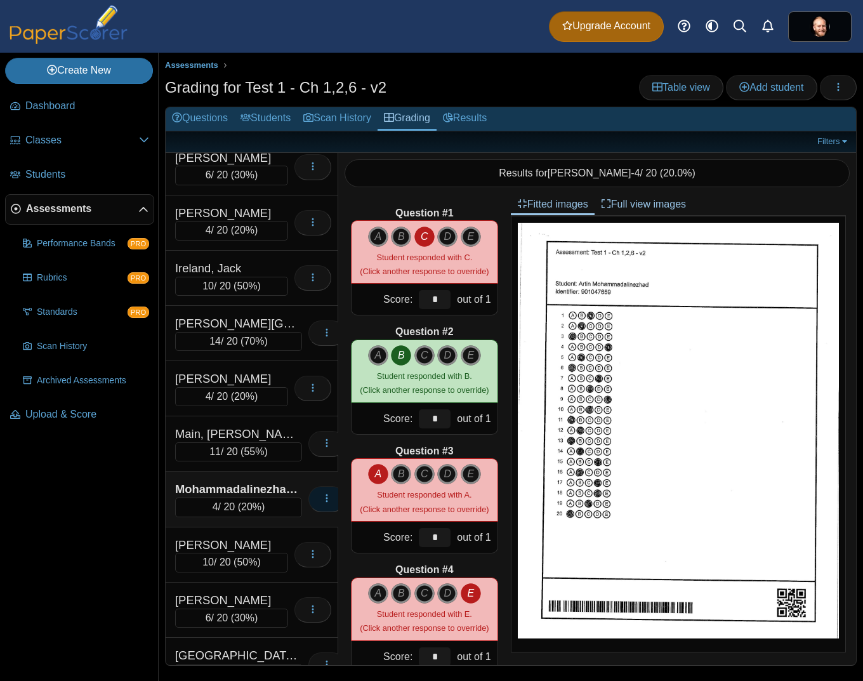
click at [322, 503] on icon "button" at bounding box center [327, 498] width 10 height 10
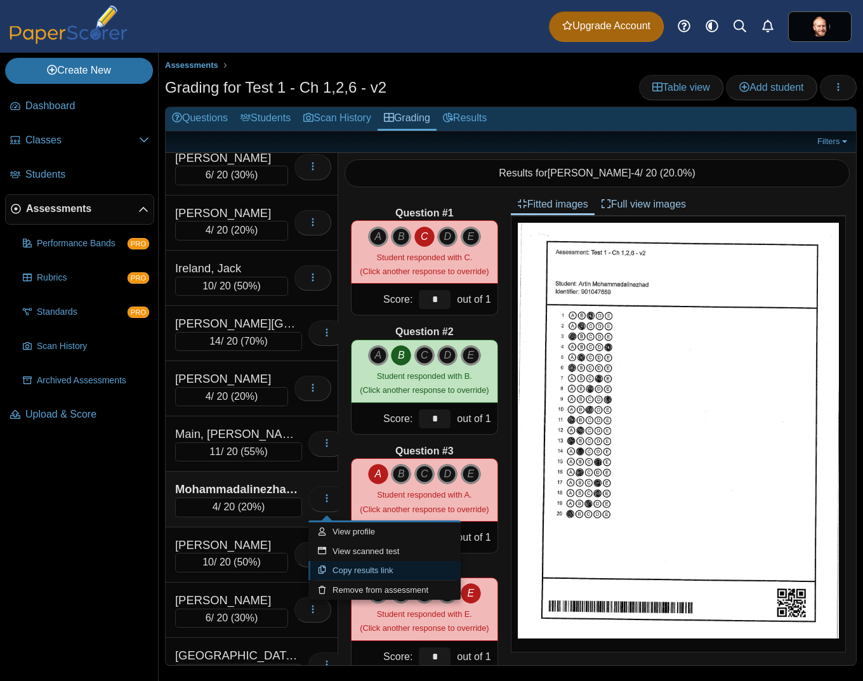
click at [347, 568] on link "Copy results link" at bounding box center [384, 570] width 152 height 19
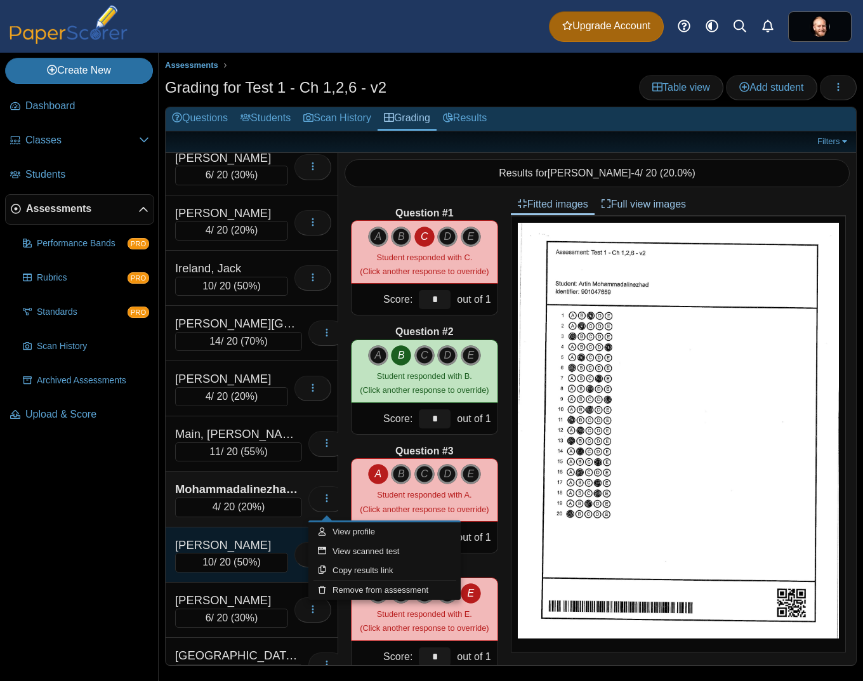
click at [260, 556] on div "10 / 20 ( 50% )" at bounding box center [231, 562] width 113 height 19
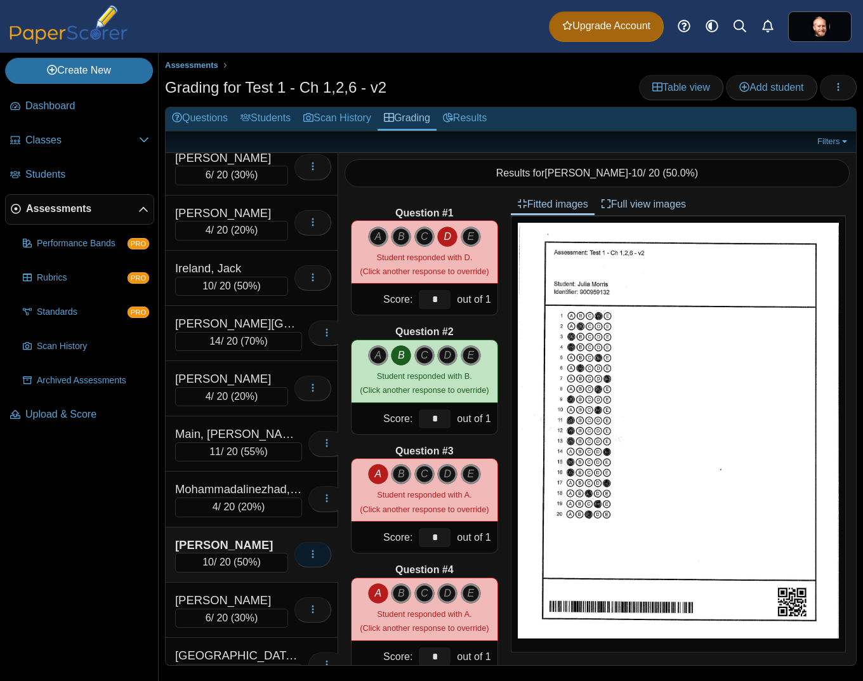
click at [308, 560] on icon "button" at bounding box center [313, 554] width 10 height 11
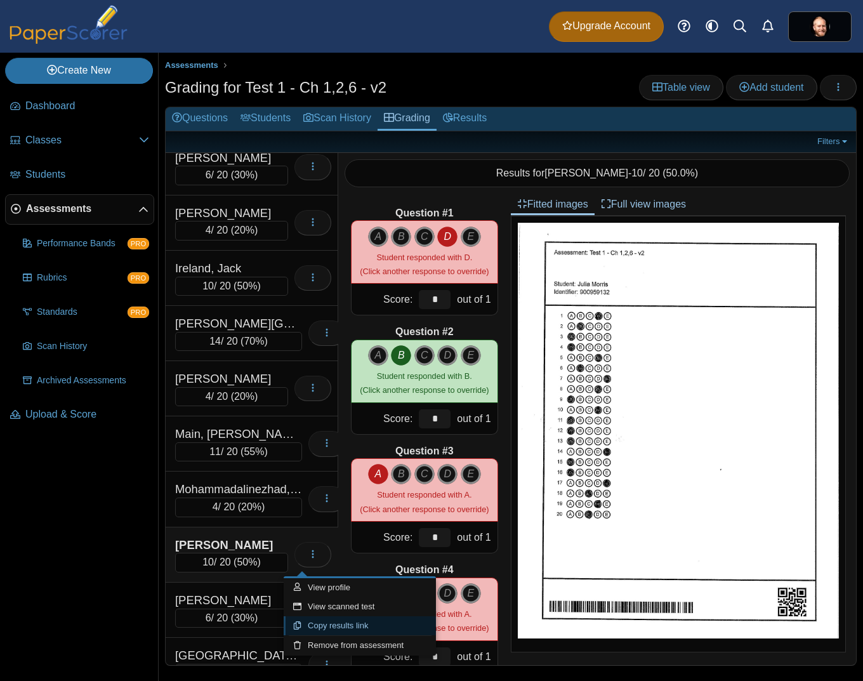
click at [333, 625] on link "Copy results link" at bounding box center [360, 625] width 152 height 19
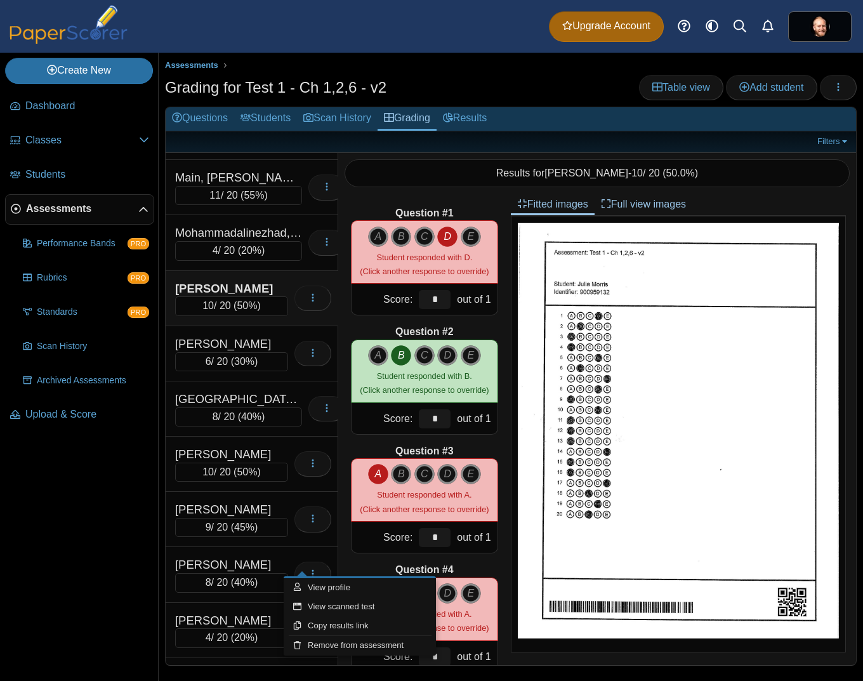
scroll to position [1000, 0]
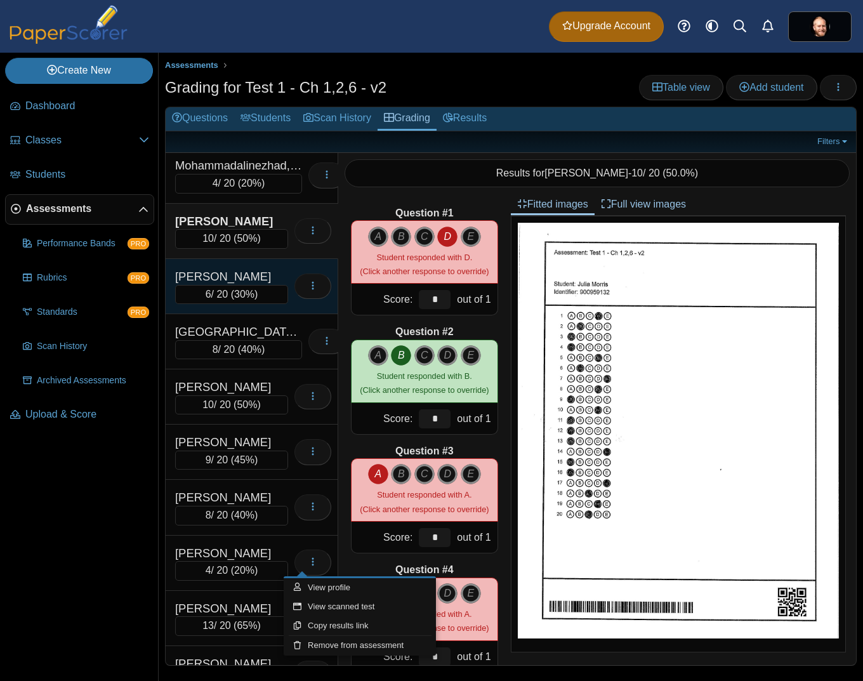
click at [248, 277] on div "[PERSON_NAME]" at bounding box center [231, 276] width 113 height 16
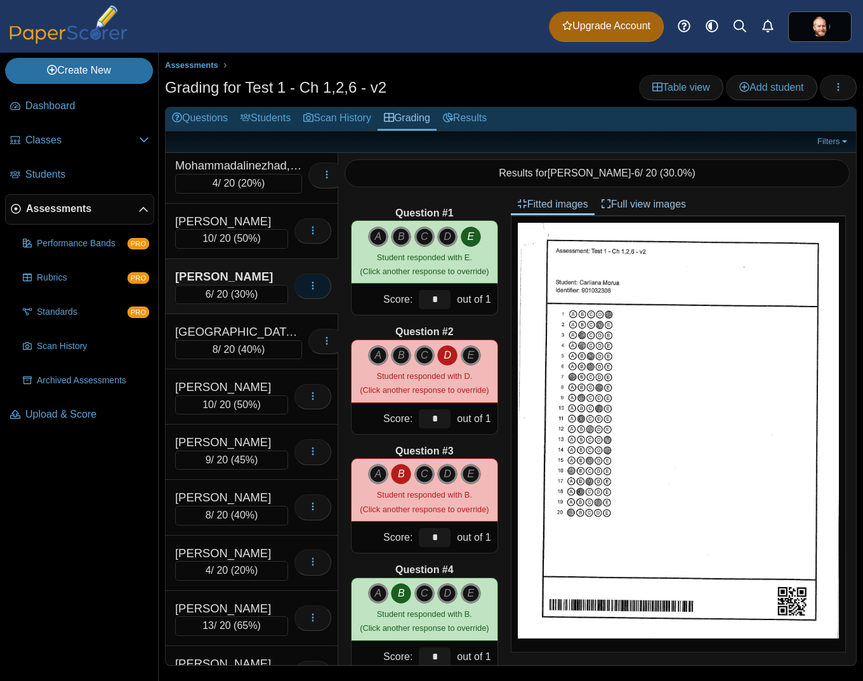
click at [294, 286] on button "button" at bounding box center [312, 285] width 37 height 25
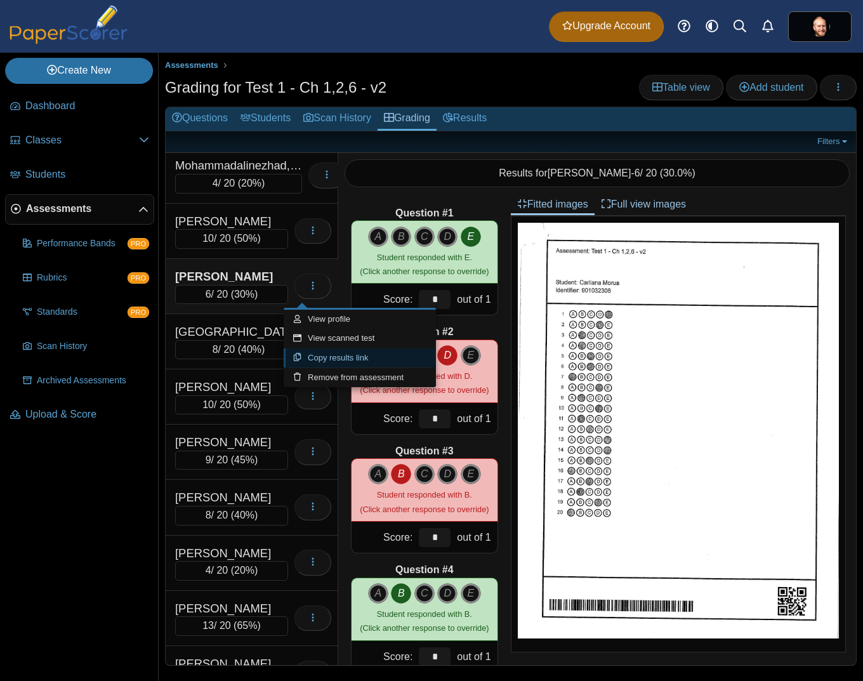
click at [333, 355] on link "Copy results link" at bounding box center [360, 357] width 152 height 19
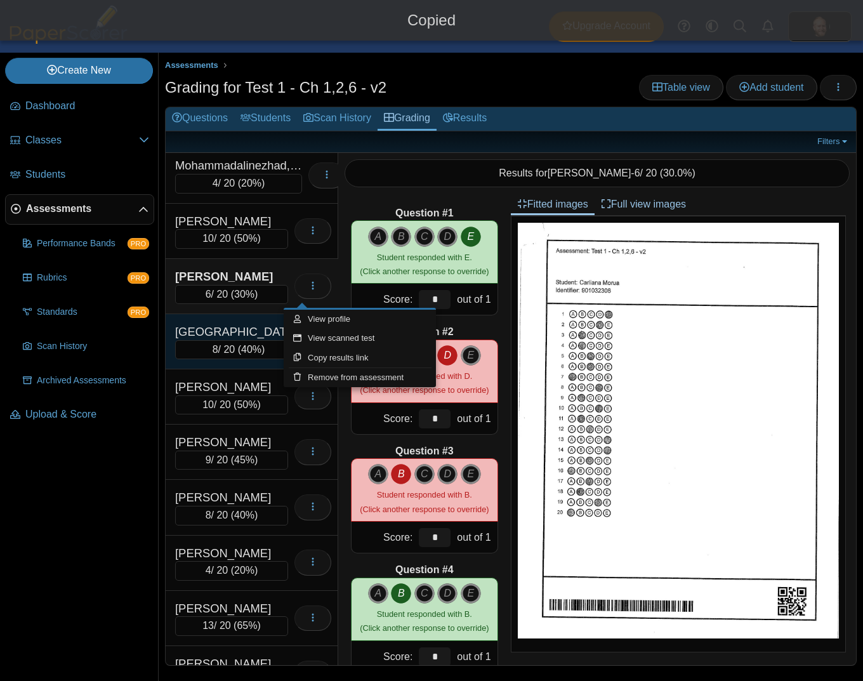
click at [236, 332] on div "[GEOGRAPHIC_DATA][PERSON_NAME]" at bounding box center [238, 332] width 127 height 16
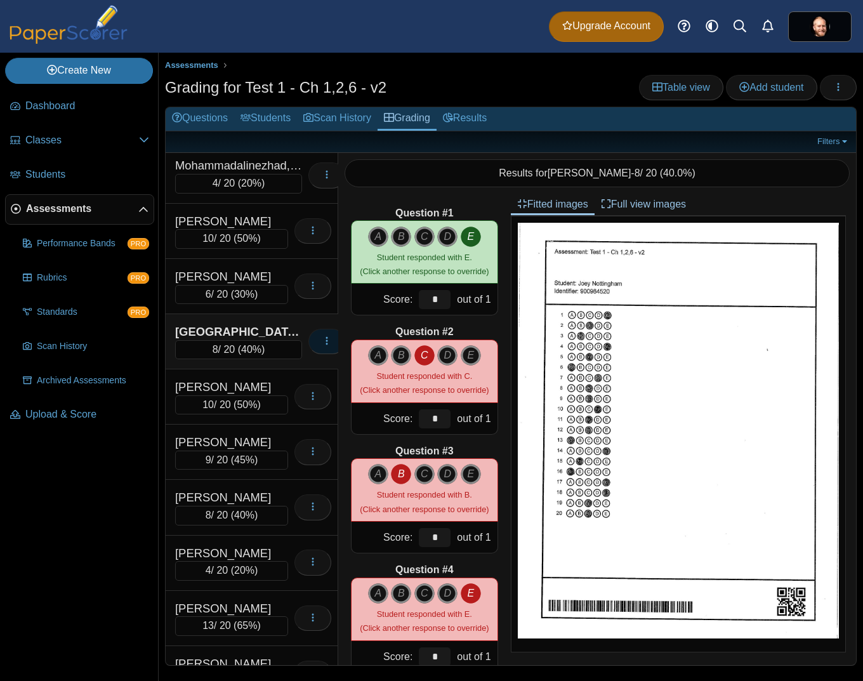
click at [322, 346] on icon "button" at bounding box center [327, 341] width 10 height 10
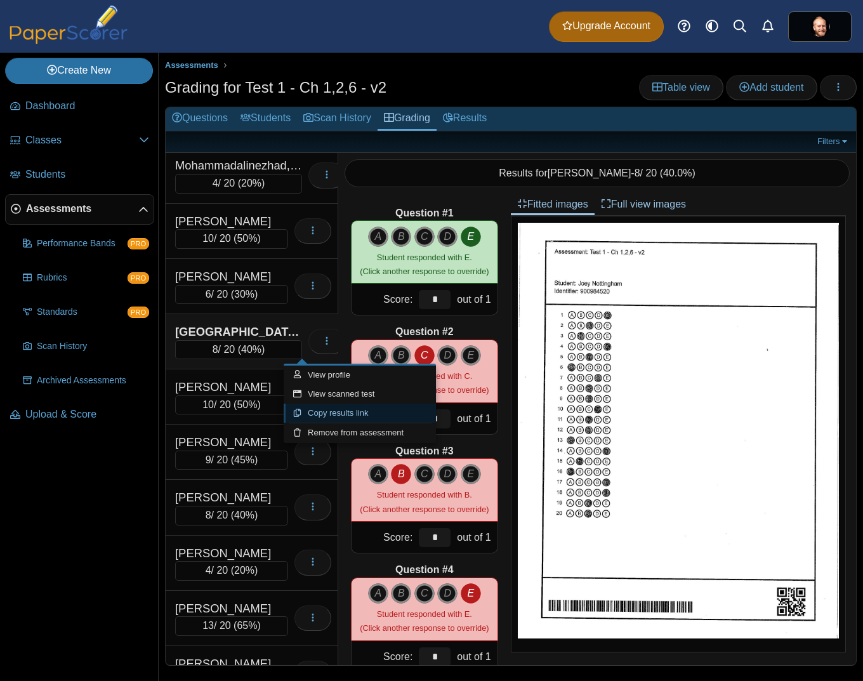
click at [350, 416] on link "Copy results link" at bounding box center [360, 412] width 152 height 19
click at [208, 389] on div "[PERSON_NAME]" at bounding box center [231, 387] width 113 height 16
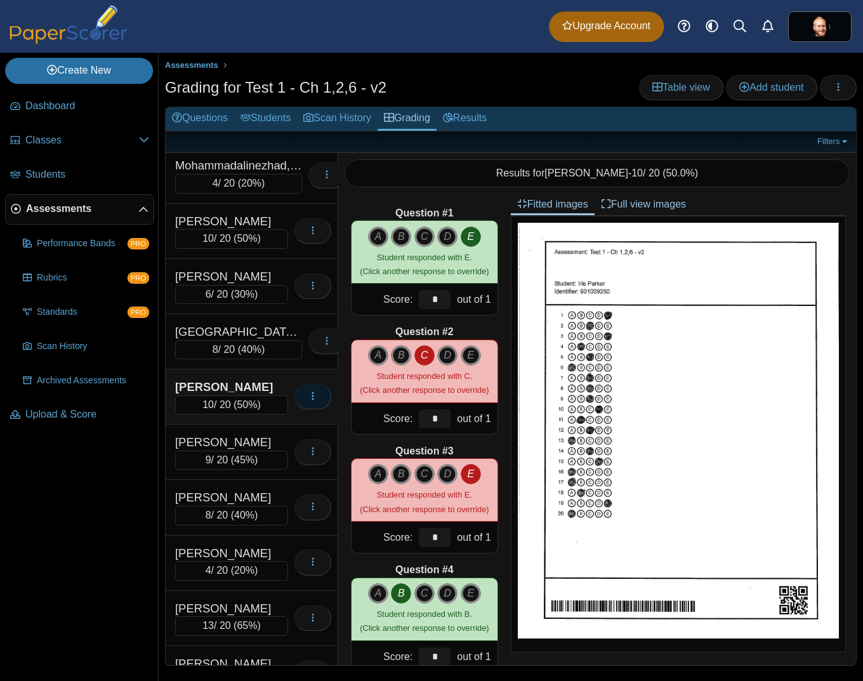
click at [308, 400] on icon "button" at bounding box center [313, 396] width 10 height 10
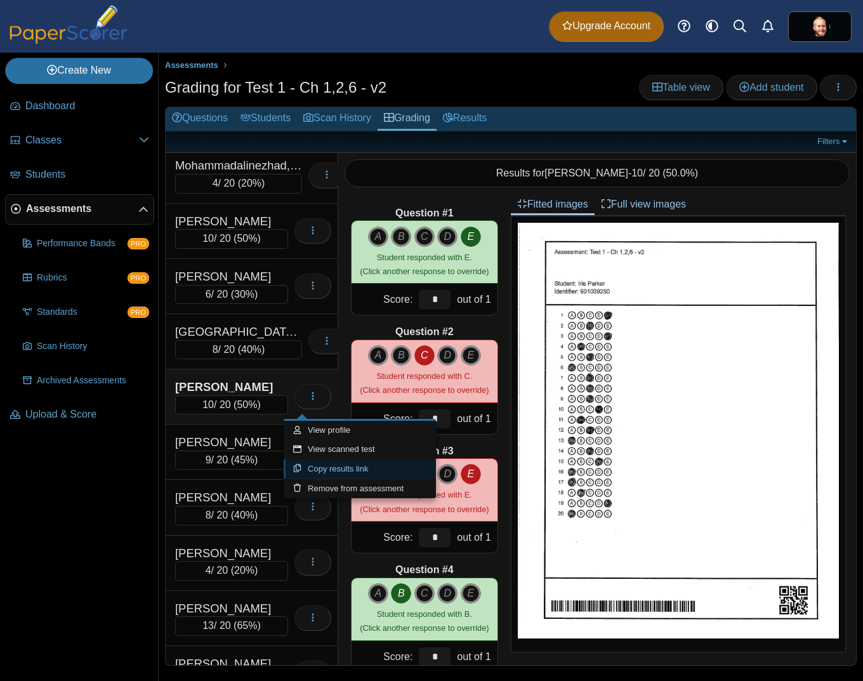
click at [315, 465] on link "Copy results link" at bounding box center [360, 468] width 152 height 19
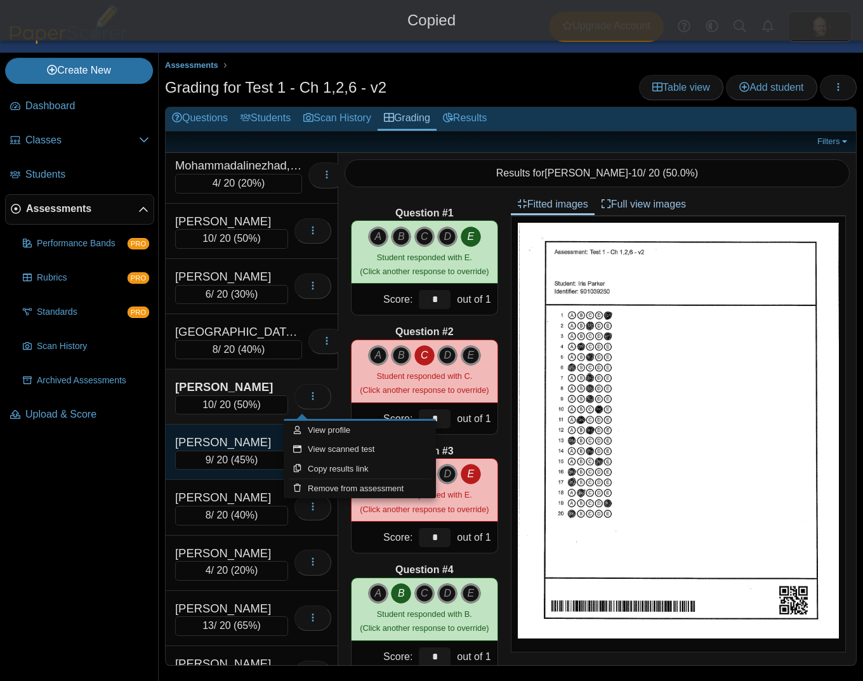
click at [246, 440] on div "[PERSON_NAME]" at bounding box center [231, 442] width 113 height 16
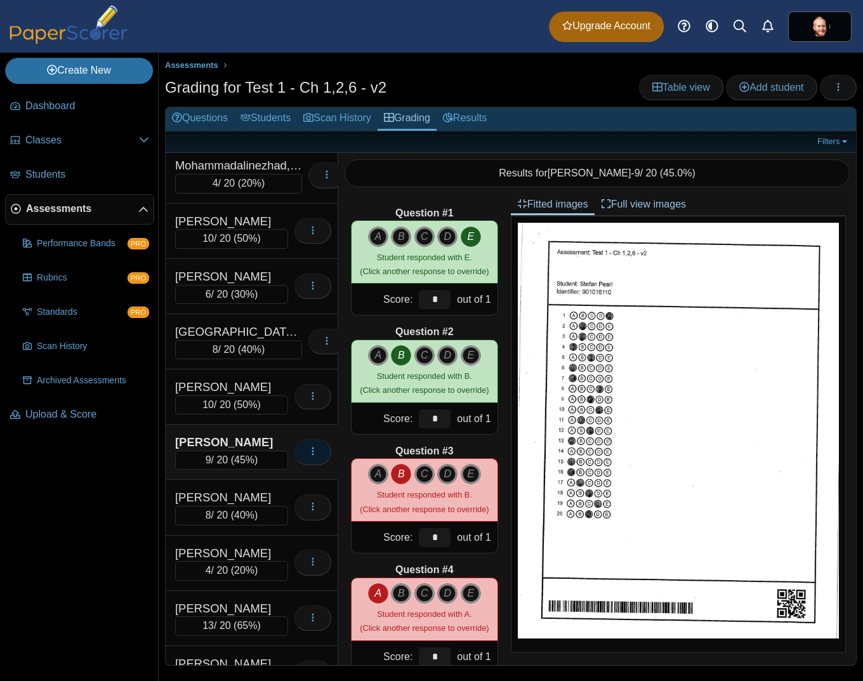
click at [308, 456] on icon "button" at bounding box center [313, 451] width 10 height 10
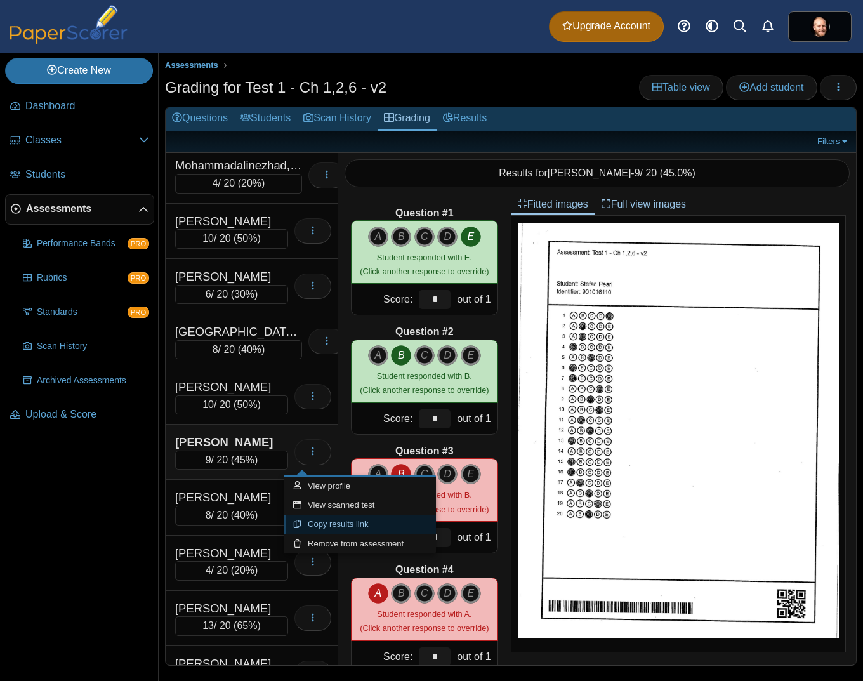
click at [332, 523] on link "Copy results link" at bounding box center [360, 523] width 152 height 19
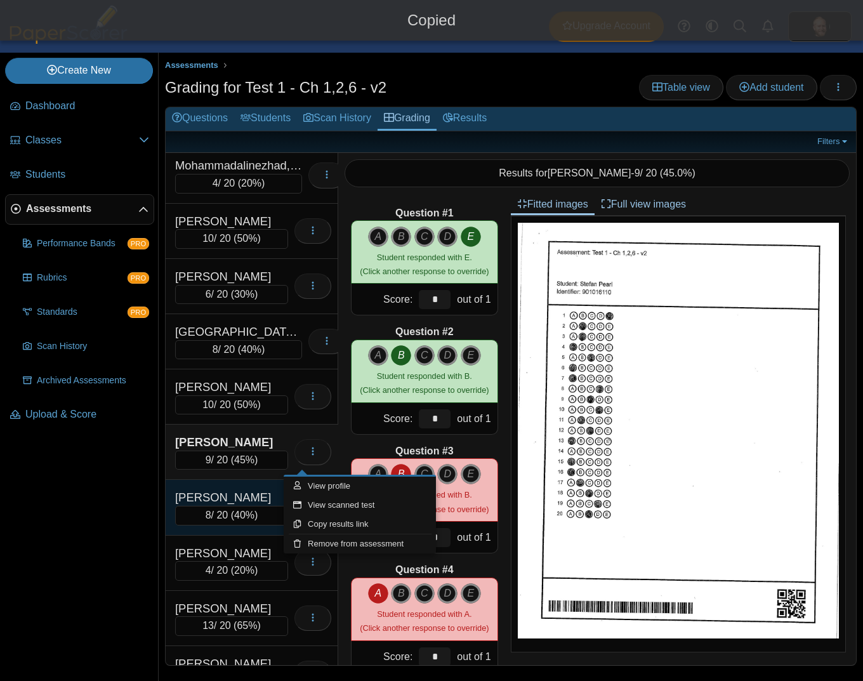
click at [242, 494] on div "[PERSON_NAME]" at bounding box center [231, 497] width 113 height 16
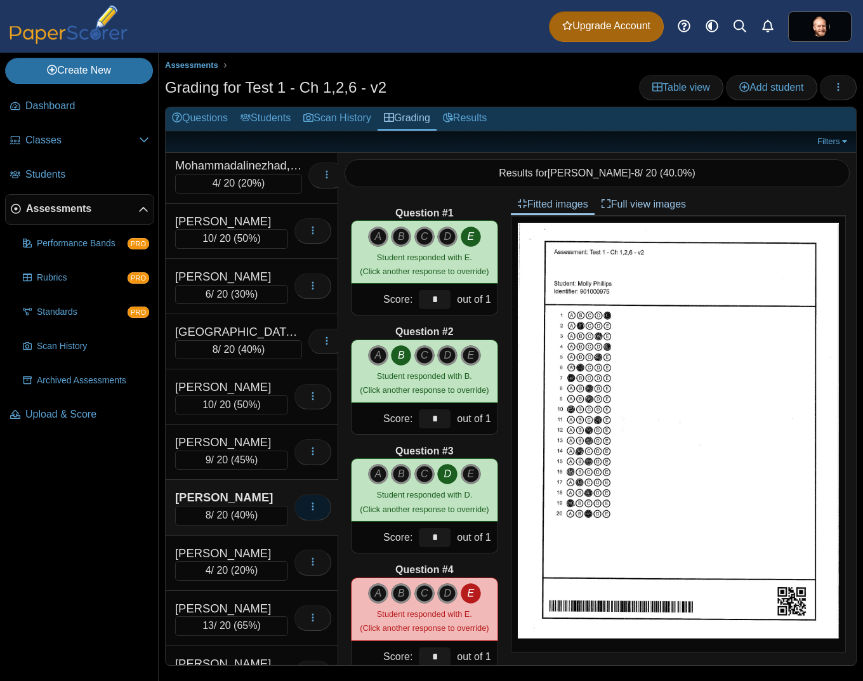
click at [308, 511] on icon "button" at bounding box center [313, 506] width 10 height 10
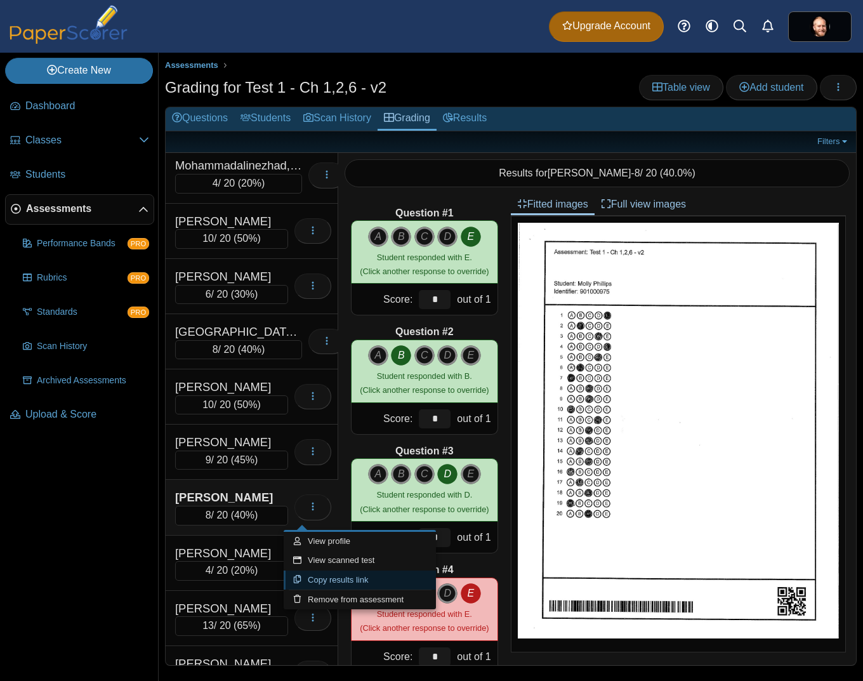
click at [320, 575] on link "Copy results link" at bounding box center [360, 579] width 152 height 19
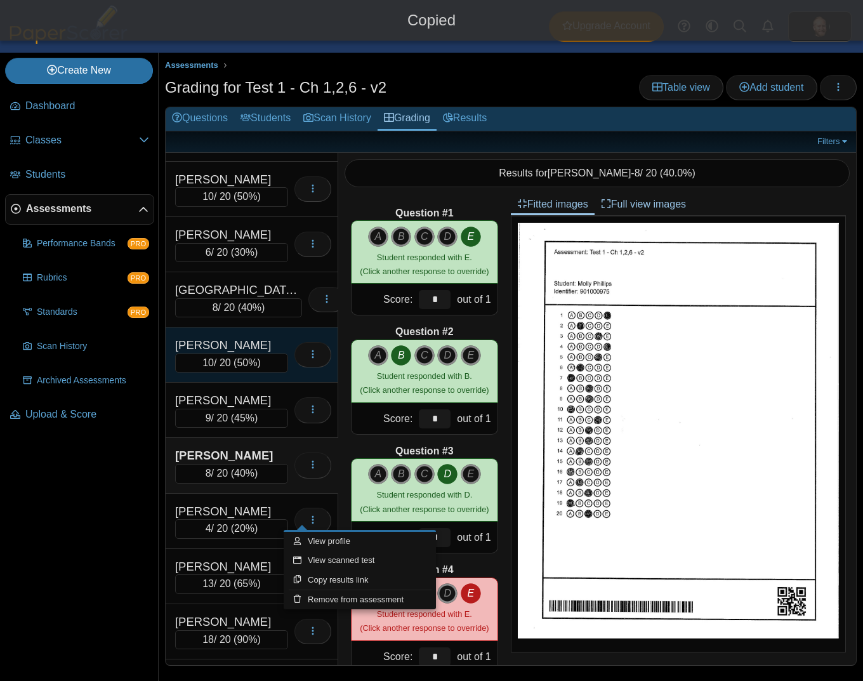
scroll to position [1254, 0]
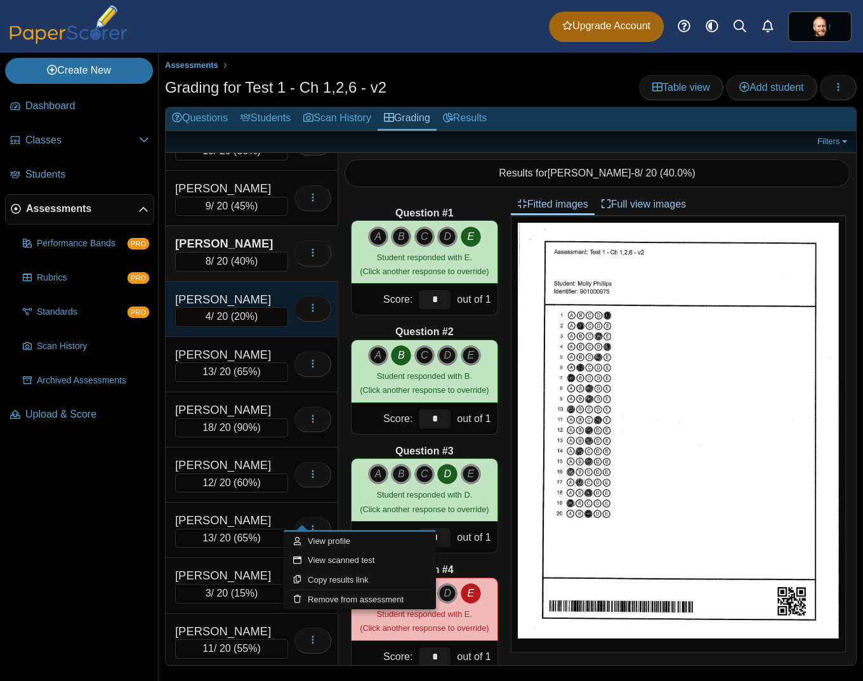
click at [255, 297] on div "[PERSON_NAME]" at bounding box center [231, 299] width 113 height 16
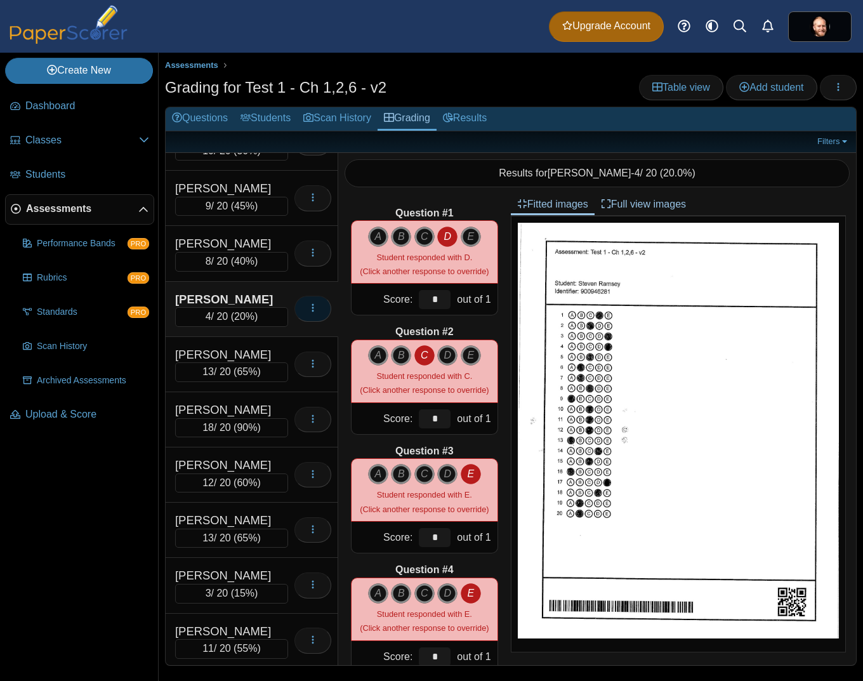
click at [308, 306] on icon "button" at bounding box center [313, 308] width 10 height 10
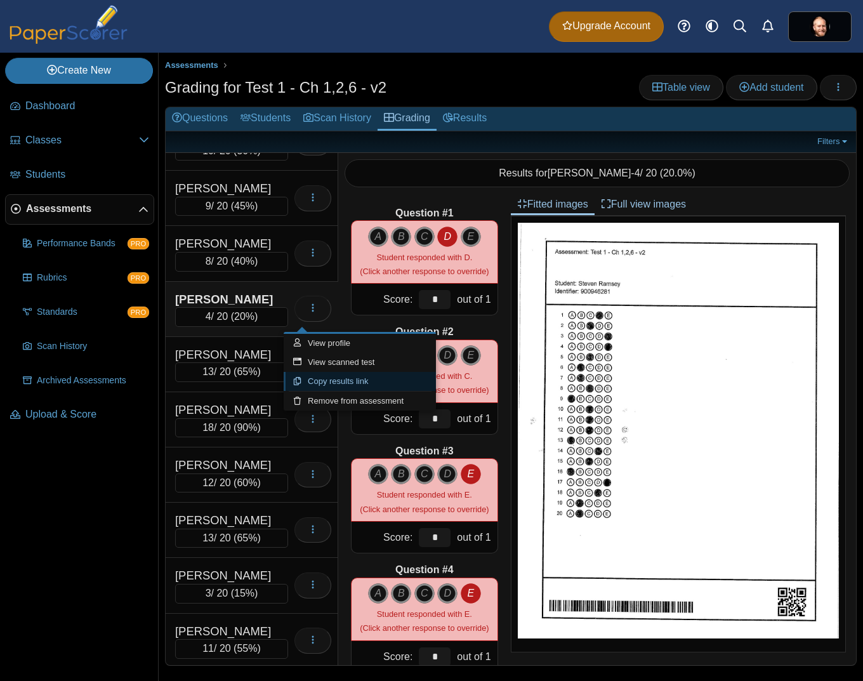
click at [348, 388] on link "Copy results link" at bounding box center [360, 381] width 152 height 19
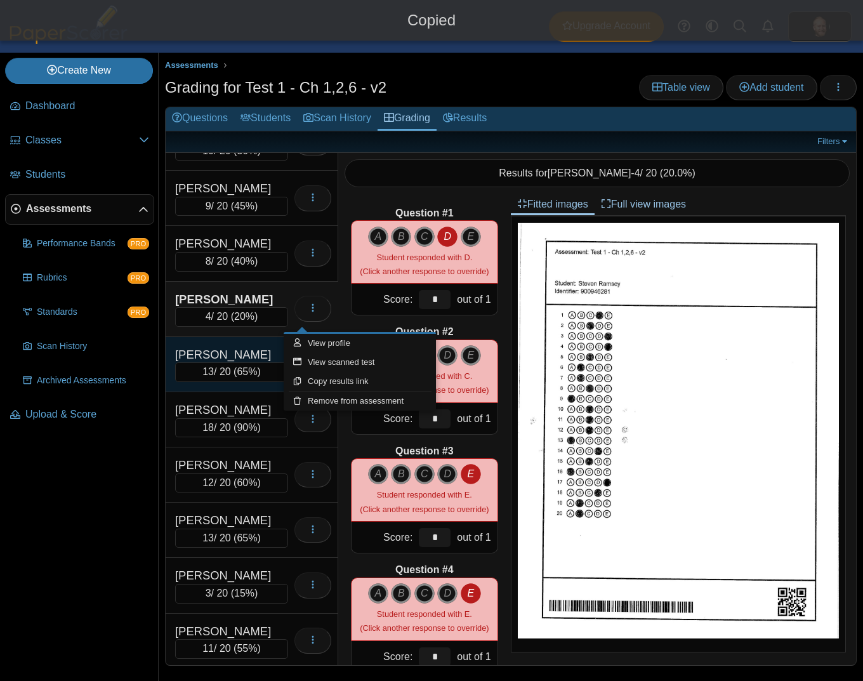
click at [246, 353] on div "[PERSON_NAME]" at bounding box center [231, 354] width 113 height 16
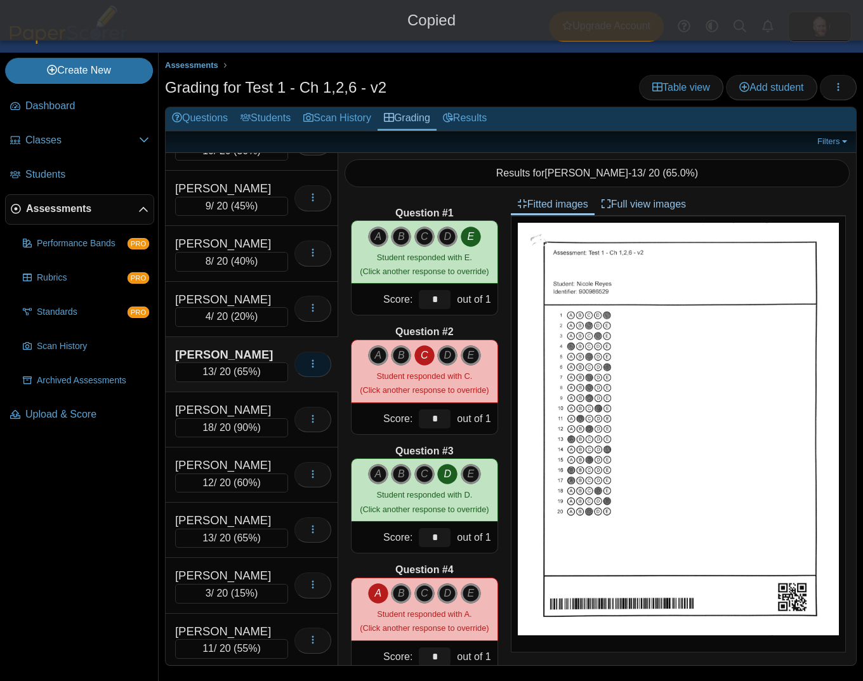
click at [313, 367] on button "button" at bounding box center [312, 363] width 37 height 25
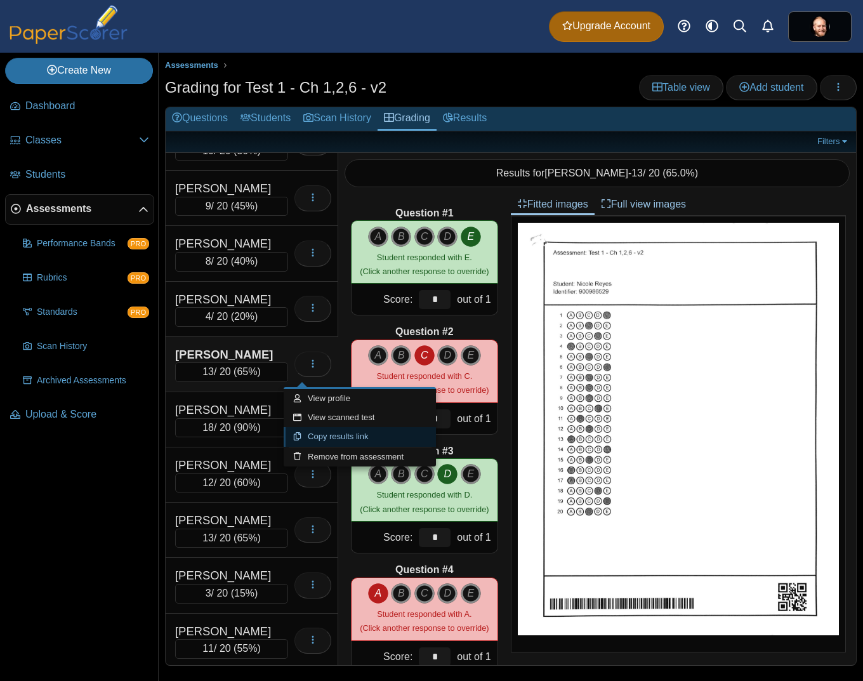
click at [319, 436] on link "Copy results link" at bounding box center [360, 436] width 152 height 19
click at [252, 411] on div "[PERSON_NAME]" at bounding box center [231, 410] width 113 height 16
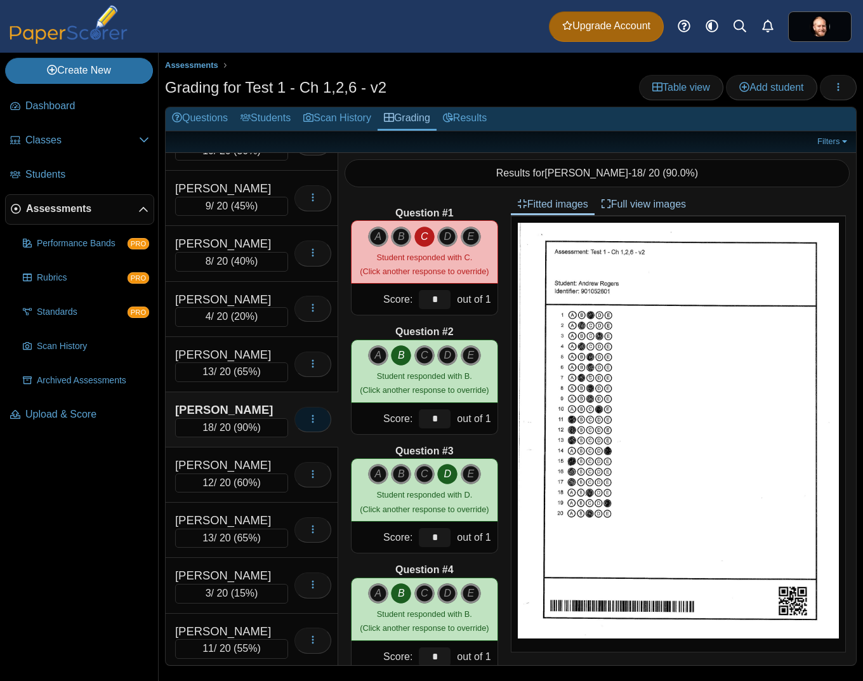
click at [294, 419] on button "button" at bounding box center [312, 419] width 37 height 25
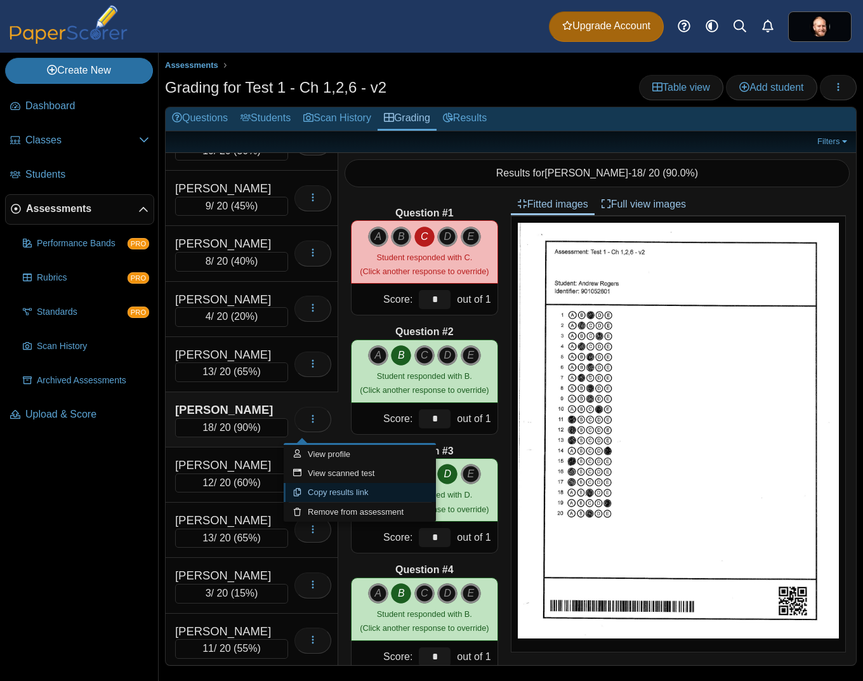
click at [331, 489] on link "Copy results link" at bounding box center [360, 492] width 152 height 19
click at [235, 473] on div "[PERSON_NAME]" at bounding box center [231, 465] width 113 height 16
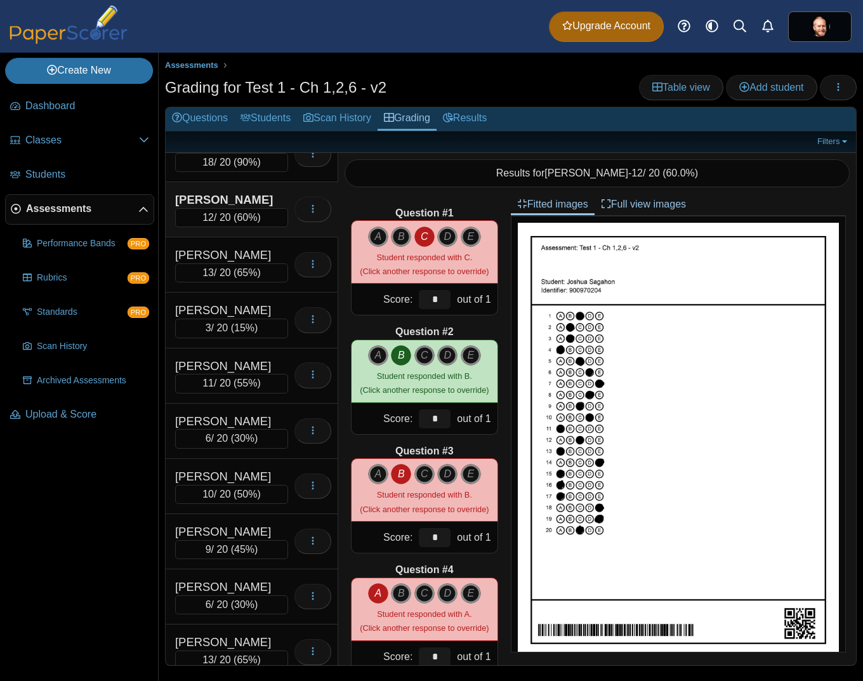
scroll to position [1509, 0]
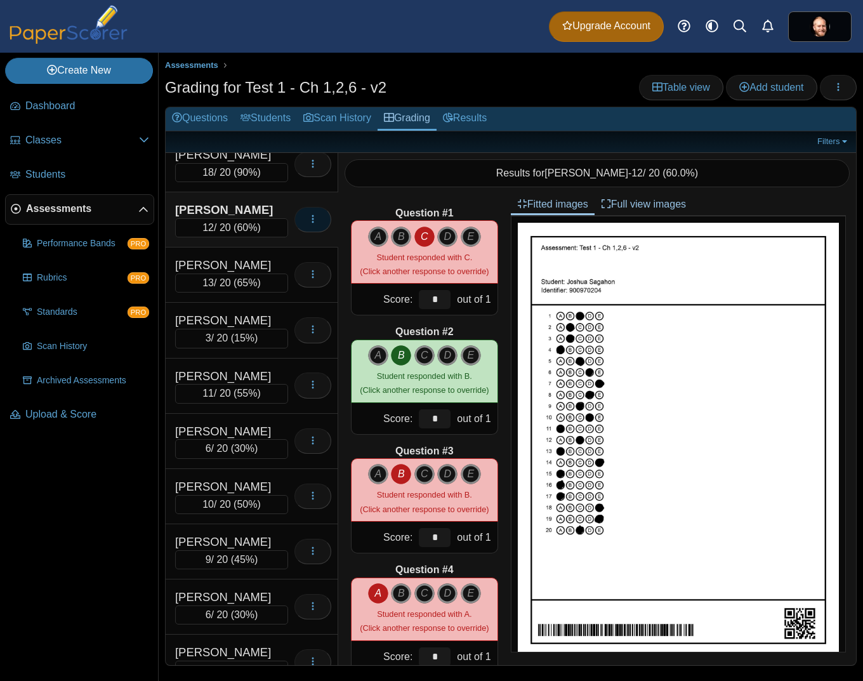
click at [308, 223] on icon "button" at bounding box center [313, 219] width 10 height 10
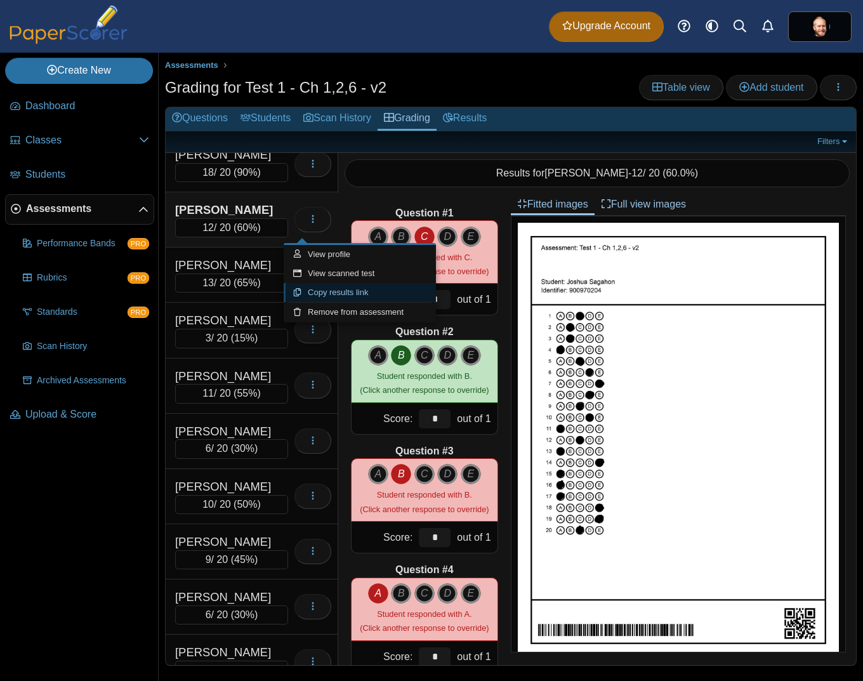
click at [324, 297] on link "Copy results link" at bounding box center [360, 292] width 152 height 19
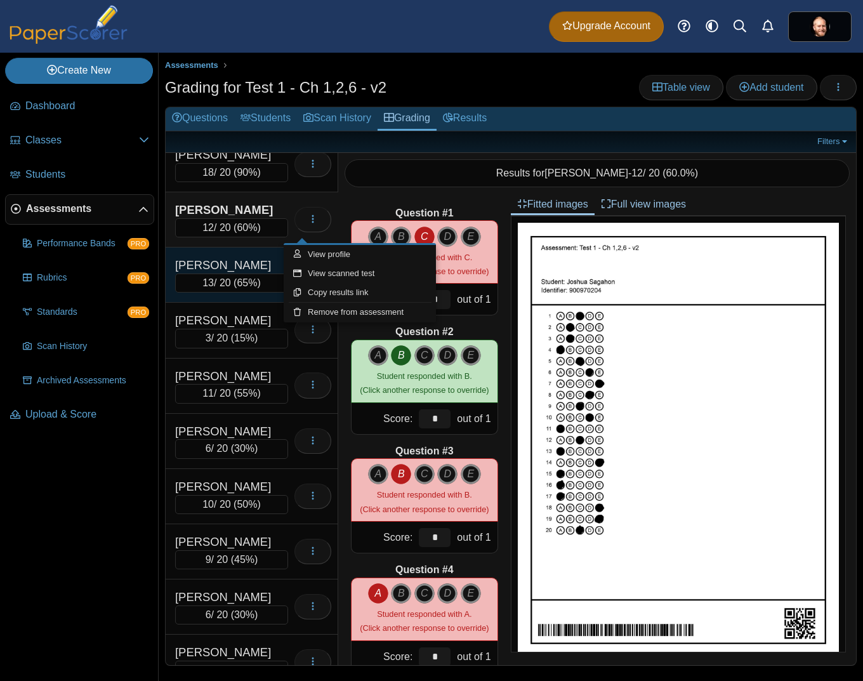
click at [251, 263] on div "[PERSON_NAME]" at bounding box center [231, 265] width 113 height 16
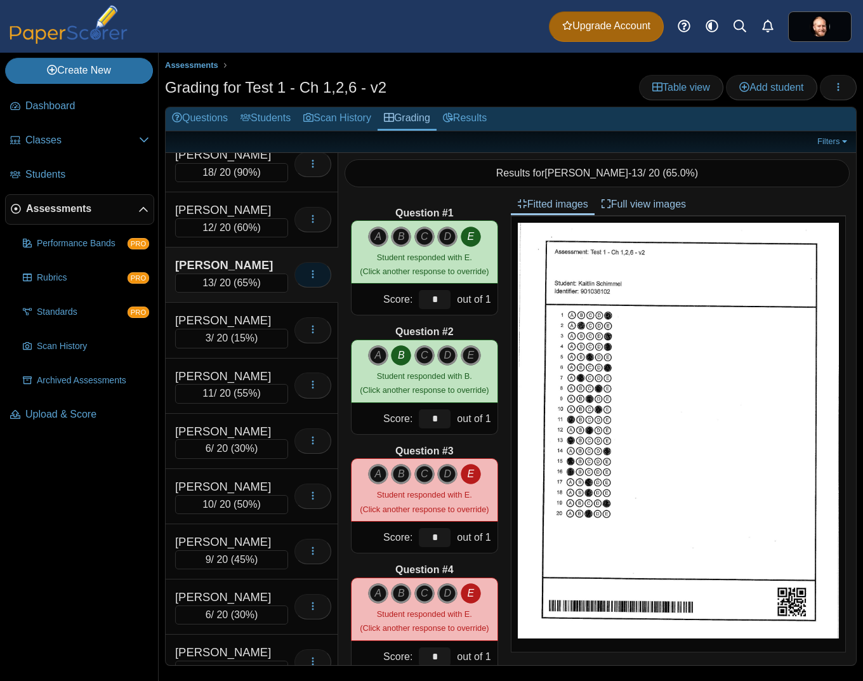
click at [308, 277] on icon "button" at bounding box center [313, 274] width 10 height 10
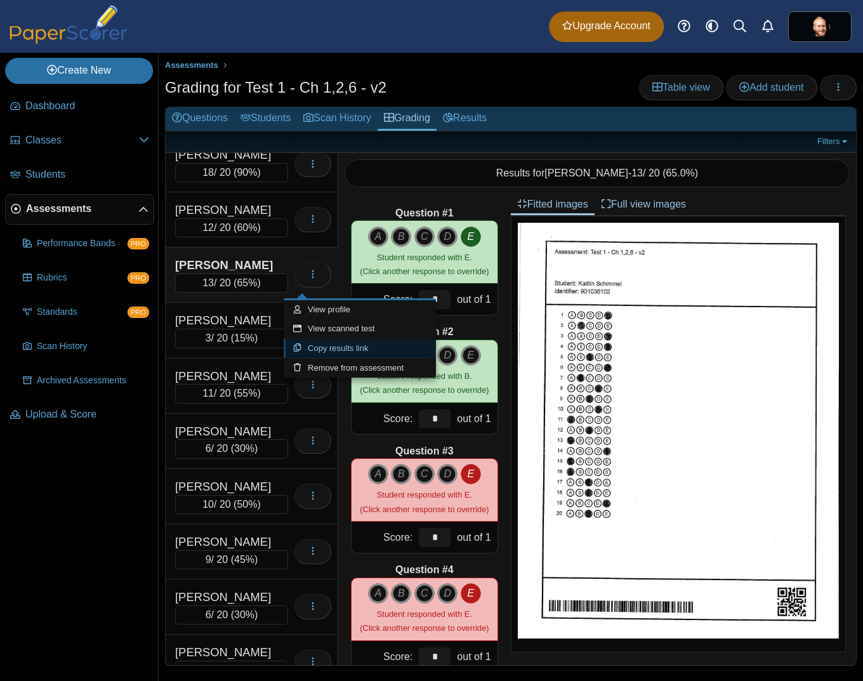
click at [350, 346] on link "Copy results link" at bounding box center [360, 348] width 152 height 19
click at [194, 318] on div "[PERSON_NAME]" at bounding box center [231, 320] width 113 height 16
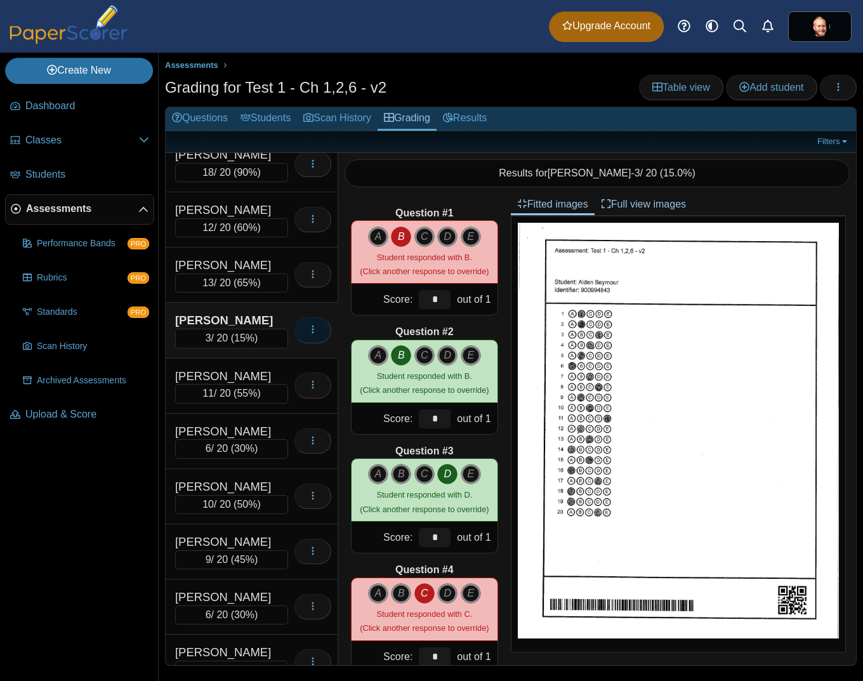
click at [310, 333] on button "button" at bounding box center [312, 329] width 37 height 25
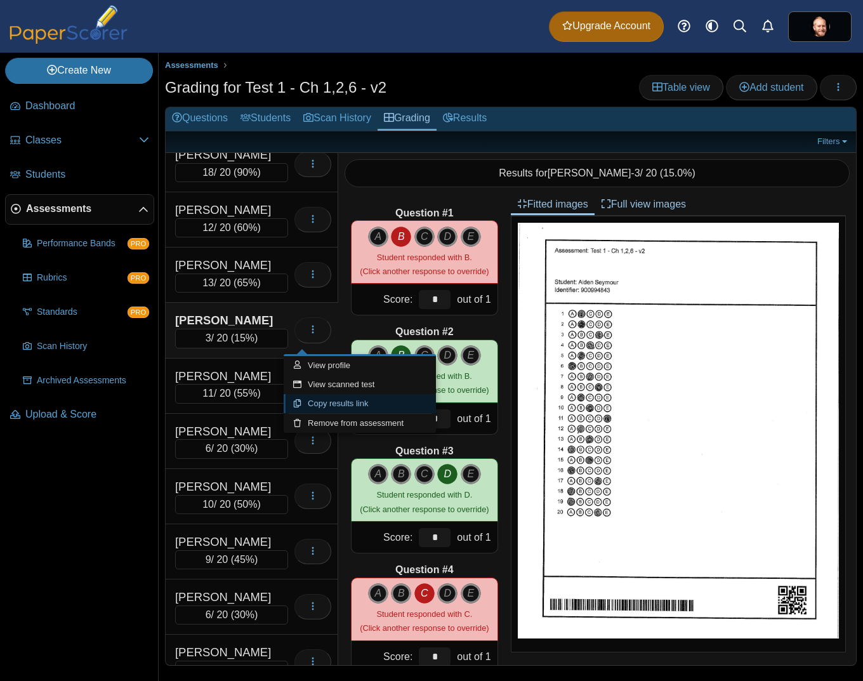
click at [345, 400] on link "Copy results link" at bounding box center [360, 403] width 152 height 19
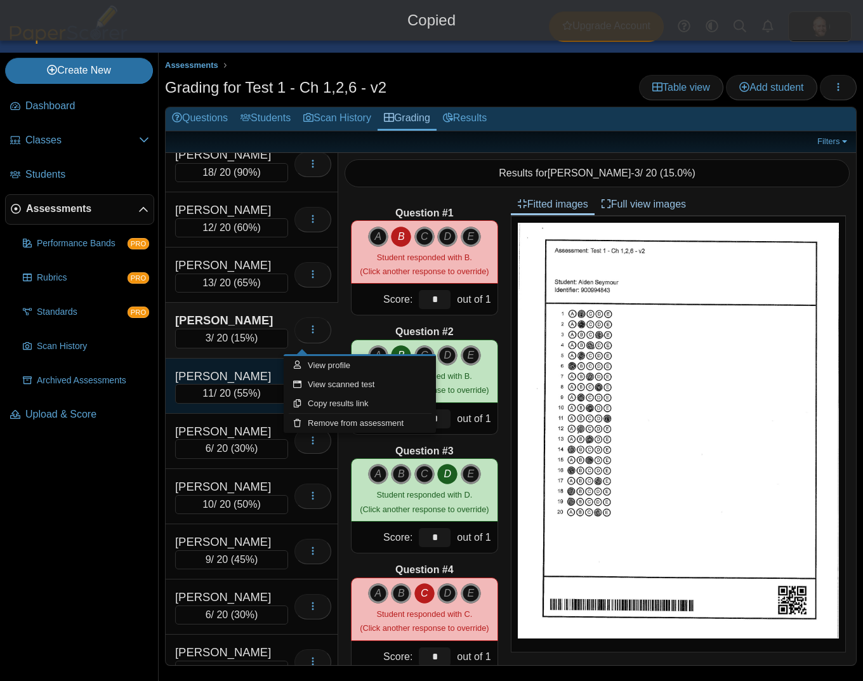
click at [243, 384] on div "[PERSON_NAME]" at bounding box center [231, 376] width 113 height 16
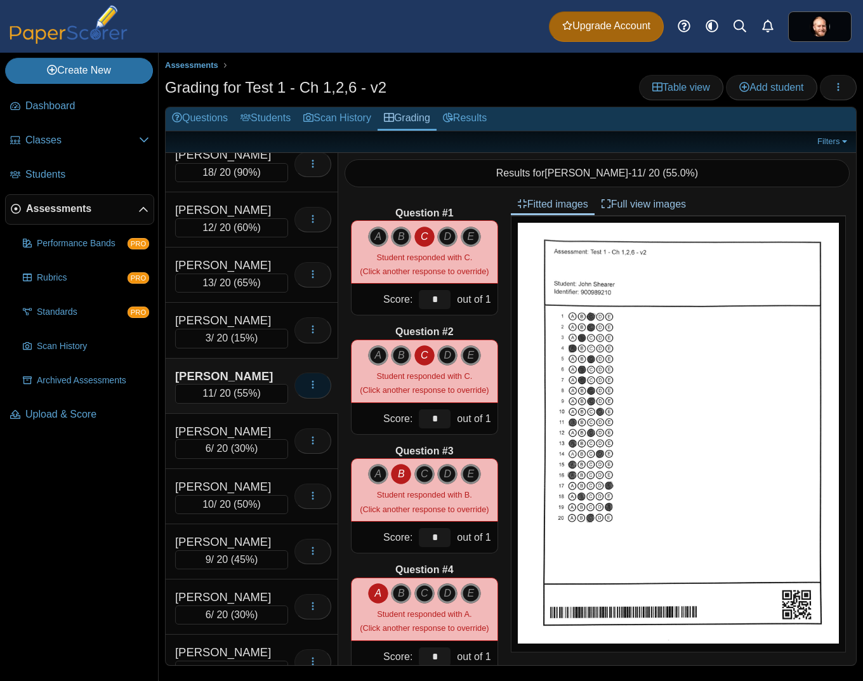
click at [294, 384] on button "button" at bounding box center [312, 384] width 37 height 25
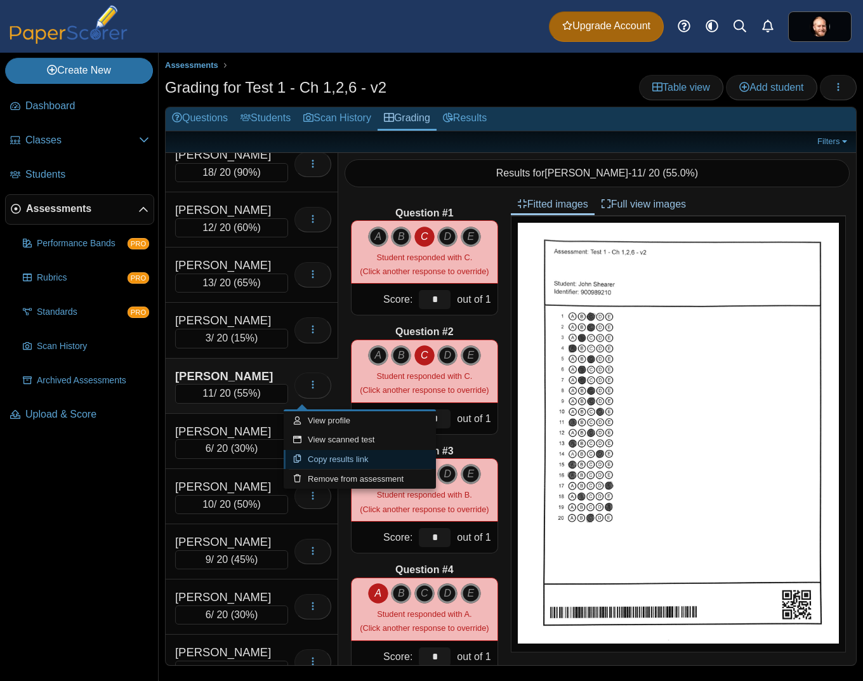
click at [340, 466] on link "Copy results link" at bounding box center [360, 459] width 152 height 19
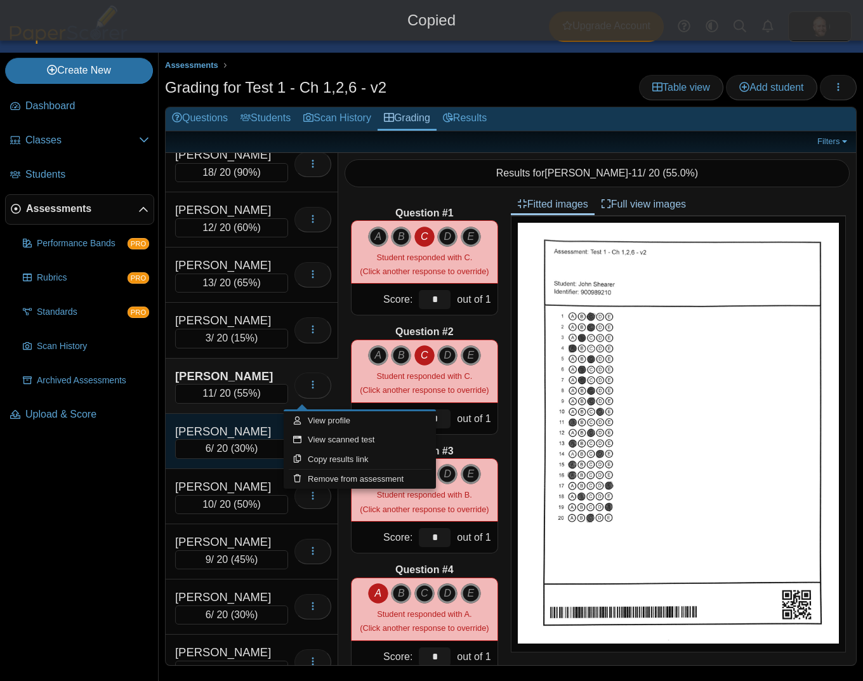
click at [237, 438] on div "[PERSON_NAME]" at bounding box center [231, 431] width 113 height 16
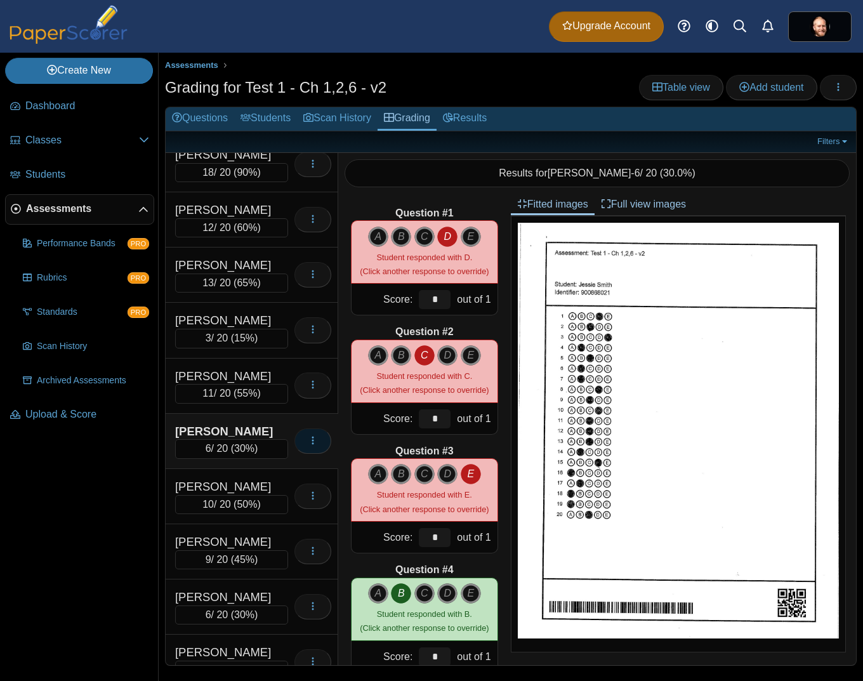
click at [312, 444] on use "button" at bounding box center [313, 440] width 2 height 8
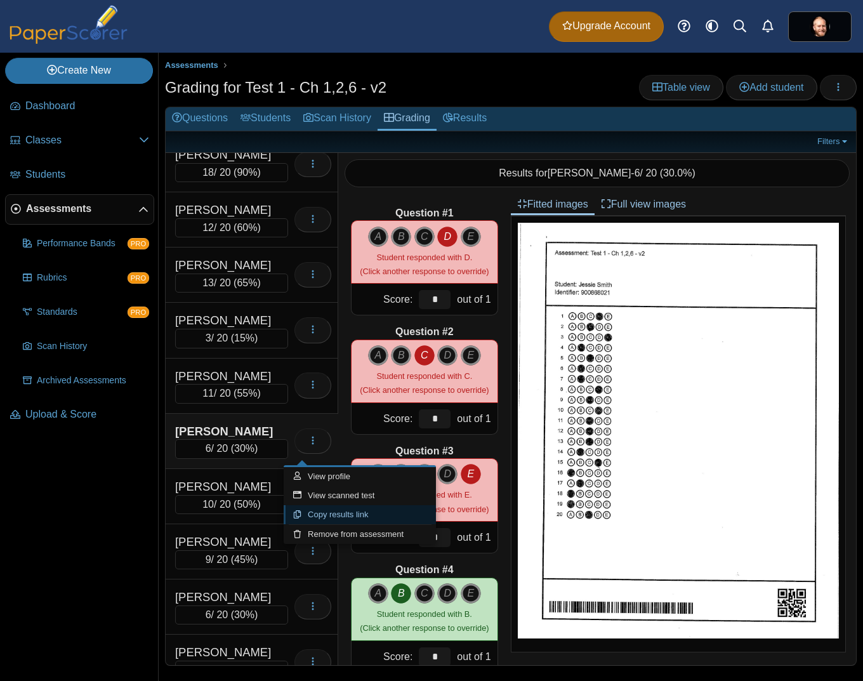
click at [339, 518] on link "Copy results link" at bounding box center [360, 514] width 152 height 19
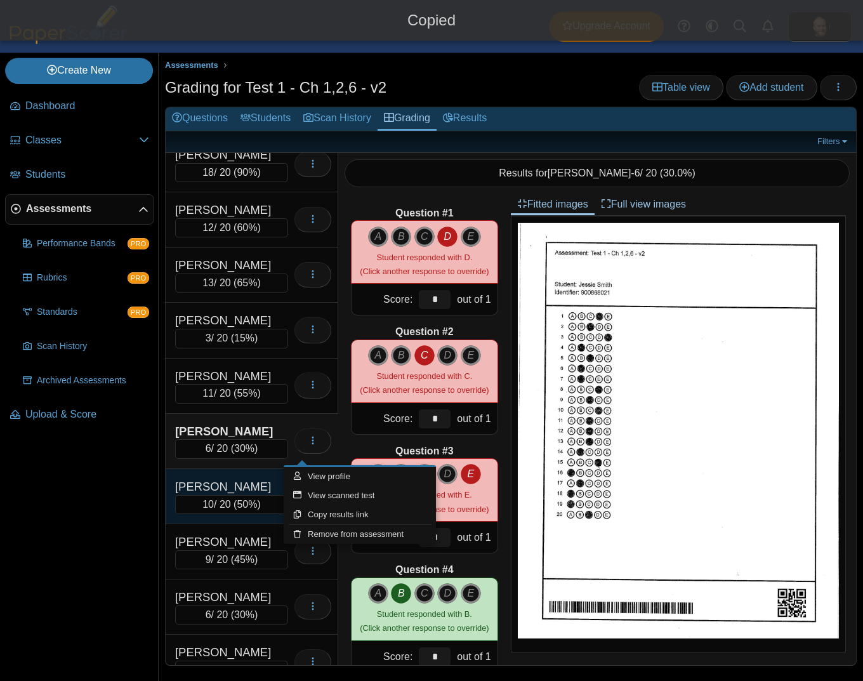
click at [256, 495] on div "[PERSON_NAME]" at bounding box center [231, 486] width 113 height 16
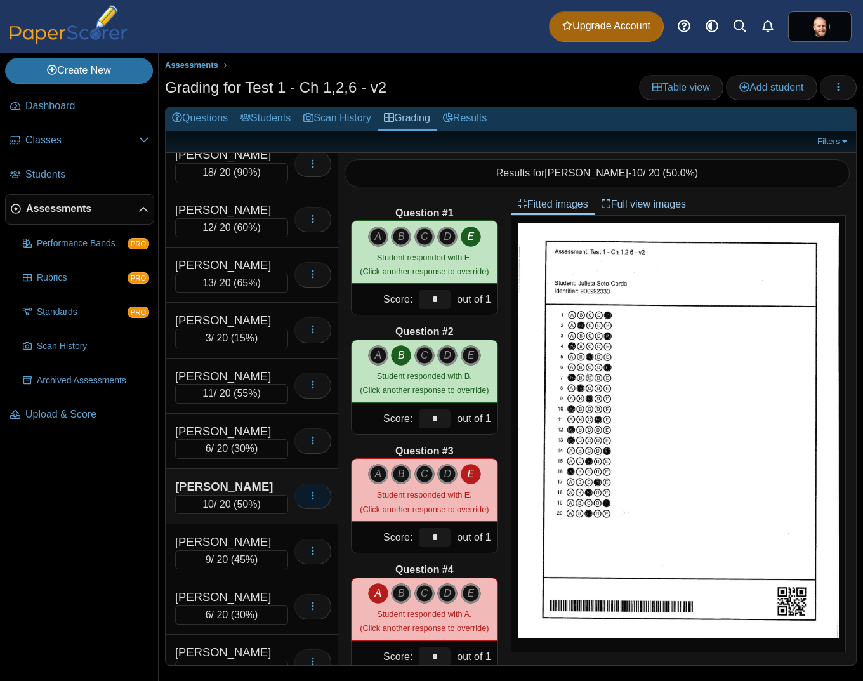
click at [309, 501] on button "button" at bounding box center [312, 495] width 37 height 25
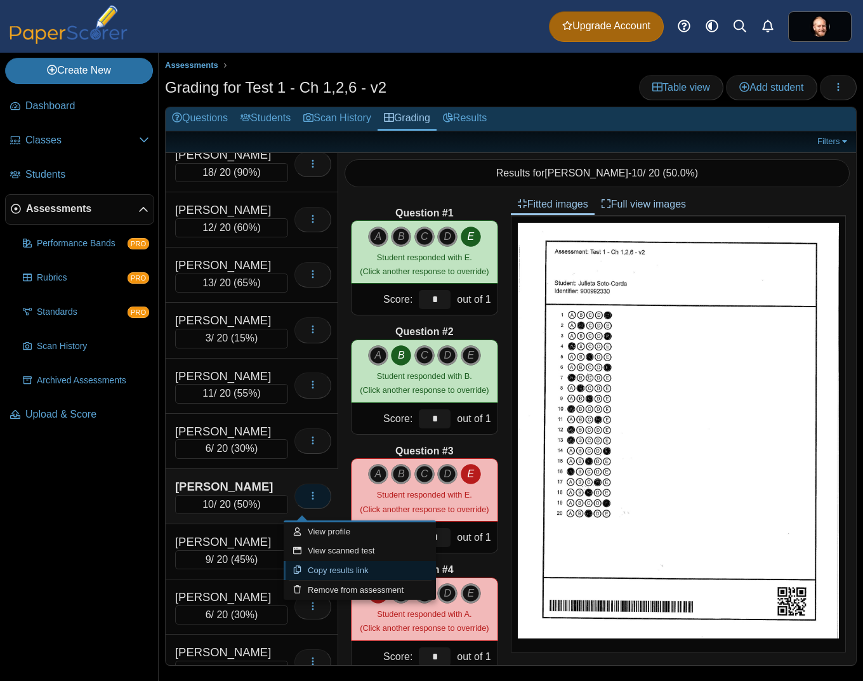
click at [328, 566] on link "Copy results link" at bounding box center [360, 570] width 152 height 19
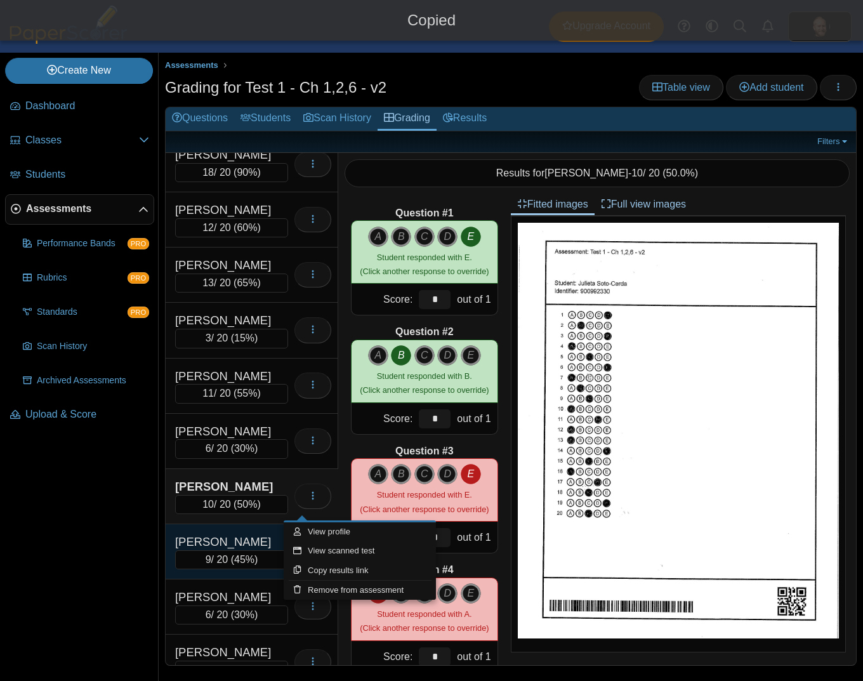
click at [243, 549] on div "[PERSON_NAME]" at bounding box center [231, 542] width 113 height 16
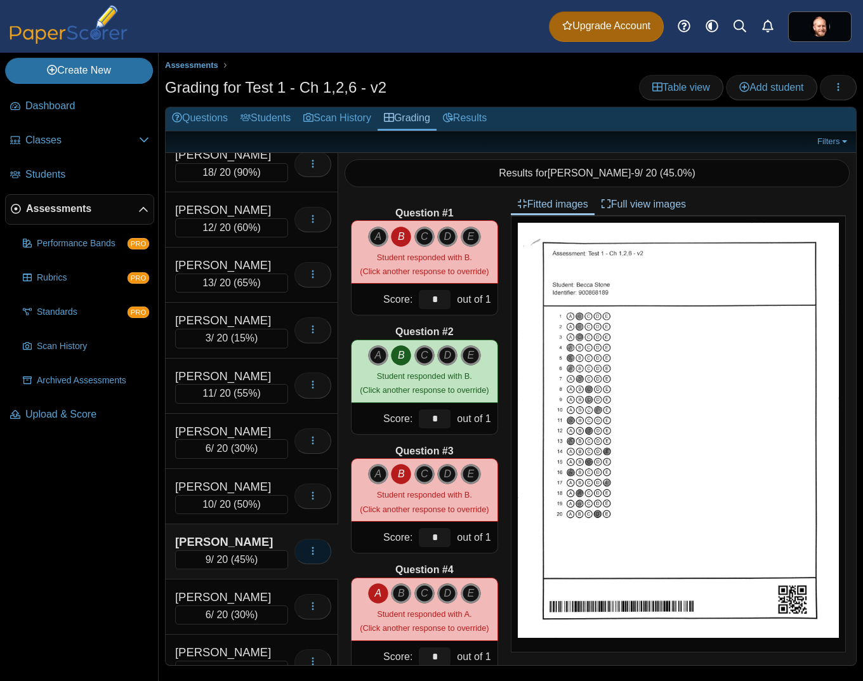
click at [308, 556] on icon "button" at bounding box center [313, 551] width 10 height 10
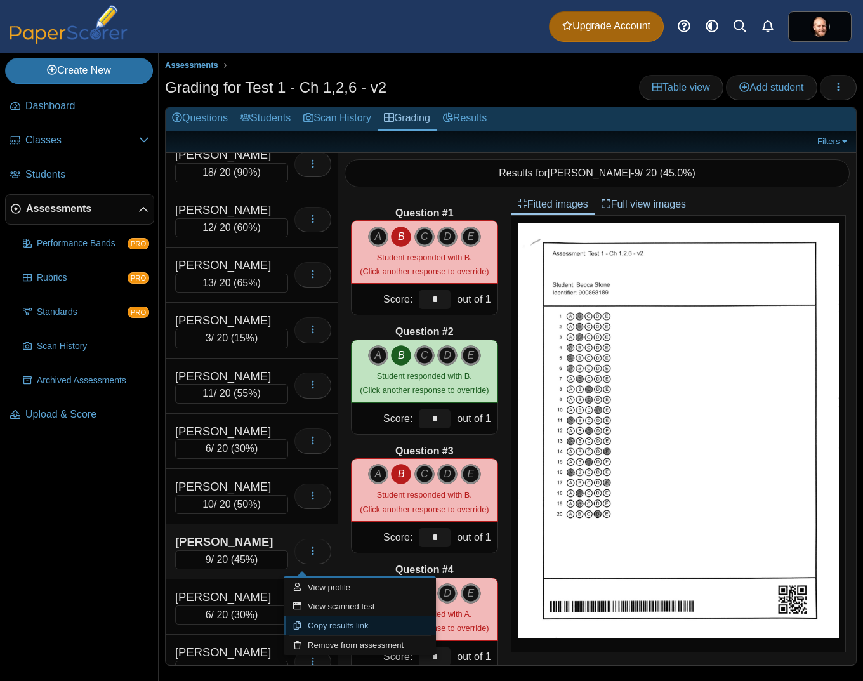
click at [353, 630] on link "Copy results link" at bounding box center [360, 625] width 152 height 19
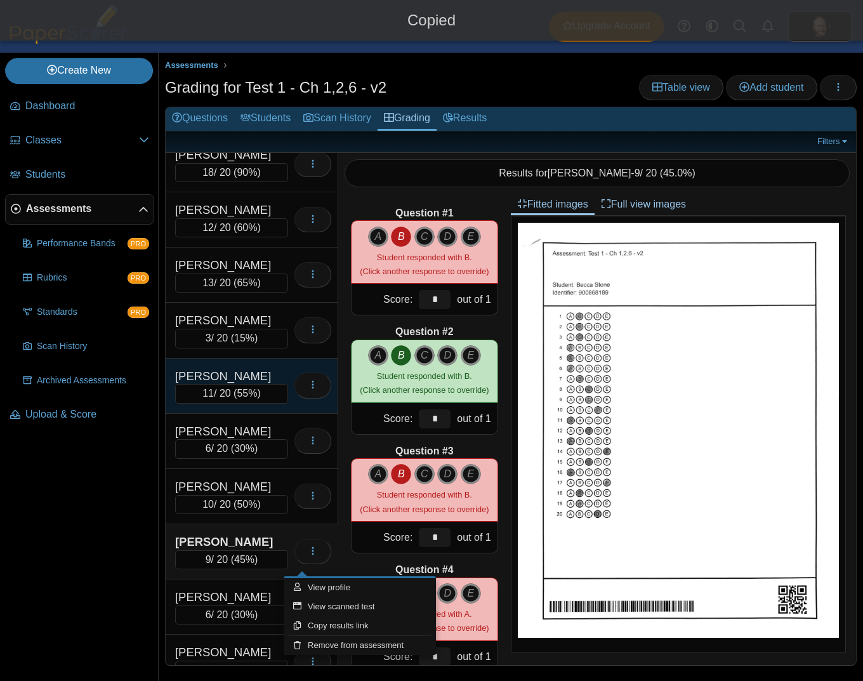
scroll to position [1707, 0]
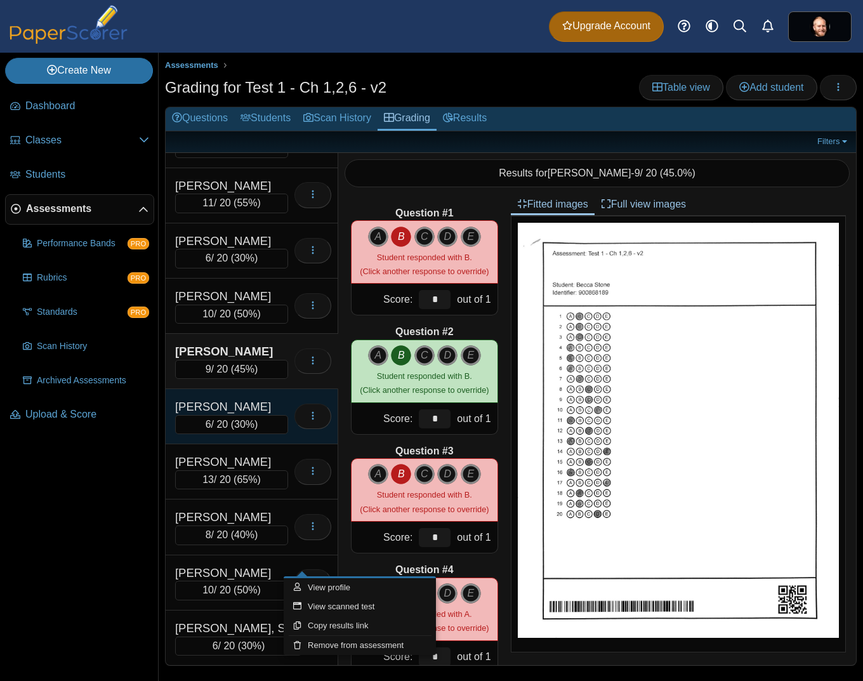
click at [213, 405] on div "[PERSON_NAME]" at bounding box center [231, 406] width 113 height 16
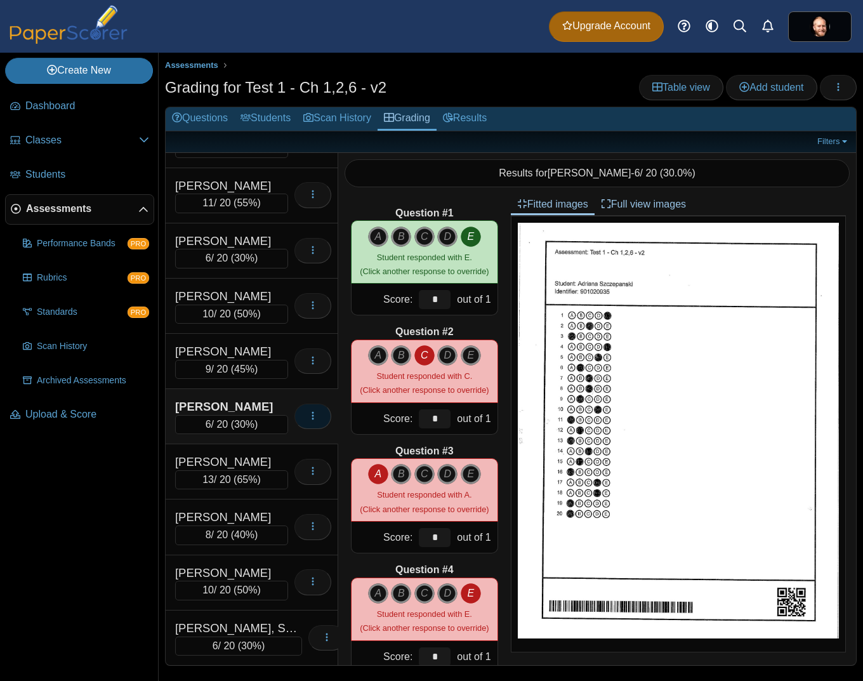
click at [308, 410] on icon "button" at bounding box center [313, 415] width 10 height 10
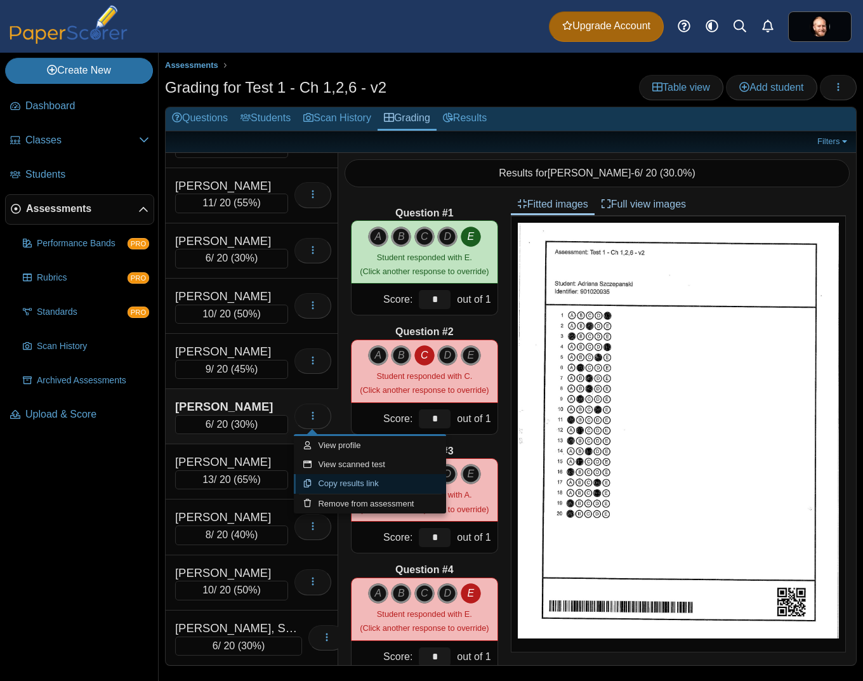
click at [364, 485] on link "Copy results link" at bounding box center [370, 483] width 152 height 19
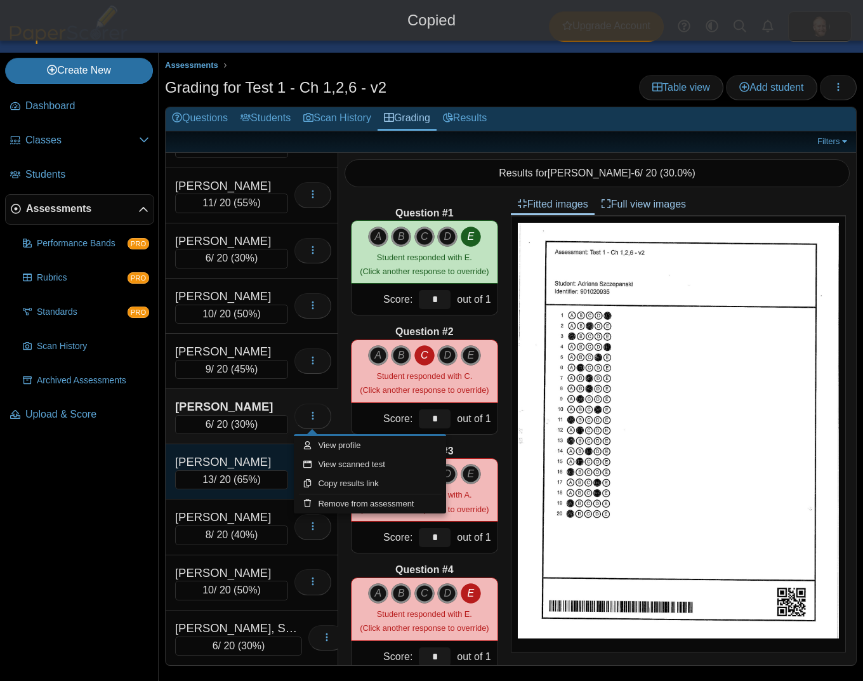
click at [235, 459] on div "[PERSON_NAME]" at bounding box center [231, 462] width 113 height 16
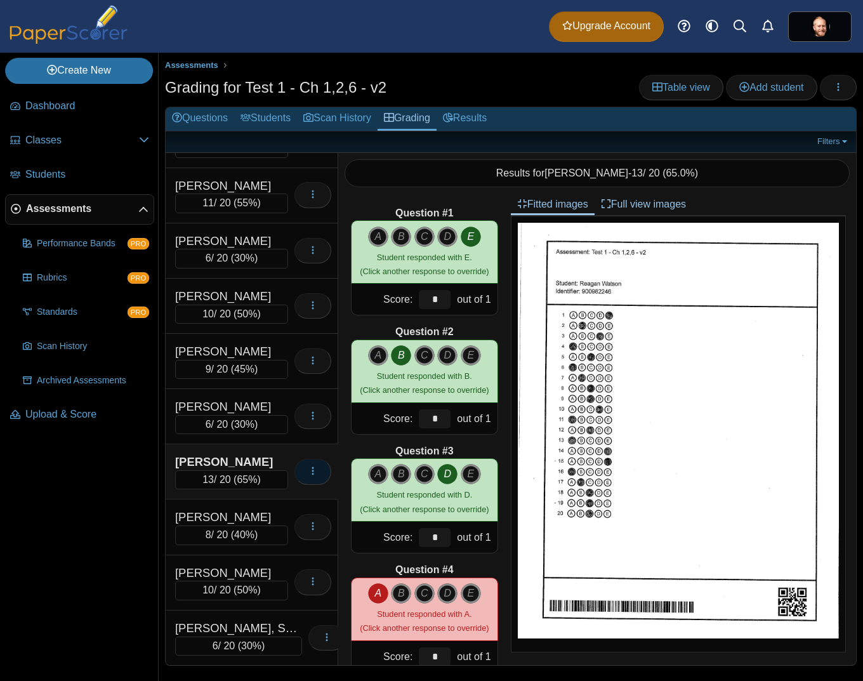
click at [308, 472] on icon "button" at bounding box center [313, 471] width 10 height 10
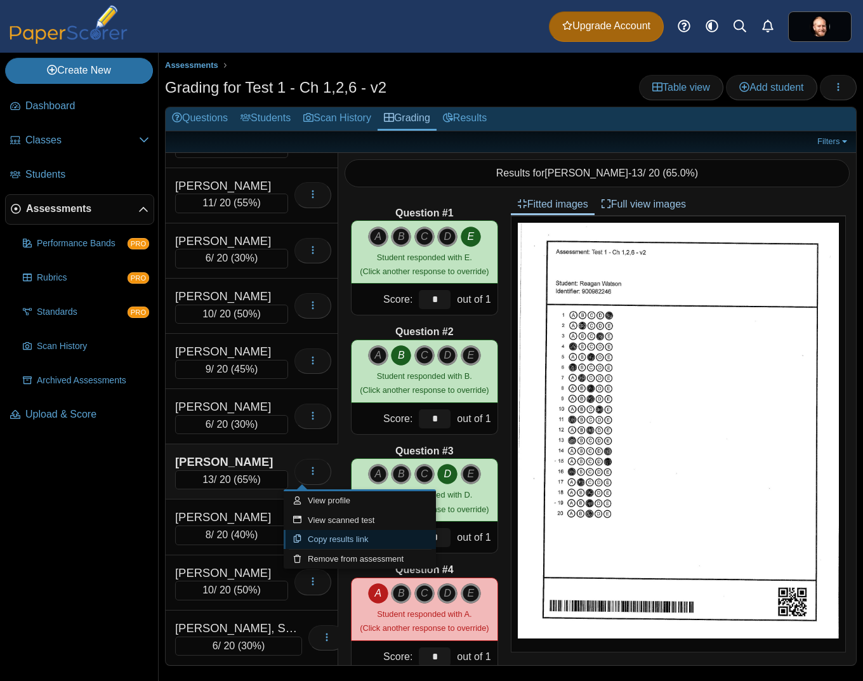
click at [318, 538] on link "Copy results link" at bounding box center [360, 539] width 152 height 19
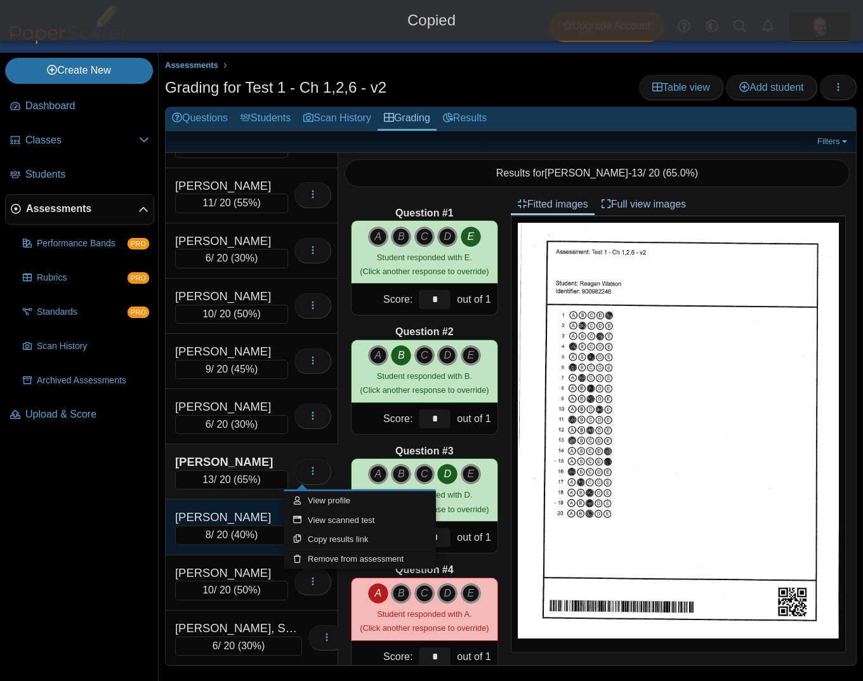
click at [239, 509] on div "[PERSON_NAME]" at bounding box center [231, 517] width 113 height 16
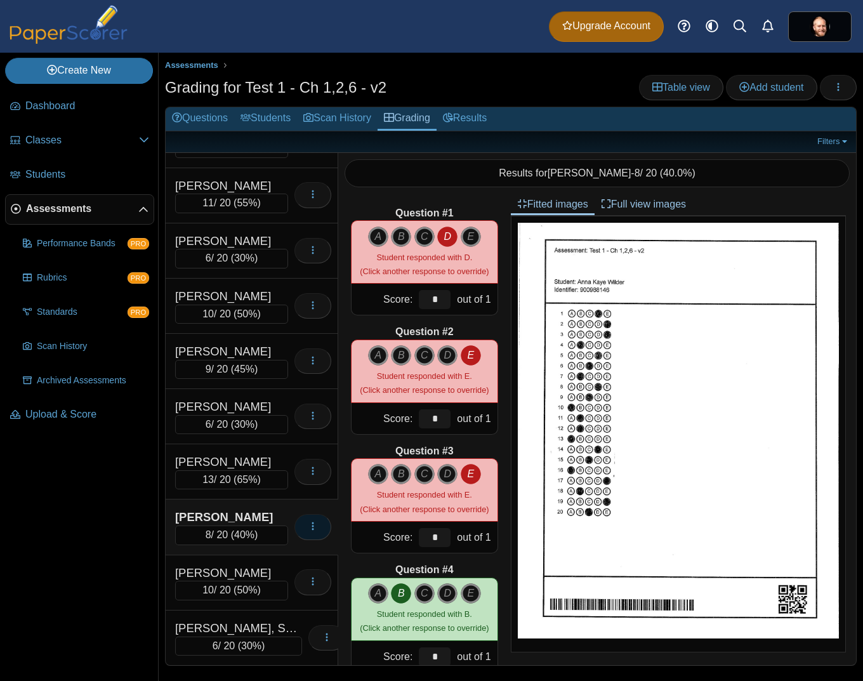
click at [296, 525] on button "button" at bounding box center [312, 526] width 37 height 25
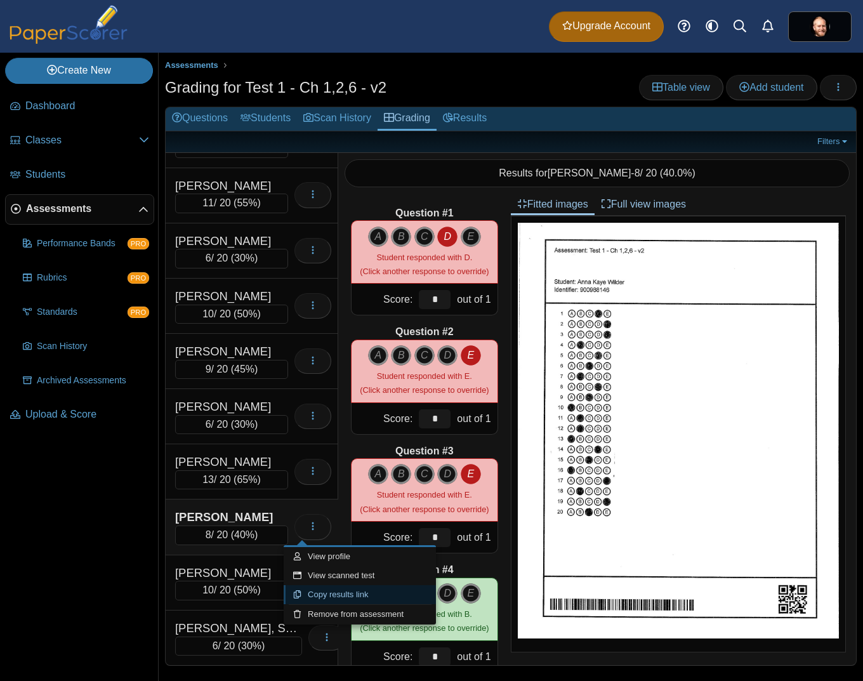
click at [347, 598] on link "Copy results link" at bounding box center [360, 594] width 152 height 19
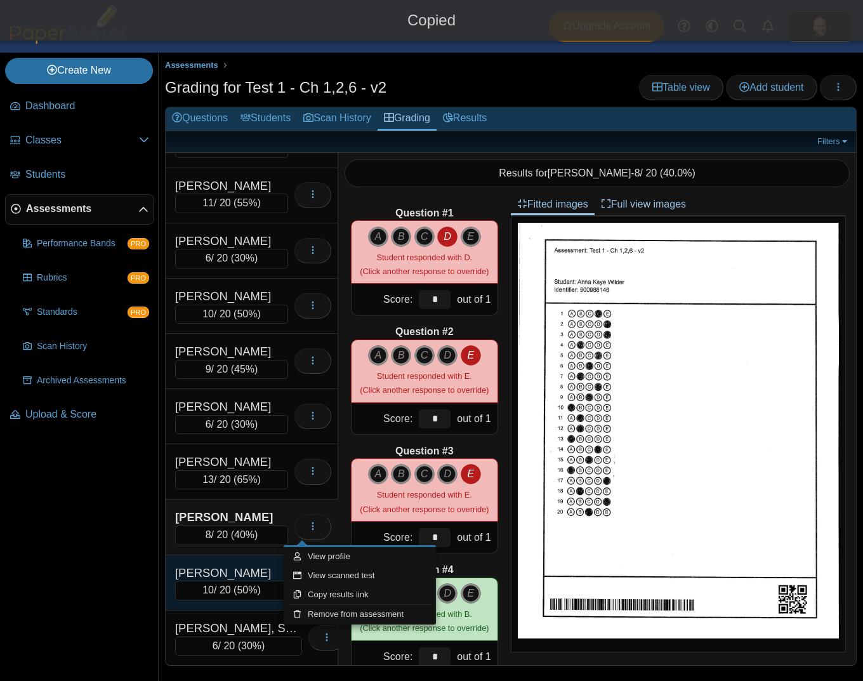
click at [263, 572] on div "[PERSON_NAME]" at bounding box center [231, 573] width 113 height 16
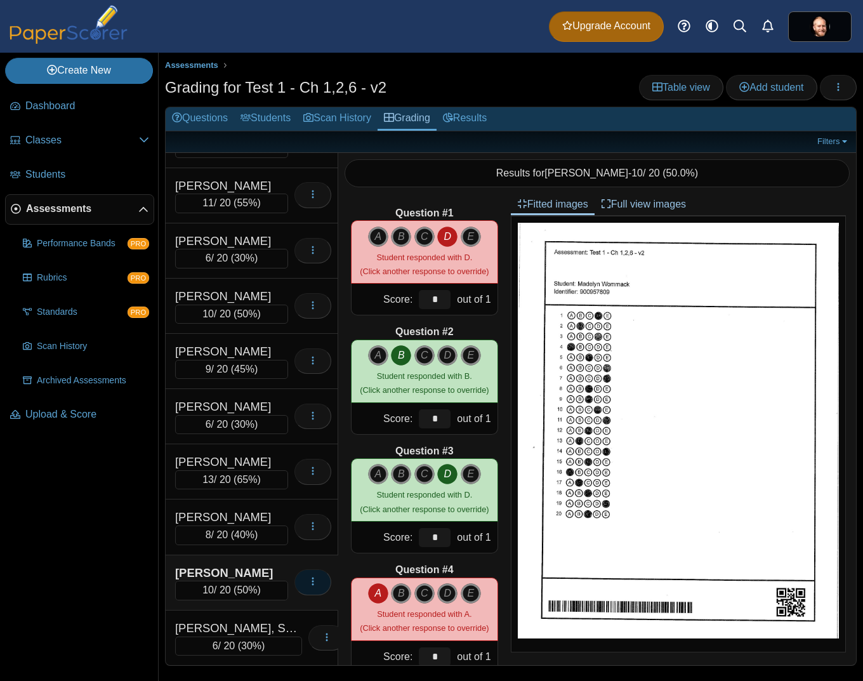
click at [305, 589] on button "button" at bounding box center [312, 581] width 37 height 25
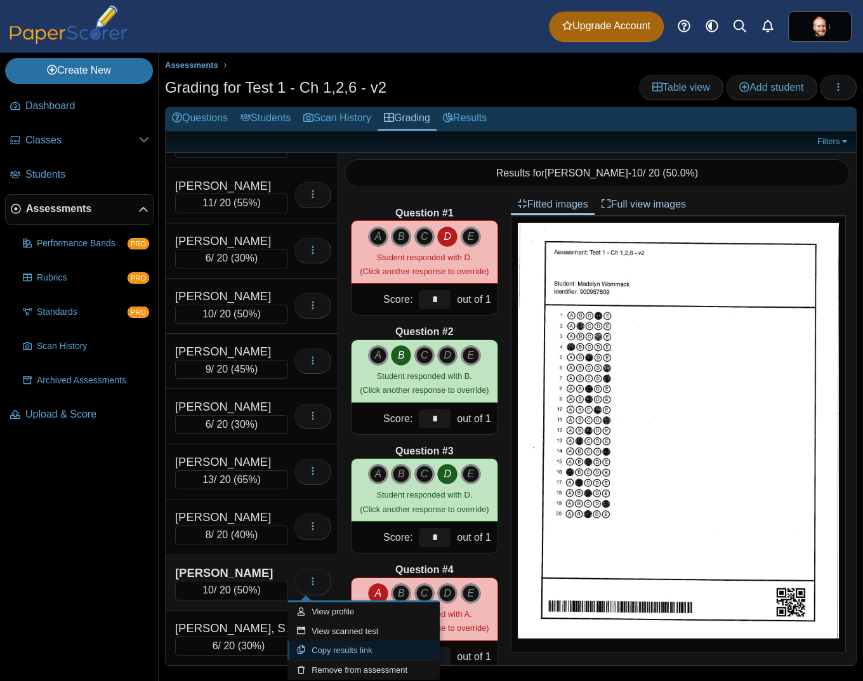
click at [337, 646] on link "Copy results link" at bounding box center [363, 650] width 152 height 19
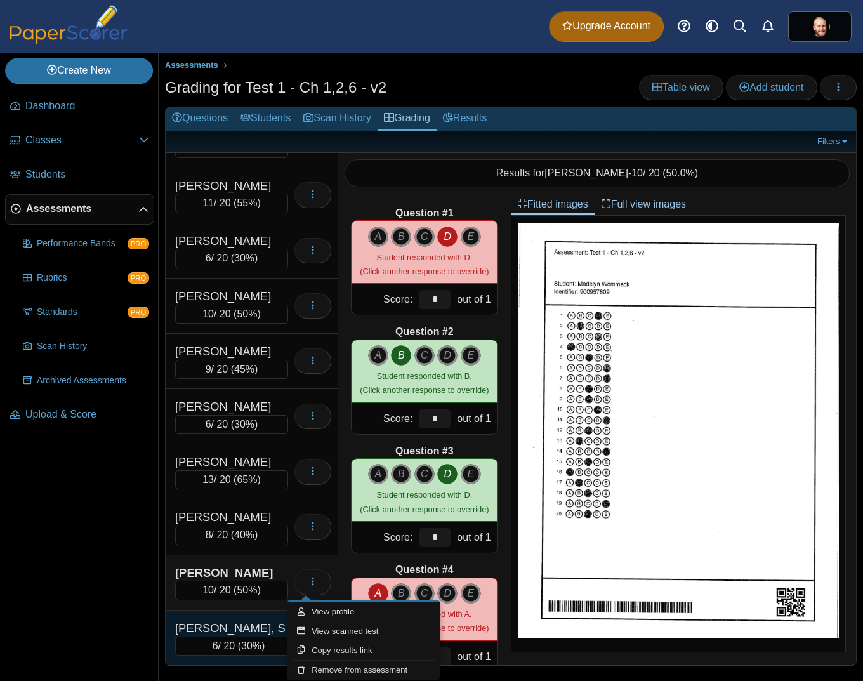
click at [252, 631] on div "[PERSON_NAME], Serenity" at bounding box center [238, 628] width 127 height 16
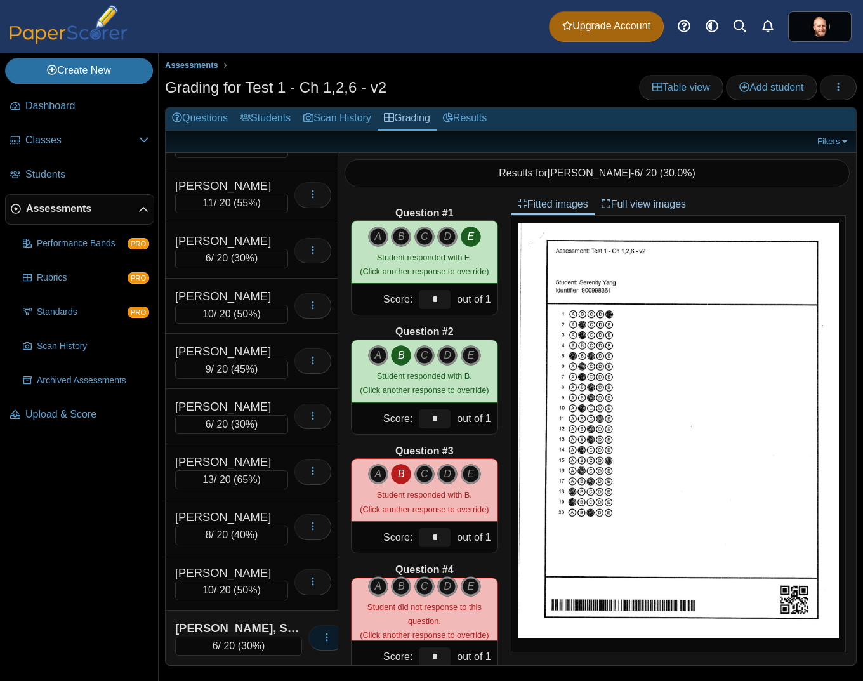
click at [311, 639] on button "button" at bounding box center [326, 637] width 37 height 25
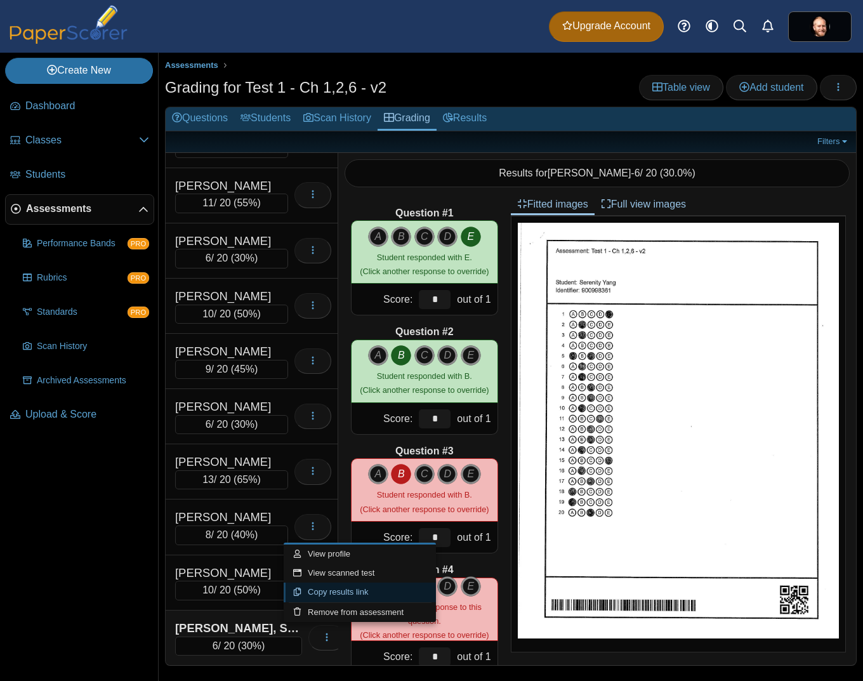
click at [322, 594] on link "Copy results link" at bounding box center [360, 591] width 152 height 19
type textarea "**********"
click at [461, 123] on link "Results" at bounding box center [464, 118] width 56 height 23
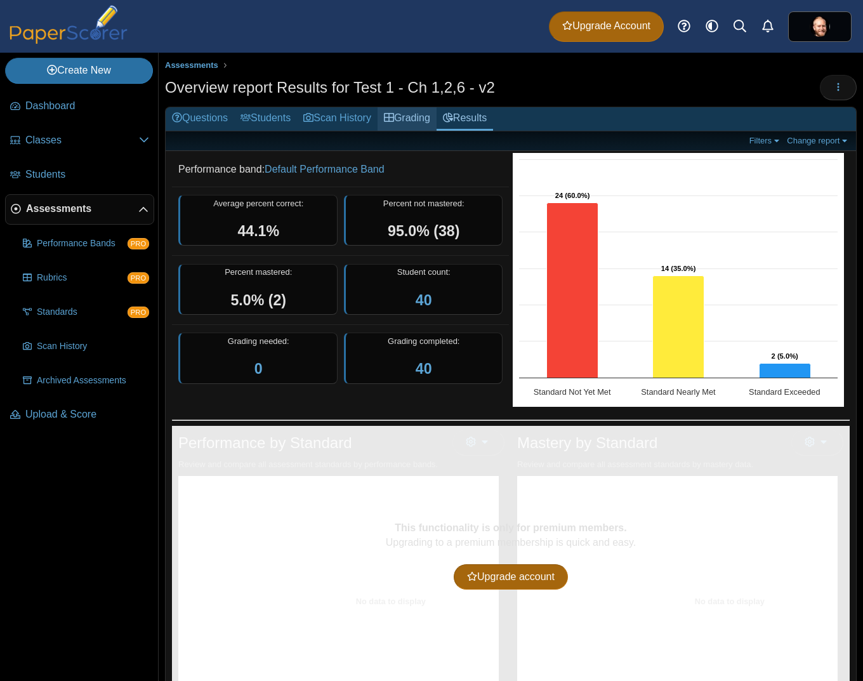
click at [402, 115] on link "Grading" at bounding box center [406, 118] width 59 height 23
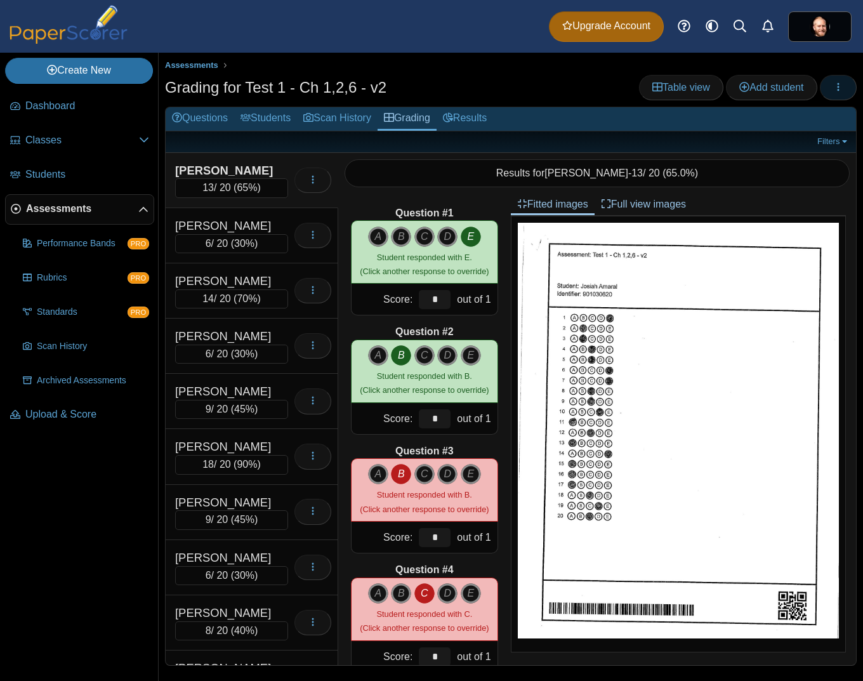
click at [841, 84] on icon "button" at bounding box center [838, 87] width 10 height 10
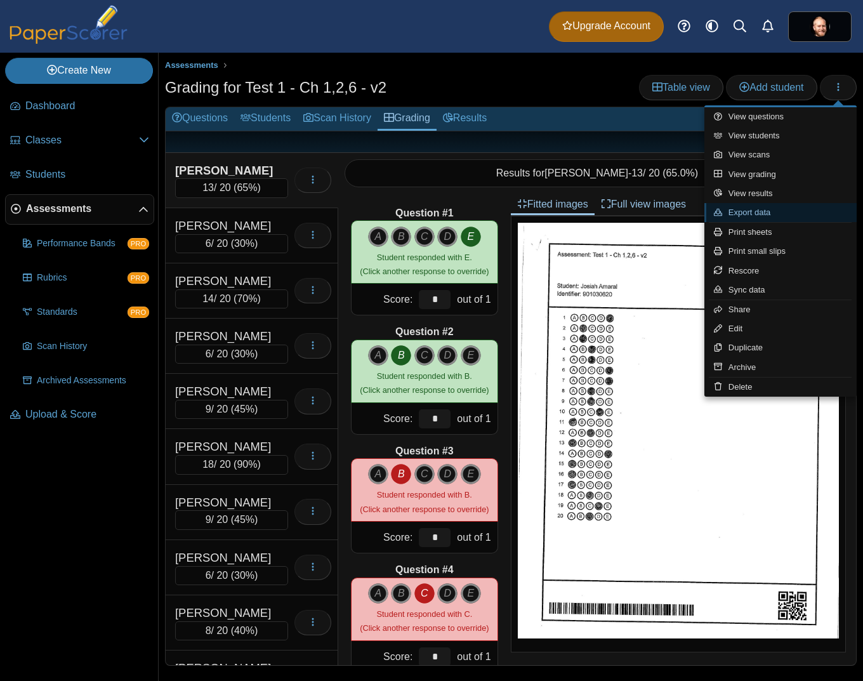
click at [821, 207] on link "Export data" at bounding box center [780, 212] width 152 height 19
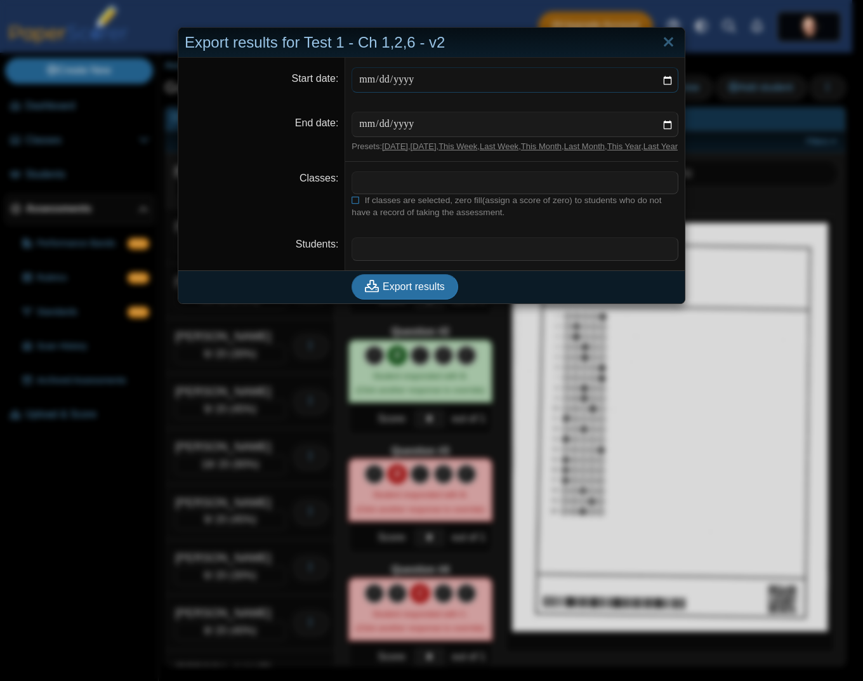
click at [662, 81] on input "Start date" at bounding box center [514, 79] width 327 height 25
type input "**********"
click at [658, 124] on input "End date" at bounding box center [514, 124] width 327 height 25
click at [658, 123] on input "**********" at bounding box center [514, 124] width 327 height 25
type input "**********"
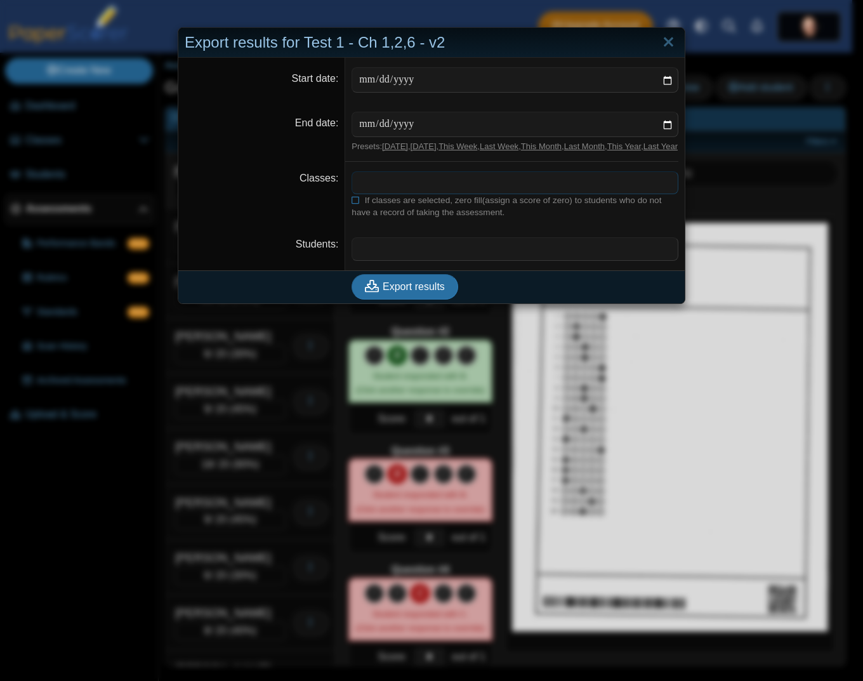
click at [383, 188] on span at bounding box center [514, 183] width 325 height 22
click at [390, 193] on span at bounding box center [514, 183] width 325 height 22
click at [391, 193] on span at bounding box center [514, 183] width 325 height 22
click at [395, 214] on span "If classes are selected, zero fill(assign a score of zero) to students who do n…" at bounding box center [506, 206] width 310 height 22
click at [402, 189] on span at bounding box center [514, 183] width 325 height 22
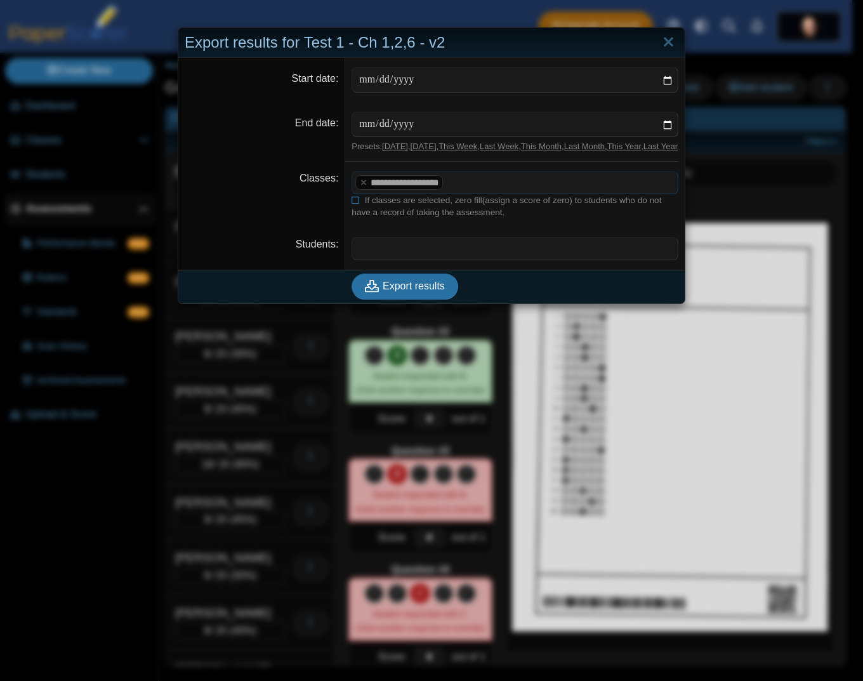
click at [364, 259] on span at bounding box center [514, 249] width 325 height 22
drag, startPoint x: 269, startPoint y: 167, endPoint x: 303, endPoint y: 224, distance: 66.6
click at [270, 162] on dt "End date" at bounding box center [261, 132] width 167 height 60
click at [750, 390] on div "**********" at bounding box center [431, 340] width 863 height 681
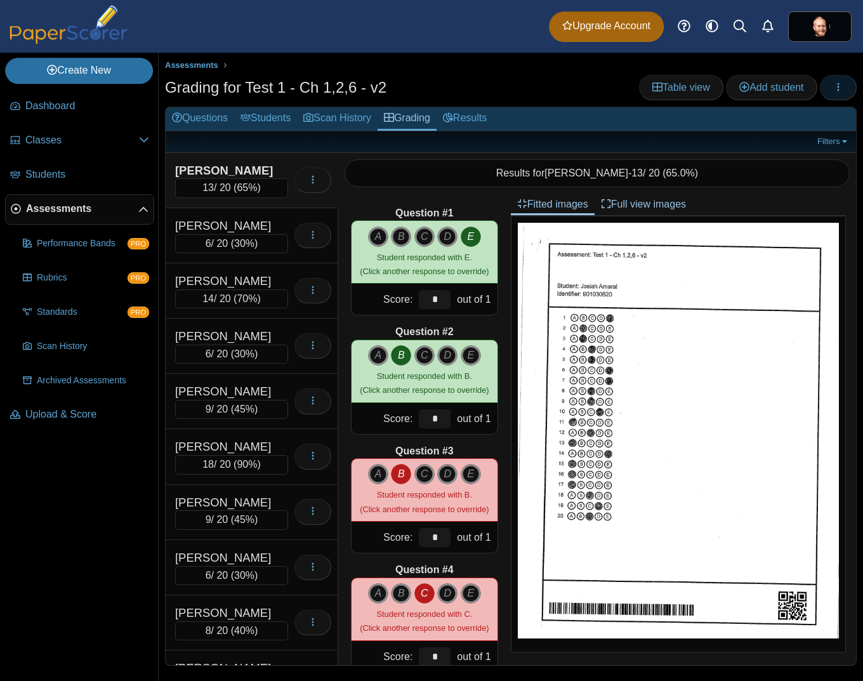
click at [835, 84] on icon "button" at bounding box center [838, 87] width 10 height 10
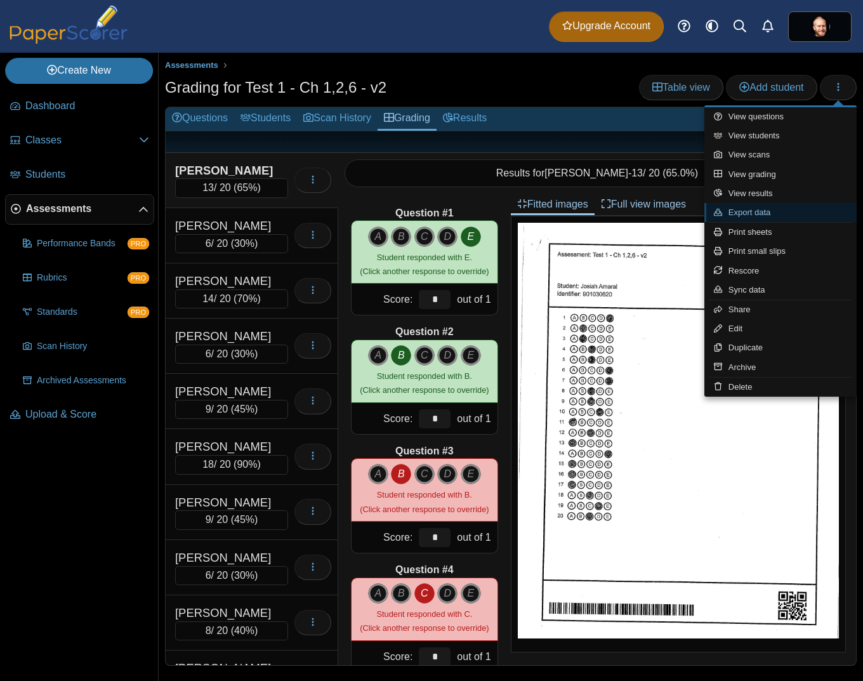
click at [812, 207] on link "Export data" at bounding box center [780, 212] width 152 height 19
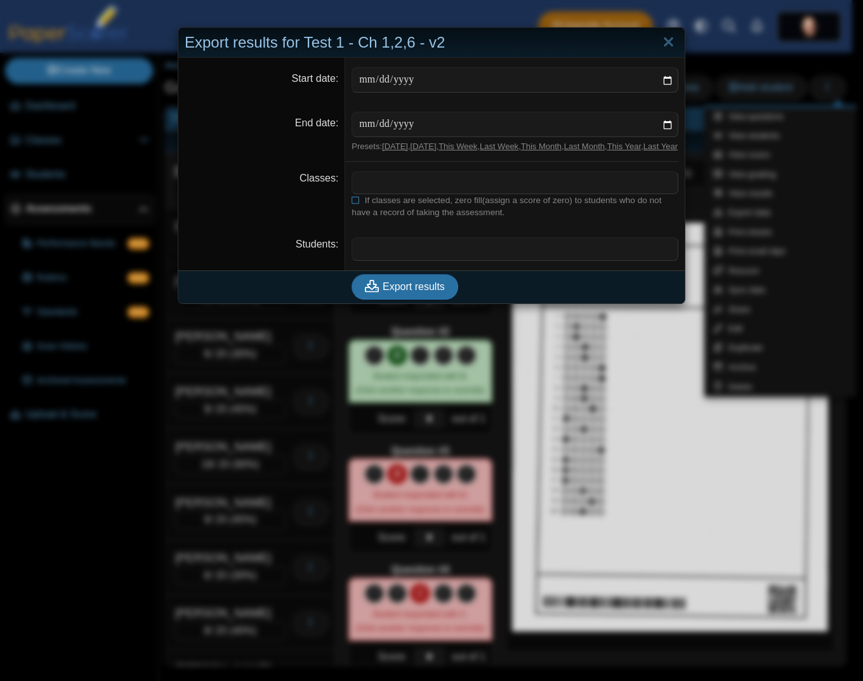
click at [548, 150] on link "This Month" at bounding box center [541, 146] width 41 height 10
type input "**********"
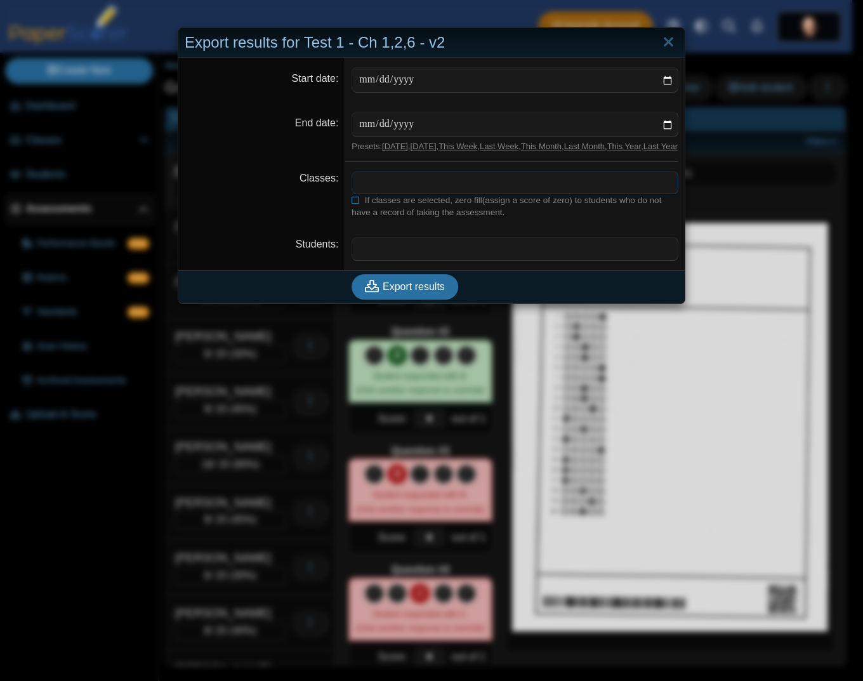
click at [392, 193] on span at bounding box center [514, 183] width 325 height 22
click at [374, 250] on span at bounding box center [514, 249] width 325 height 22
click at [390, 291] on span "Export results" at bounding box center [414, 285] width 62 height 11
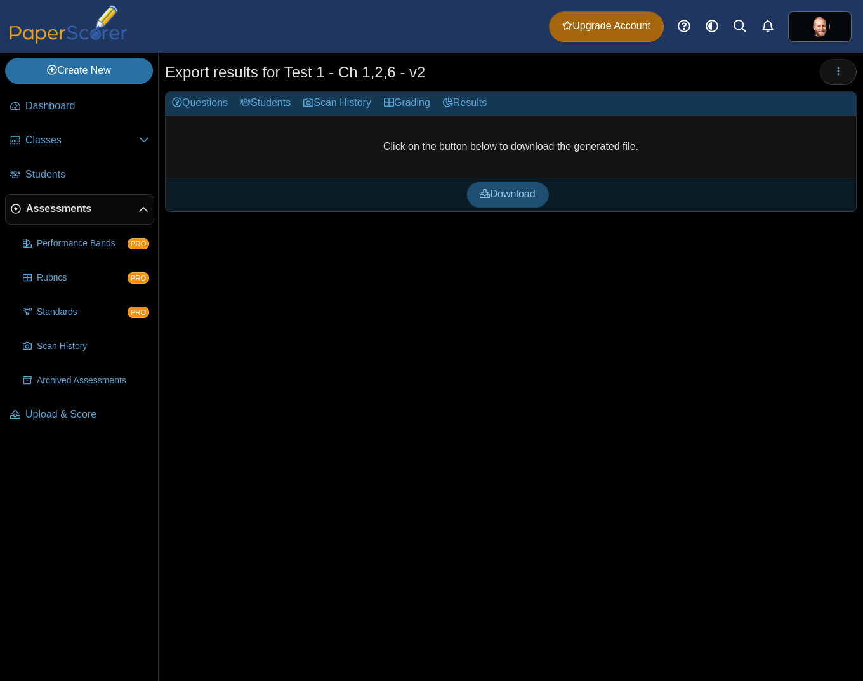
click at [502, 198] on span "Download" at bounding box center [507, 193] width 55 height 11
click at [620, 27] on span "Upgrade Account" at bounding box center [606, 26] width 88 height 14
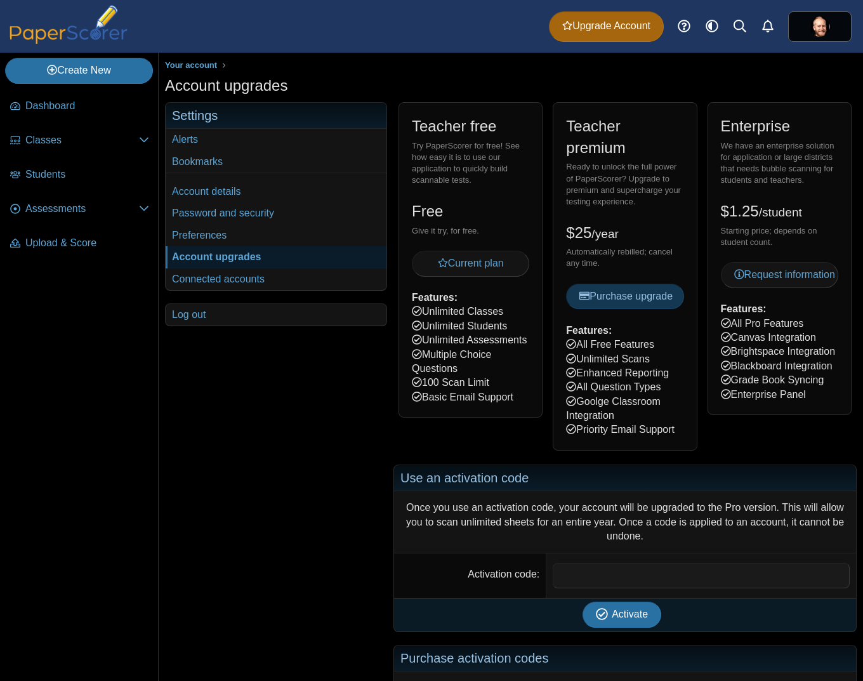
click at [446, 157] on div "Try PaperScorer for free! See how easy it is to use our application to quickly …" at bounding box center [470, 163] width 117 height 46
click at [601, 300] on span "Purchase upgrade" at bounding box center [625, 296] width 93 height 11
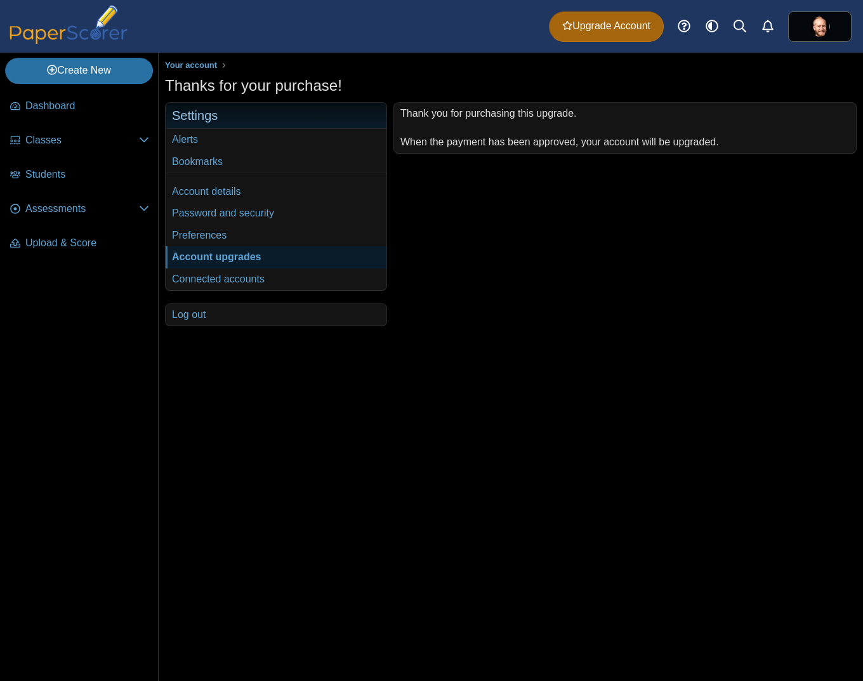
click at [706, 222] on div "Thank you for purchasing this upgrade. When the payment has been approved, your…" at bounding box center [621, 214] width 469 height 224
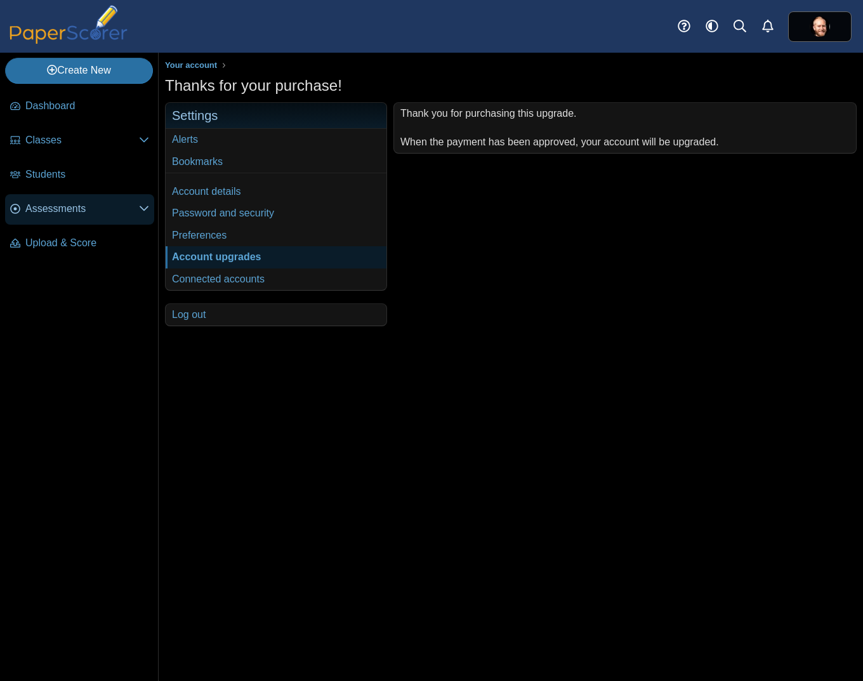
click at [67, 211] on span "Assessments" at bounding box center [82, 209] width 114 height 14
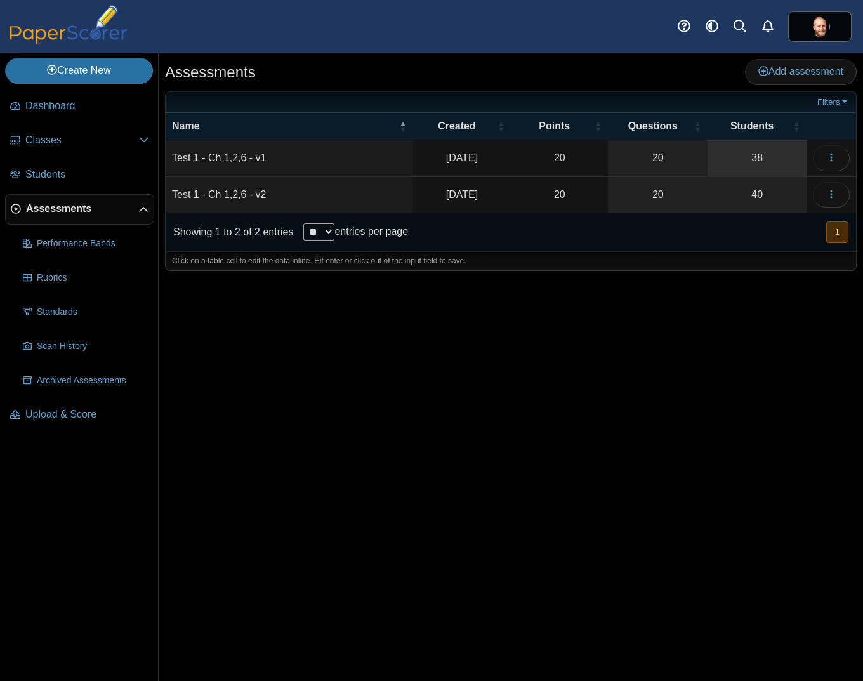
click at [770, 155] on link "38" at bounding box center [756, 158] width 99 height 36
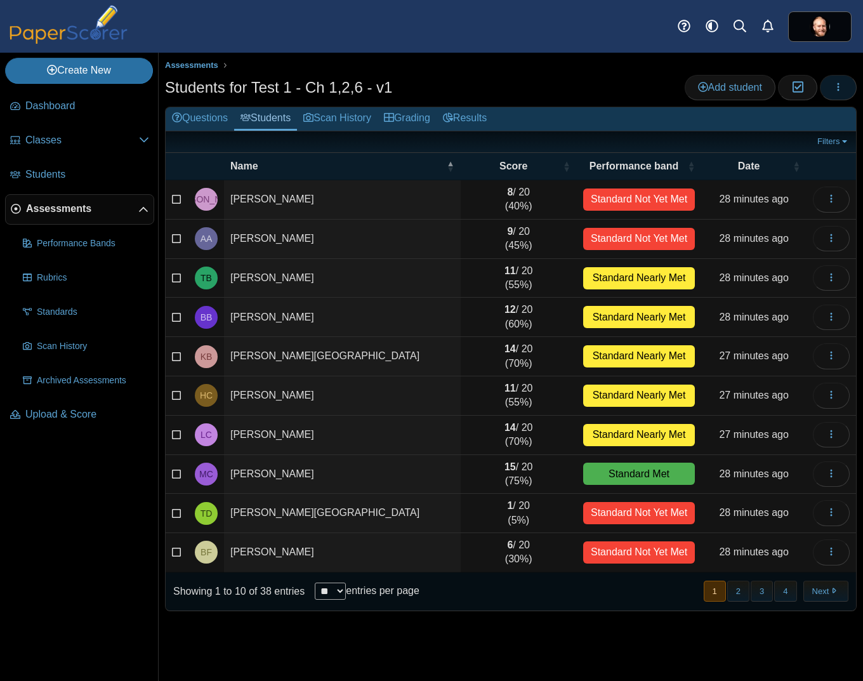
click at [842, 92] on icon "button" at bounding box center [838, 87] width 10 height 11
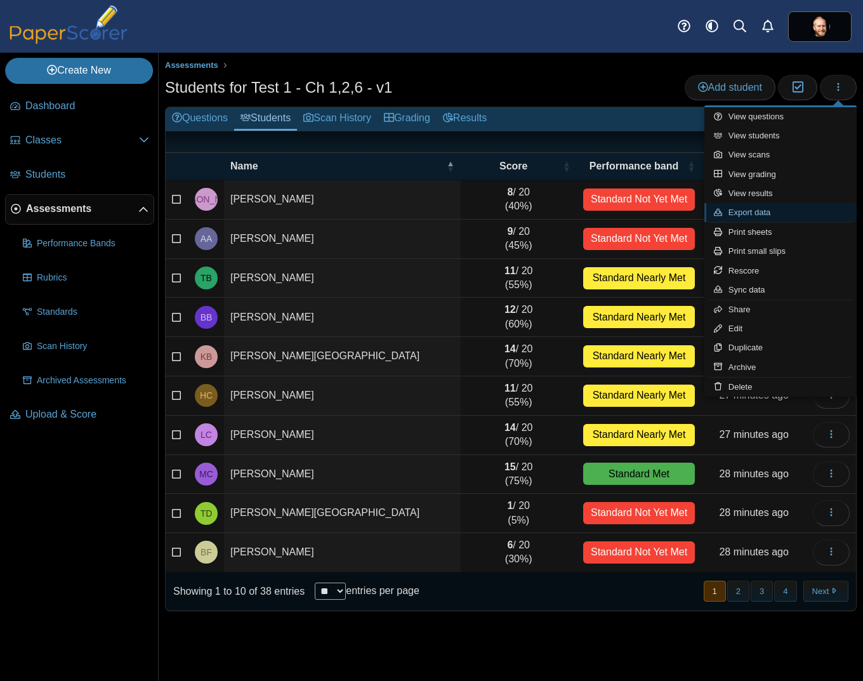
click at [825, 207] on link "Export data" at bounding box center [780, 212] width 152 height 19
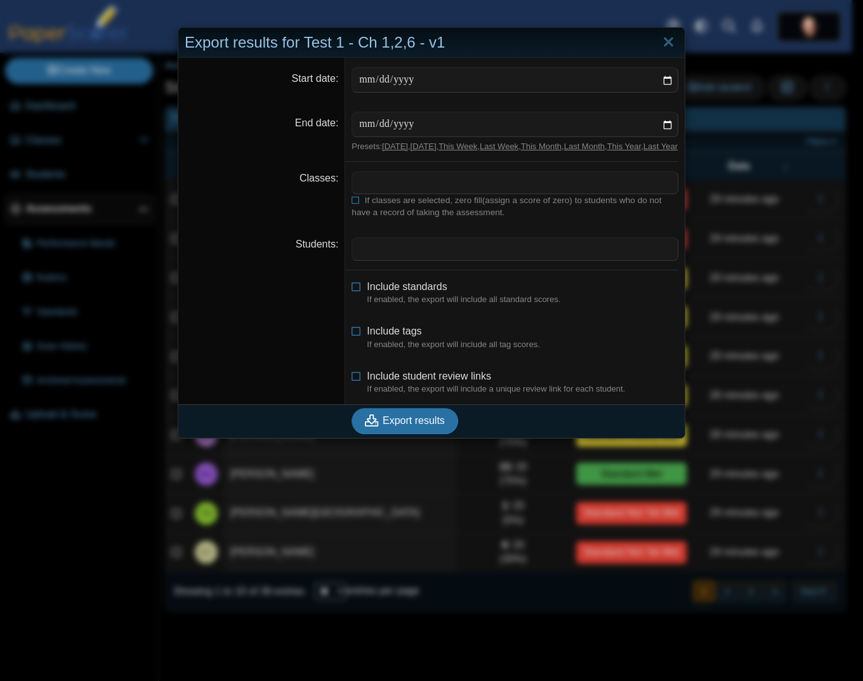
click at [534, 147] on link "This Month" at bounding box center [541, 146] width 41 height 10
type input "**********"
click at [370, 193] on span at bounding box center [514, 183] width 325 height 22
click at [420, 381] on span "Include student review links" at bounding box center [429, 375] width 124 height 11
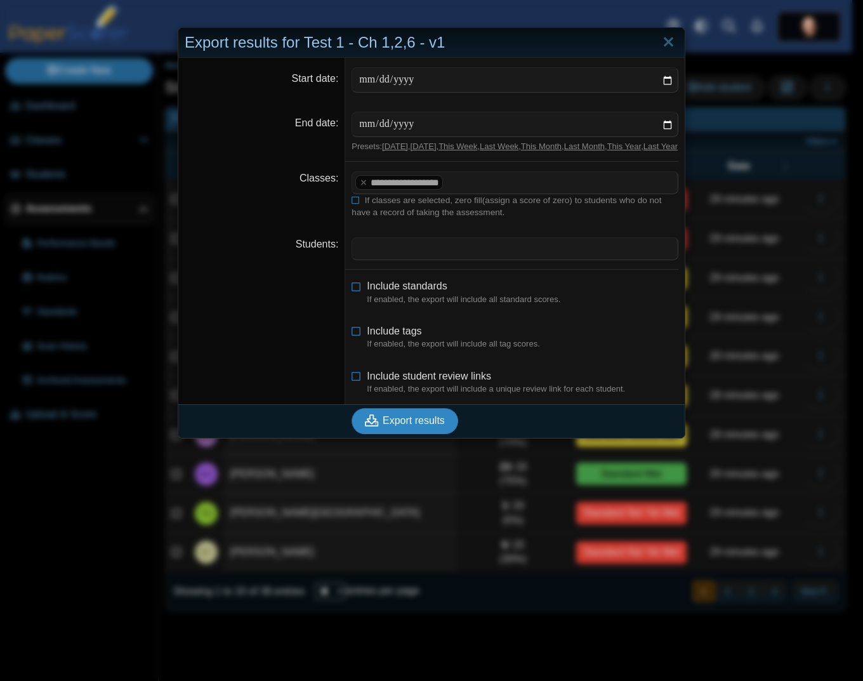
click at [404, 426] on span "Export results" at bounding box center [414, 420] width 62 height 11
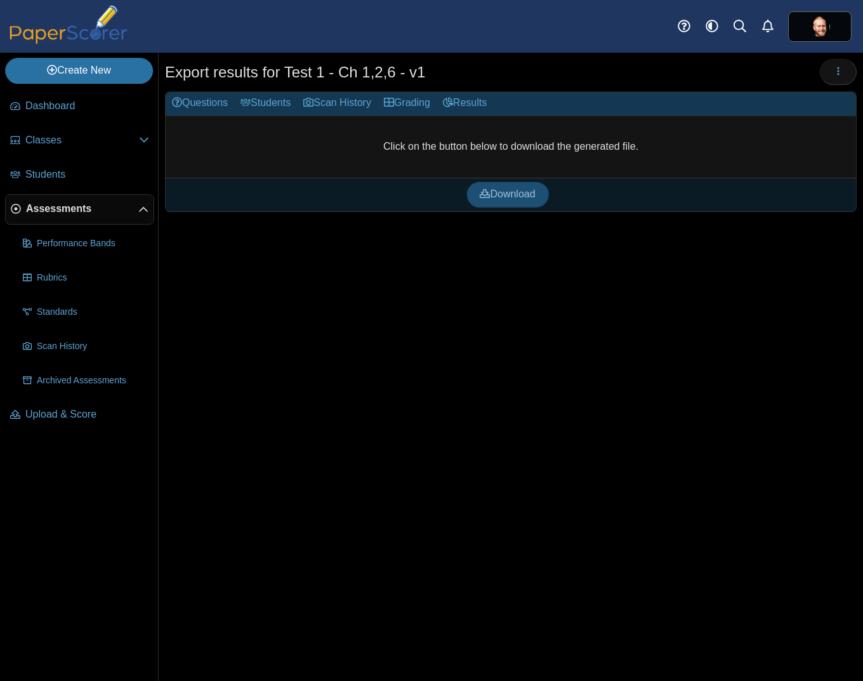
click at [506, 200] on link "Download" at bounding box center [507, 193] width 82 height 25
click at [540, 379] on div "Export results for Test 1 - Ch 1,2,6 - v1 Loading… Questions" at bounding box center [511, 367] width 704 height 628
click at [85, 211] on span "Assessments" at bounding box center [82, 209] width 112 height 14
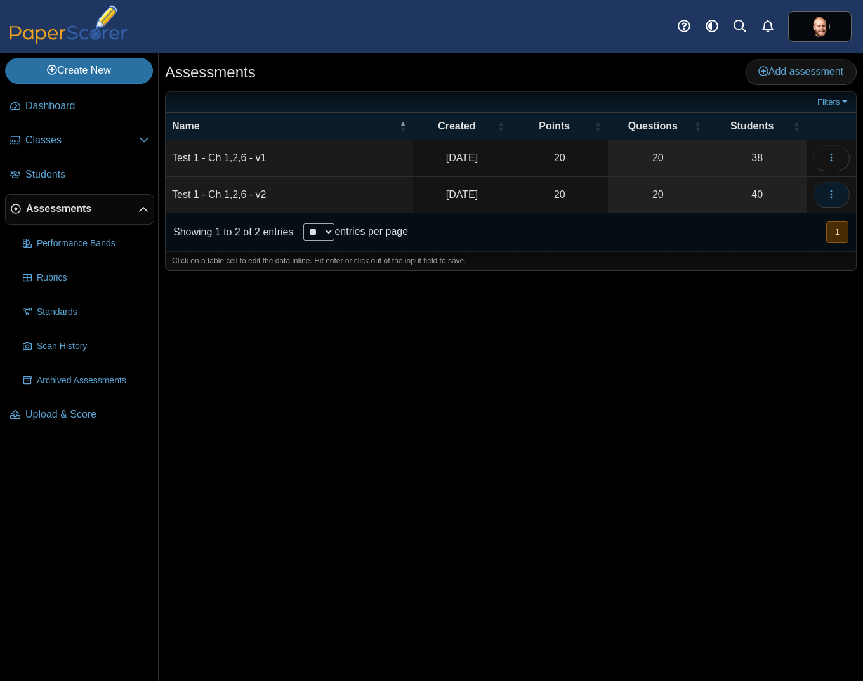
click at [829, 197] on icon "button" at bounding box center [831, 194] width 10 height 10
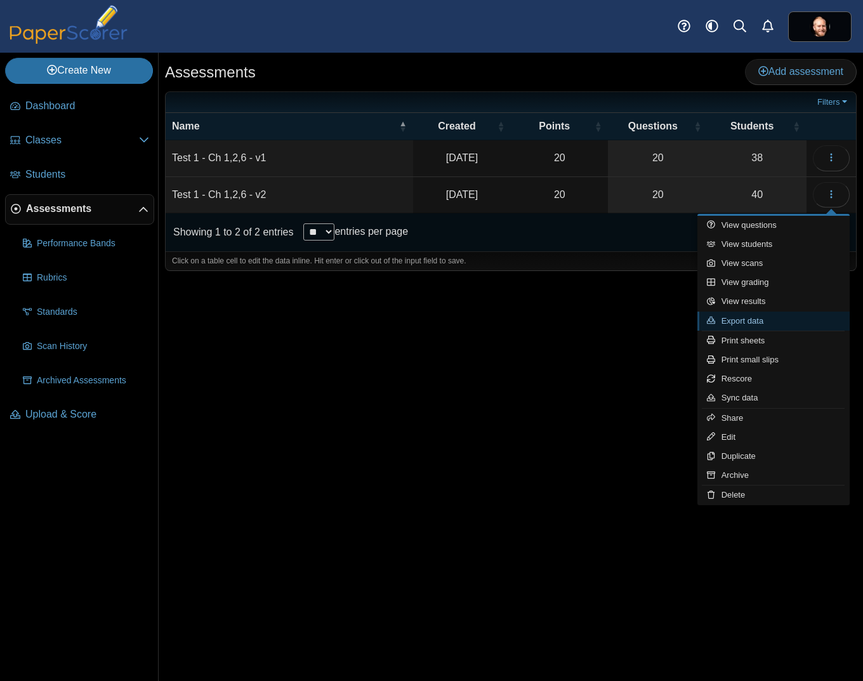
click at [759, 321] on link "Export data" at bounding box center [773, 320] width 152 height 19
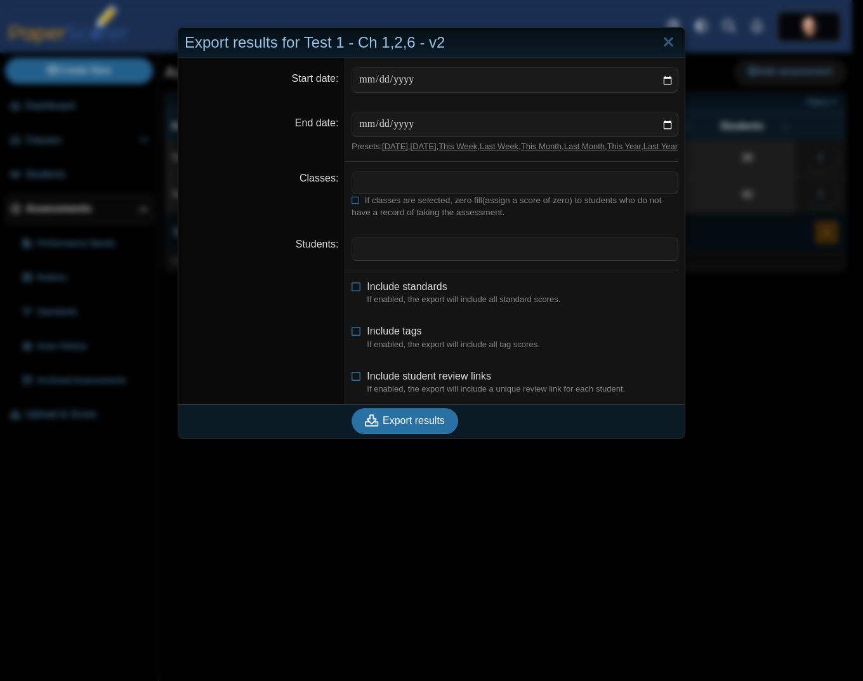
click at [554, 141] on link "This Month" at bounding box center [541, 146] width 41 height 10
click at [540, 152] on div "Presets: [DATE] , [DATE] , This Week , Last Week , This Month , Last Month , Th…" at bounding box center [514, 146] width 327 height 11
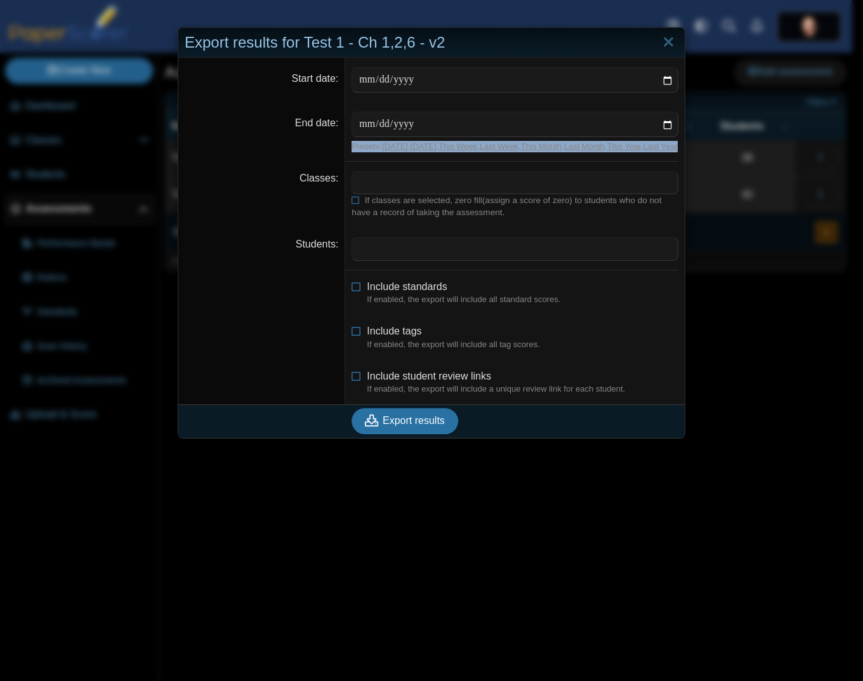
click at [540, 150] on div "Presets: [DATE] , [DATE] , This Week , Last Week , This Month , Last Month , Th…" at bounding box center [514, 146] width 327 height 11
click at [538, 148] on link "This Month" at bounding box center [541, 146] width 41 height 10
drag, startPoint x: 511, startPoint y: 167, endPoint x: 533, endPoint y: 159, distance: 23.1
click at [512, 162] on dd "Presets: [DATE] , [DATE] , This Week , Last Week , This Month , Last Month , Th…" at bounding box center [514, 132] width 339 height 60
click at [544, 143] on link "This Month" at bounding box center [541, 146] width 41 height 10
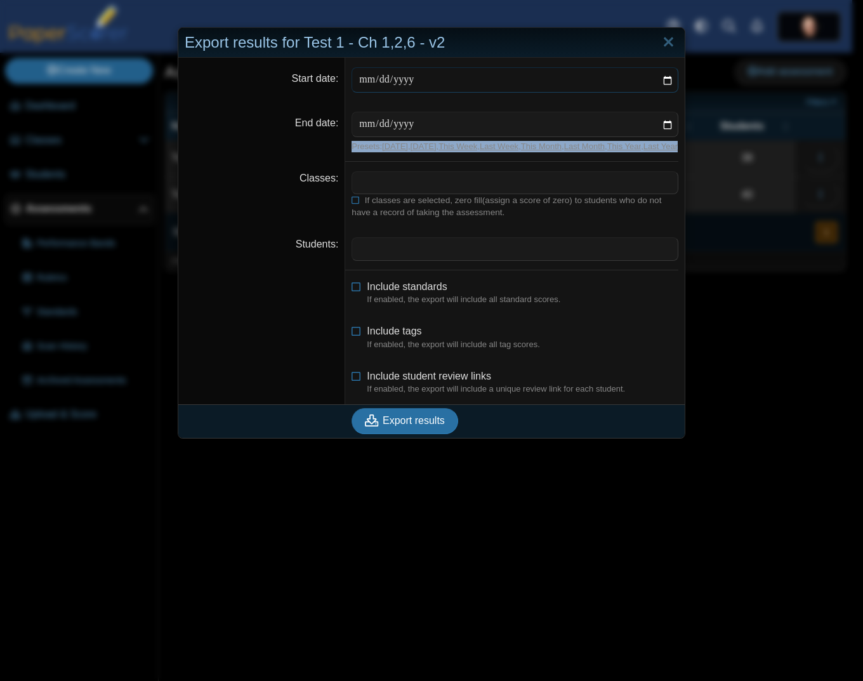
click at [658, 79] on input "Start date" at bounding box center [514, 79] width 327 height 25
type input "**********"
click at [663, 127] on input "End date" at bounding box center [514, 124] width 327 height 25
type input "**********"
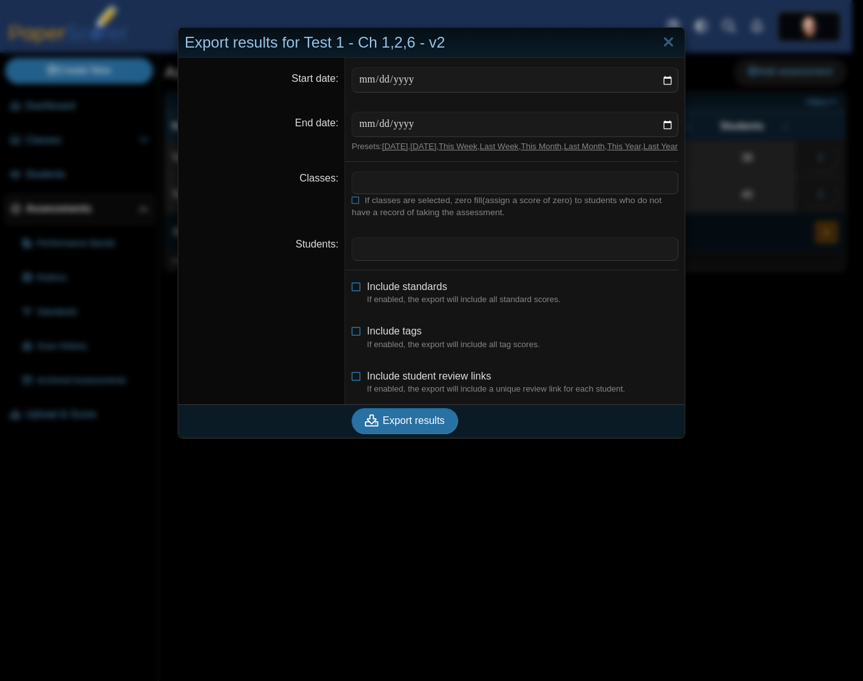
click at [391, 187] on span at bounding box center [514, 183] width 325 height 22
click at [369, 381] on span "Include student review links" at bounding box center [429, 375] width 124 height 11
click at [398, 426] on span "Export results" at bounding box center [414, 420] width 62 height 11
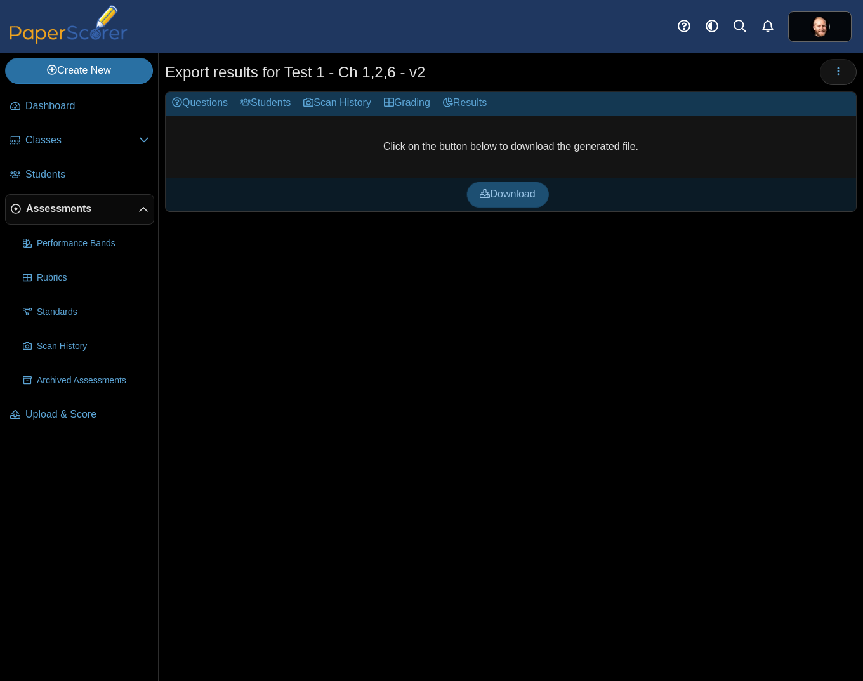
click at [508, 206] on link "Download" at bounding box center [507, 193] width 82 height 25
click at [656, 410] on div "Export results for Test 1 - Ch 1,2,6 - v2 Loading… Questions" at bounding box center [511, 367] width 704 height 628
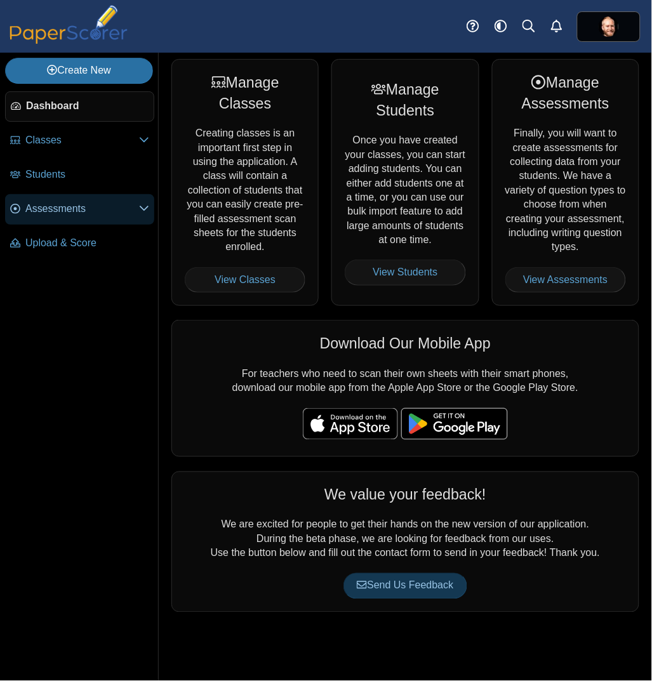
click at [79, 201] on link "Assessments" at bounding box center [79, 209] width 149 height 30
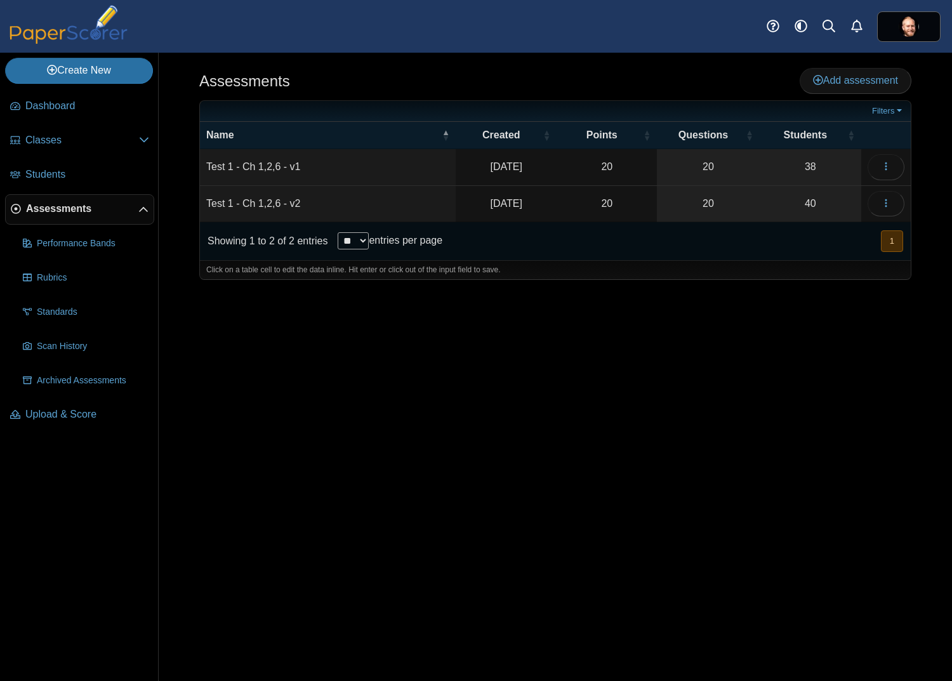
click at [295, 169] on td "Test 1 - Ch 1,2,6 - v1" at bounding box center [328, 167] width 256 height 36
click at [651, 168] on link "38" at bounding box center [810, 167] width 102 height 36
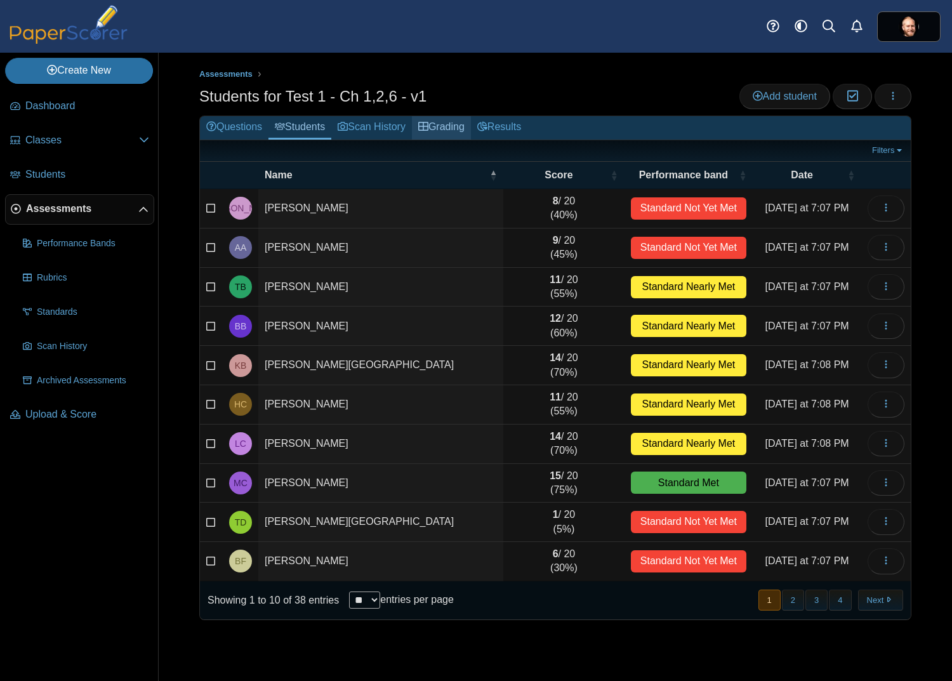
click at [448, 131] on link "Grading" at bounding box center [441, 127] width 59 height 23
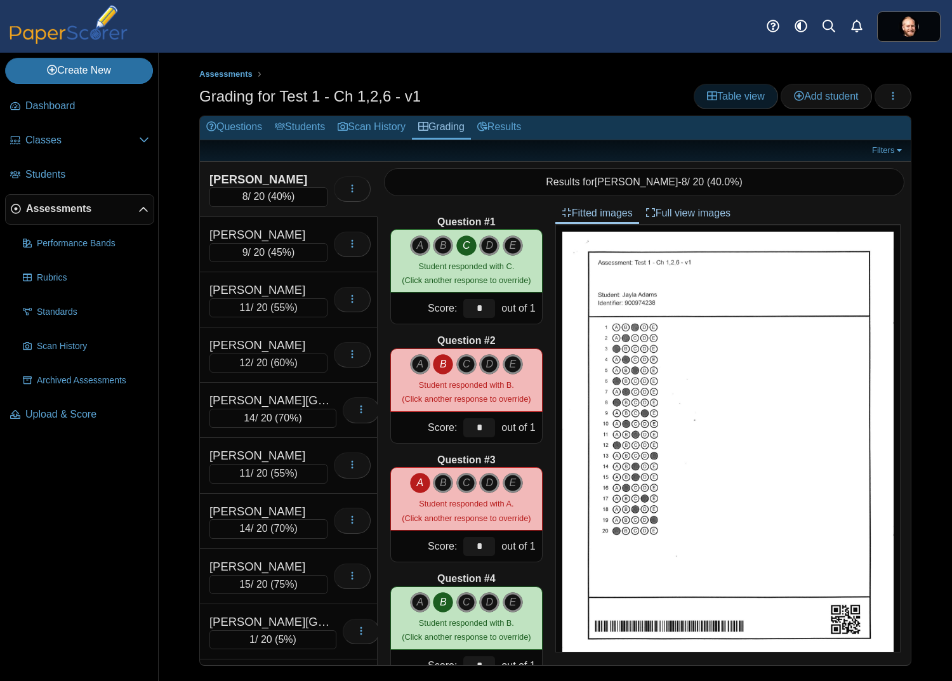
click at [735, 102] on link "Table view" at bounding box center [735, 96] width 84 height 25
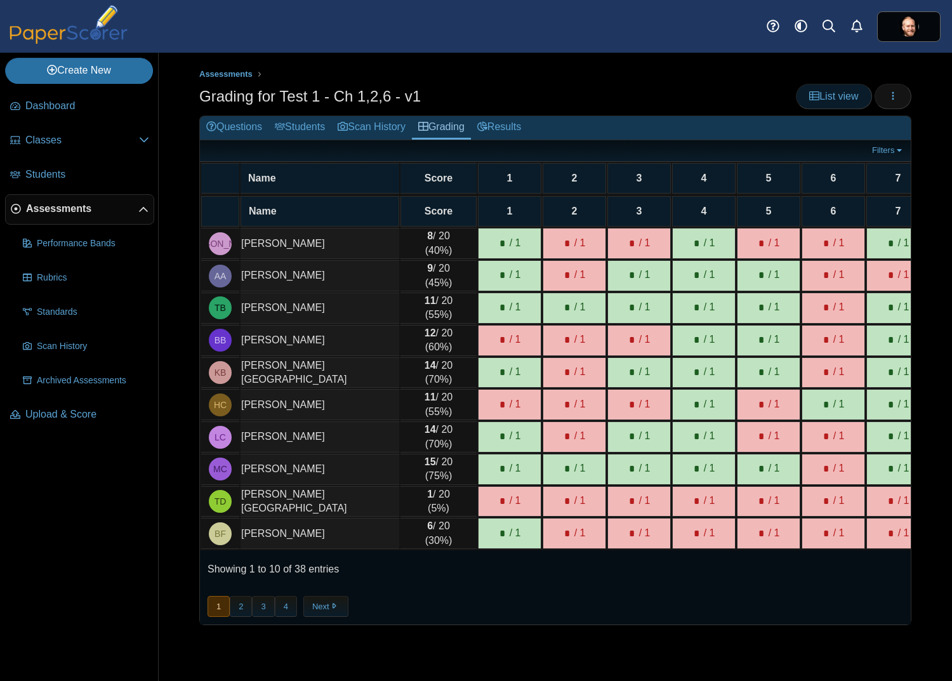
click at [839, 99] on span "List view" at bounding box center [833, 96] width 49 height 11
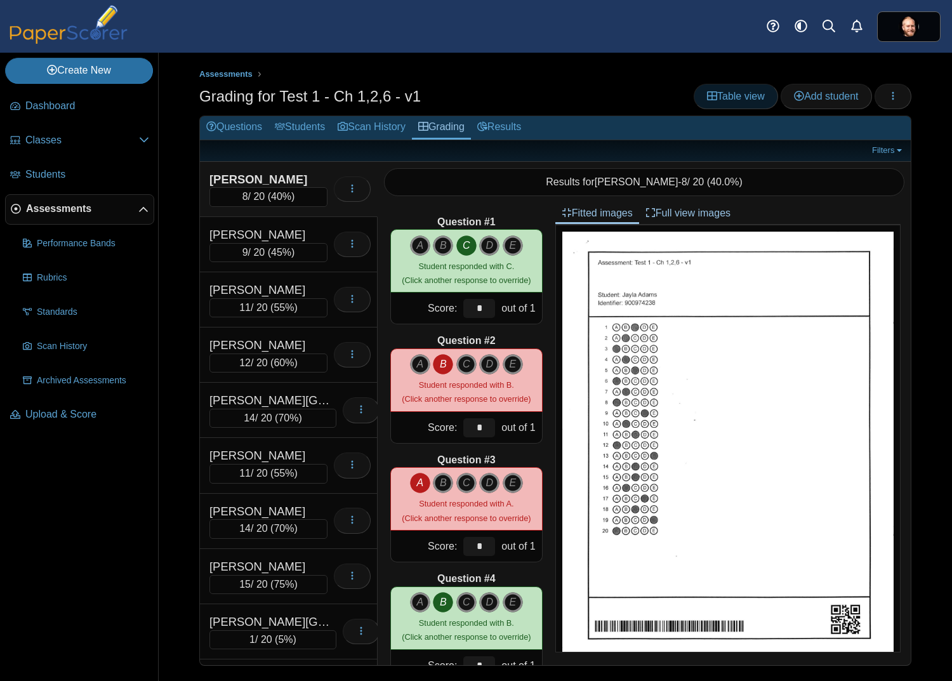
click at [737, 91] on span "Table view" at bounding box center [736, 96] width 58 height 11
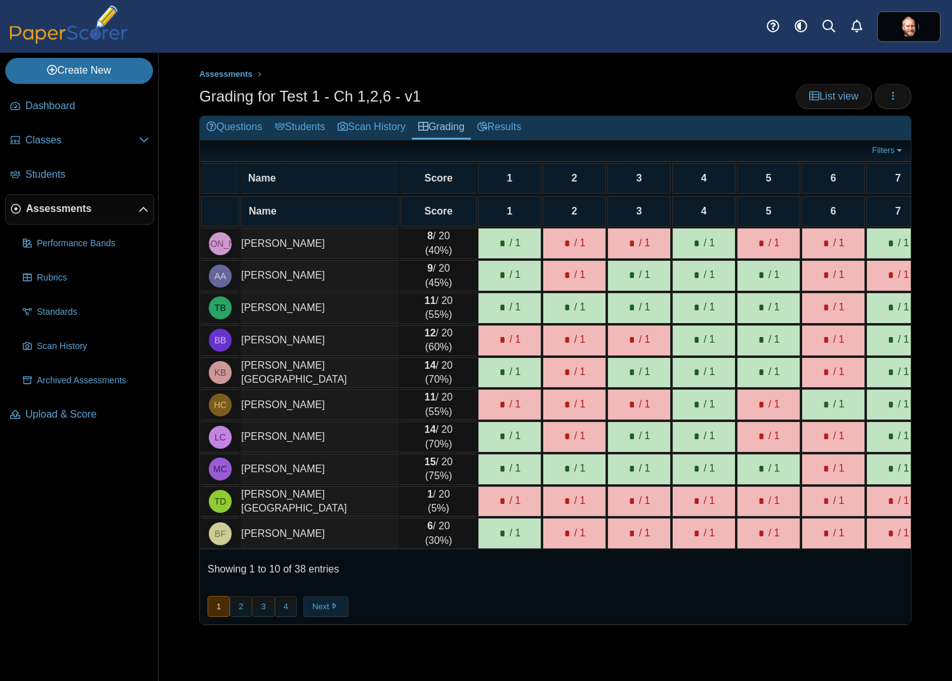
click at [333, 609] on button "Next" at bounding box center [325, 606] width 45 height 21
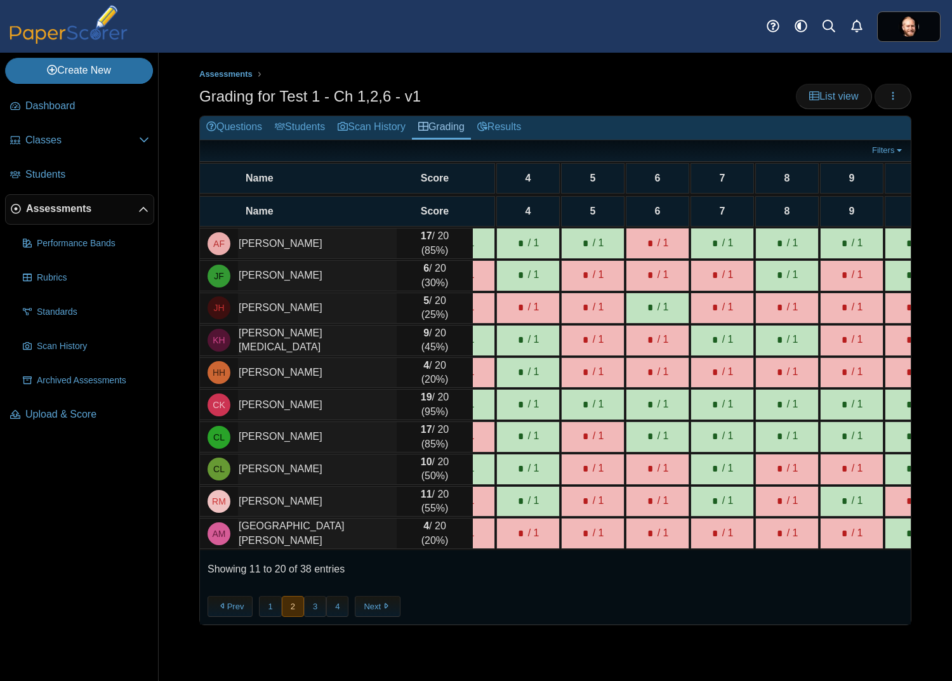
scroll to position [0, 169]
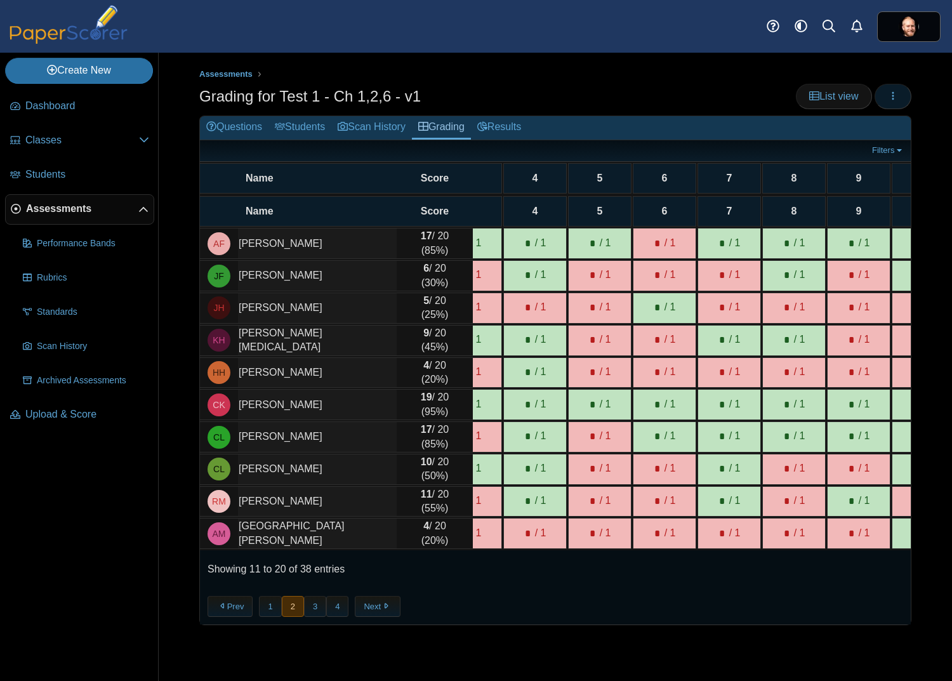
click at [898, 84] on button "button" at bounding box center [892, 96] width 37 height 25
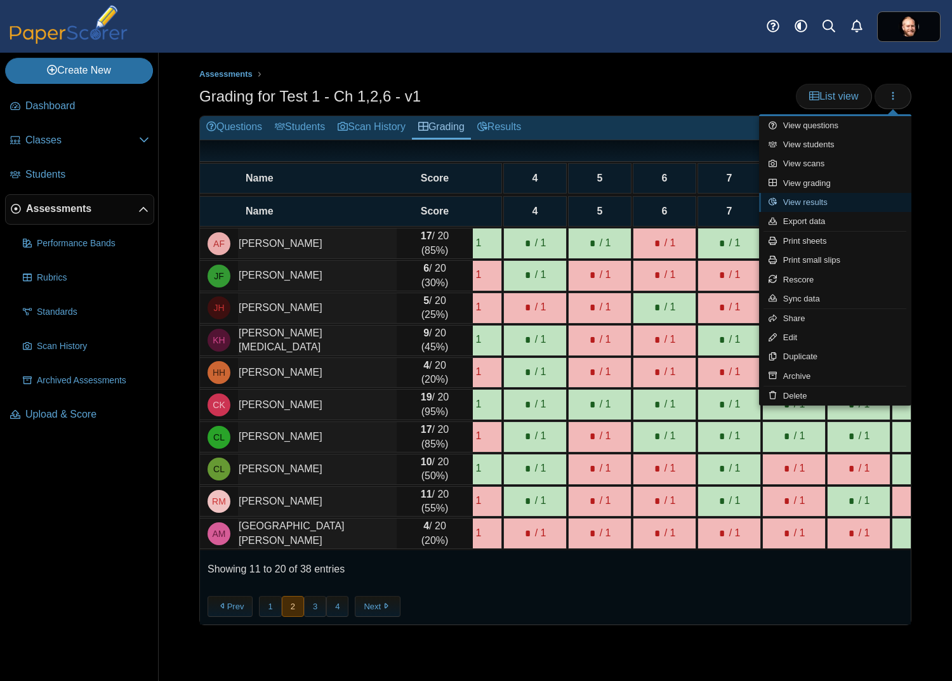
click at [836, 201] on link "View results" at bounding box center [835, 202] width 152 height 19
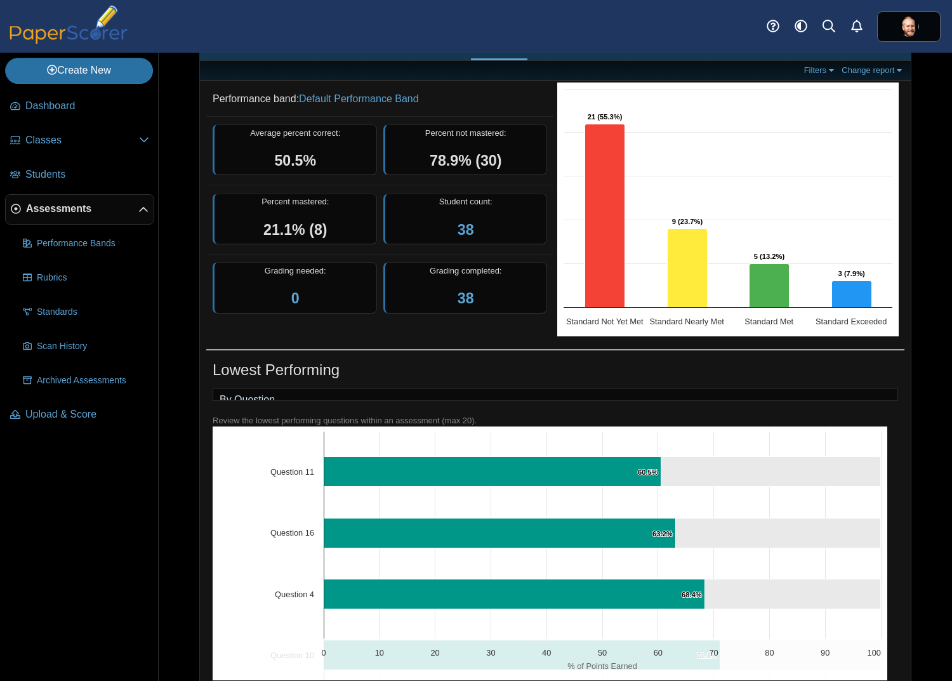
scroll to position [84, 0]
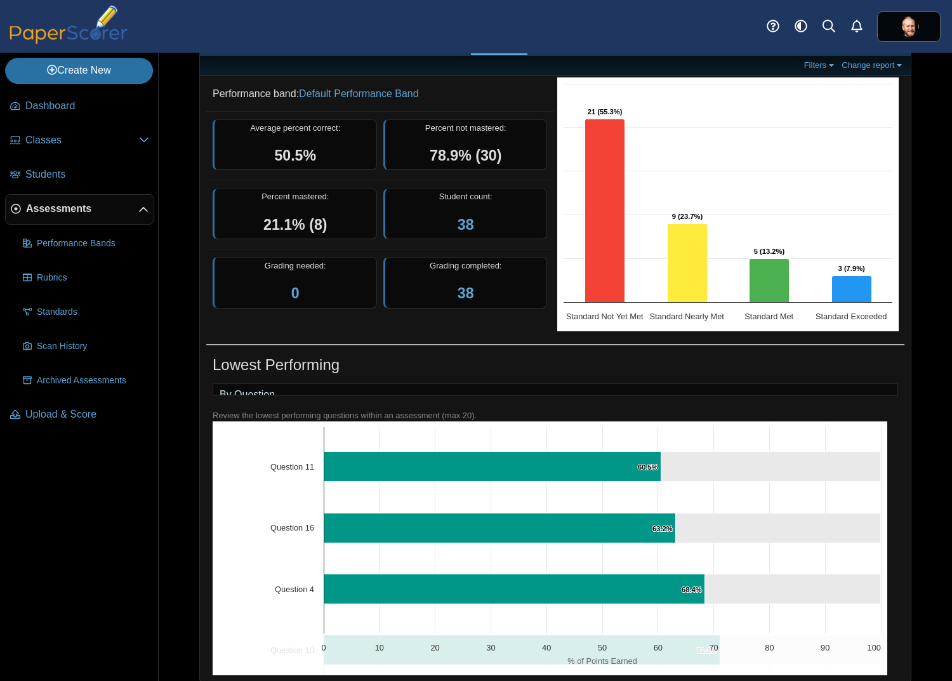
drag, startPoint x: 678, startPoint y: 480, endPoint x: 756, endPoint y: 484, distance: 78.2
click at [756, 481] on icon "Question 11, 39.5. ." at bounding box center [770, 466] width 219 height 30
click at [770, 481] on icon "Question 11, 39.5. ." at bounding box center [770, 466] width 219 height 30
drag, startPoint x: 875, startPoint y: 612, endPoint x: 885, endPoint y: 656, distance: 44.8
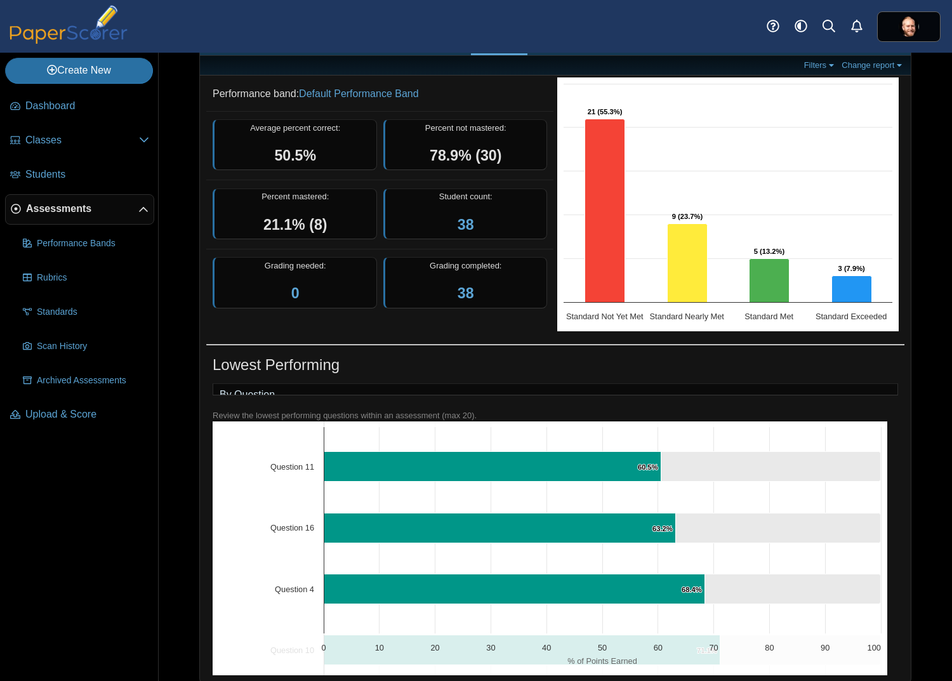
click at [885, 656] on div "Created with Highcharts 12.4.0 21.1% ​ 21.1% 26.3% ​ 26.3% 28.9% ​ 28.9% 28.9% …" at bounding box center [550, 548] width 674 height 254
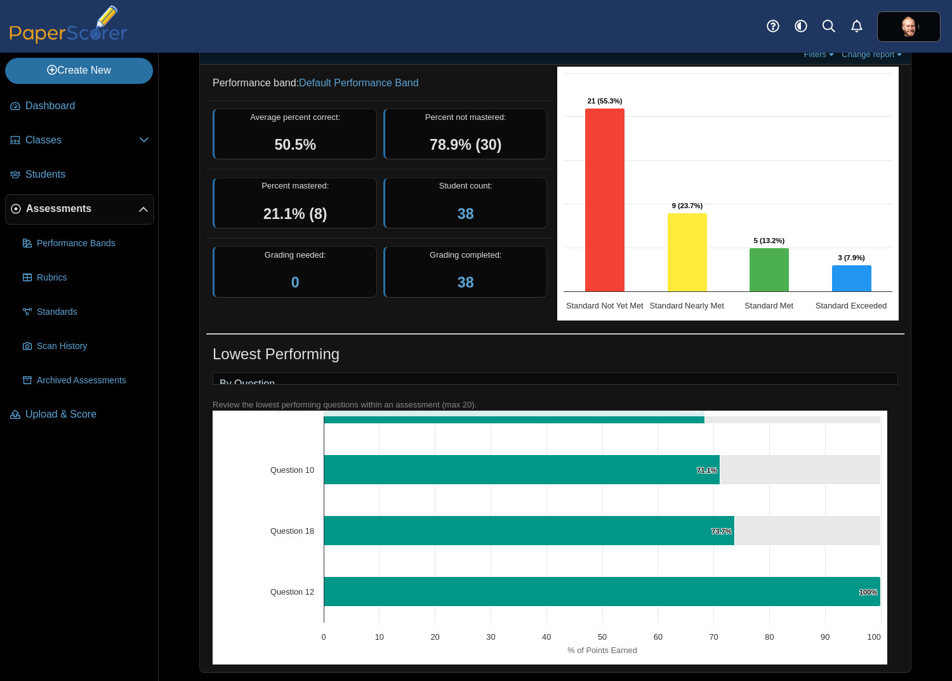
scroll to position [24, 0]
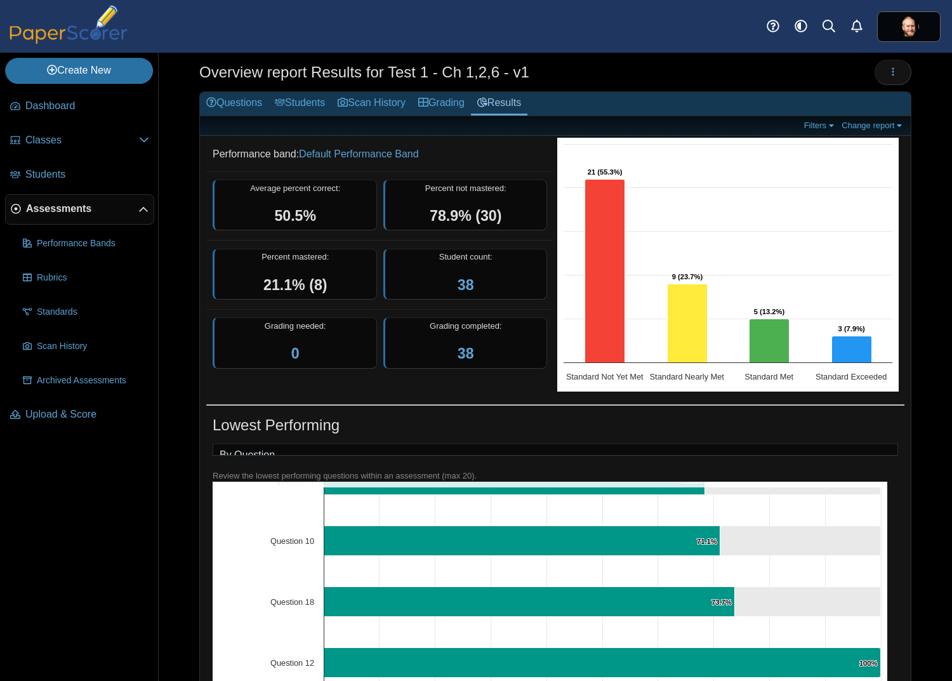
click at [373, 449] on div "By Question" at bounding box center [555, 449] width 685 height 12
click at [272, 458] on link "By Question" at bounding box center [247, 455] width 68 height 22
click at [240, 449] on link "By Question" at bounding box center [247, 455] width 68 height 22
click at [686, 471] on div "By Question Review the lowest performing questions within an assessment (max 20…" at bounding box center [555, 589] width 698 height 299
click at [366, 398] on div "Lowest Performing By Question Chart Bar chart with 2 data series. View as data …" at bounding box center [555, 568] width 711 height 347
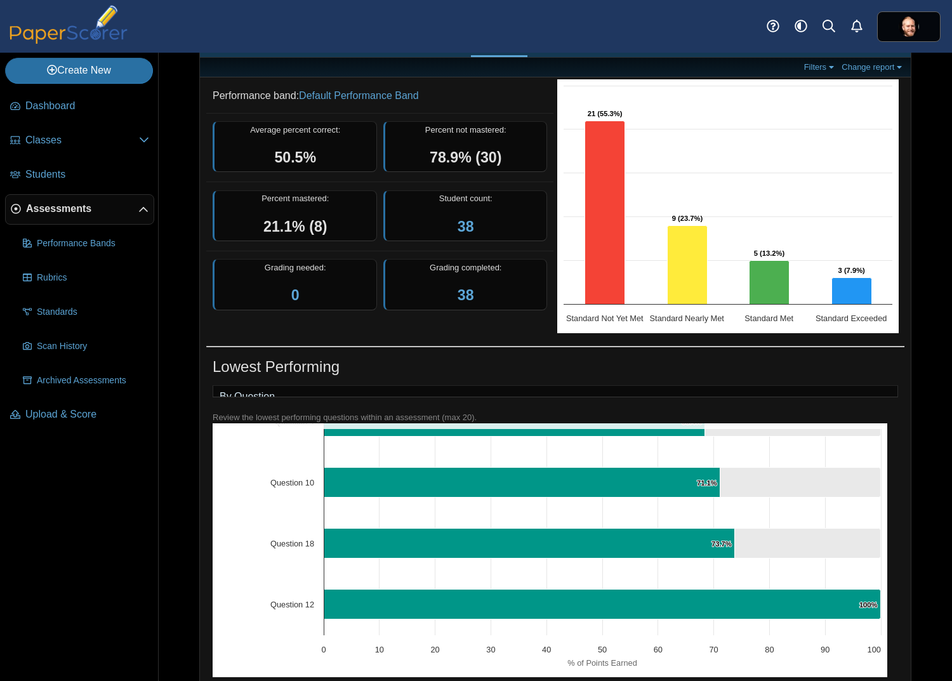
scroll to position [109, 0]
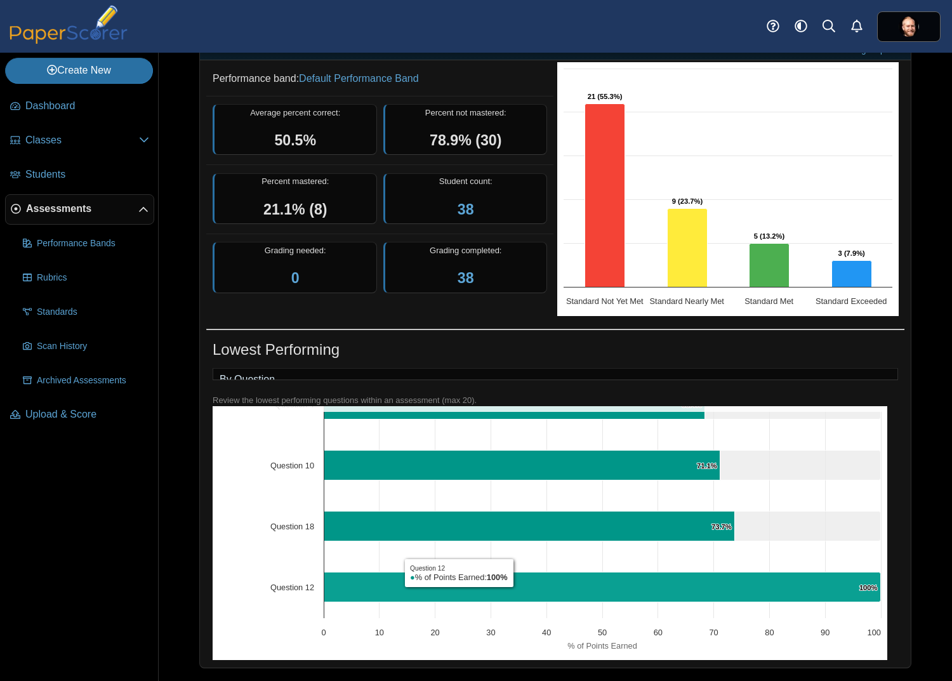
click at [610, 657] on rect "Interactive chart" at bounding box center [550, 25] width 674 height 1269
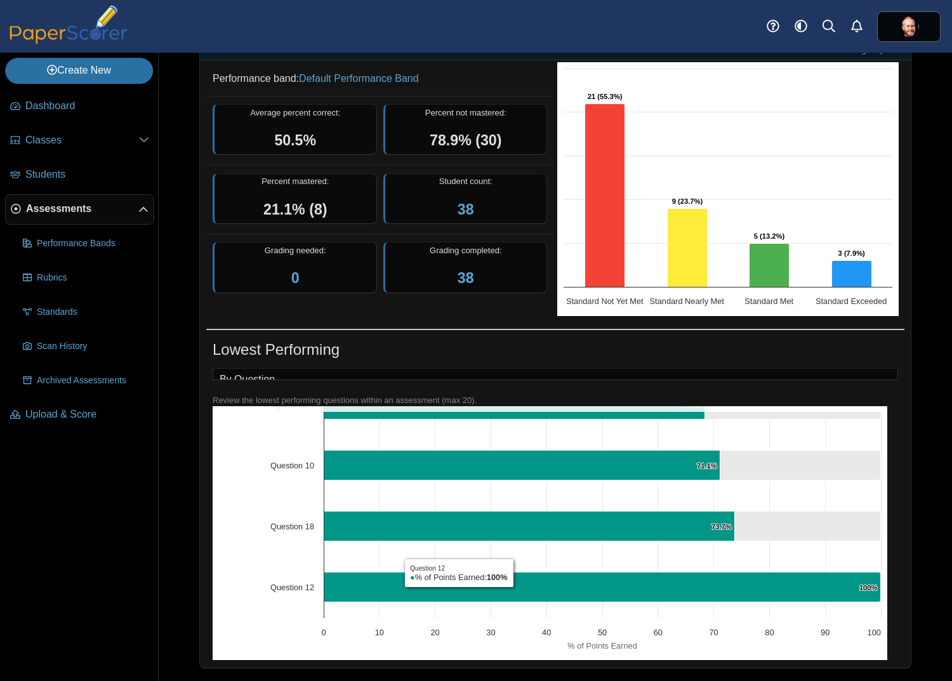
click at [613, 647] on text "% of Points Earned" at bounding box center [602, 645] width 70 height 10
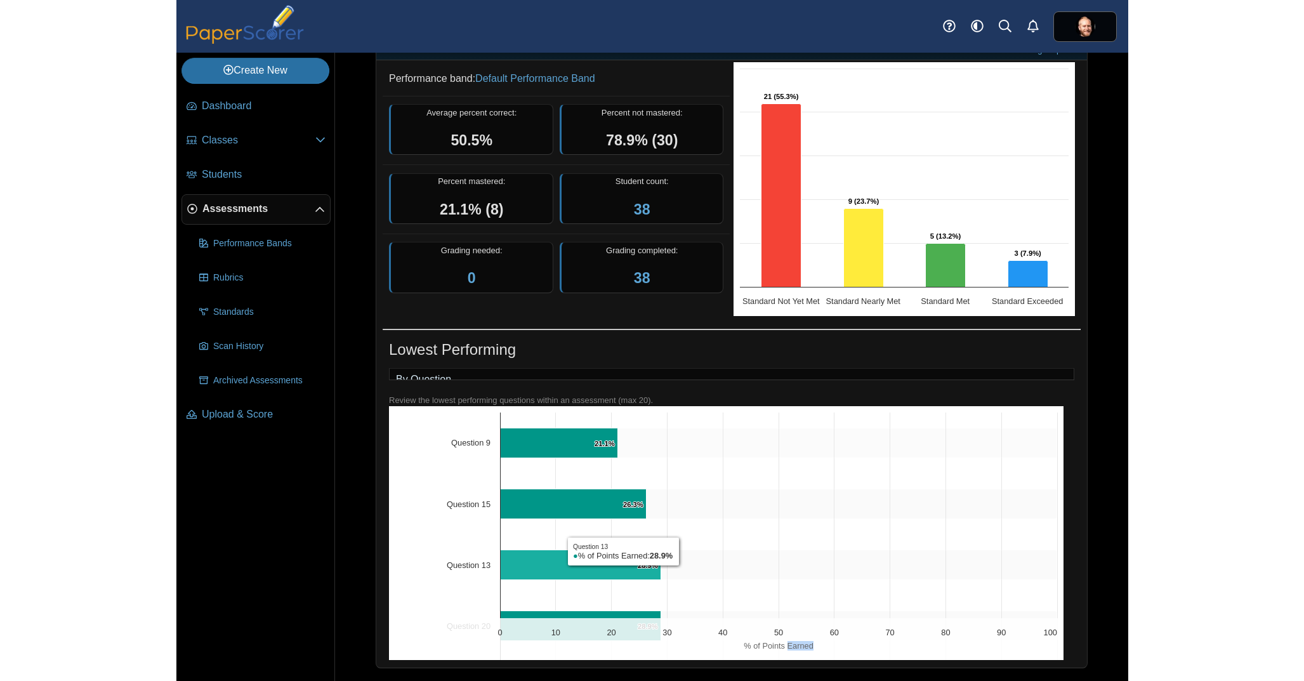
scroll to position [0, 0]
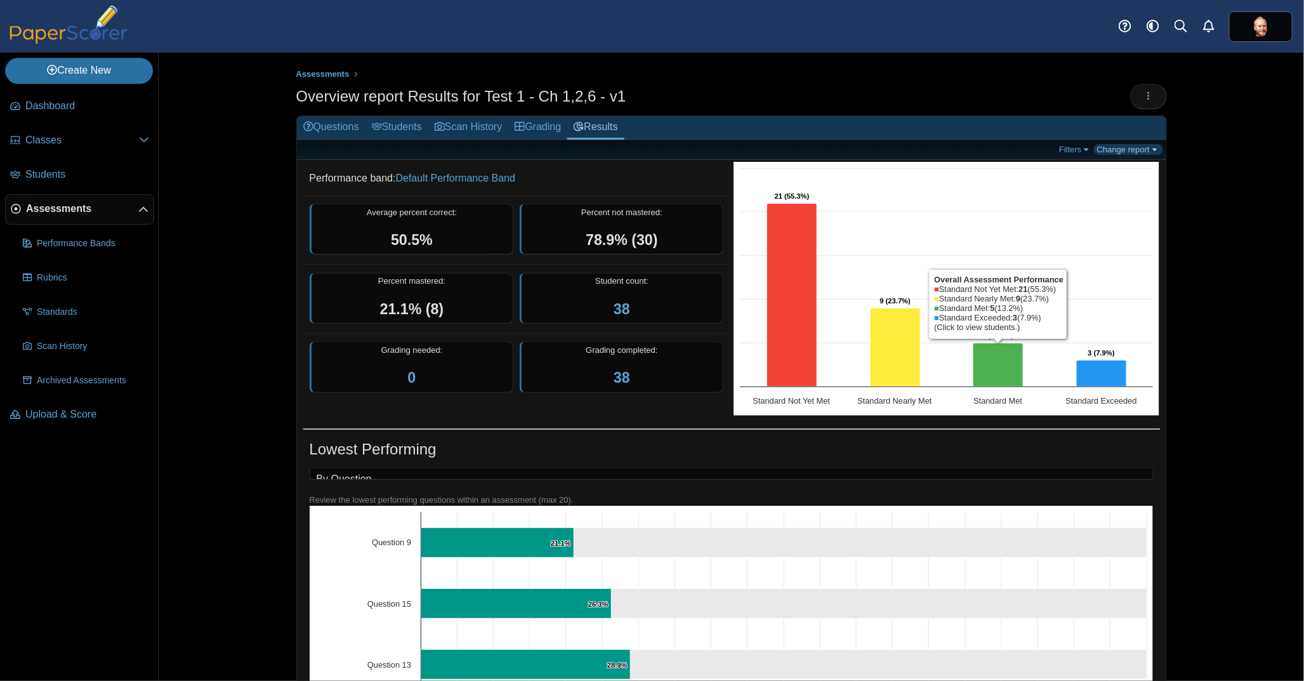
click at [951, 151] on link "Change report" at bounding box center [1128, 149] width 69 height 11
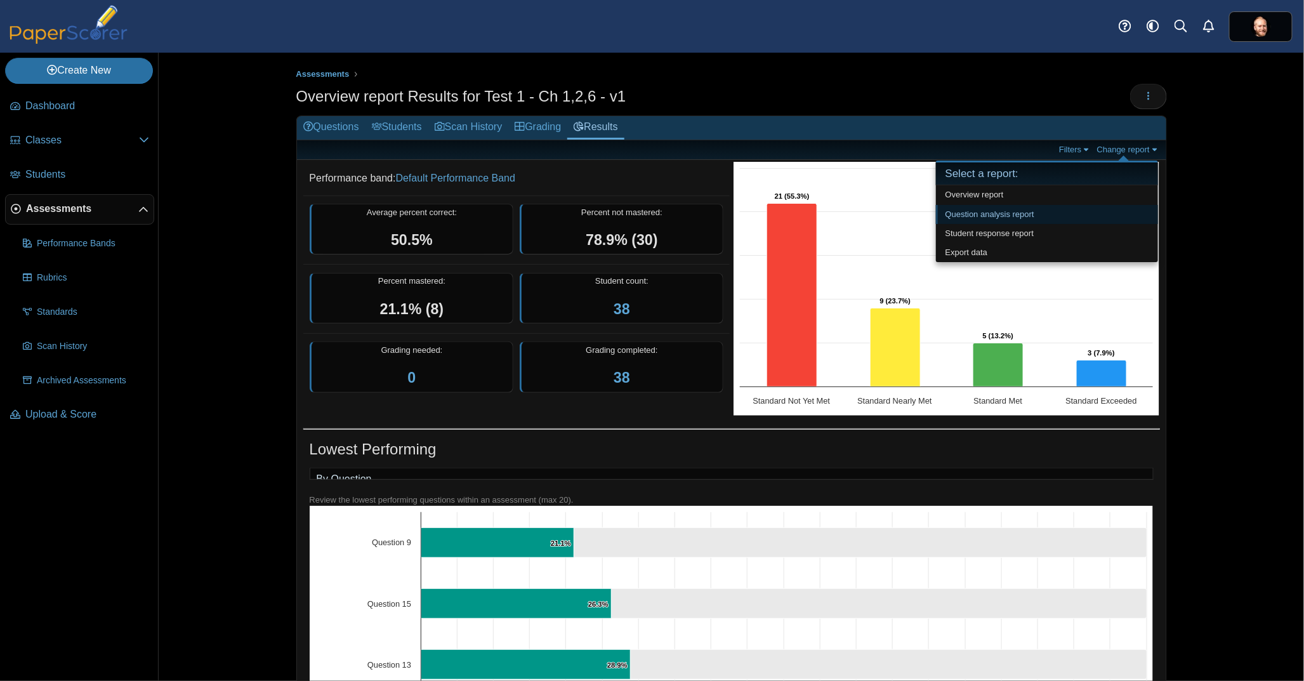
click at [951, 213] on link "Question analysis report" at bounding box center [1047, 214] width 222 height 19
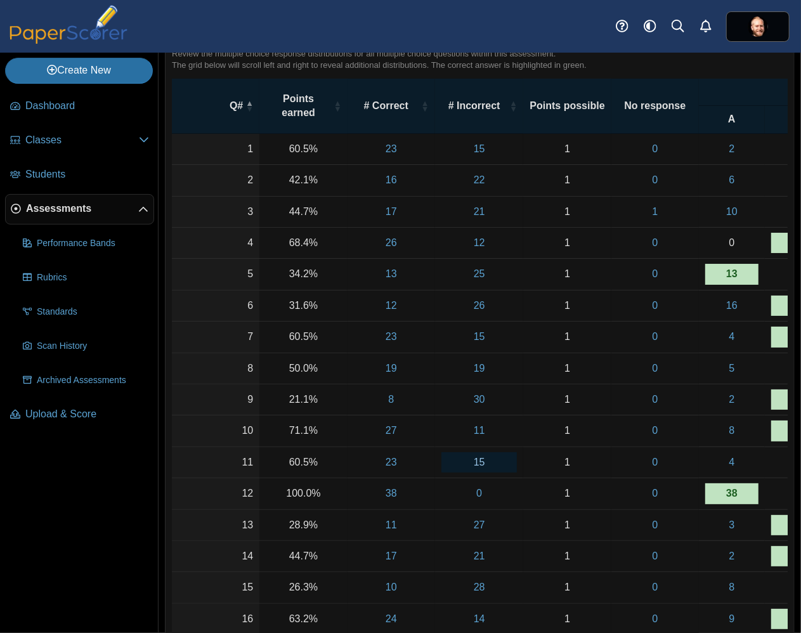
scroll to position [84, 0]
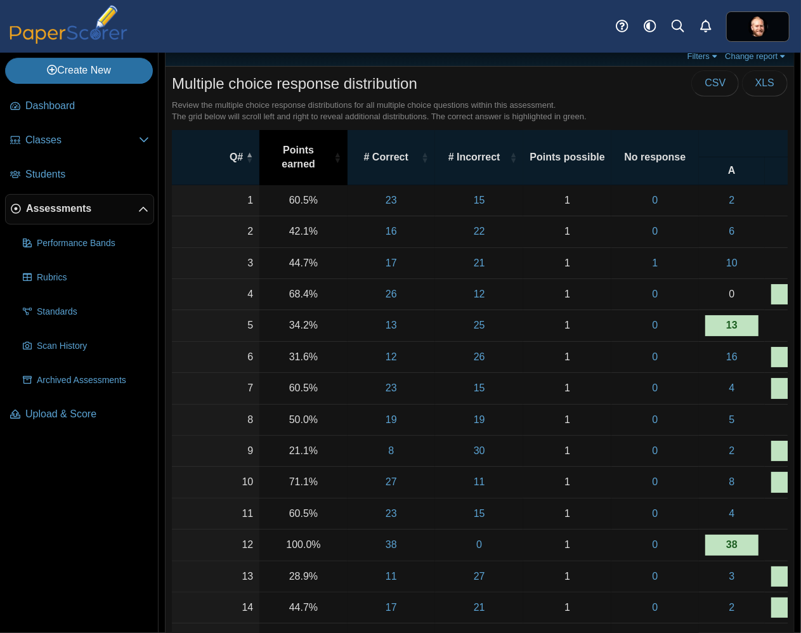
click at [292, 169] on th "Points earned" at bounding box center [303, 157] width 88 height 55
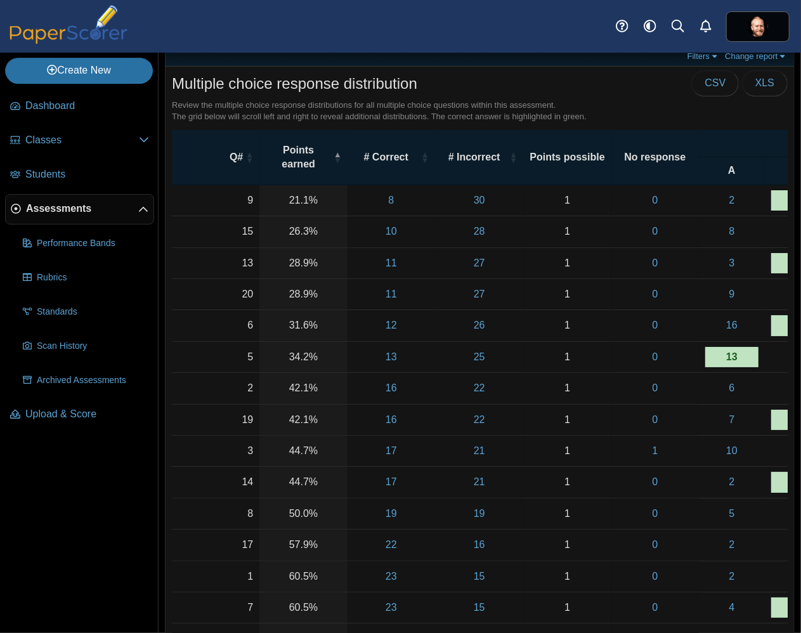
click at [73, 213] on span "Assessments" at bounding box center [82, 209] width 112 height 14
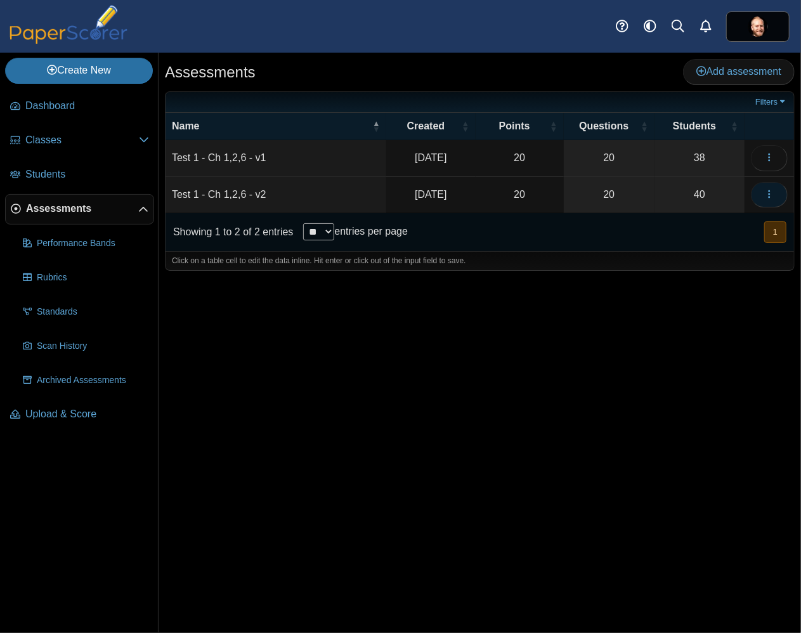
click at [758, 189] on button "button" at bounding box center [769, 194] width 37 height 25
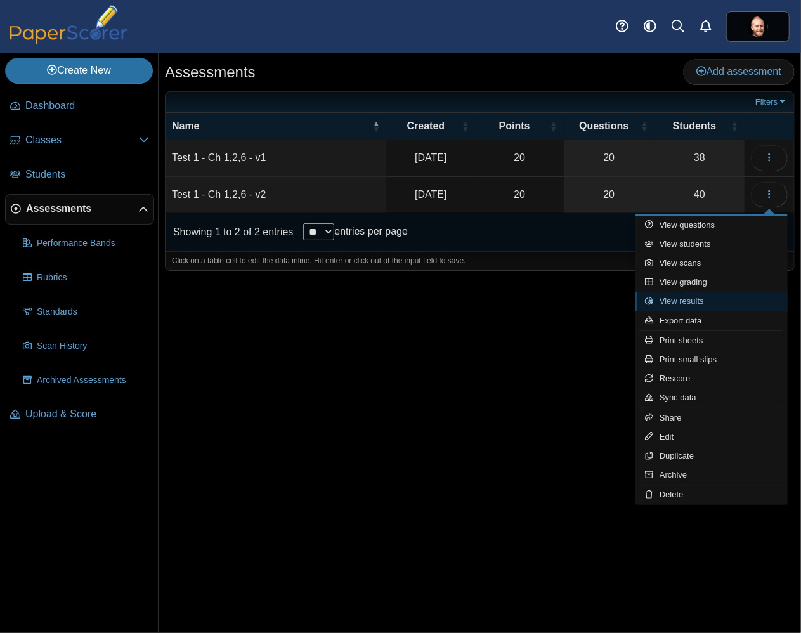
click at [715, 300] on link "View results" at bounding box center [712, 301] width 152 height 19
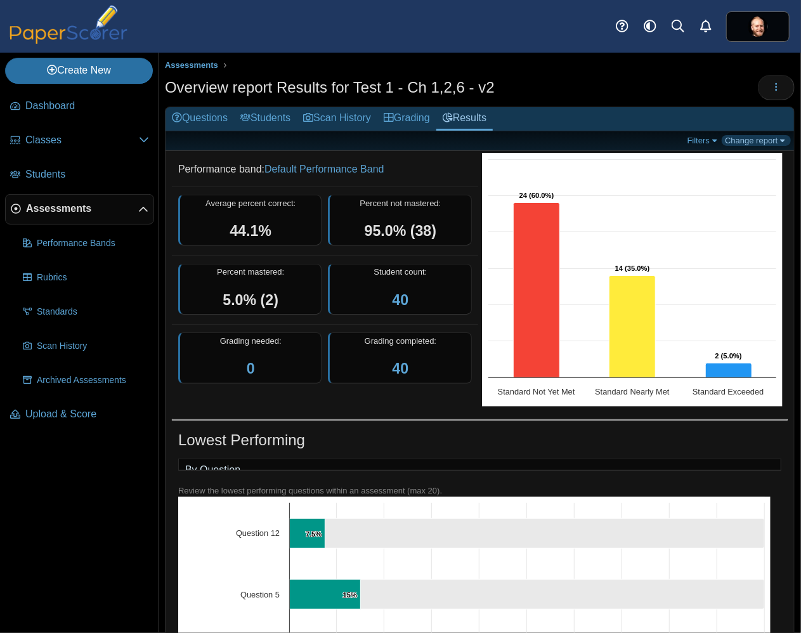
click at [754, 143] on link "Change report" at bounding box center [756, 140] width 69 height 11
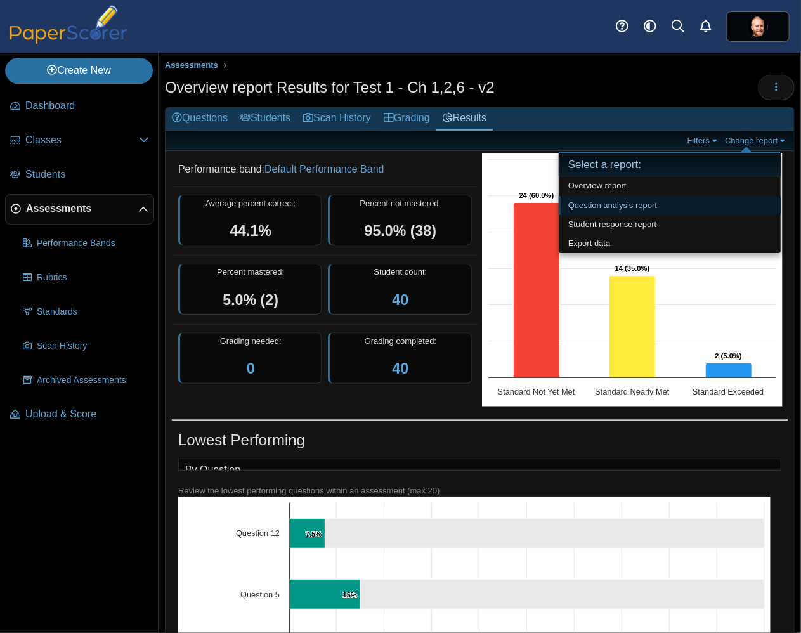
click at [649, 200] on link "Question analysis report" at bounding box center [670, 205] width 222 height 19
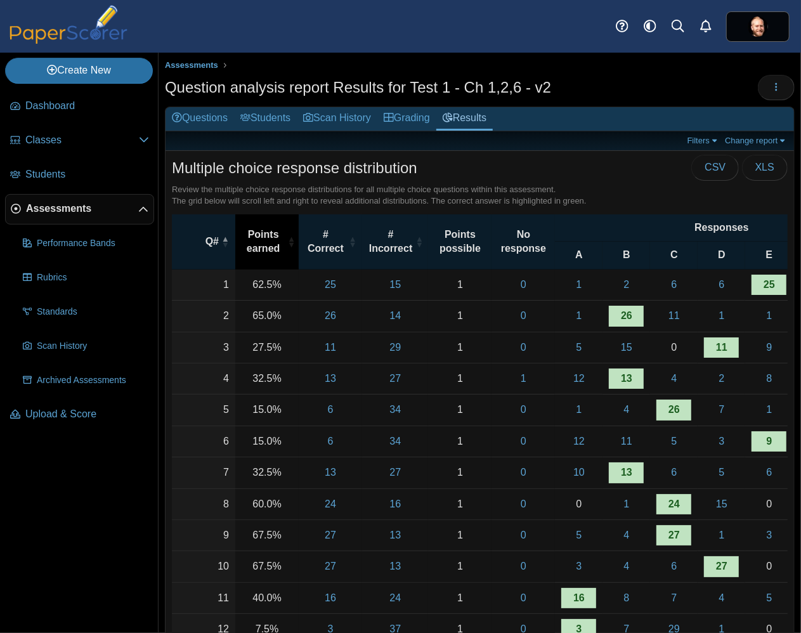
click at [256, 239] on span "Points earned" at bounding box center [263, 242] width 43 height 29
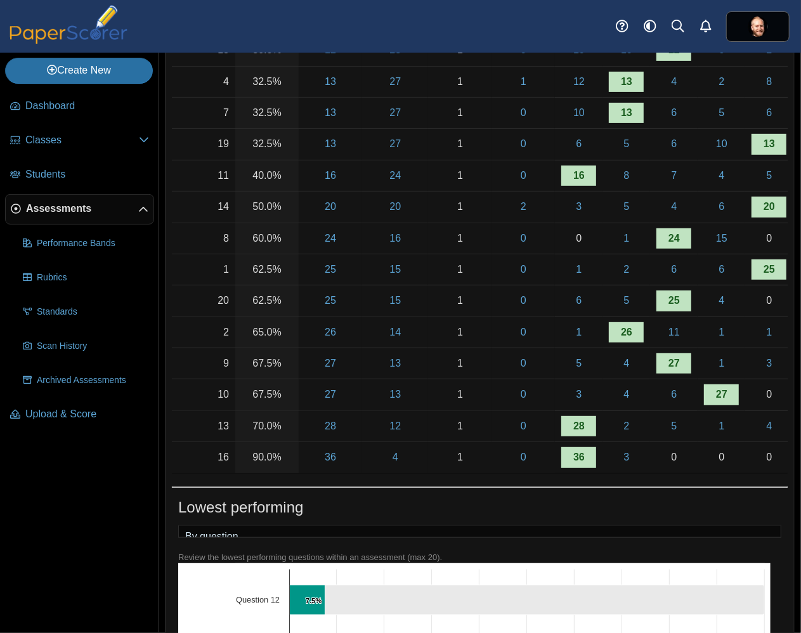
click at [644, 521] on div "Lowest performing" at bounding box center [479, 509] width 603 height 25
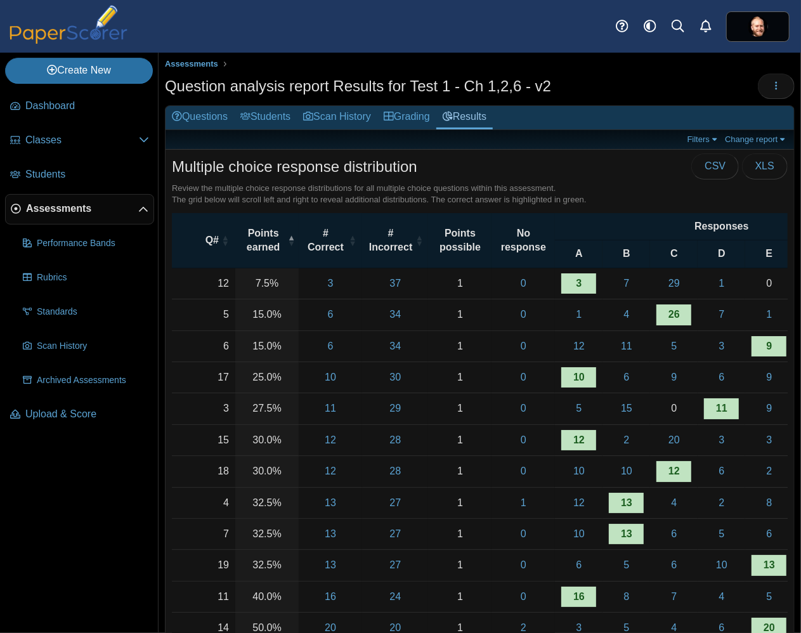
scroll to position [84, 0]
